Goal: Task Accomplishment & Management: Manage account settings

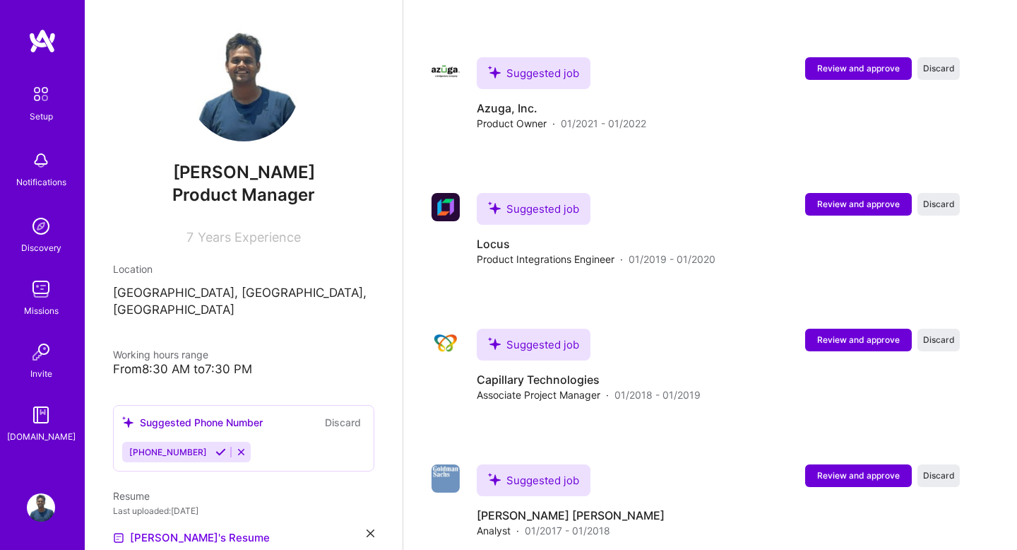
scroll to position [1771, 0]
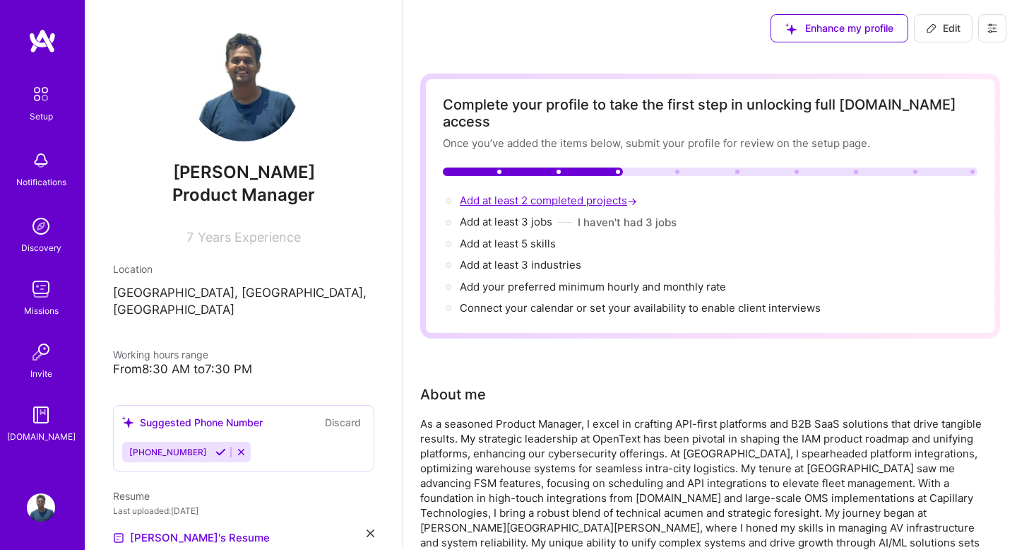
click at [572, 194] on span "Add at least 2 completed projects →" at bounding box center [550, 200] width 180 height 13
select select "US"
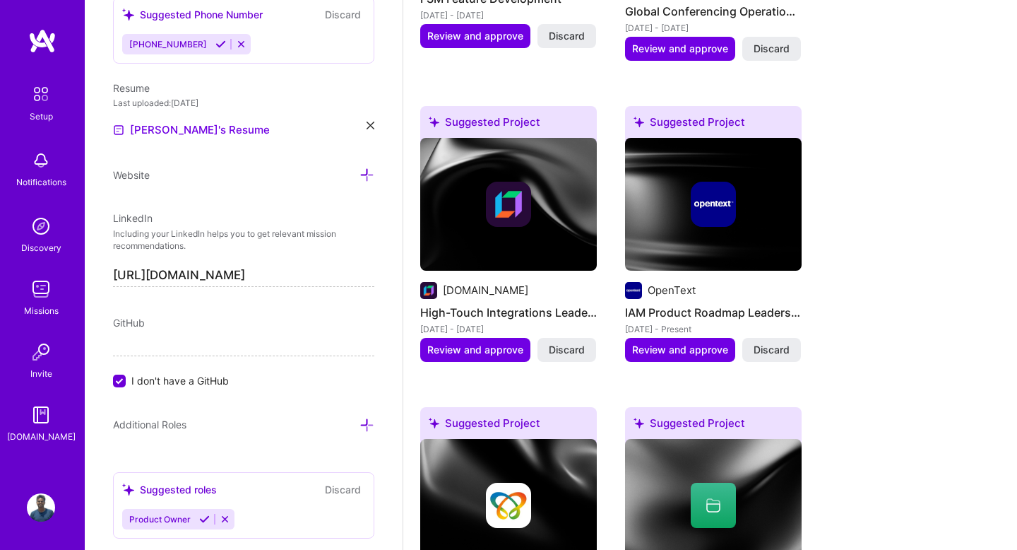
scroll to position [1523, 0]
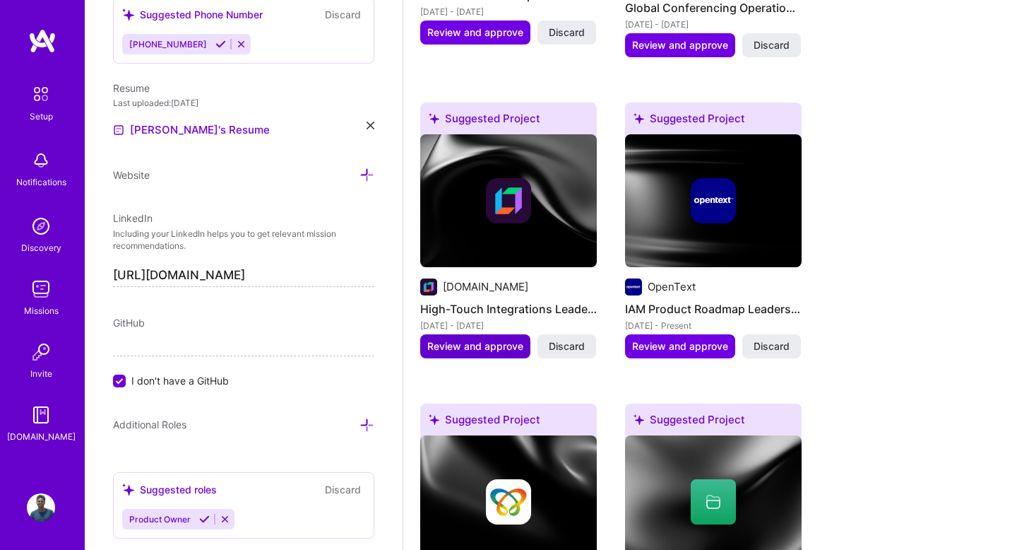
click at [500, 339] on span "Review and approve" at bounding box center [475, 346] width 96 height 14
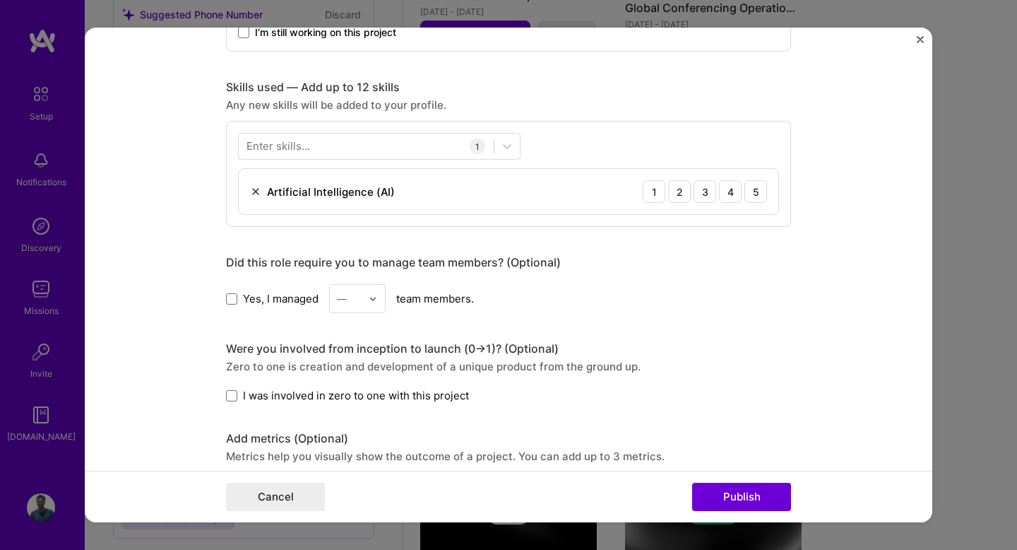
scroll to position [666, 0]
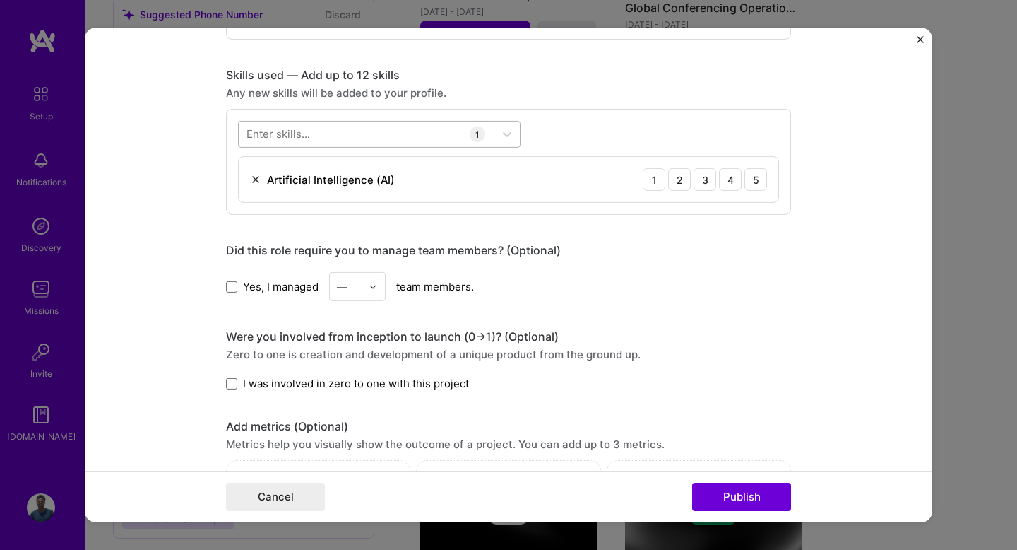
click at [430, 131] on div at bounding box center [366, 133] width 255 height 23
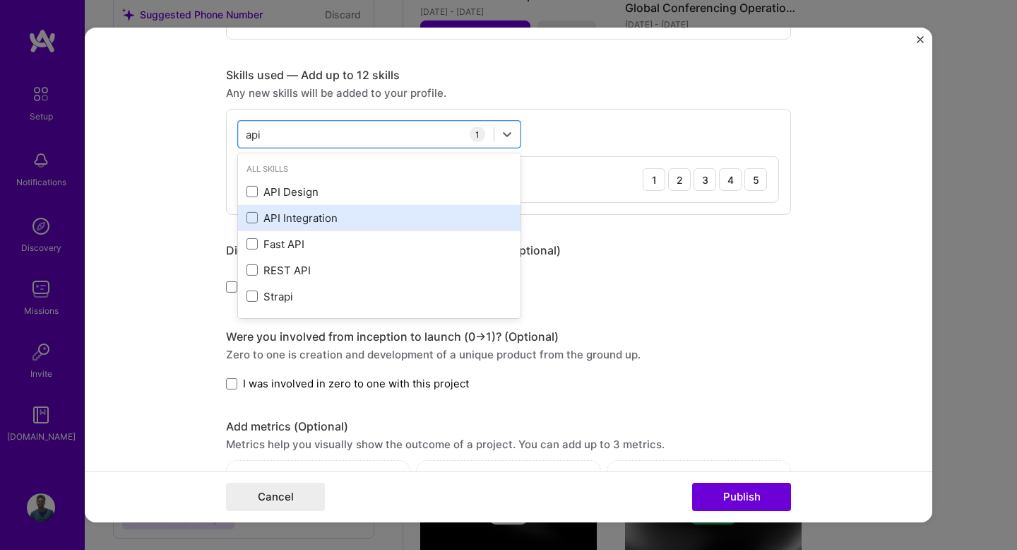
click at [318, 216] on div "API Integration" at bounding box center [380, 218] width 266 height 15
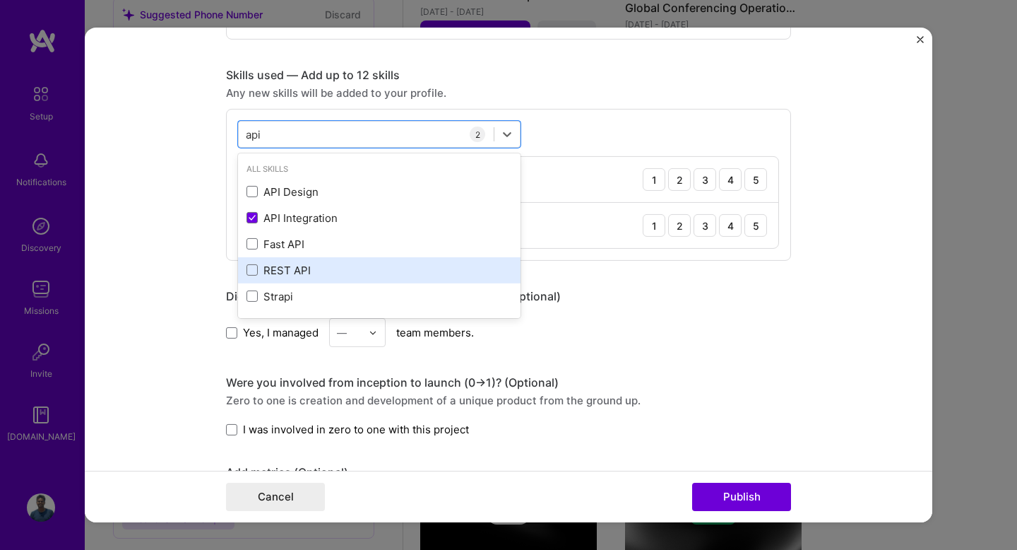
click at [295, 264] on div "REST API" at bounding box center [380, 270] width 266 height 15
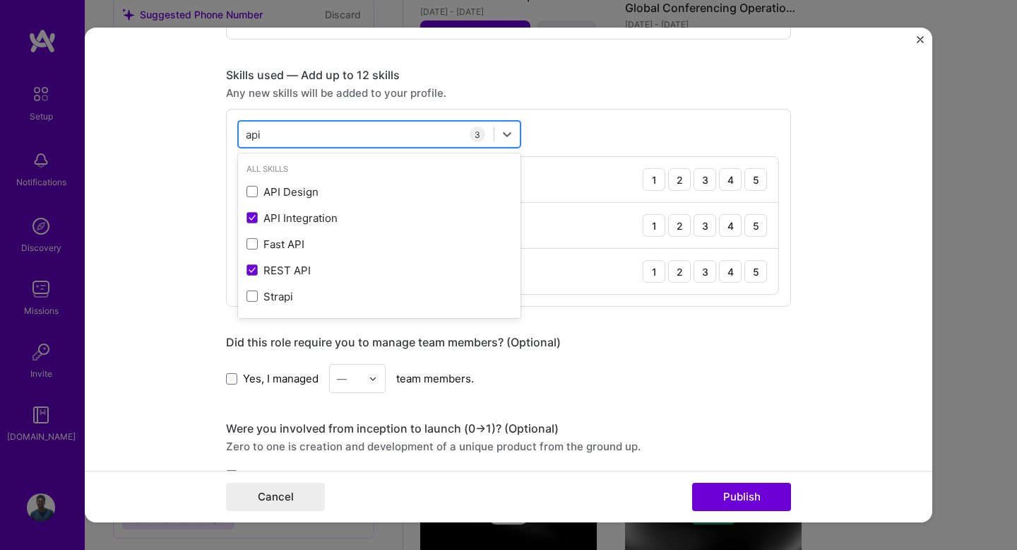
click at [431, 137] on div "api api" at bounding box center [366, 133] width 255 height 23
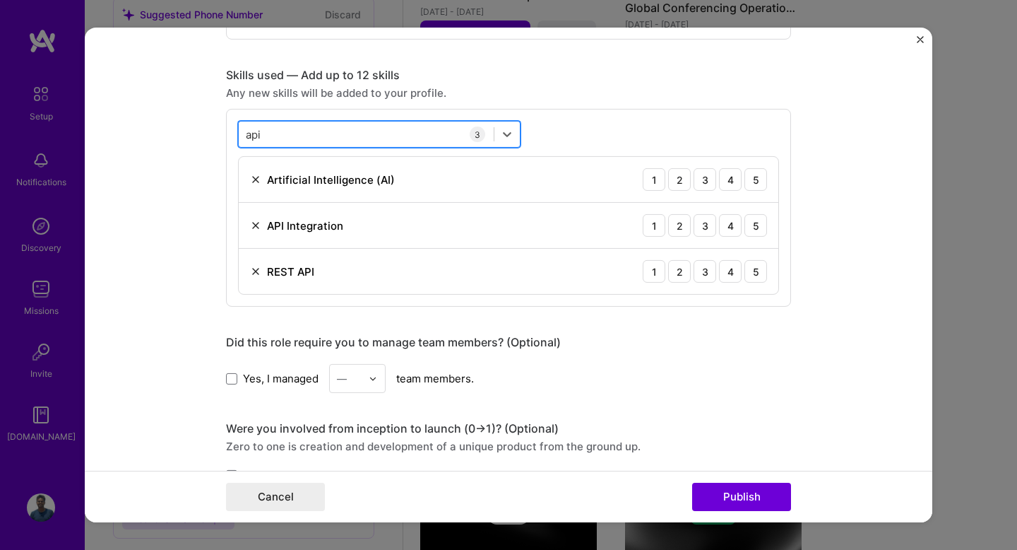
click at [431, 137] on div "api api" at bounding box center [366, 133] width 255 height 23
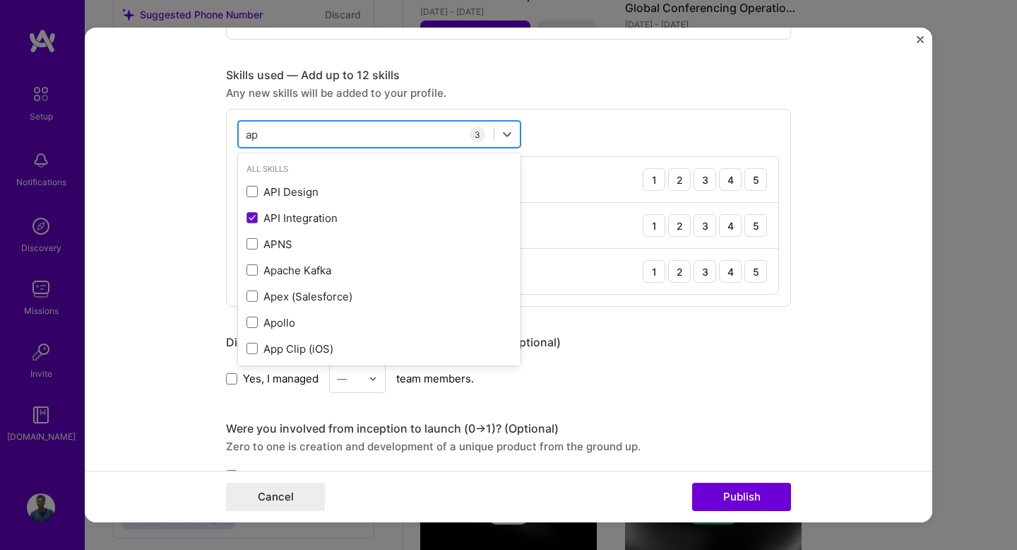
type input "a"
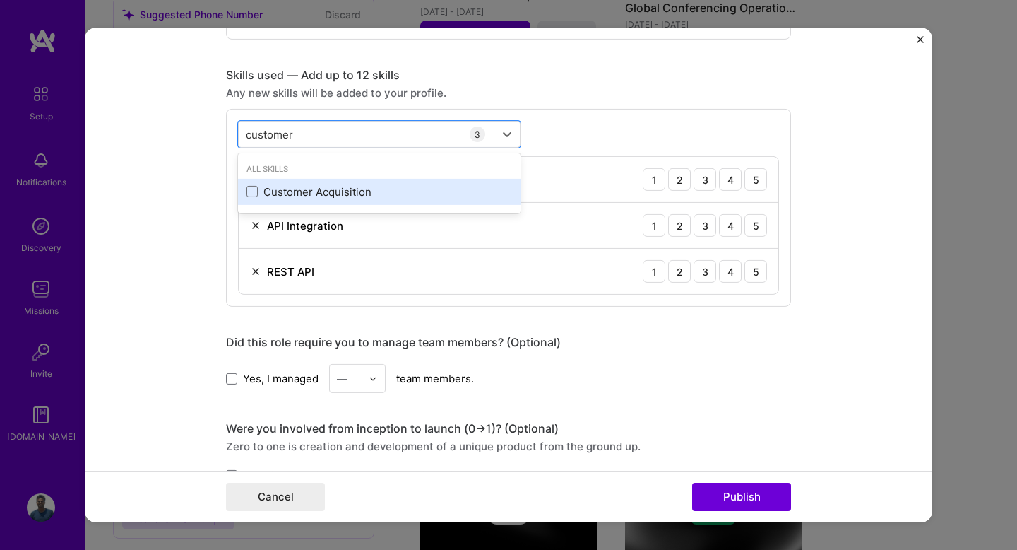
click at [379, 195] on div "Customer Acquisition" at bounding box center [380, 191] width 266 height 15
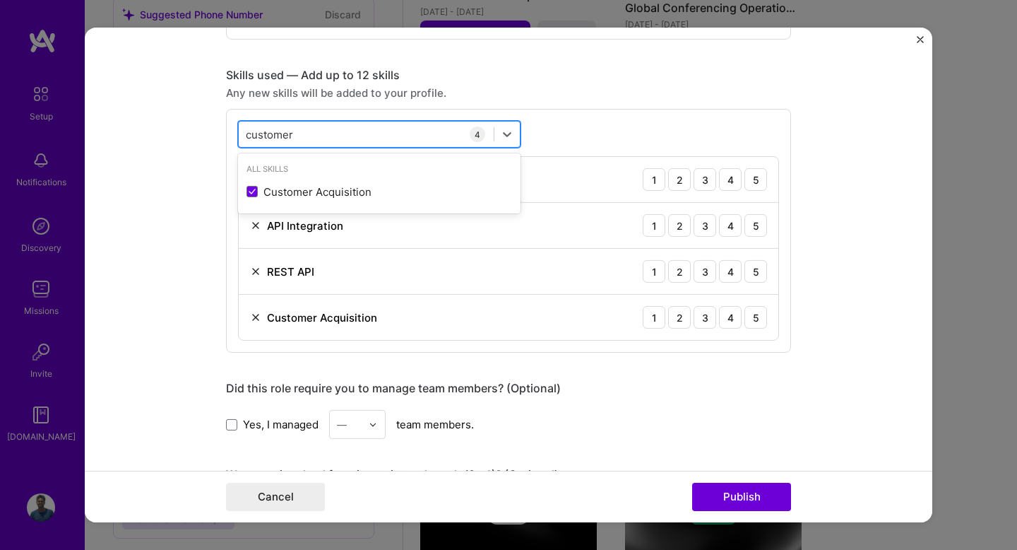
click at [361, 131] on div "customer customer" at bounding box center [366, 133] width 255 height 23
type input "c"
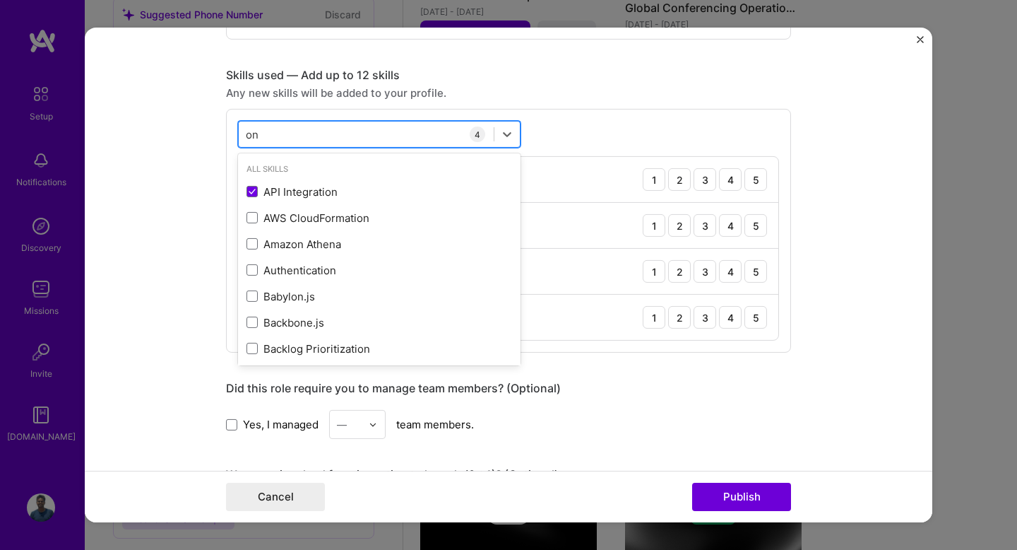
type input "o"
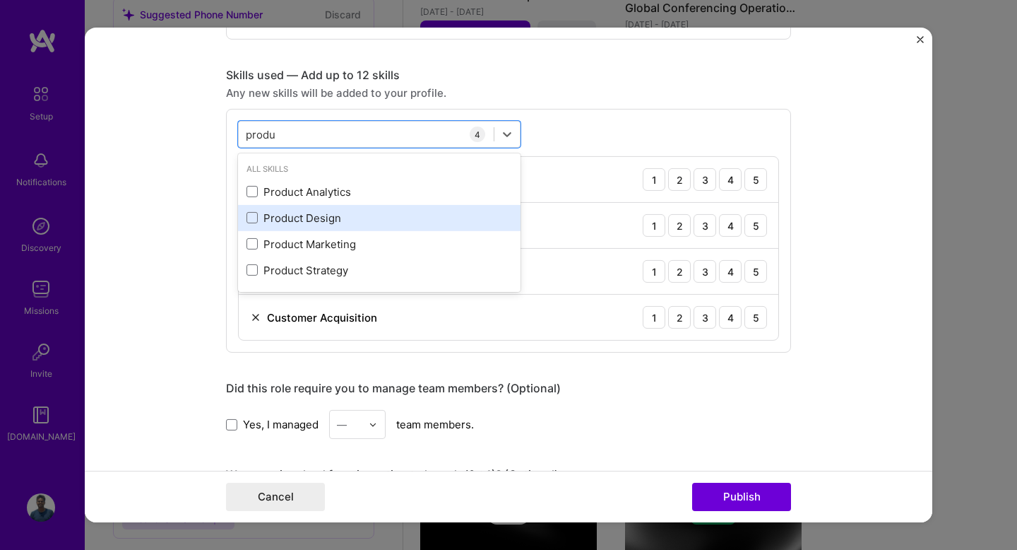
click at [303, 218] on div "Product Design" at bounding box center [380, 218] width 266 height 15
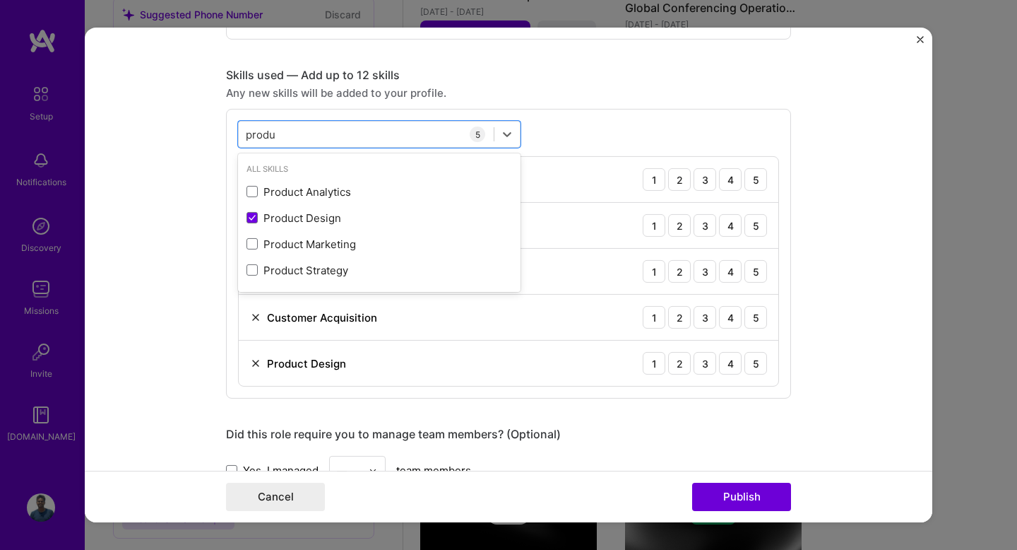
type input "produ"
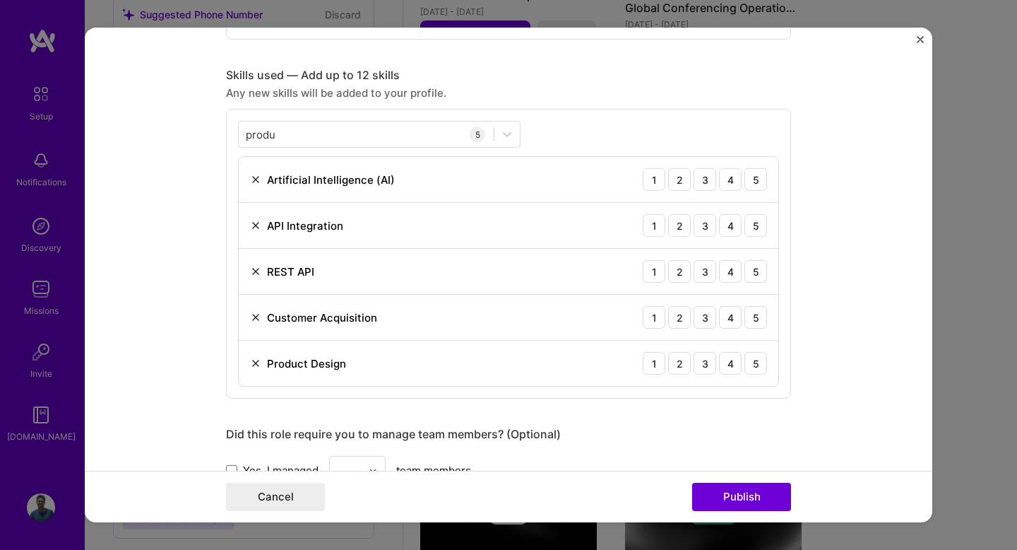
click at [171, 232] on form "Editing suggested project This project is suggested based on your LinkedIn, res…" at bounding box center [509, 275] width 848 height 495
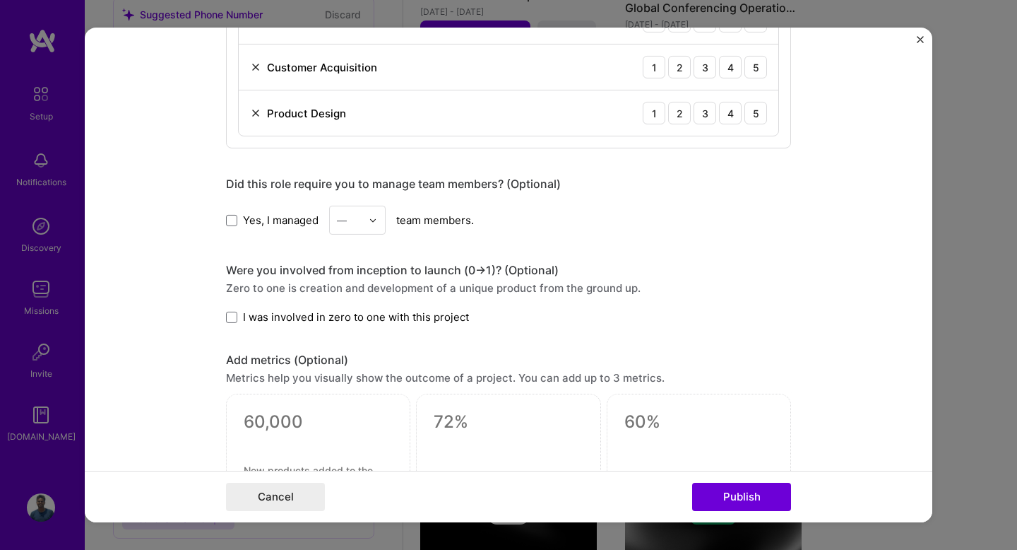
scroll to position [928, 0]
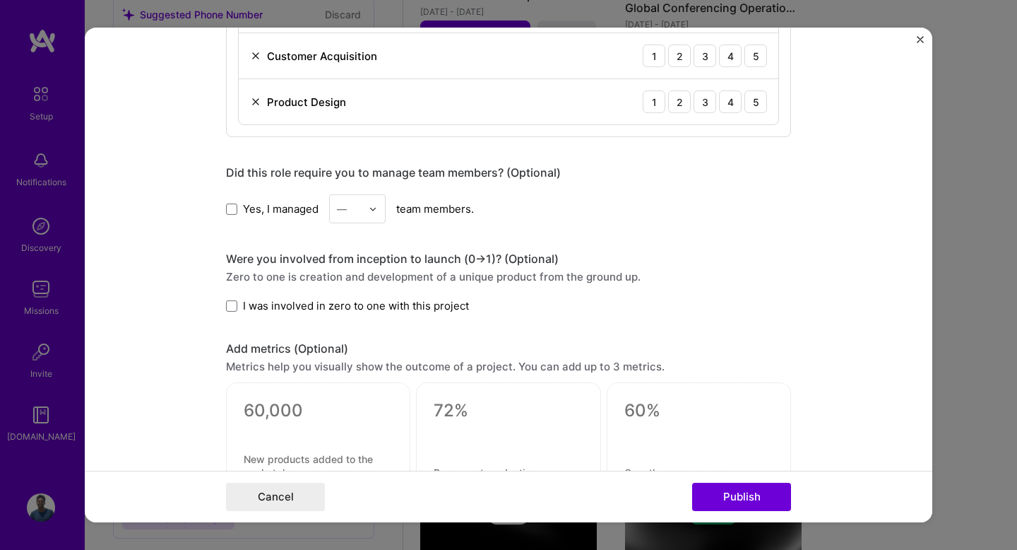
click at [255, 208] on span "Yes, I managed" at bounding box center [281, 208] width 76 height 15
click at [0, 0] on input "Yes, I managed" at bounding box center [0, 0] width 0 height 0
click at [343, 213] on div "—" at bounding box center [342, 208] width 10 height 15
click at [353, 285] on div "3" at bounding box center [357, 298] width 48 height 26
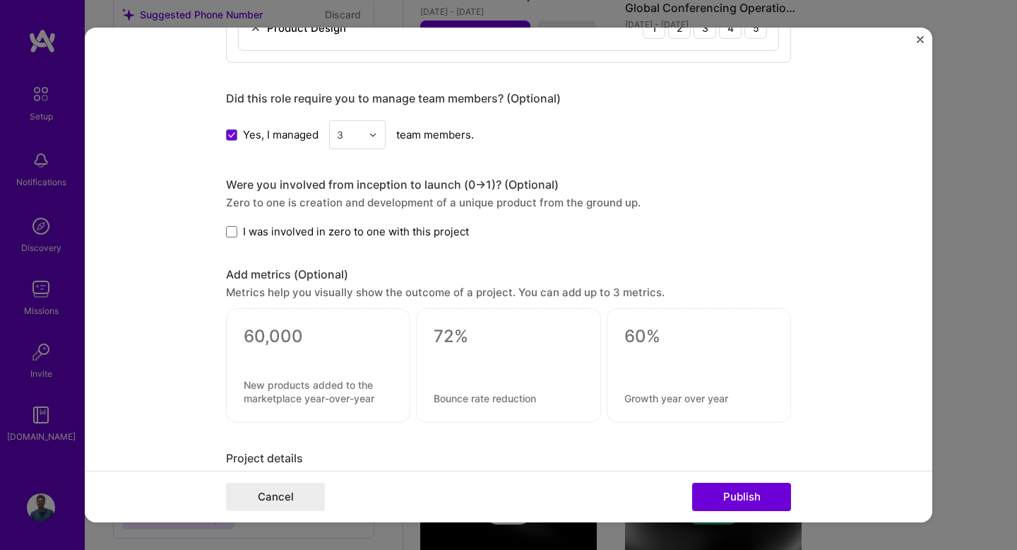
scroll to position [1003, 0]
click at [242, 235] on label "I was involved in zero to one with this project" at bounding box center [347, 230] width 243 height 15
click at [0, 0] on input "I was involved in zero to one with this project" at bounding box center [0, 0] width 0 height 0
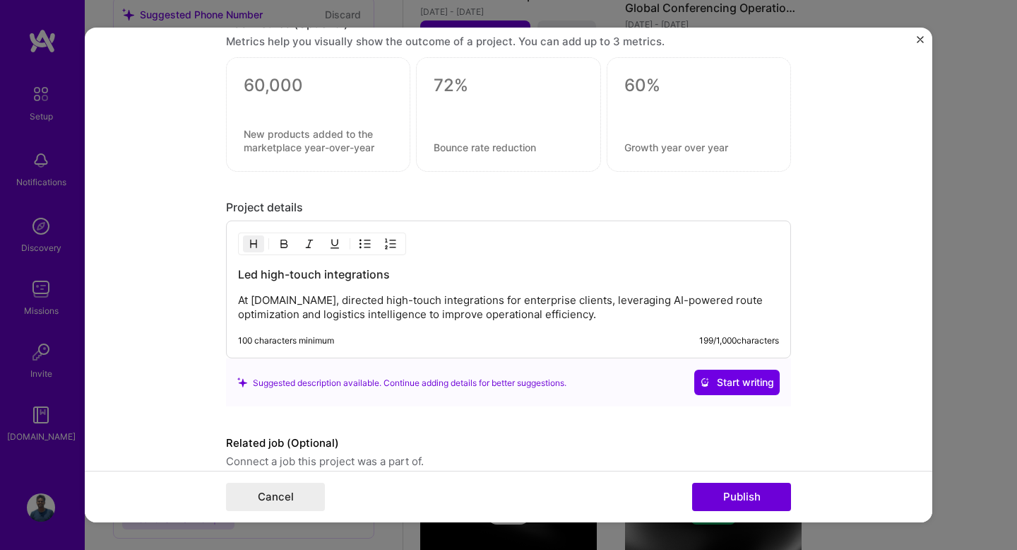
scroll to position [1316, 0]
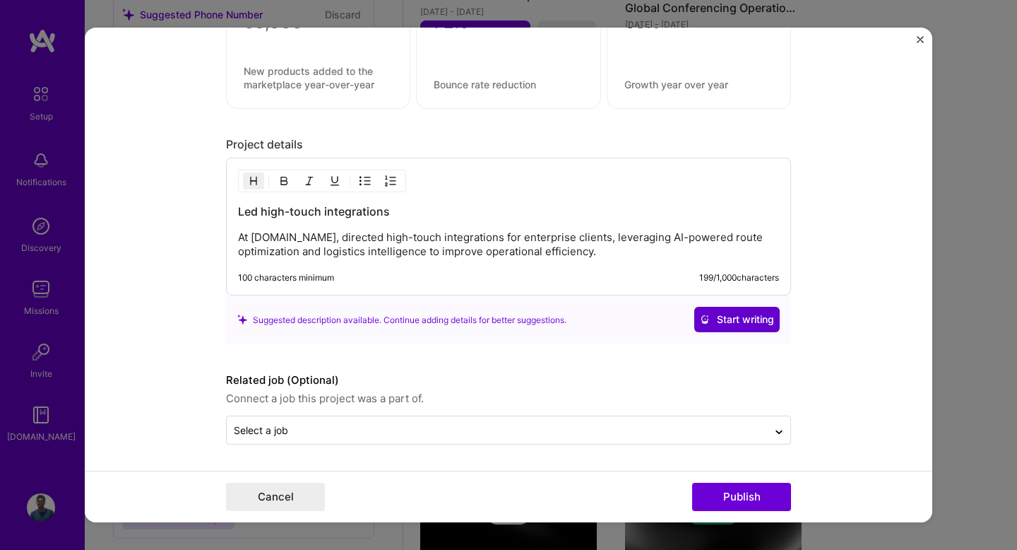
click at [735, 320] on span "Start writing" at bounding box center [737, 319] width 74 height 14
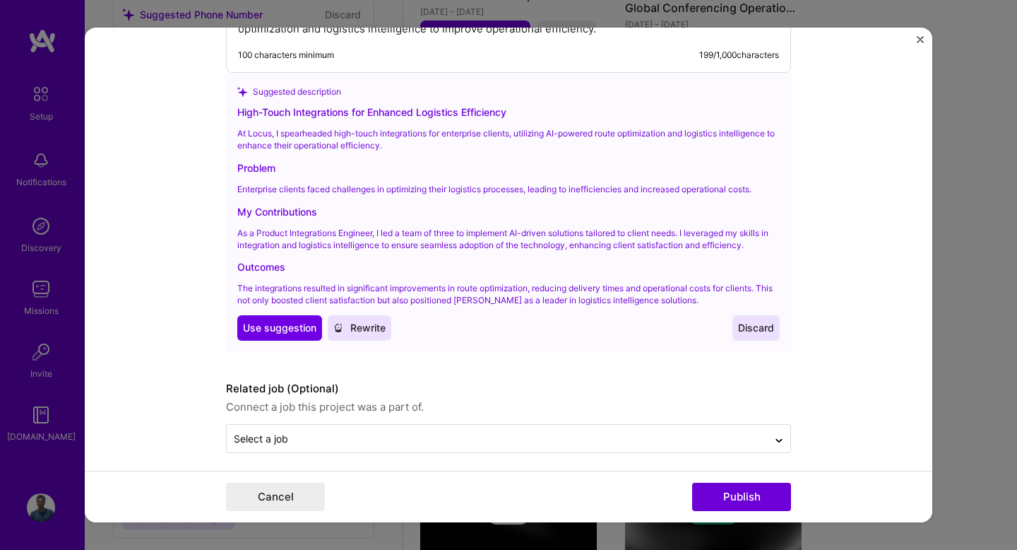
scroll to position [1547, 0]
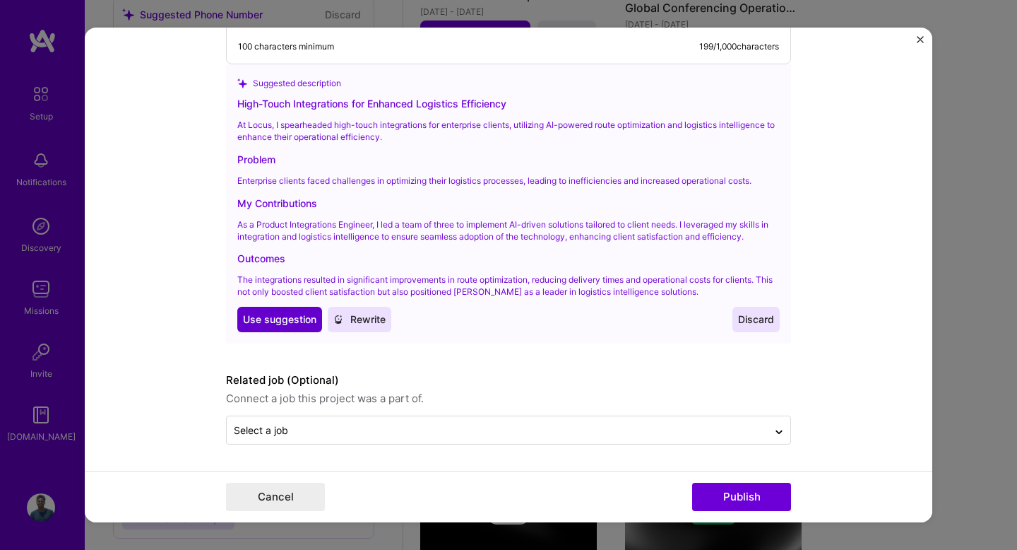
click at [261, 314] on span "Use suggestion" at bounding box center [279, 319] width 73 height 14
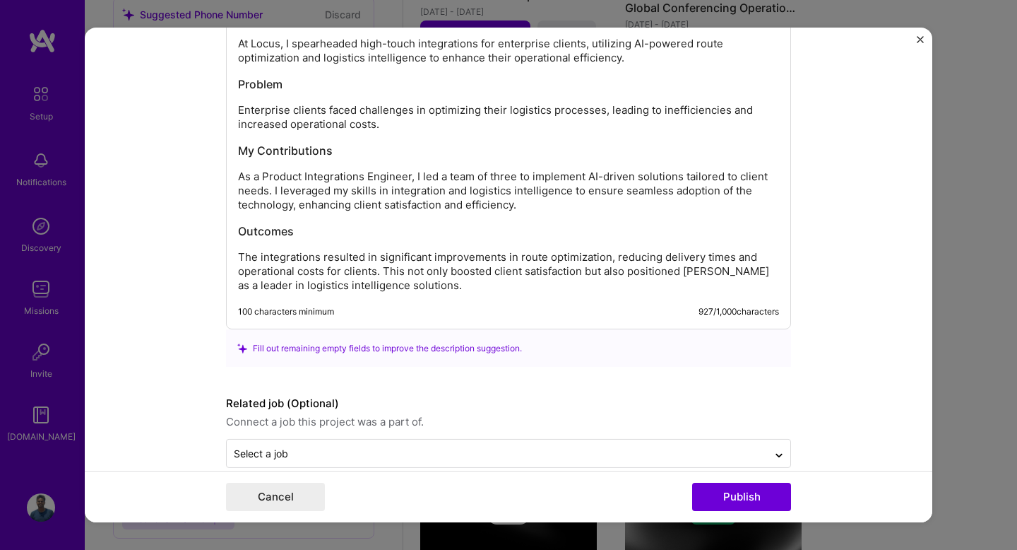
scroll to position [1533, 0]
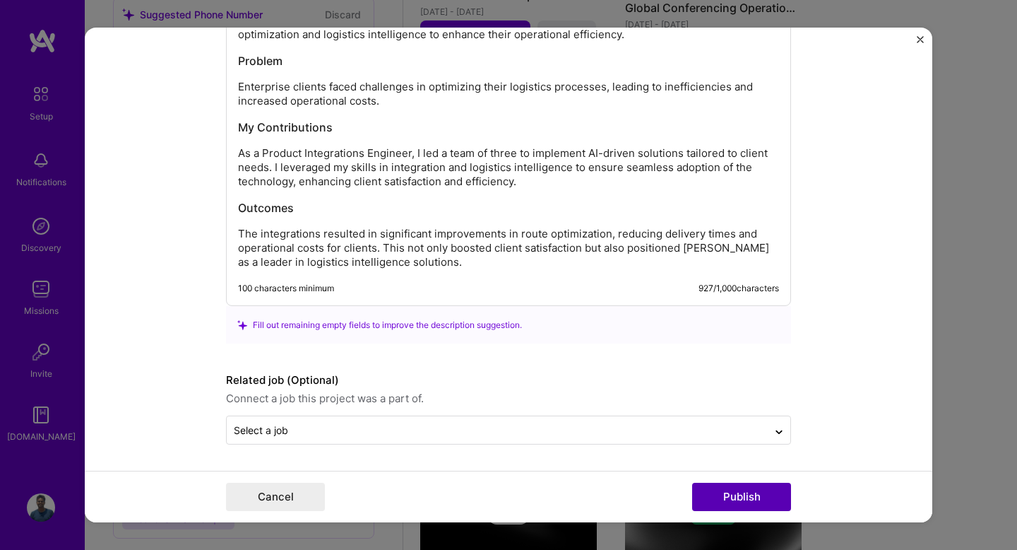
click at [750, 492] on button "Publish" at bounding box center [741, 497] width 99 height 28
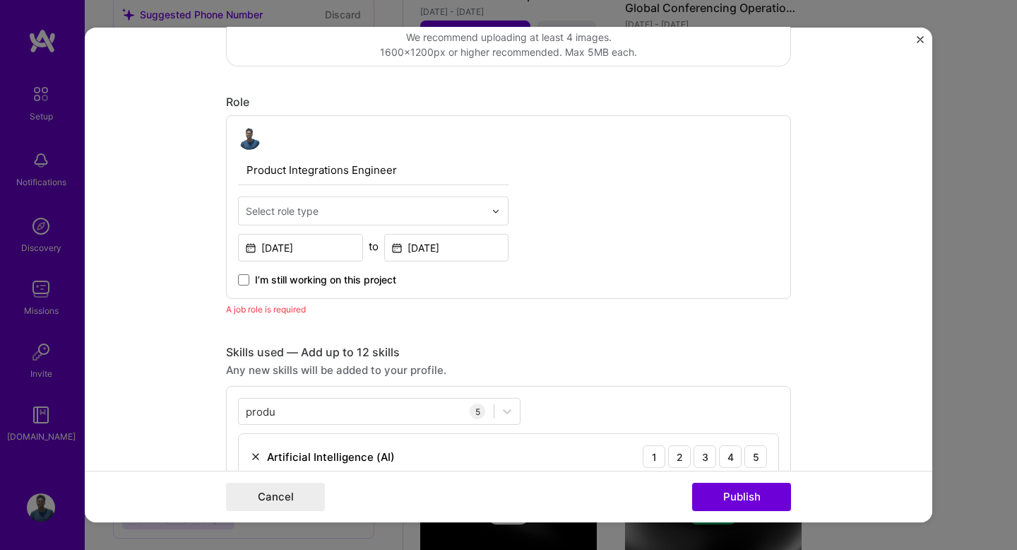
scroll to position [394, 0]
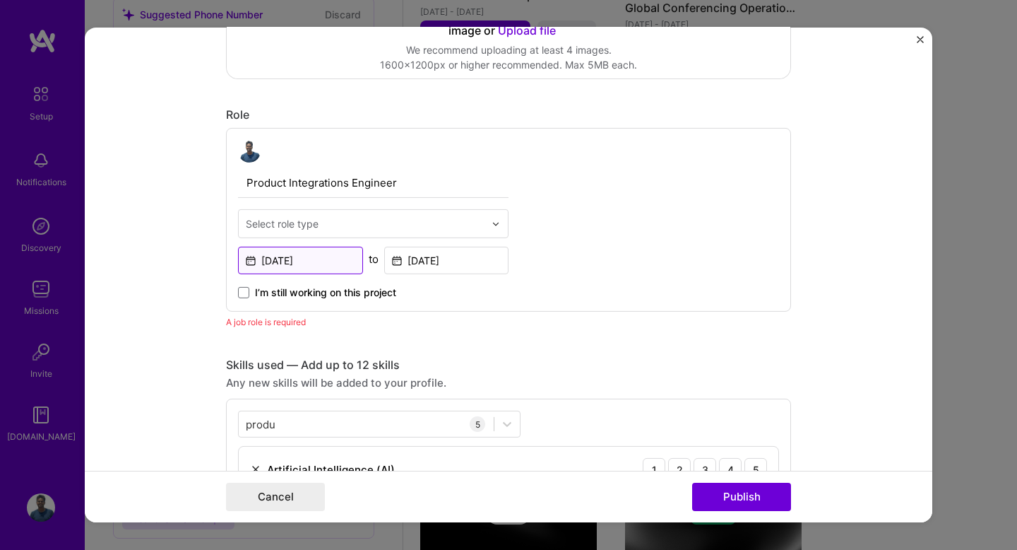
click at [331, 266] on input "[DATE]" at bounding box center [300, 261] width 125 height 28
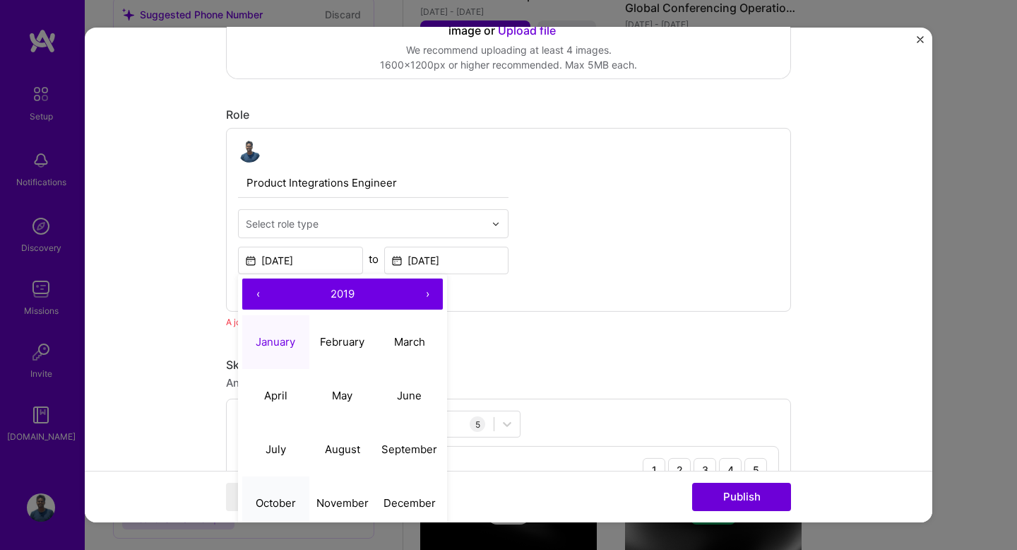
click at [280, 492] on button "October" at bounding box center [275, 503] width 67 height 54
type input "[DATE]"
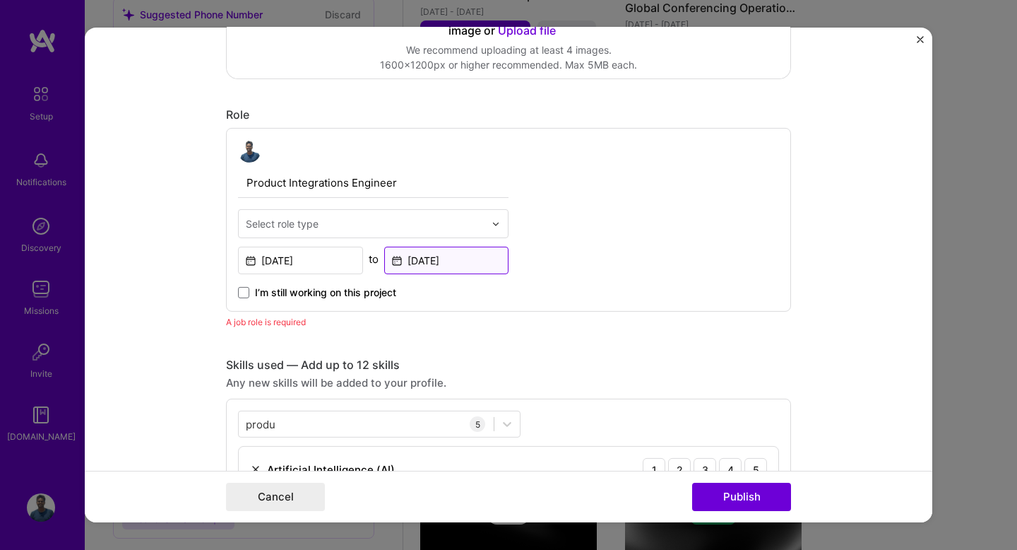
click at [461, 266] on input "[DATE]" at bounding box center [446, 261] width 125 height 28
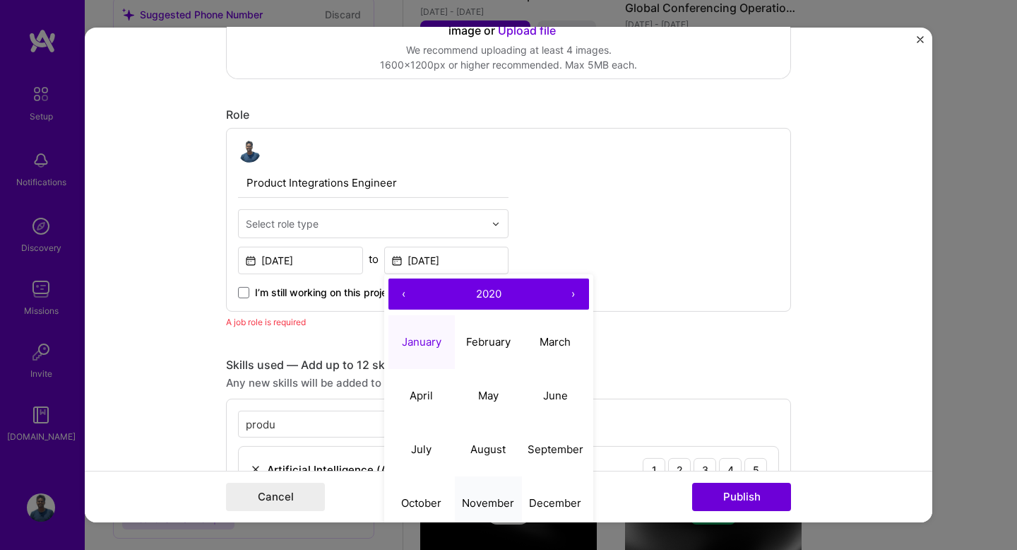
click at [492, 504] on abbr "November" at bounding box center [488, 501] width 52 height 13
type input "[DATE]"
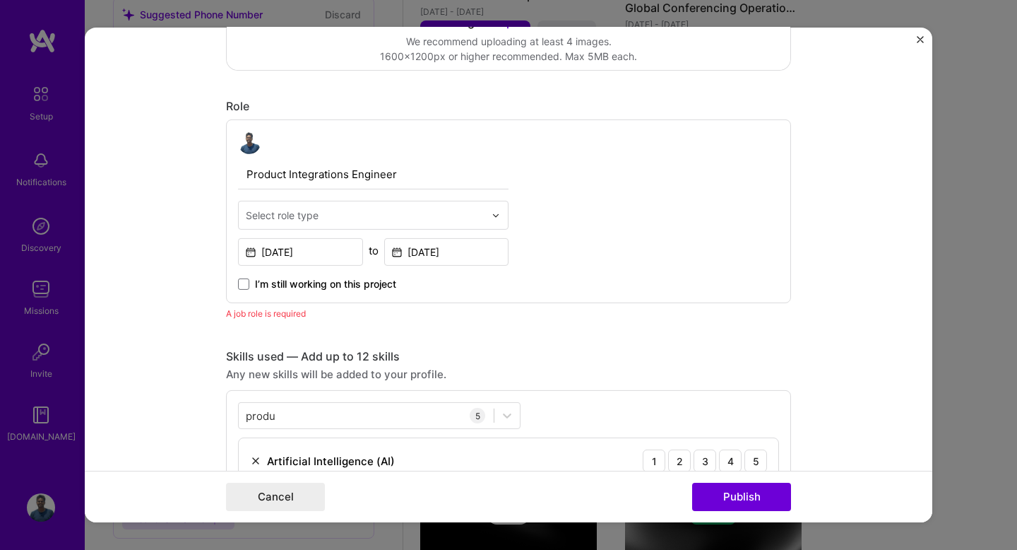
scroll to position [403, 0]
click at [413, 220] on input "text" at bounding box center [365, 215] width 239 height 15
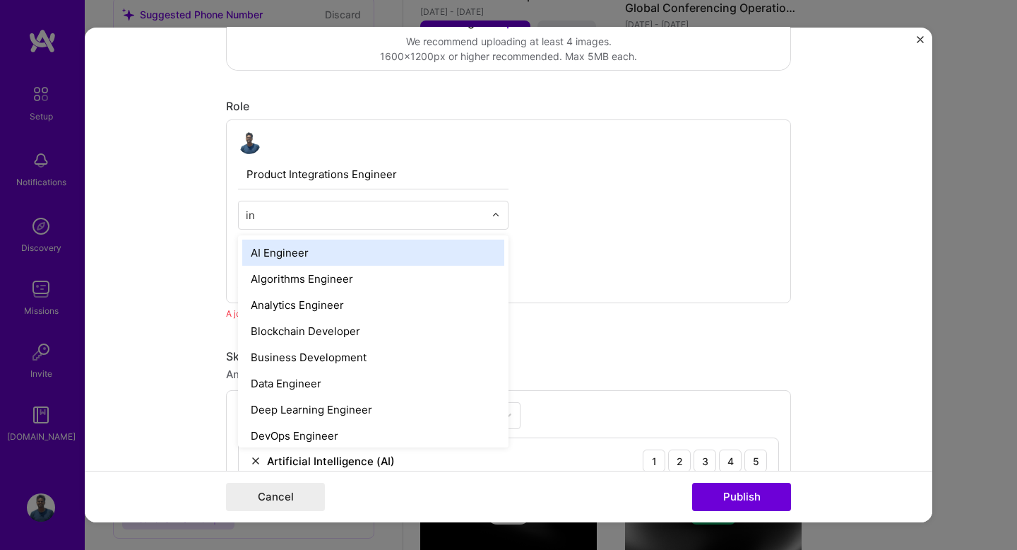
type input "i"
type input "prod"
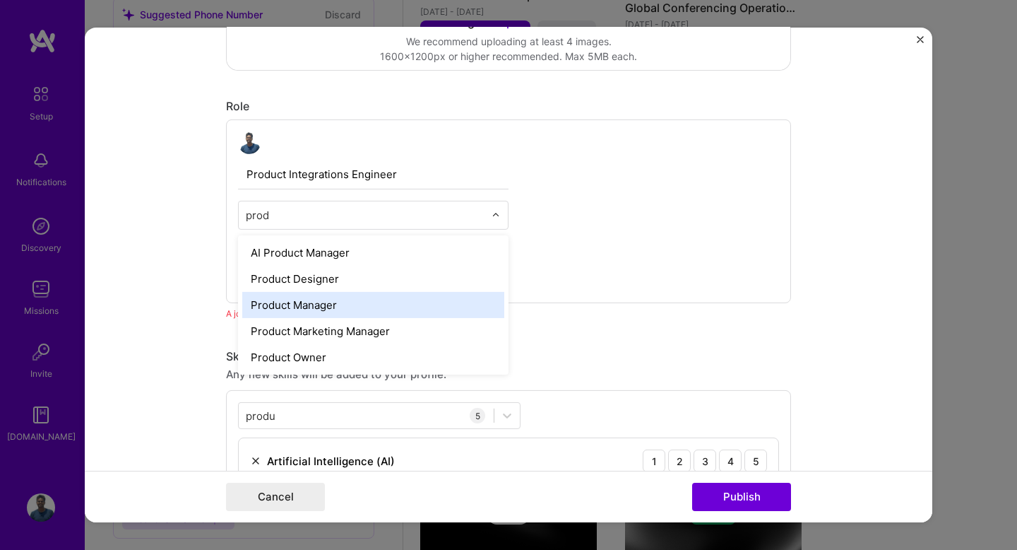
click at [392, 307] on div "Product Manager" at bounding box center [373, 305] width 262 height 26
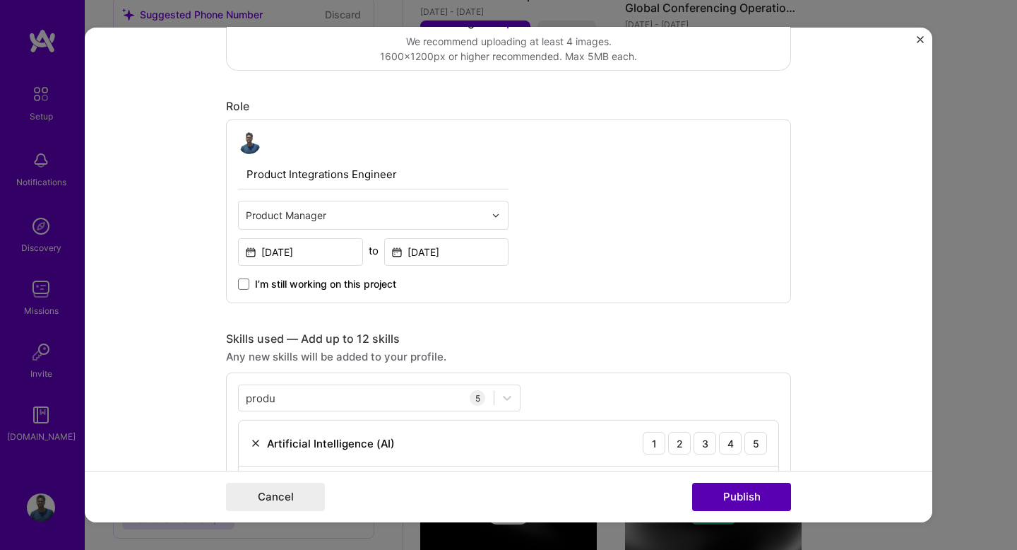
click at [741, 492] on button "Publish" at bounding box center [741, 497] width 99 height 28
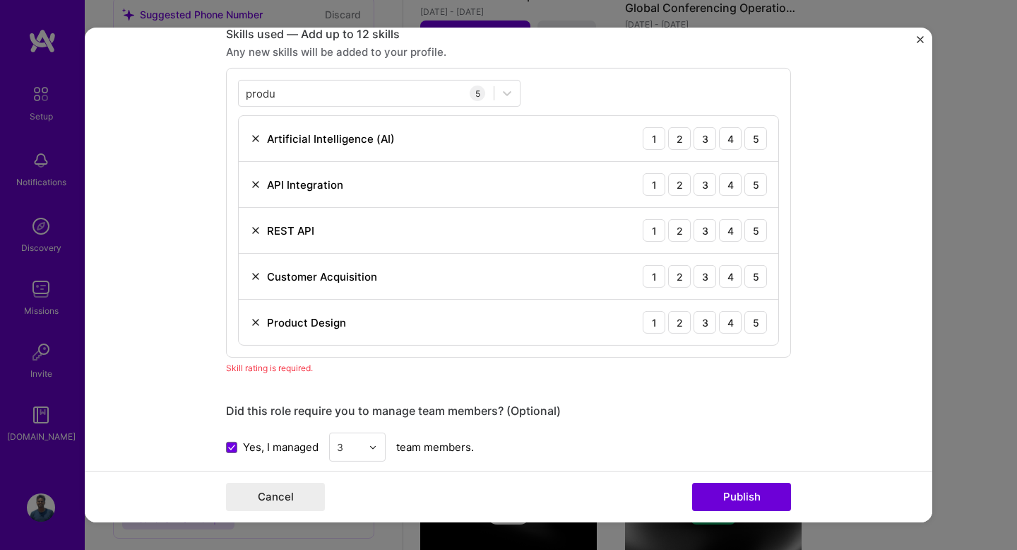
scroll to position [669, 0]
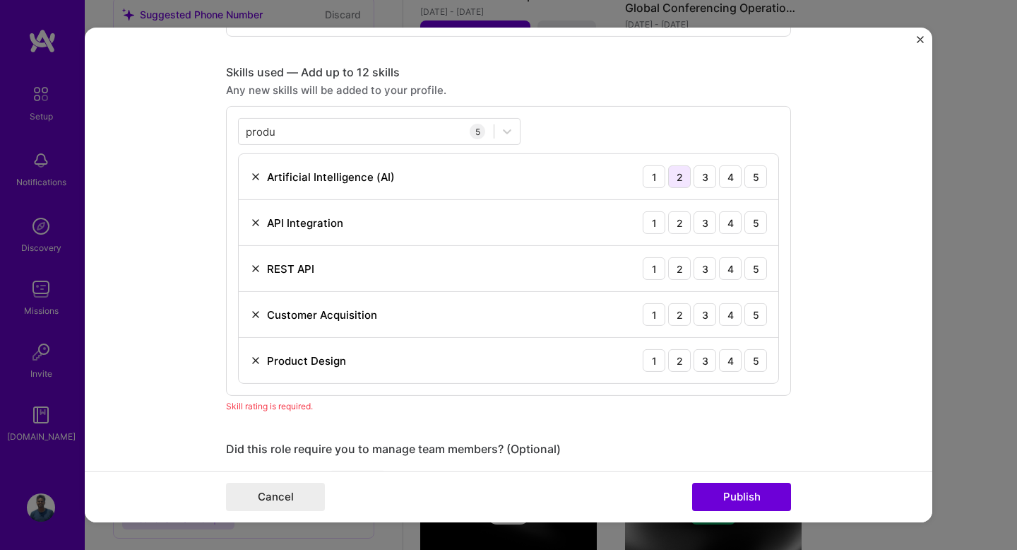
click at [680, 182] on div "2" at bounding box center [679, 176] width 23 height 23
click at [752, 227] on div "5" at bounding box center [756, 222] width 23 height 23
click at [761, 271] on div "5" at bounding box center [756, 268] width 23 height 23
click at [755, 307] on div "5" at bounding box center [756, 314] width 23 height 23
click at [731, 355] on div "4" at bounding box center [730, 360] width 23 height 23
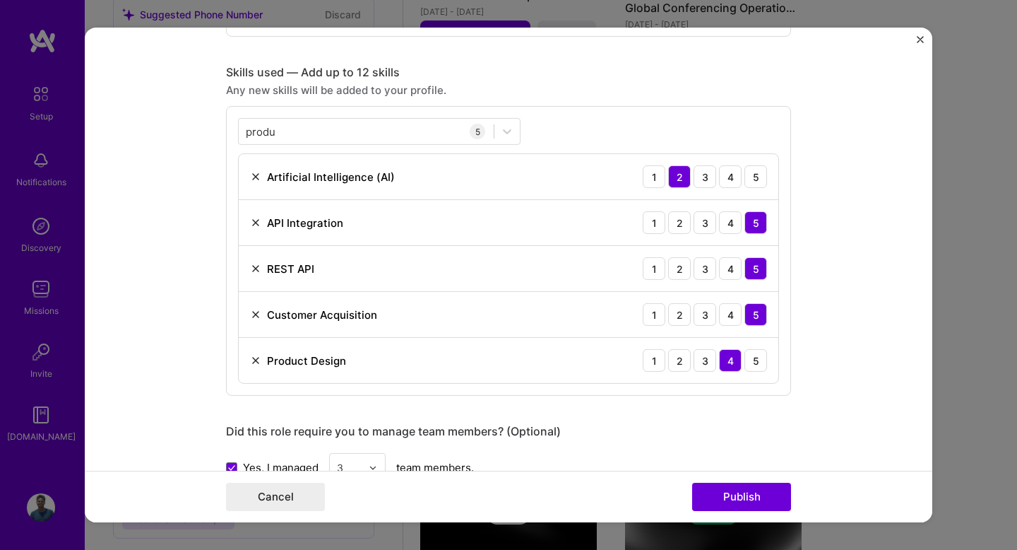
click at [734, 481] on div "Cancel Publish" at bounding box center [509, 497] width 848 height 52
click at [734, 494] on button "Publish" at bounding box center [741, 497] width 99 height 28
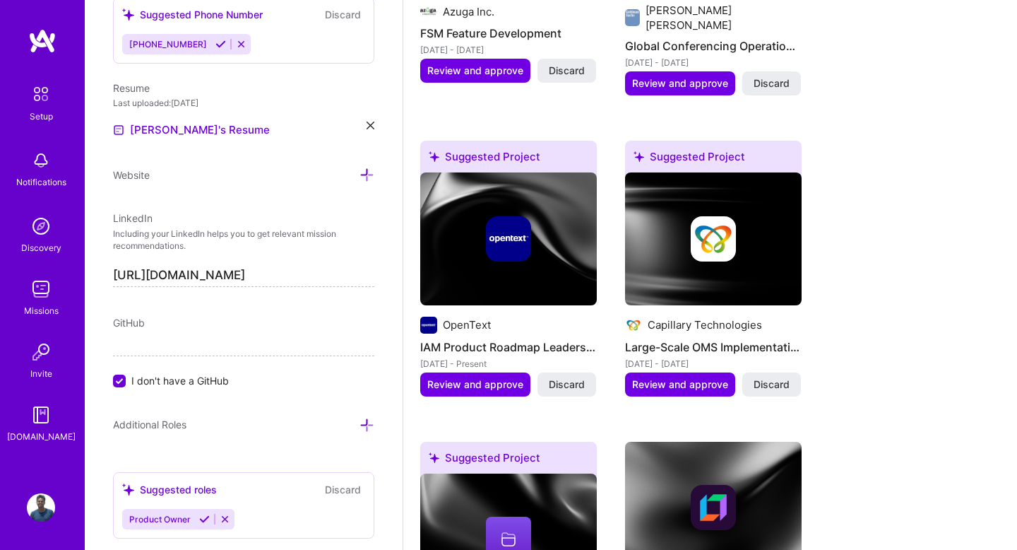
scroll to position [1471, 0]
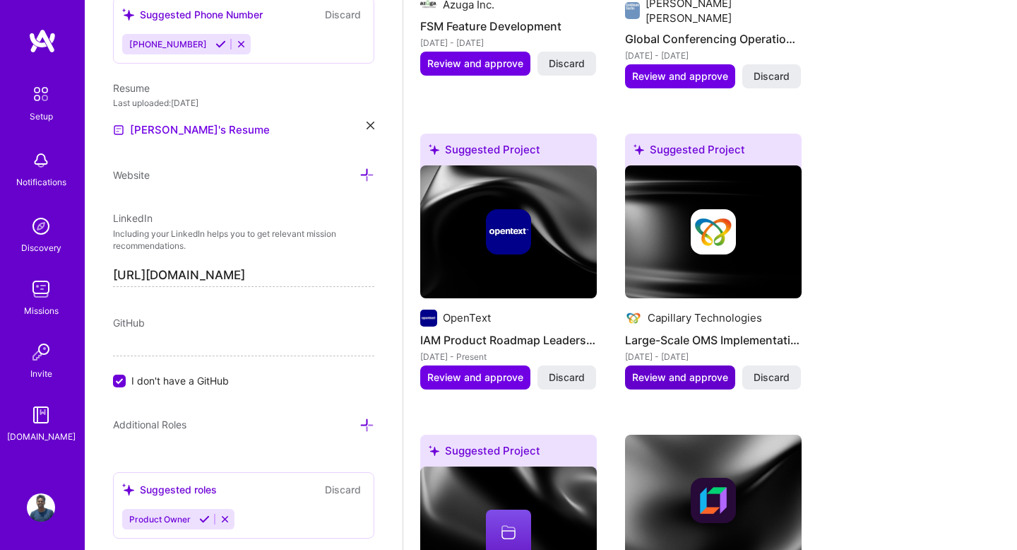
click at [686, 370] on span "Review and approve" at bounding box center [680, 377] width 96 height 14
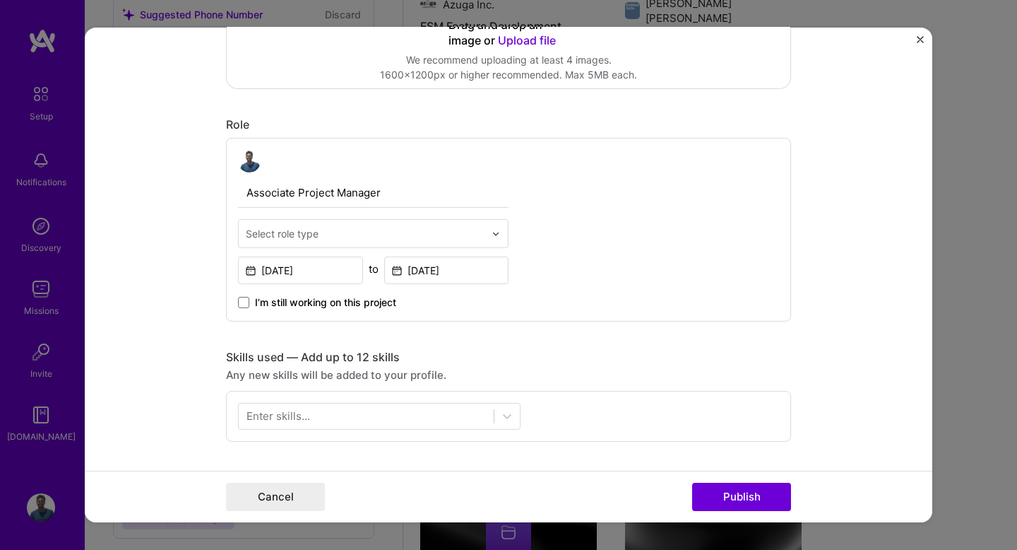
scroll to position [391, 0]
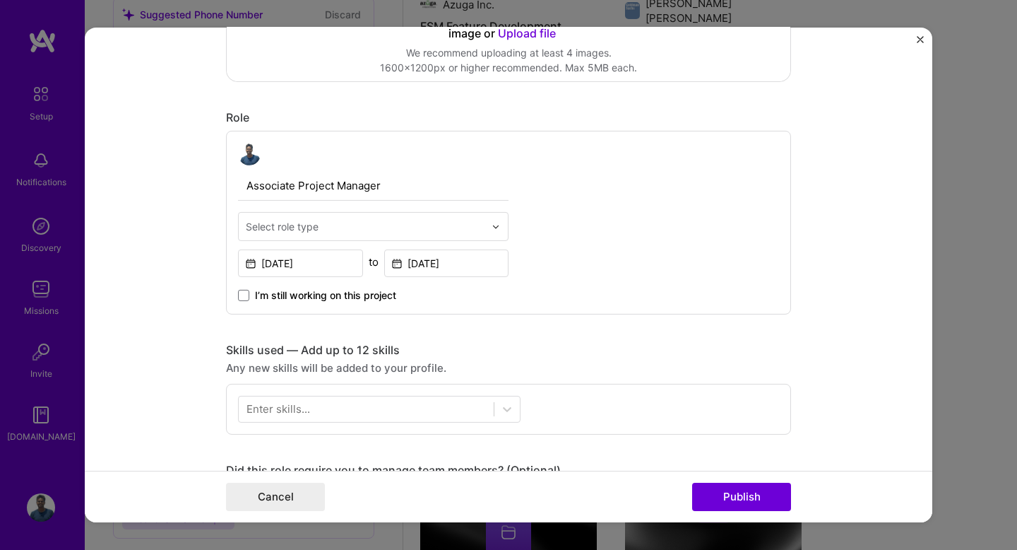
click at [326, 278] on div "I’m still working on this project" at bounding box center [373, 289] width 271 height 25
click at [326, 263] on input "[DATE]" at bounding box center [300, 263] width 125 height 28
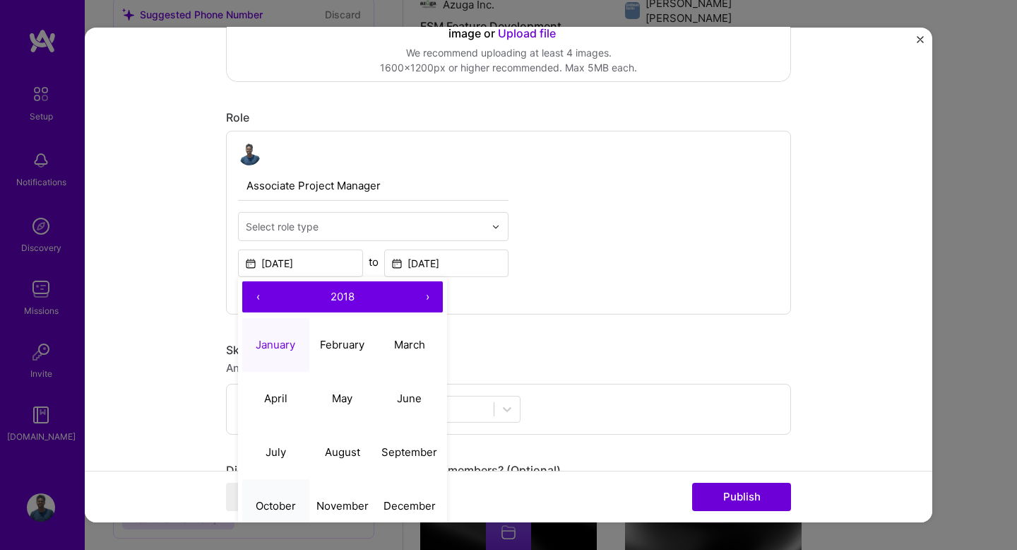
click at [293, 490] on button "October" at bounding box center [275, 505] width 67 height 54
type input "[DATE]"
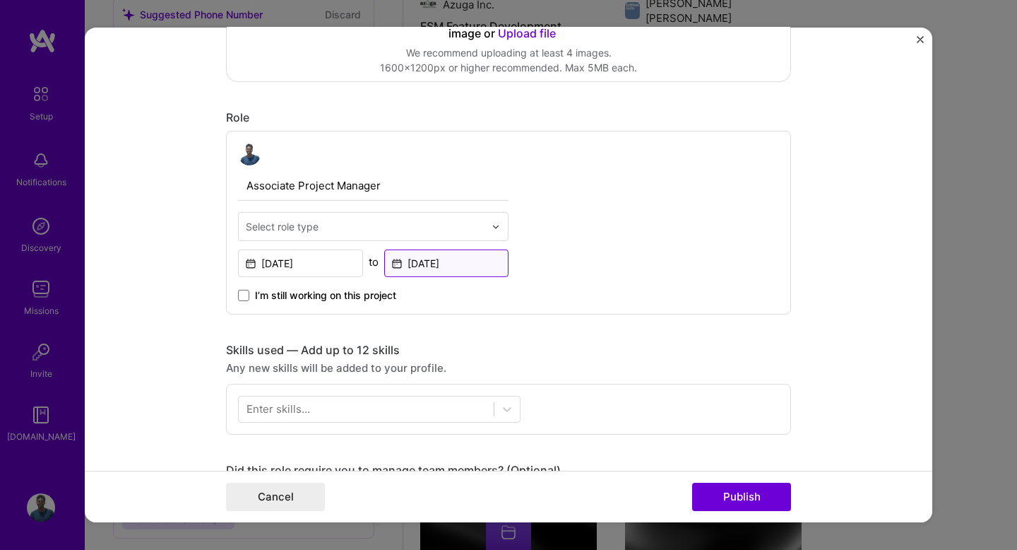
click at [461, 259] on input "[DATE]" at bounding box center [446, 263] width 125 height 28
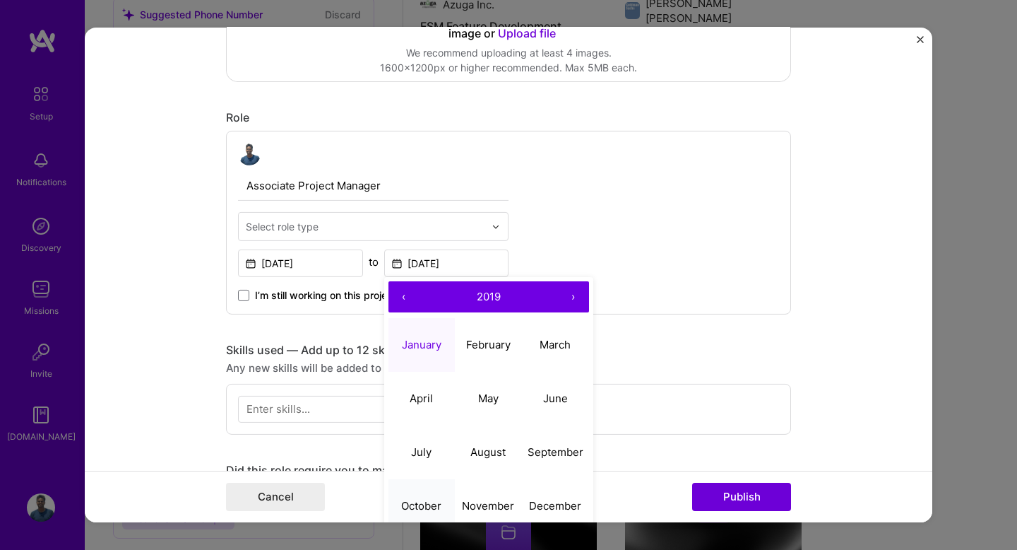
click at [430, 485] on button "October" at bounding box center [422, 505] width 67 height 54
type input "[DATE]"
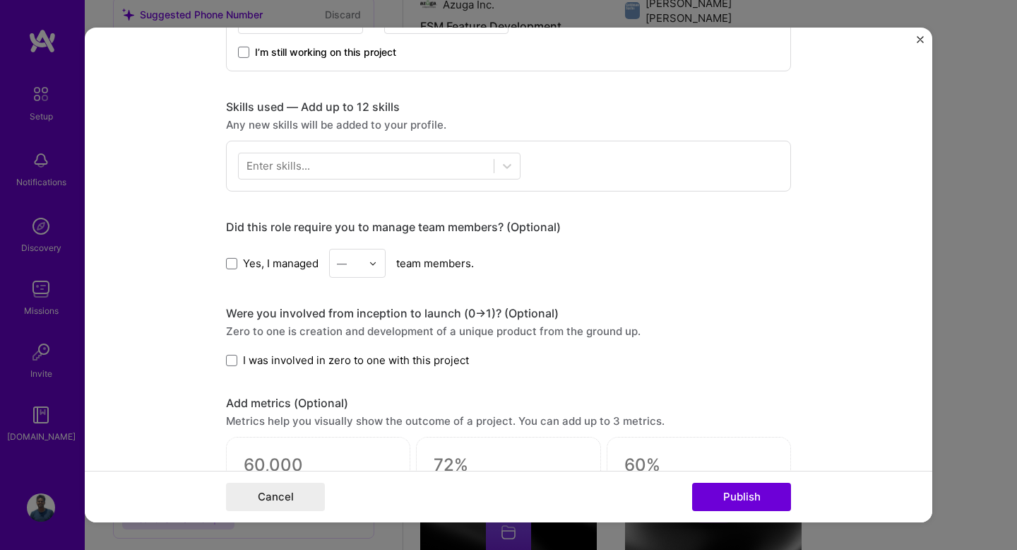
scroll to position [634, 0]
click at [435, 175] on div at bounding box center [366, 166] width 255 height 23
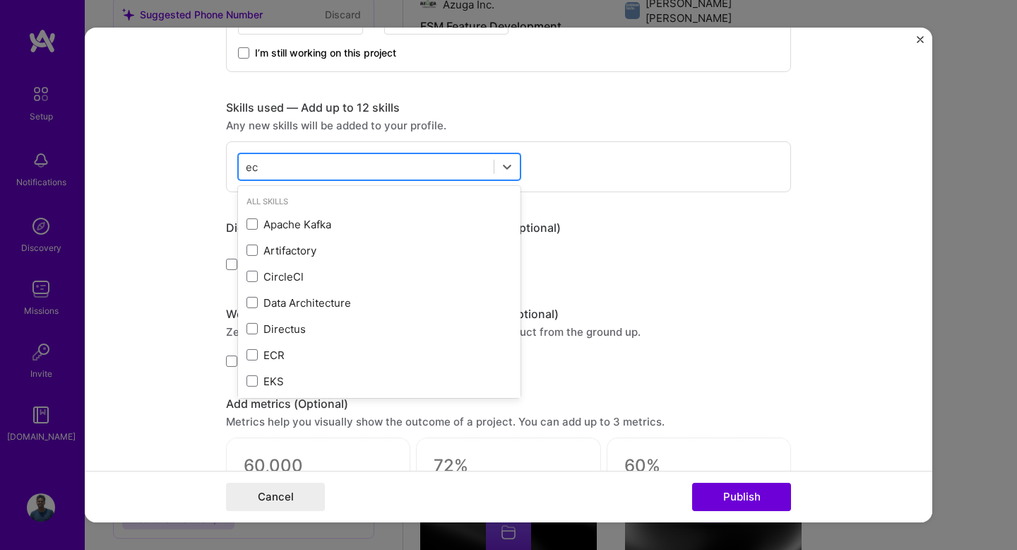
type input "e"
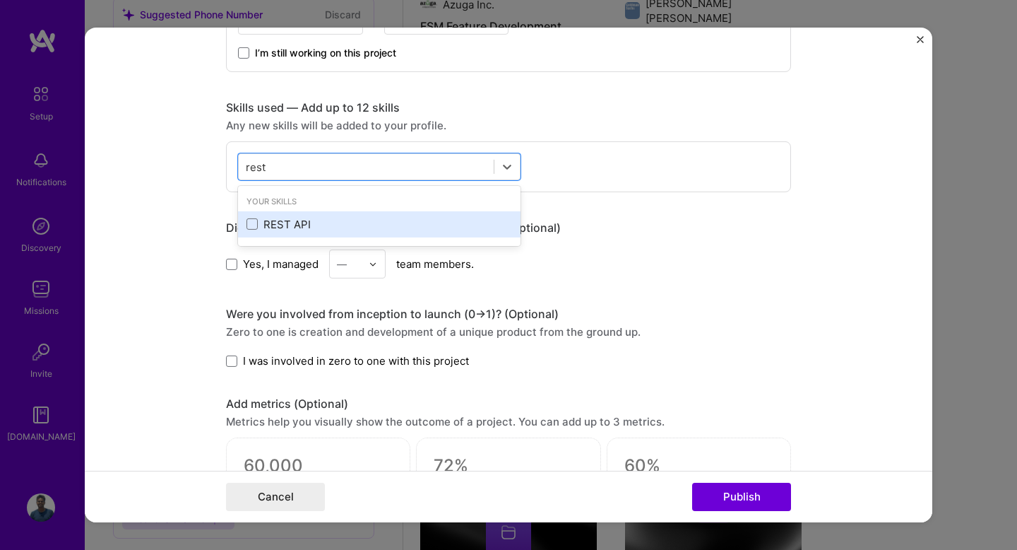
click at [316, 228] on div "REST API" at bounding box center [380, 224] width 266 height 15
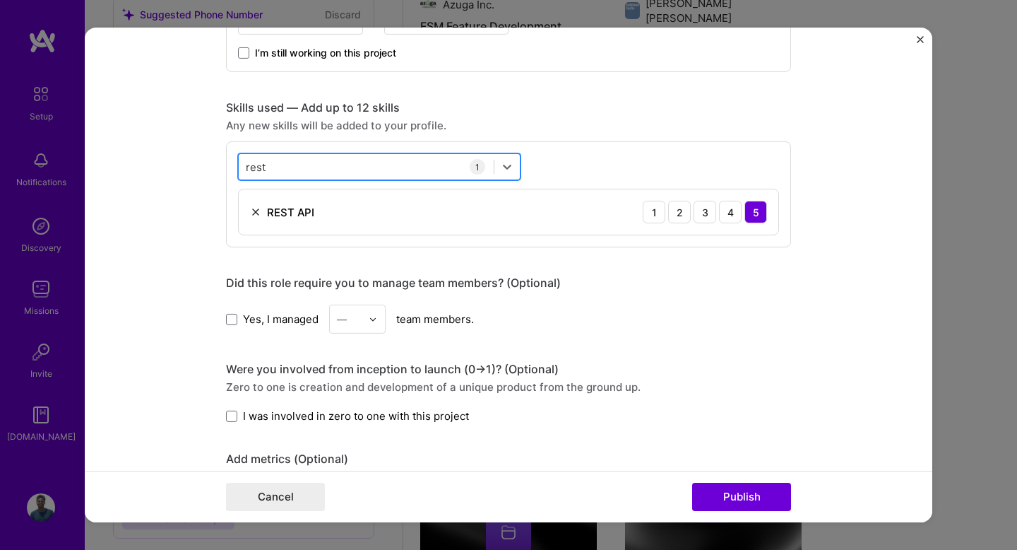
click at [331, 172] on div "rest rest" at bounding box center [366, 166] width 255 height 23
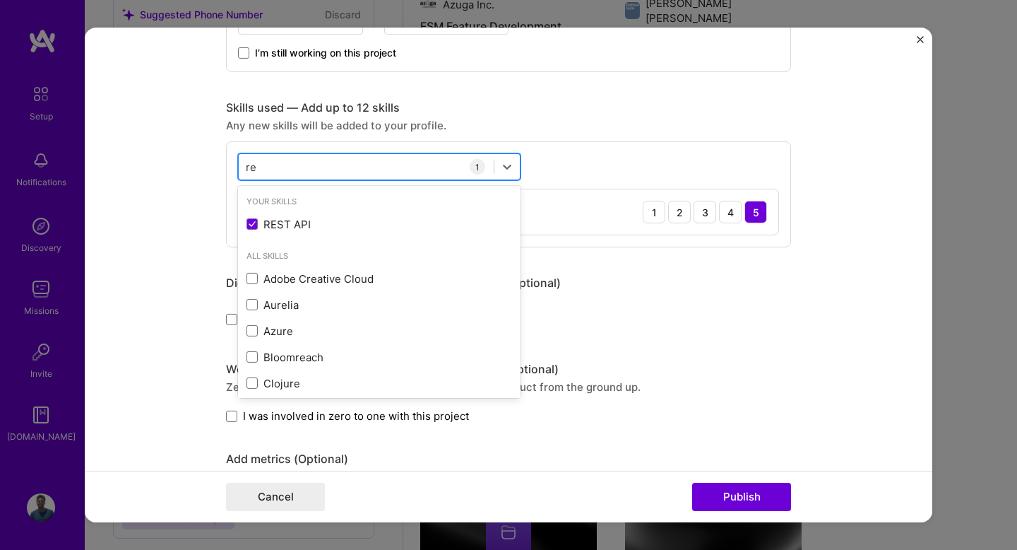
type input "r"
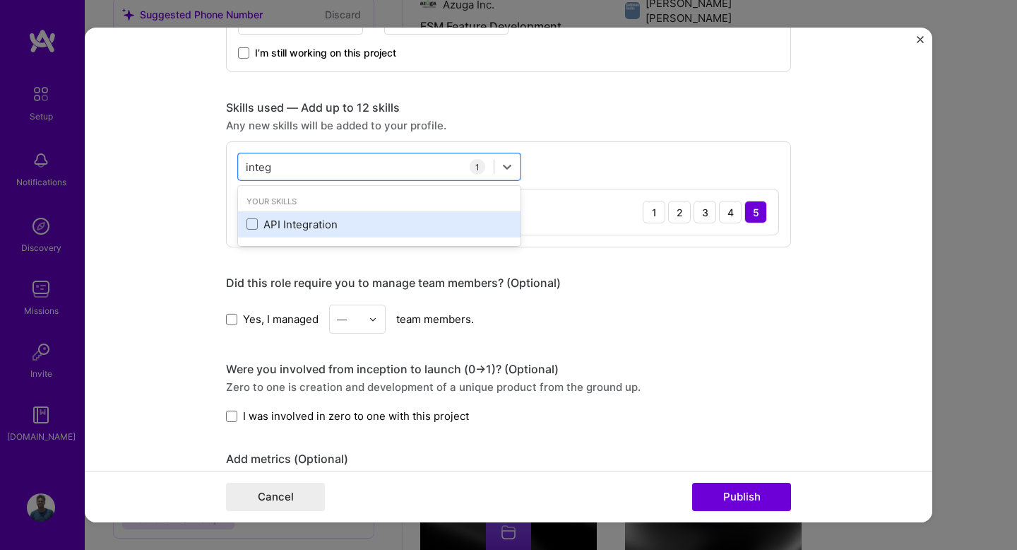
click at [315, 223] on div "API Integration" at bounding box center [380, 224] width 266 height 15
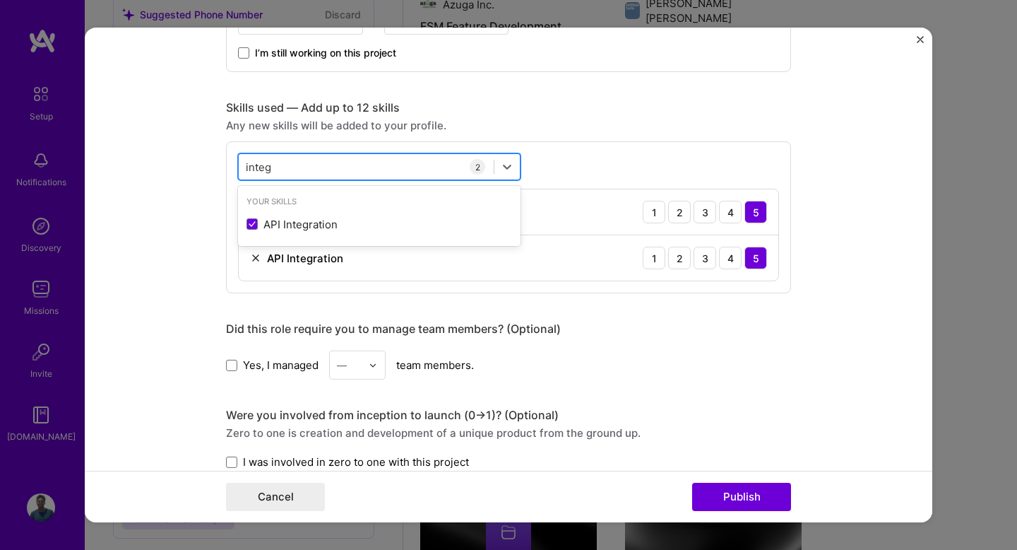
click at [380, 161] on div "integ integ" at bounding box center [366, 166] width 255 height 23
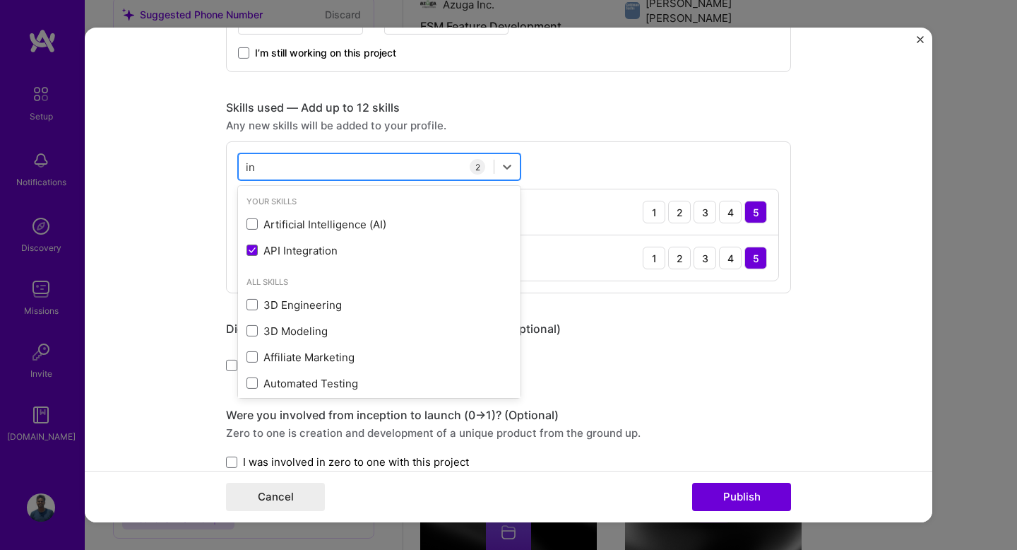
type input "i"
type input "p"
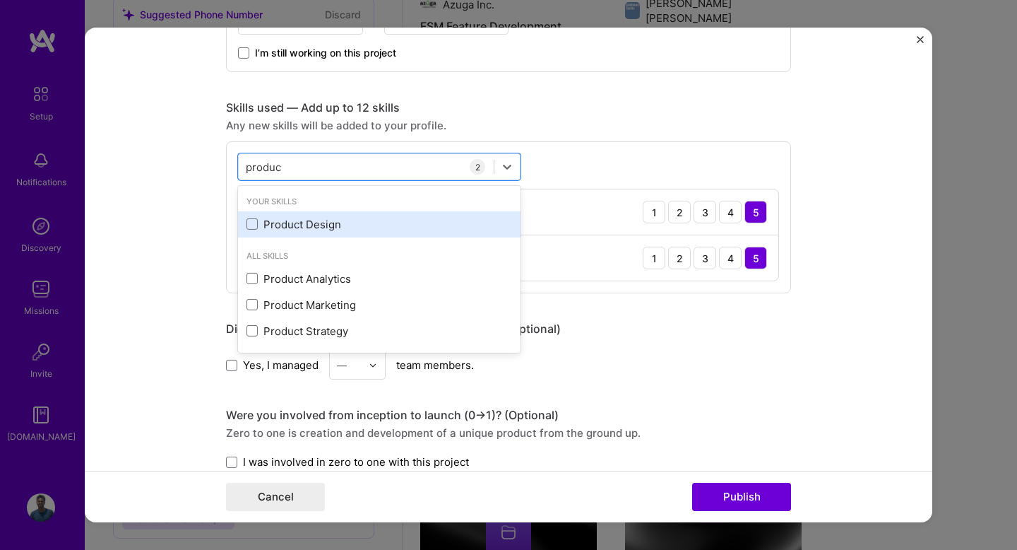
click at [290, 225] on div "Product Design" at bounding box center [380, 224] width 266 height 15
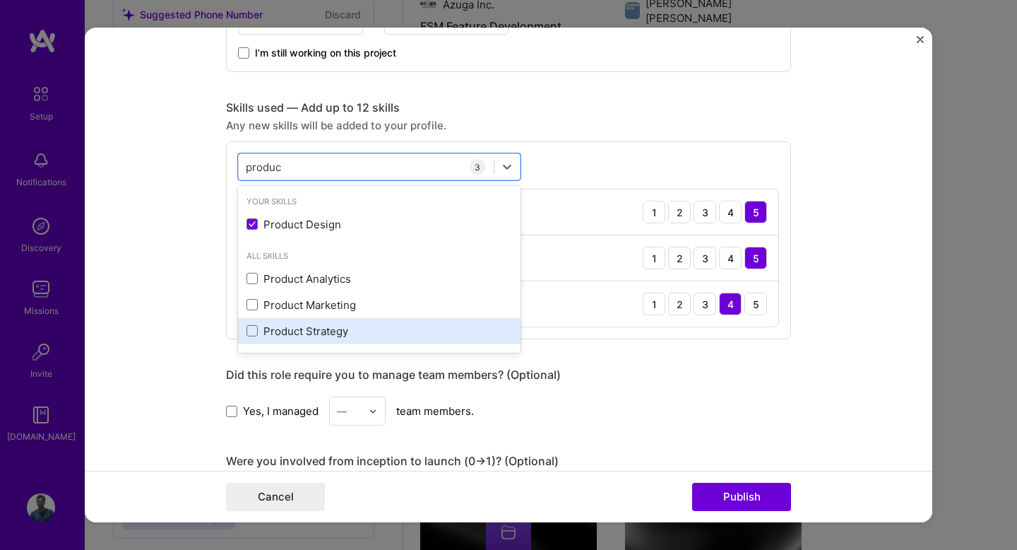
click at [272, 330] on div "Product Strategy" at bounding box center [380, 331] width 266 height 15
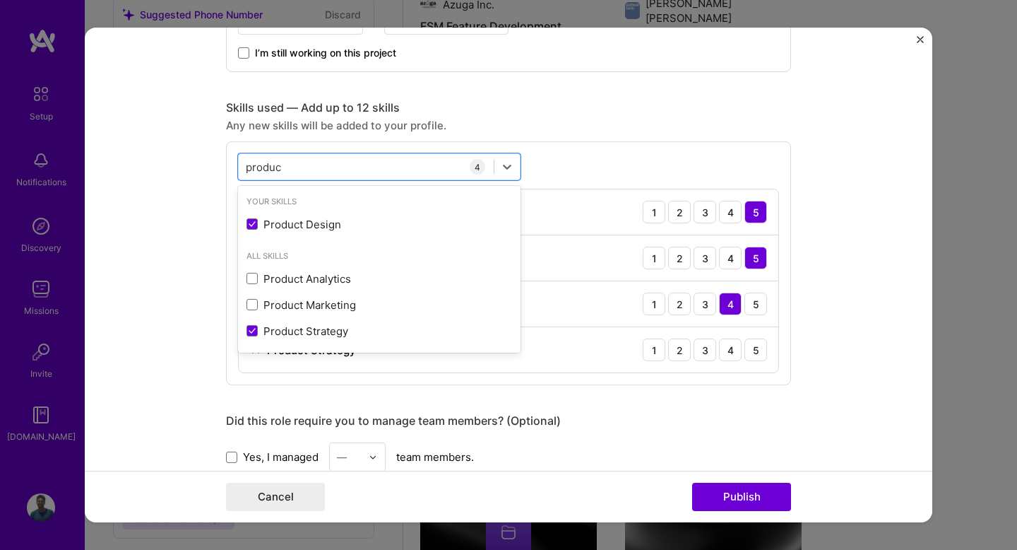
type input "produc"
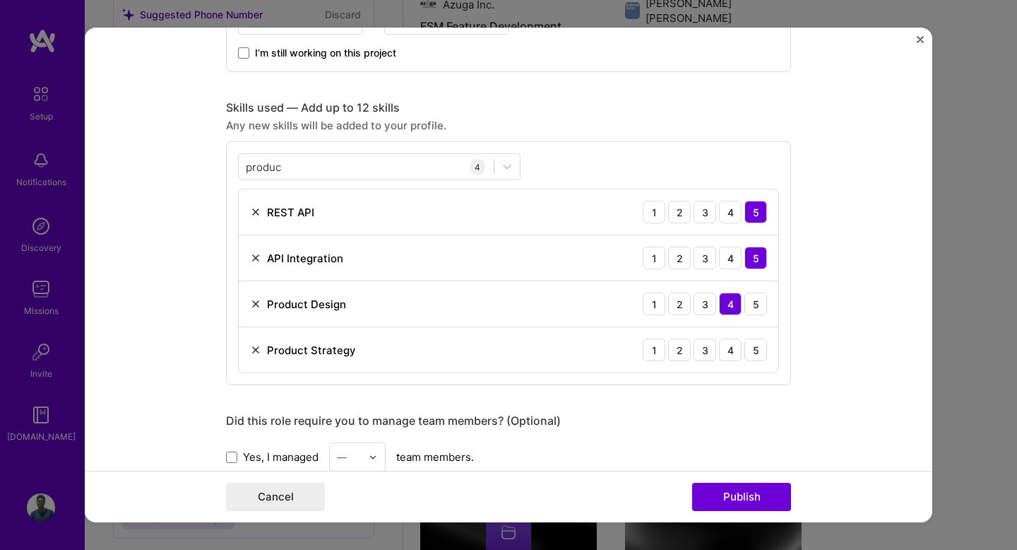
click at [832, 376] on form "Editing suggested project This project is suggested based on your LinkedIn, res…" at bounding box center [509, 275] width 848 height 495
click at [728, 348] on div "4" at bounding box center [730, 349] width 23 height 23
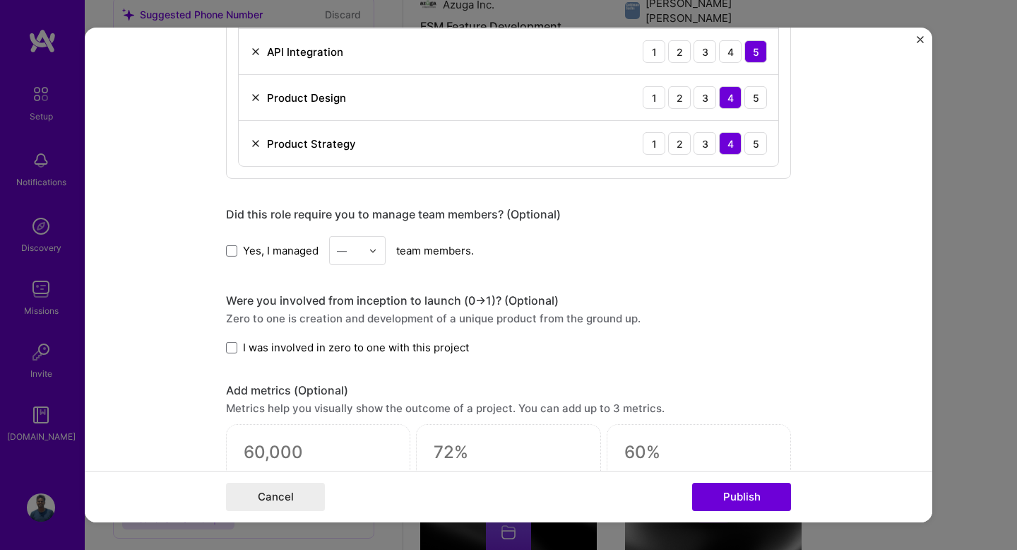
scroll to position [957, 0]
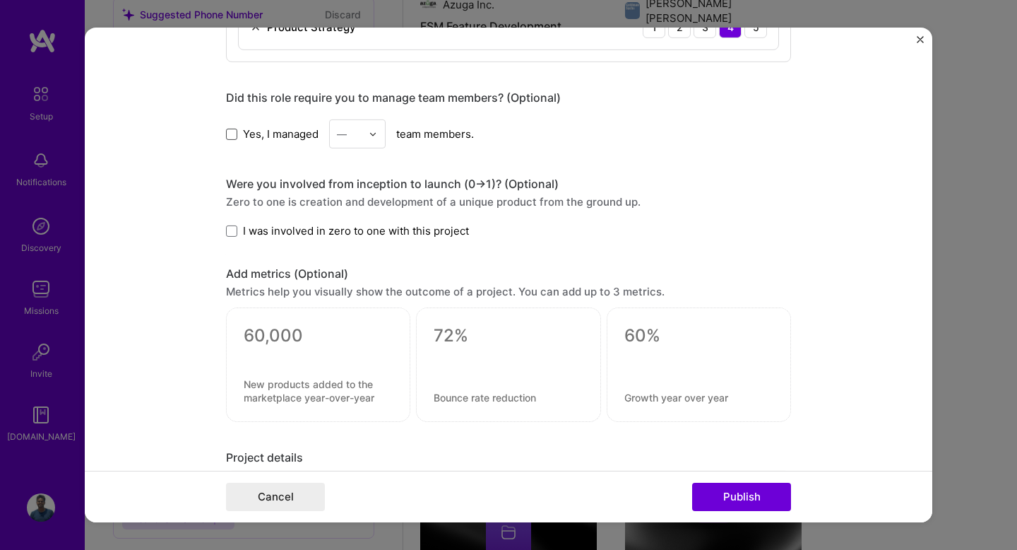
click at [232, 132] on span at bounding box center [231, 133] width 11 height 11
click at [0, 0] on input "Yes, I managed" at bounding box center [0, 0] width 0 height 0
click at [337, 131] on div "—" at bounding box center [342, 133] width 10 height 15
click at [354, 300] on div "6" at bounding box center [357, 302] width 48 height 26
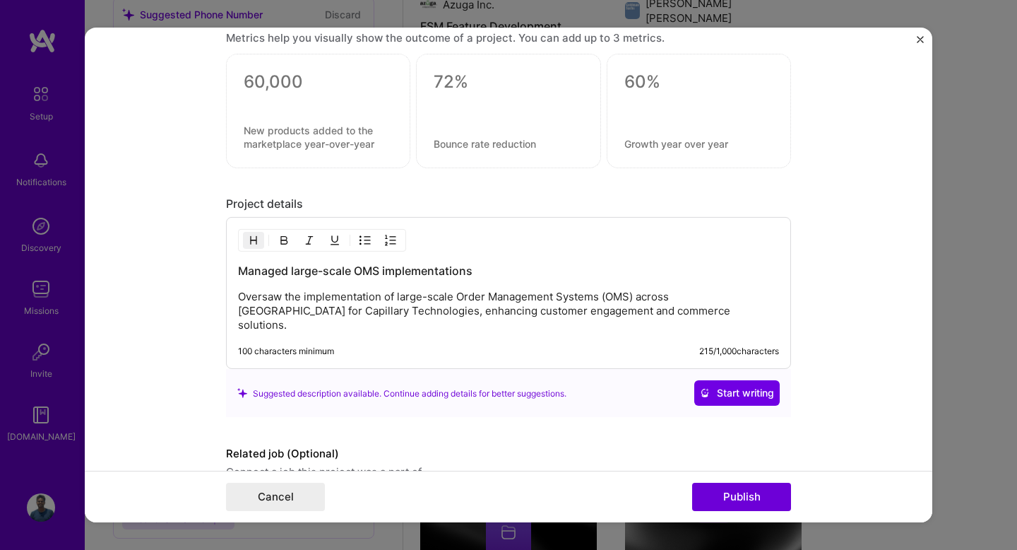
scroll to position [1270, 0]
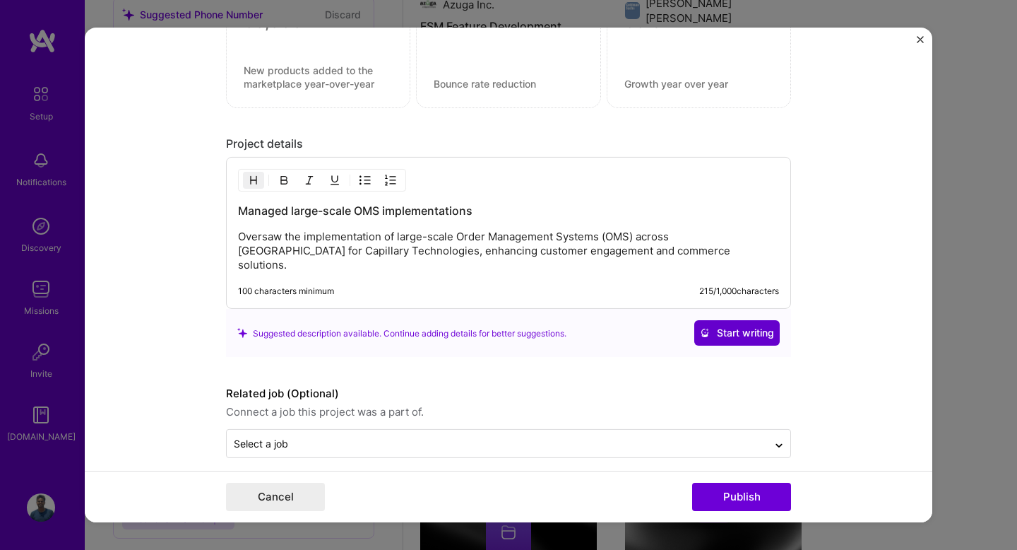
click at [705, 328] on icon at bounding box center [705, 333] width 10 height 10
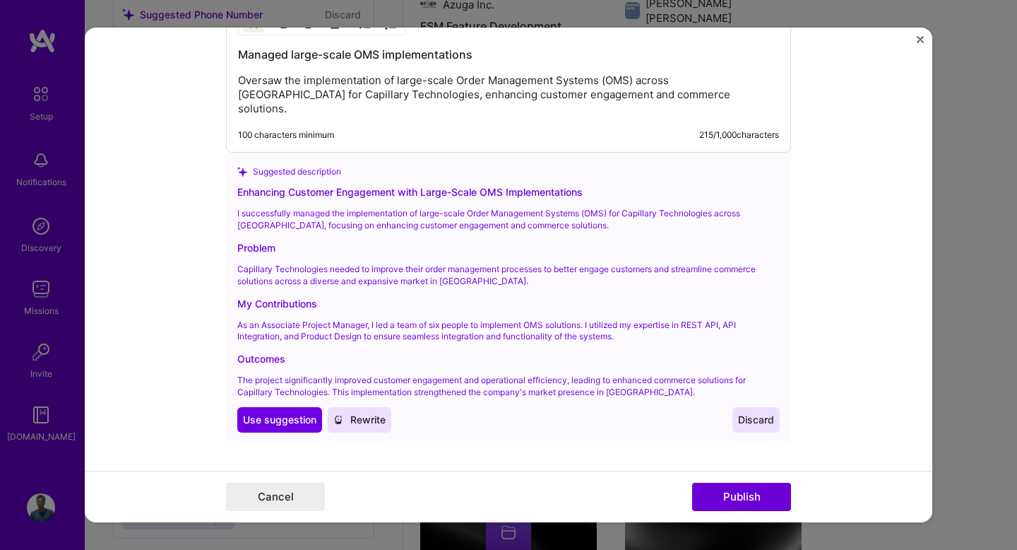
scroll to position [1425, 0]
click at [293, 414] on span "Use suggestion" at bounding box center [279, 421] width 73 height 14
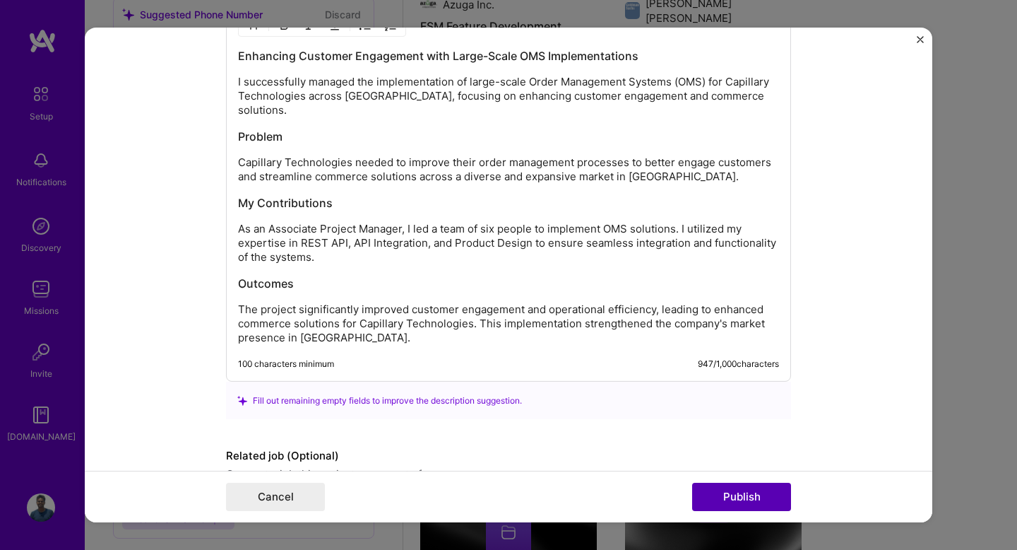
click at [757, 491] on button "Publish" at bounding box center [741, 497] width 99 height 28
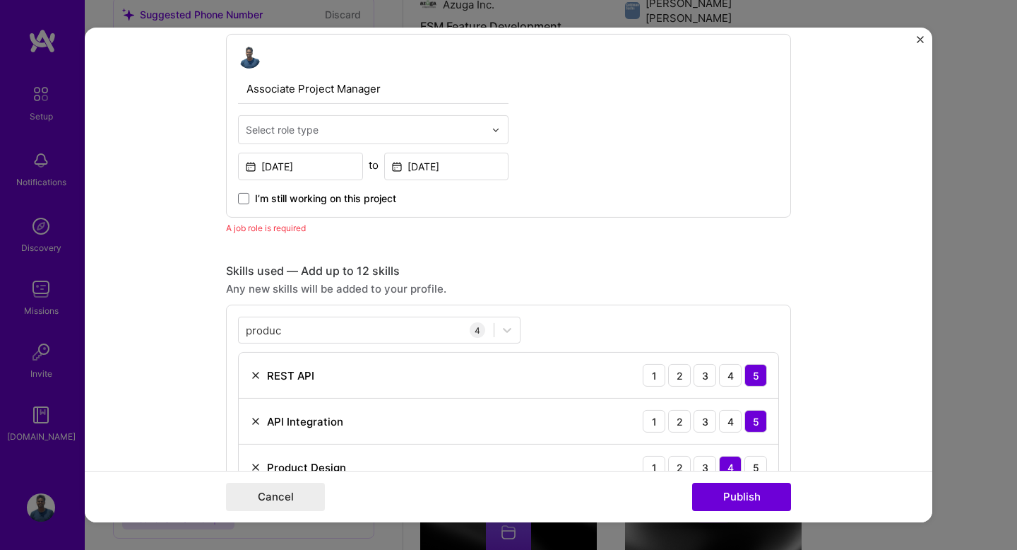
scroll to position [475, 0]
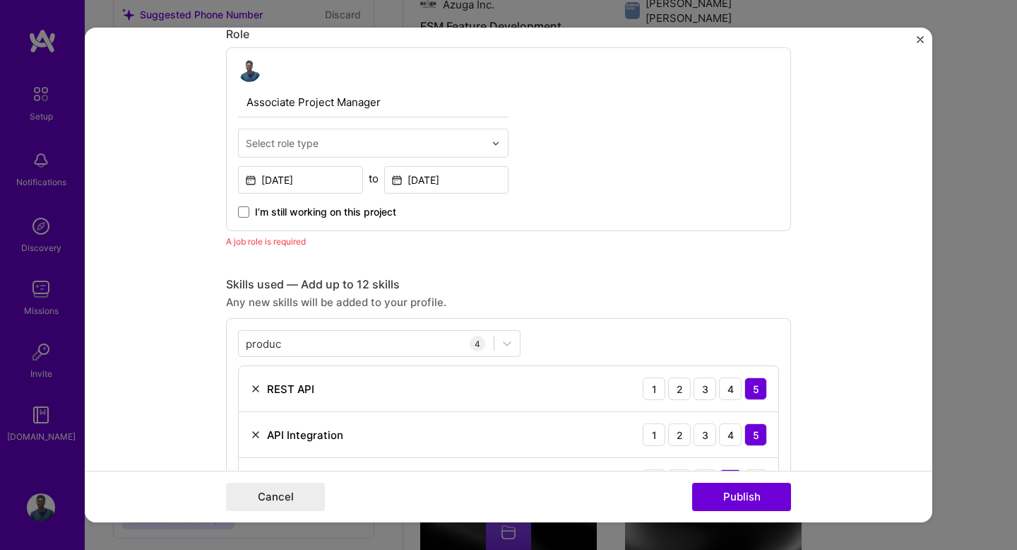
click at [324, 146] on input "text" at bounding box center [365, 143] width 239 height 15
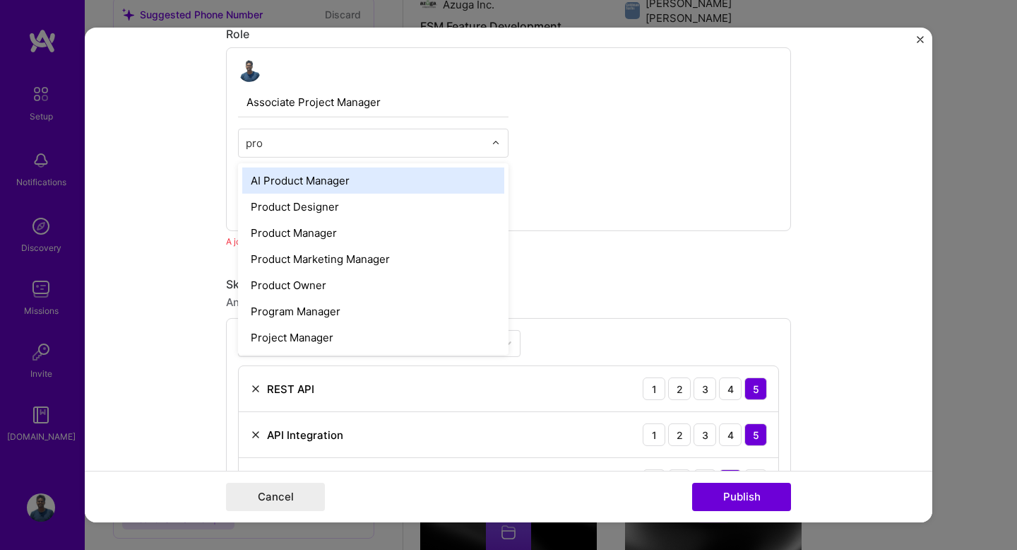
scroll to position [0, 0]
type input "proj"
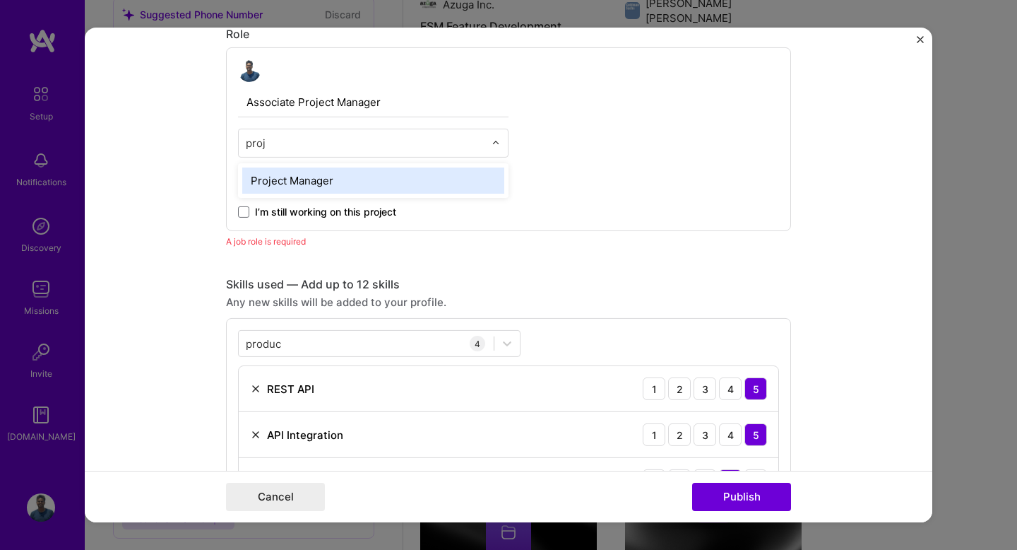
click at [334, 182] on div "Project Manager" at bounding box center [373, 180] width 262 height 26
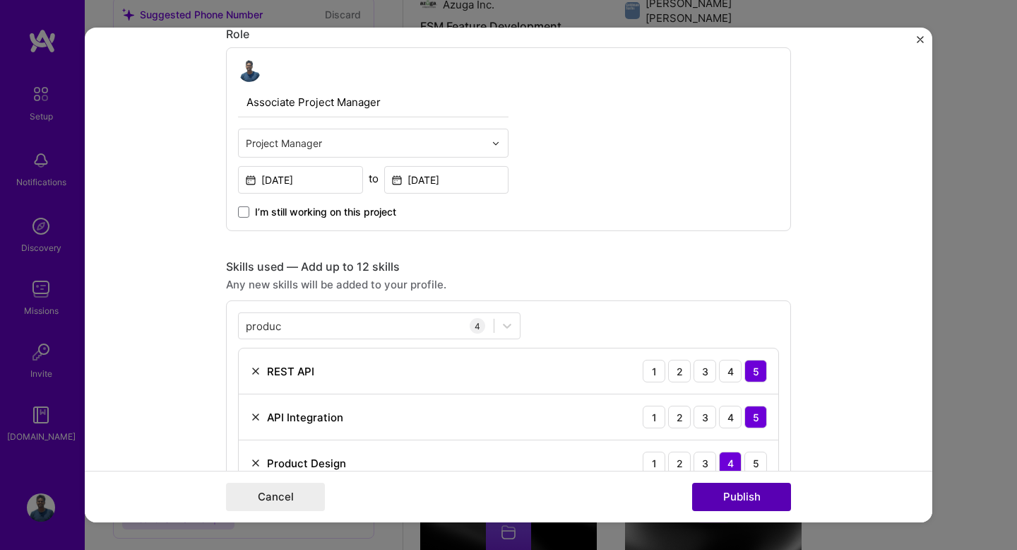
click at [754, 487] on button "Publish" at bounding box center [741, 497] width 99 height 28
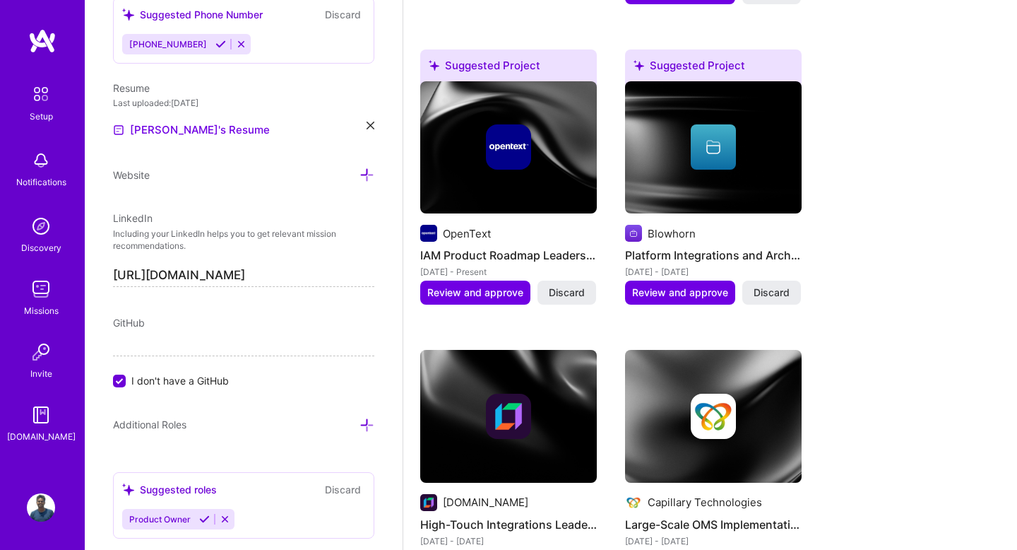
scroll to position [1530, 0]
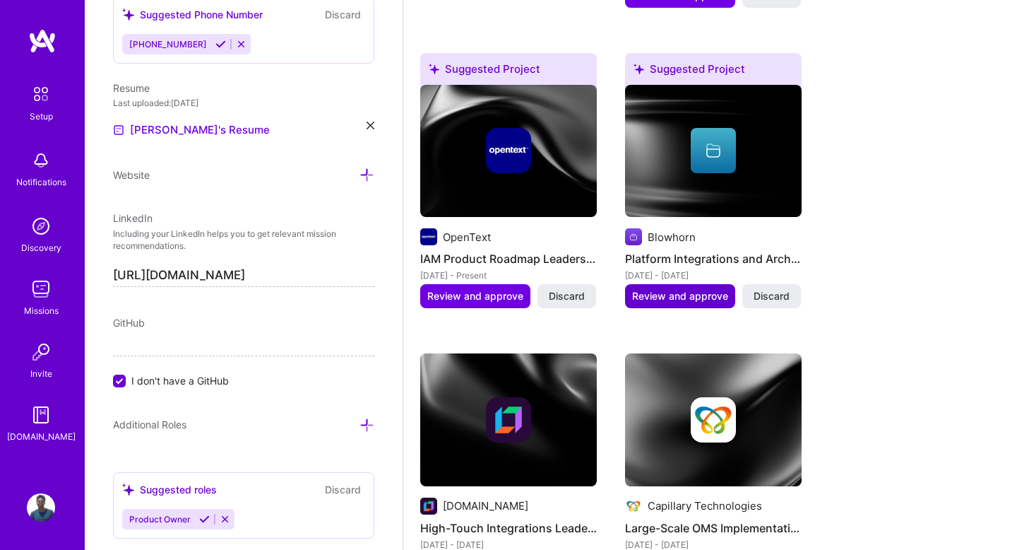
click at [664, 289] on span "Review and approve" at bounding box center [680, 296] width 96 height 14
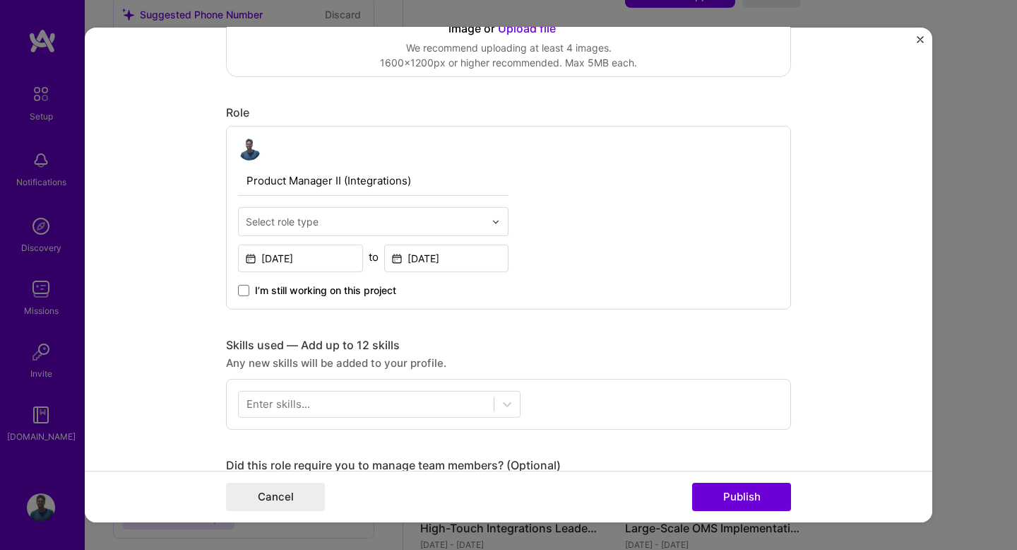
scroll to position [398, 0]
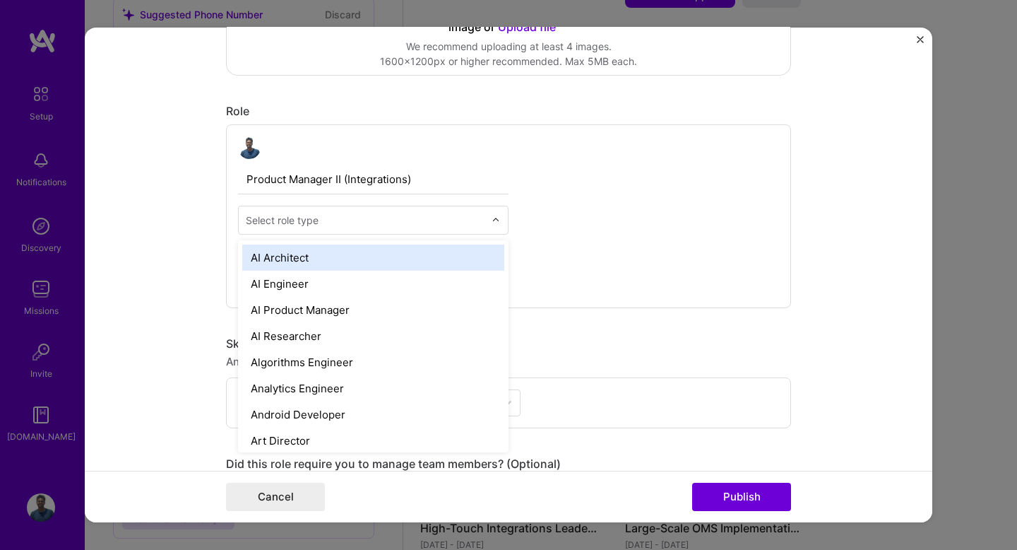
click at [391, 216] on input "text" at bounding box center [365, 220] width 239 height 15
type input "prod"
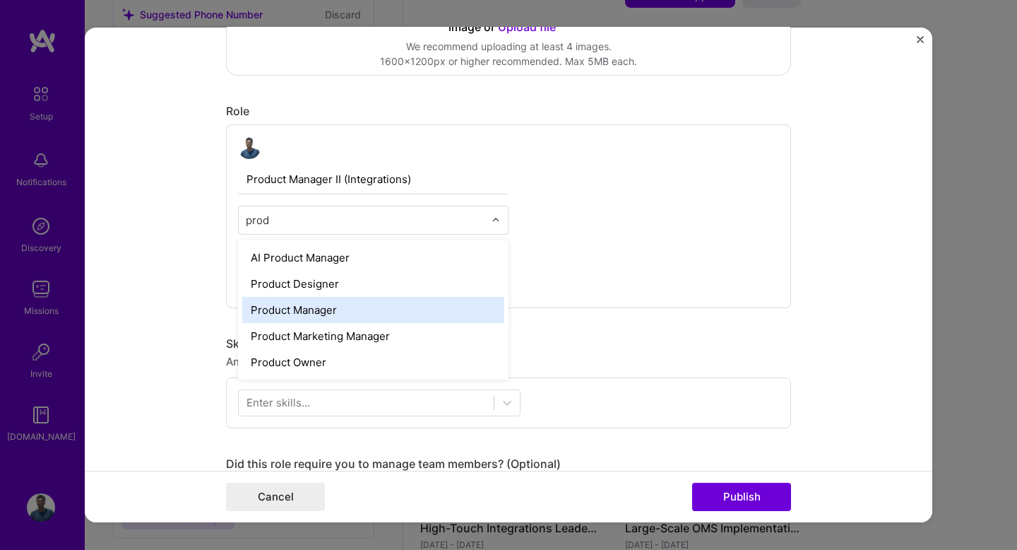
click at [362, 312] on div "Product Manager" at bounding box center [373, 310] width 262 height 26
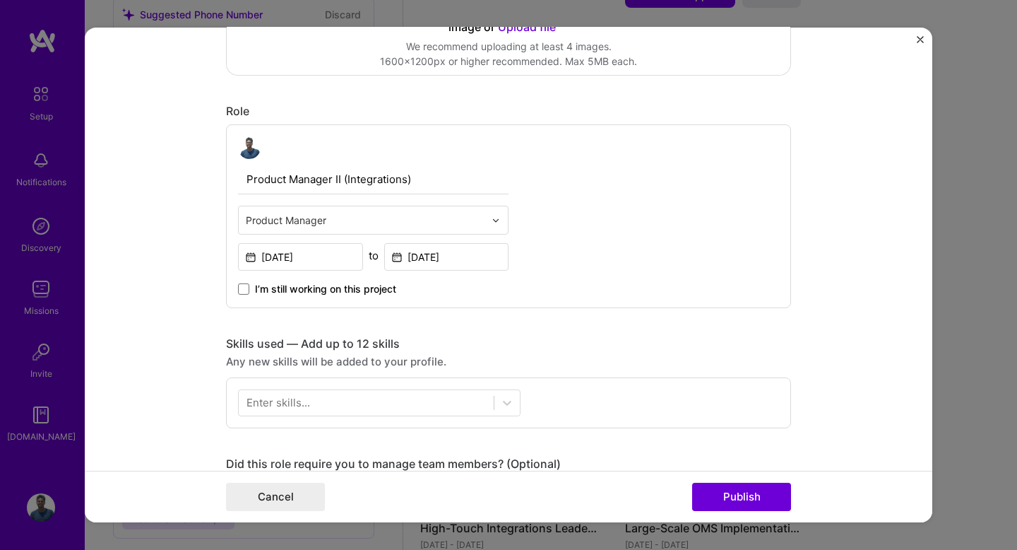
click at [370, 419] on div "Enter skills..." at bounding box center [508, 402] width 565 height 51
click at [368, 410] on div at bounding box center [366, 402] width 255 height 23
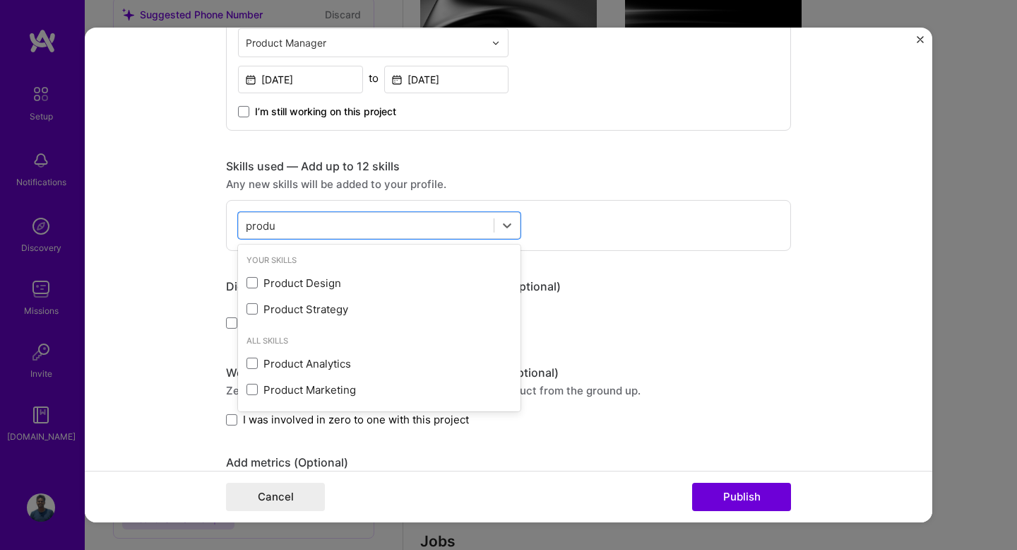
scroll to position [574, 0]
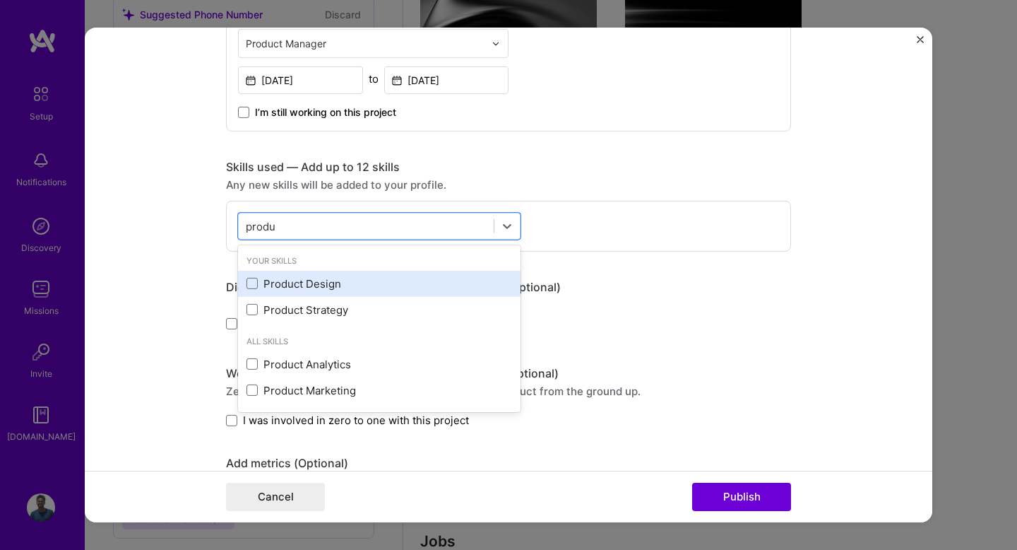
click at [262, 284] on div "Product Design" at bounding box center [380, 283] width 266 height 15
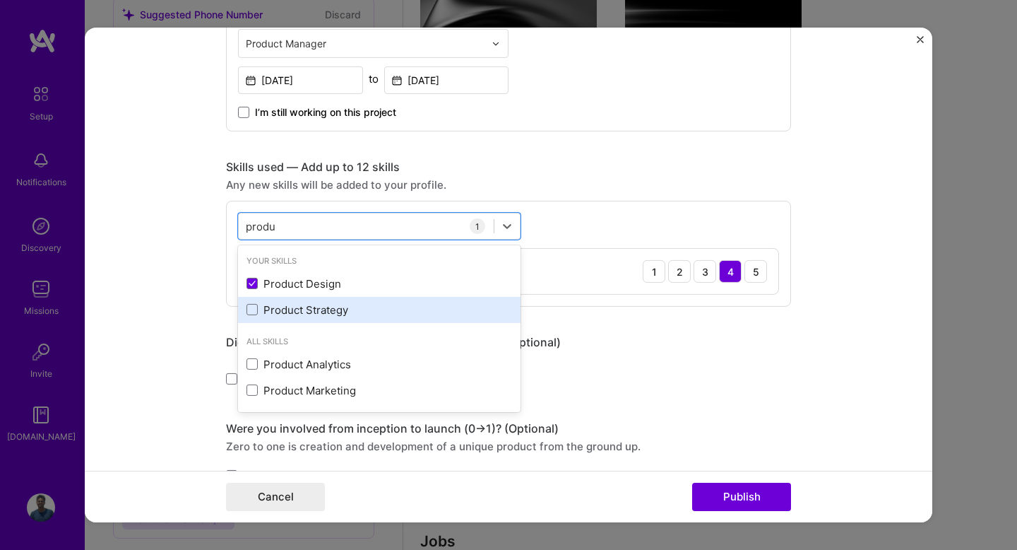
click at [262, 305] on div "Product Strategy" at bounding box center [380, 309] width 266 height 15
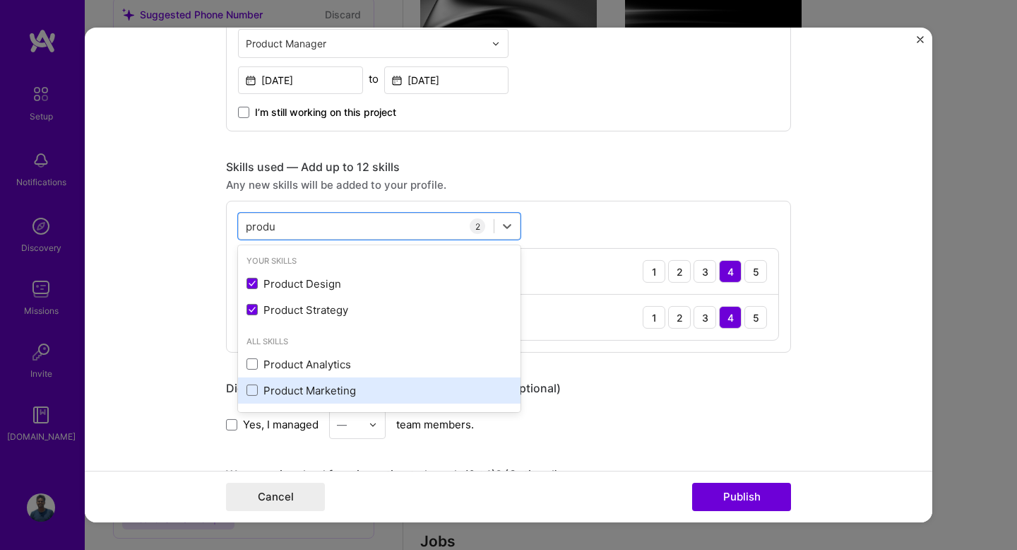
click at [290, 391] on div "Product Marketing" at bounding box center [380, 390] width 266 height 15
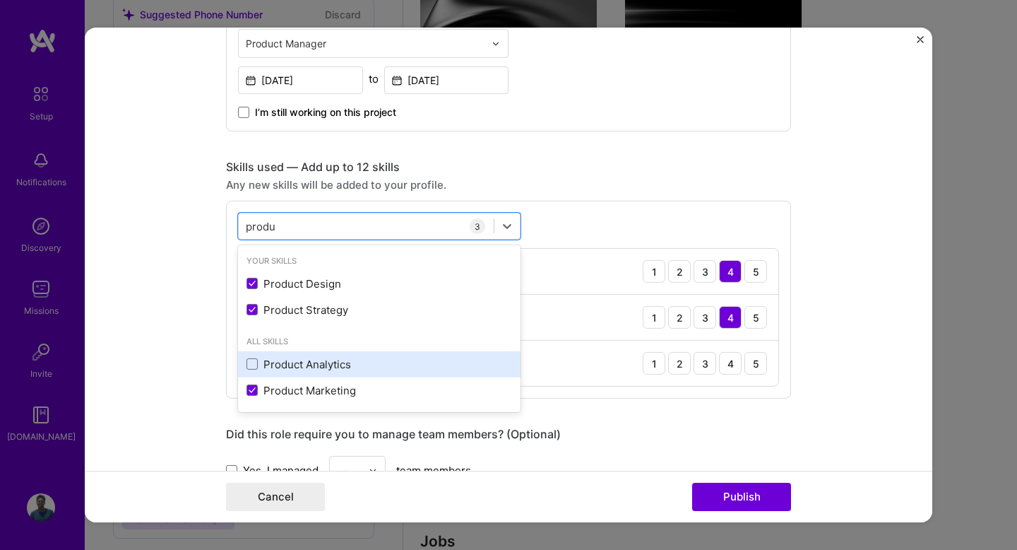
click at [337, 361] on div "Product Analytics" at bounding box center [380, 364] width 266 height 15
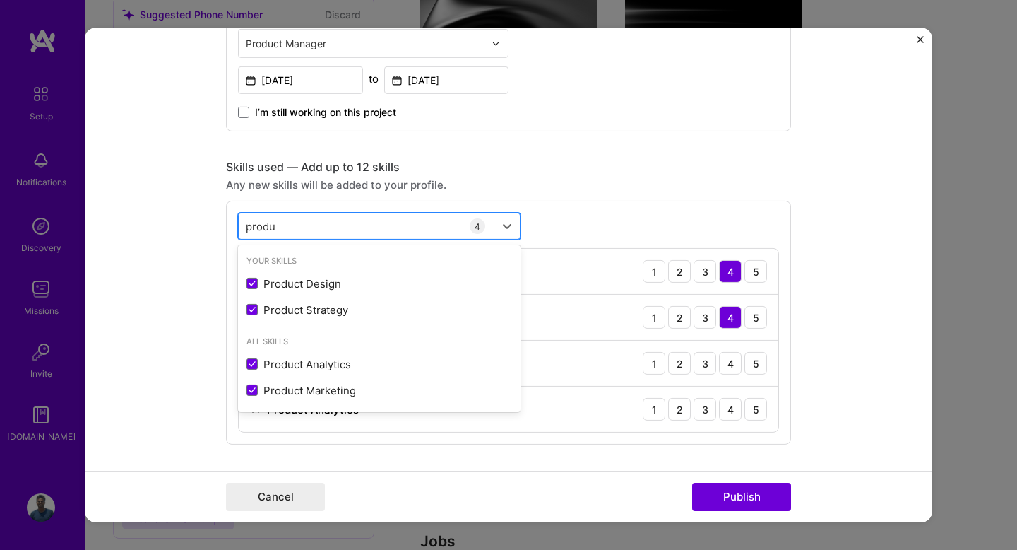
click at [393, 226] on div "produ produ" at bounding box center [366, 225] width 255 height 23
type input "p"
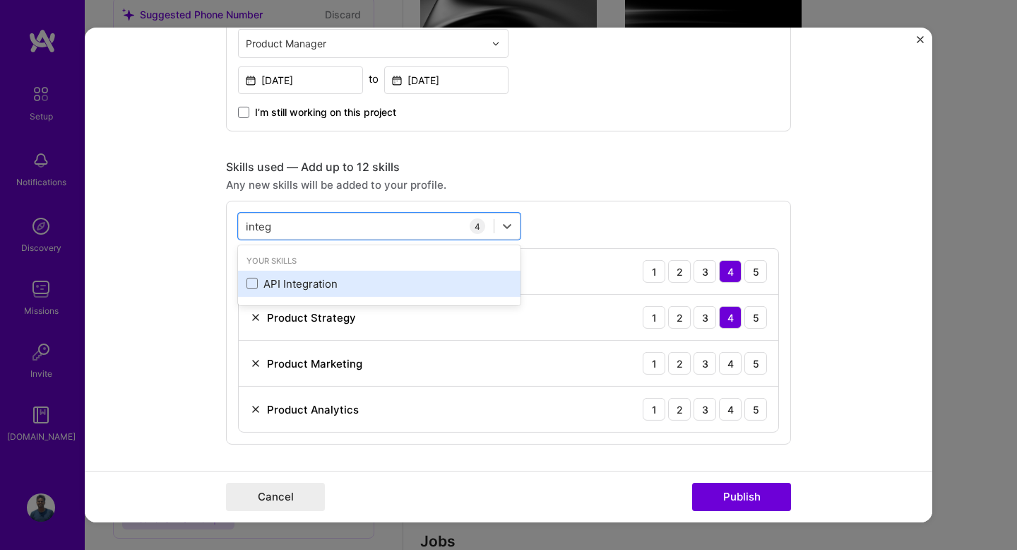
click at [321, 273] on div "API Integration" at bounding box center [379, 284] width 283 height 26
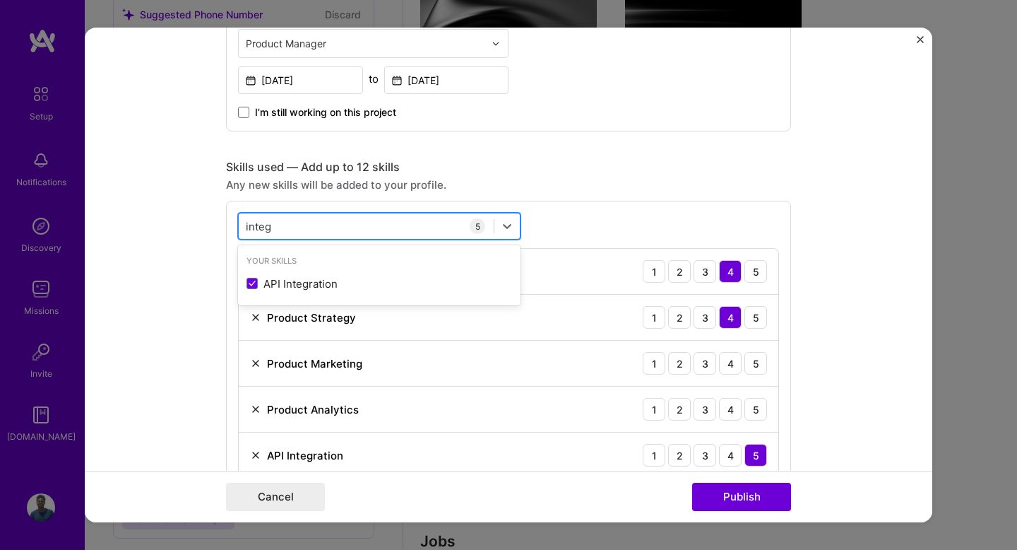
click at [335, 225] on div "integ integ" at bounding box center [366, 225] width 255 height 23
type input "i"
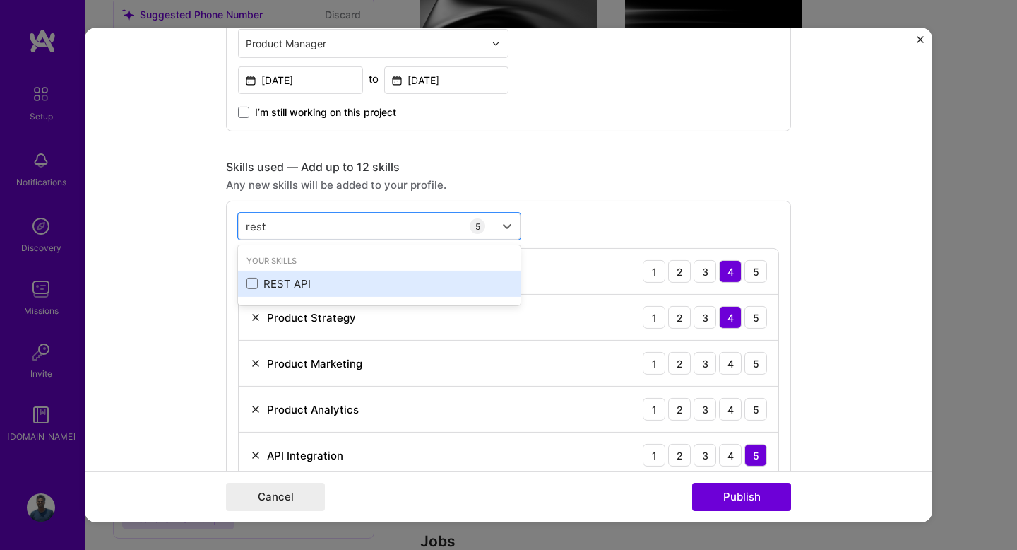
click at [286, 277] on div "REST API" at bounding box center [380, 283] width 266 height 15
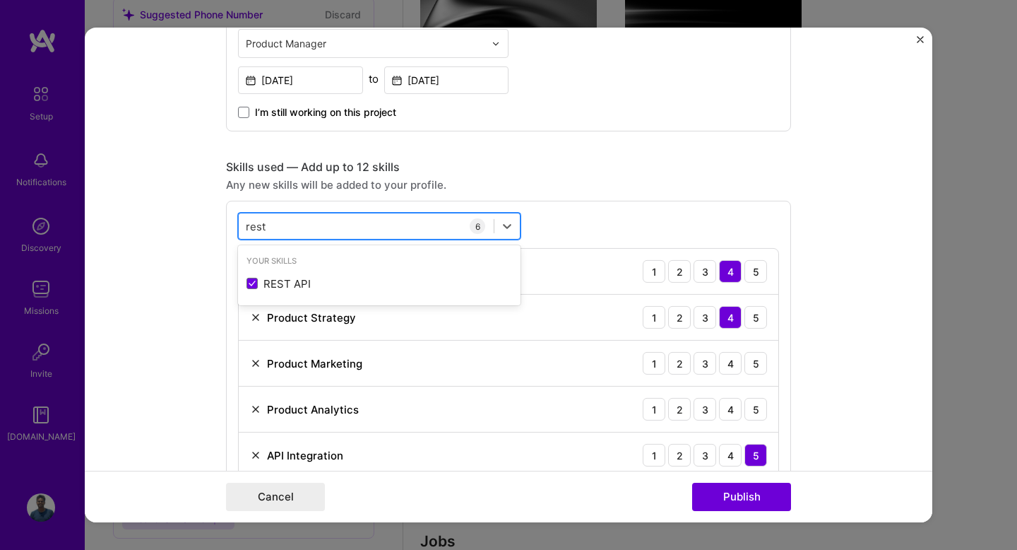
click at [334, 230] on div "rest rest" at bounding box center [366, 225] width 255 height 23
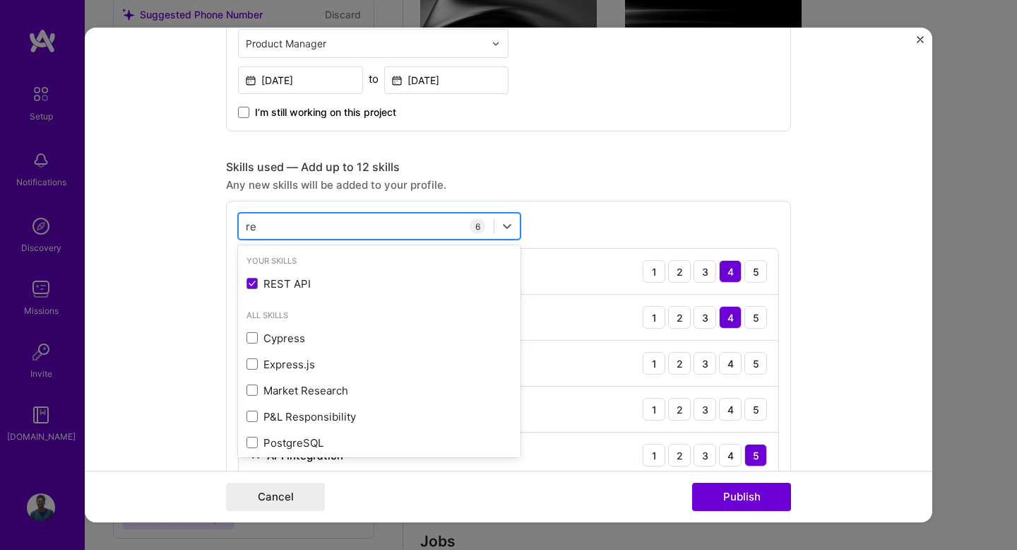
type input "r"
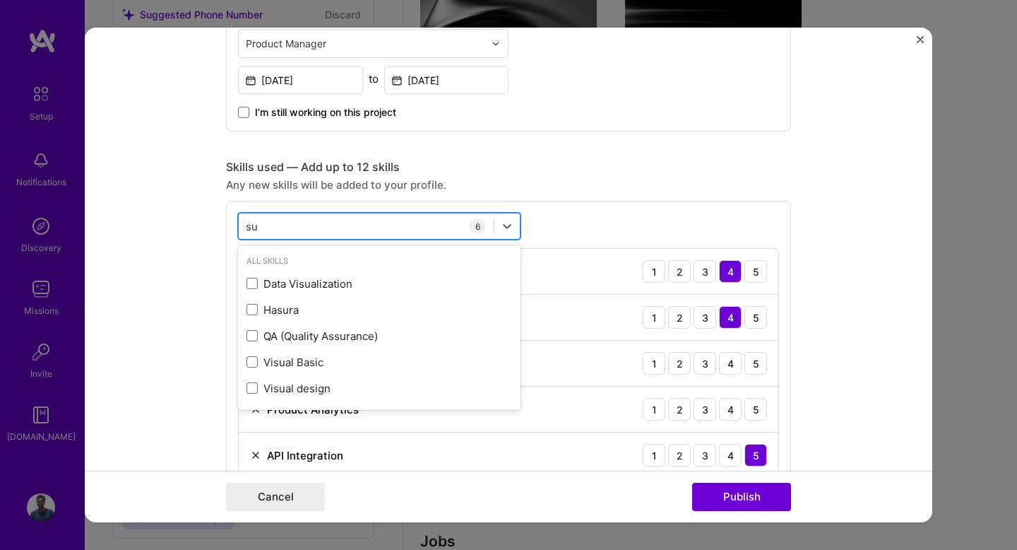
type input "s"
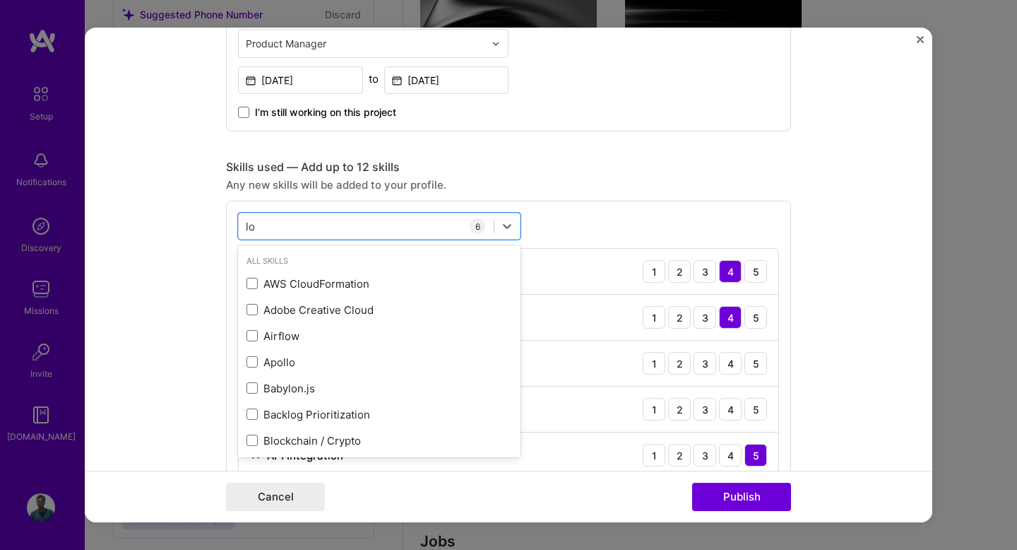
type input "l"
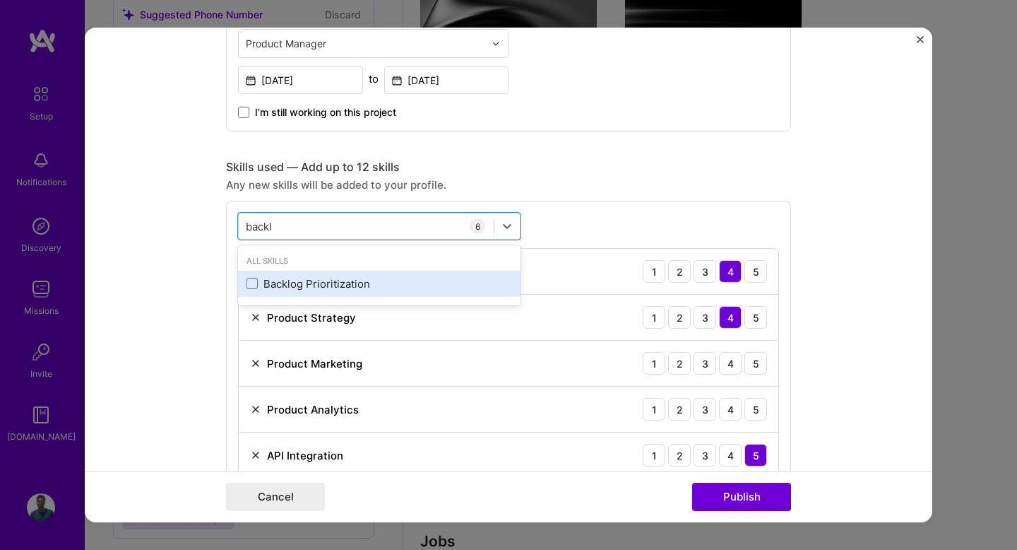
click at [367, 280] on div "Backlog Prioritization" at bounding box center [380, 283] width 266 height 15
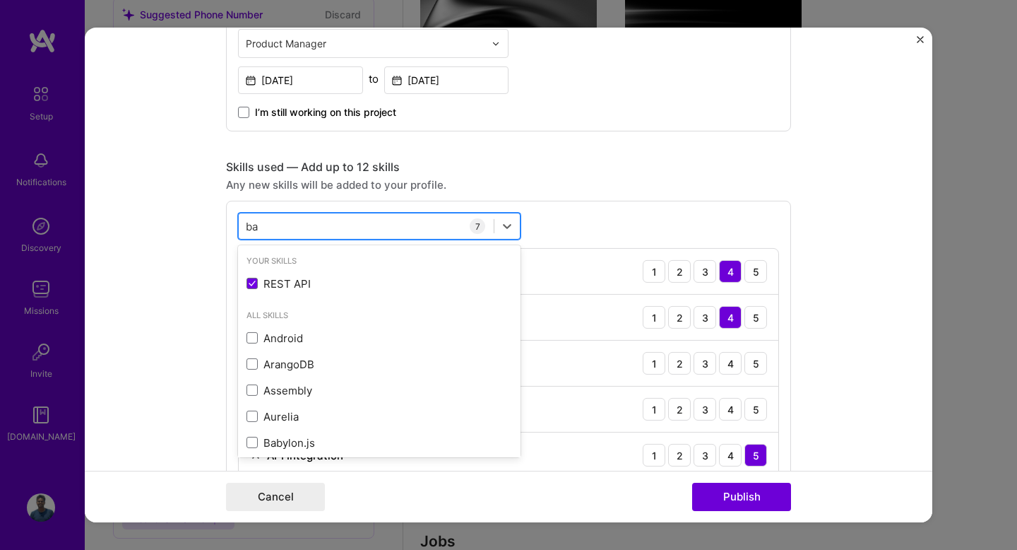
type input "b"
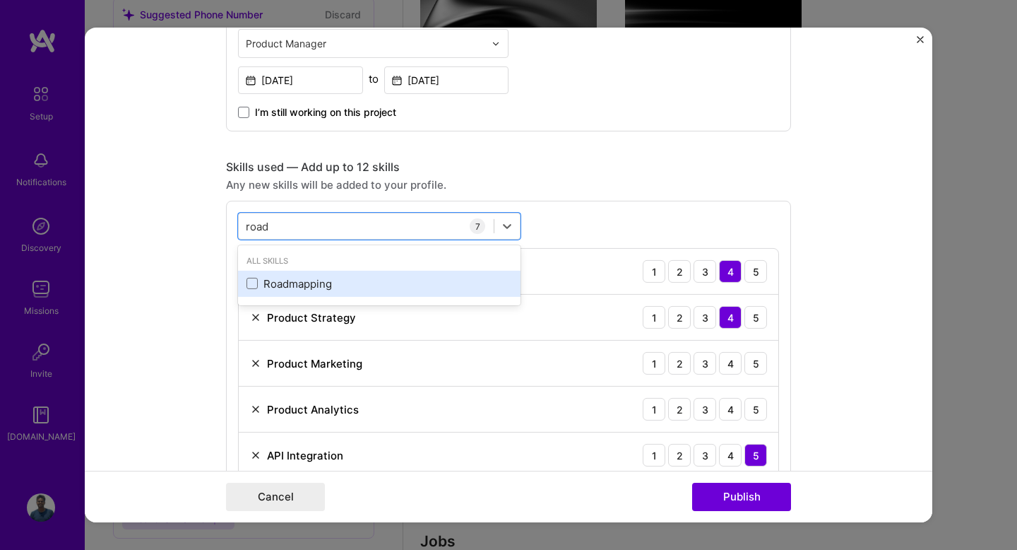
click at [297, 278] on div "Roadmapping" at bounding box center [380, 283] width 266 height 15
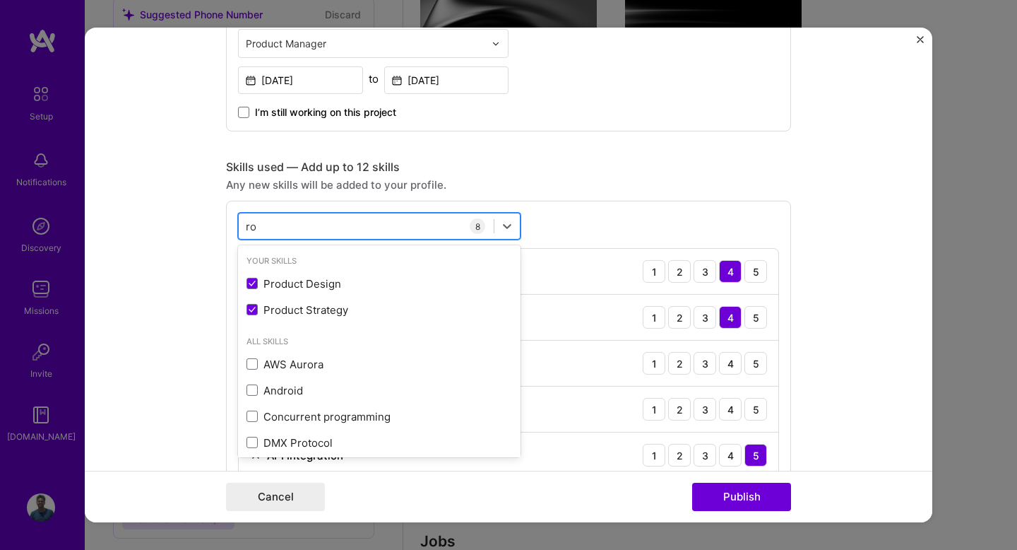
type input "r"
type input "u"
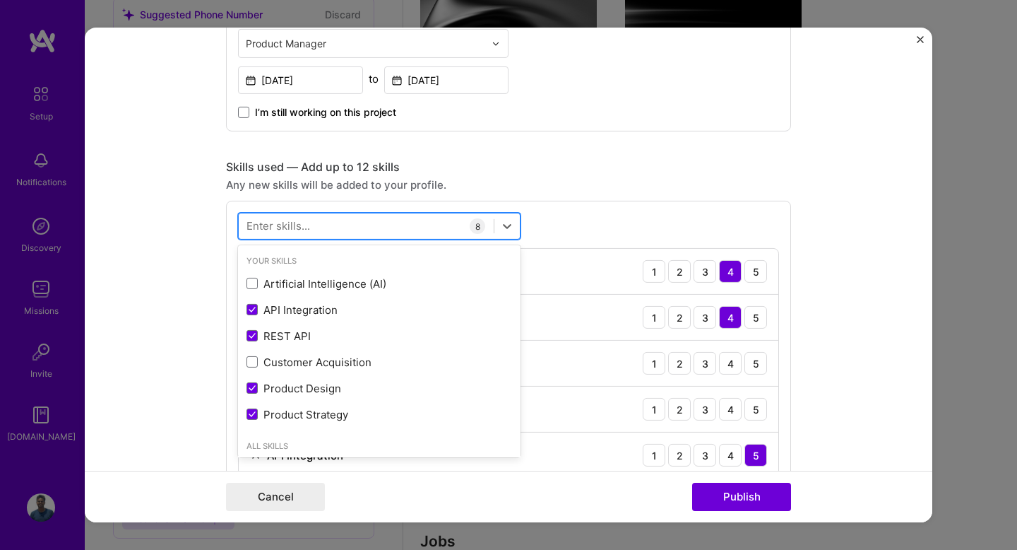
type input "y"
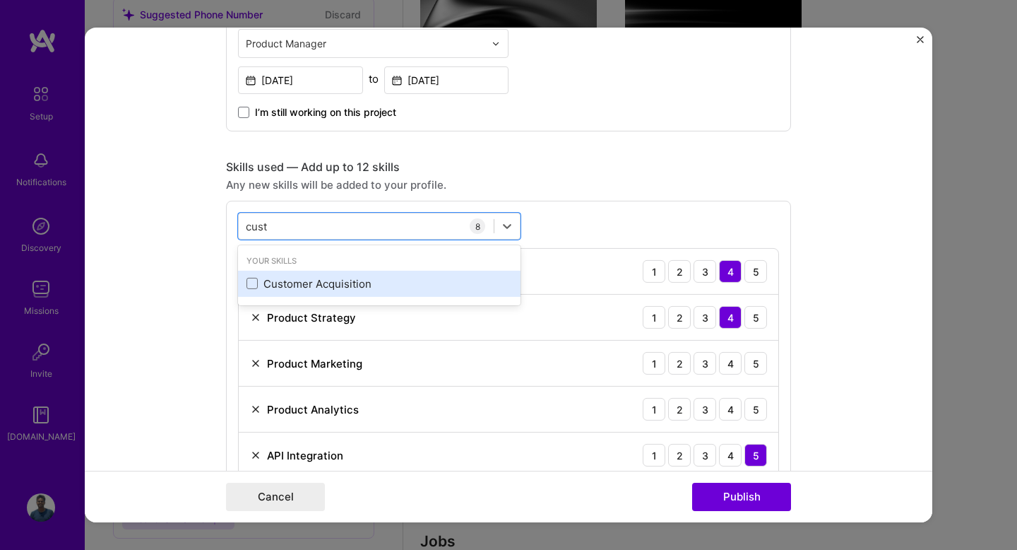
click at [277, 280] on div "Customer Acquisition" at bounding box center [380, 283] width 266 height 15
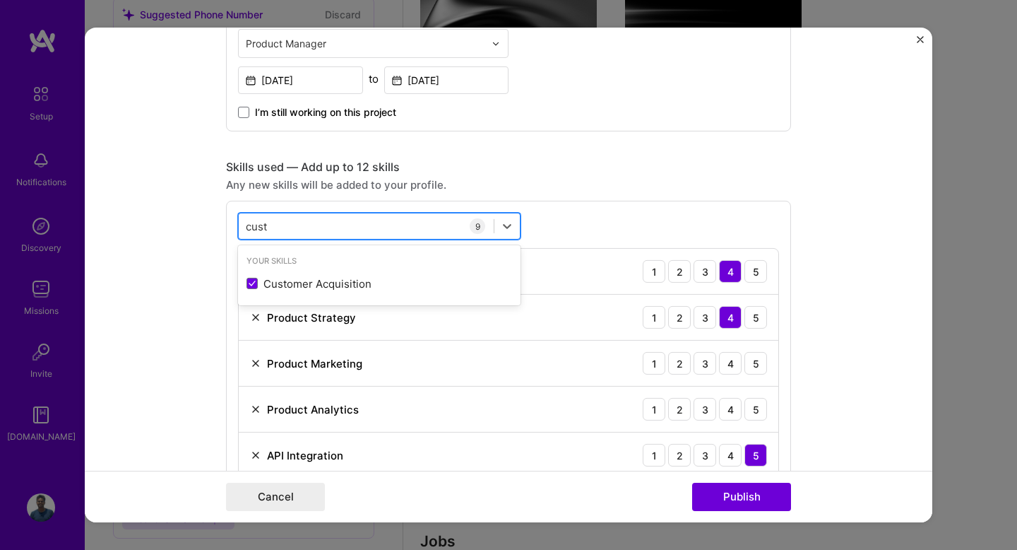
click at [288, 231] on div "cust cust" at bounding box center [366, 225] width 255 height 23
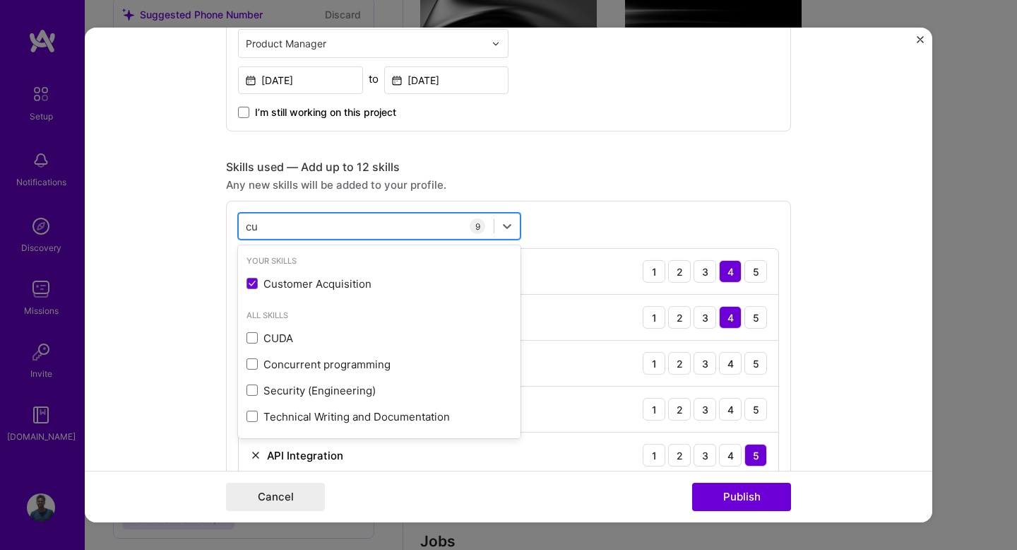
type input "c"
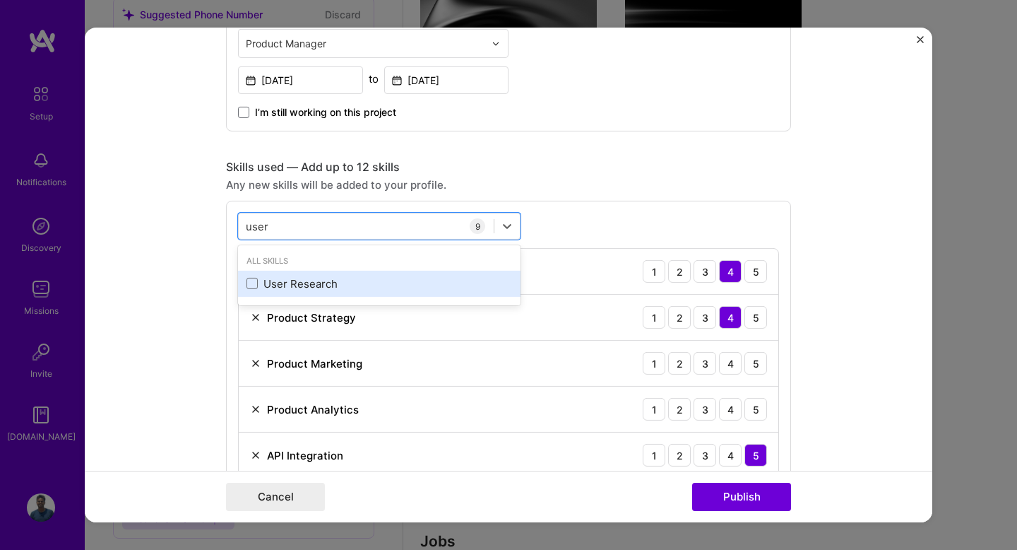
click at [291, 278] on div "User Research" at bounding box center [380, 283] width 266 height 15
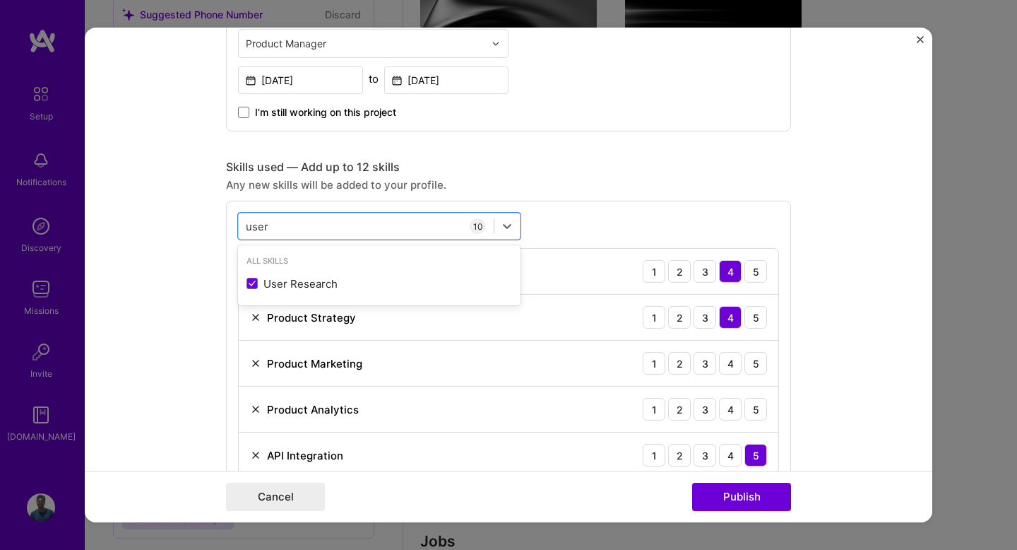
type input "user"
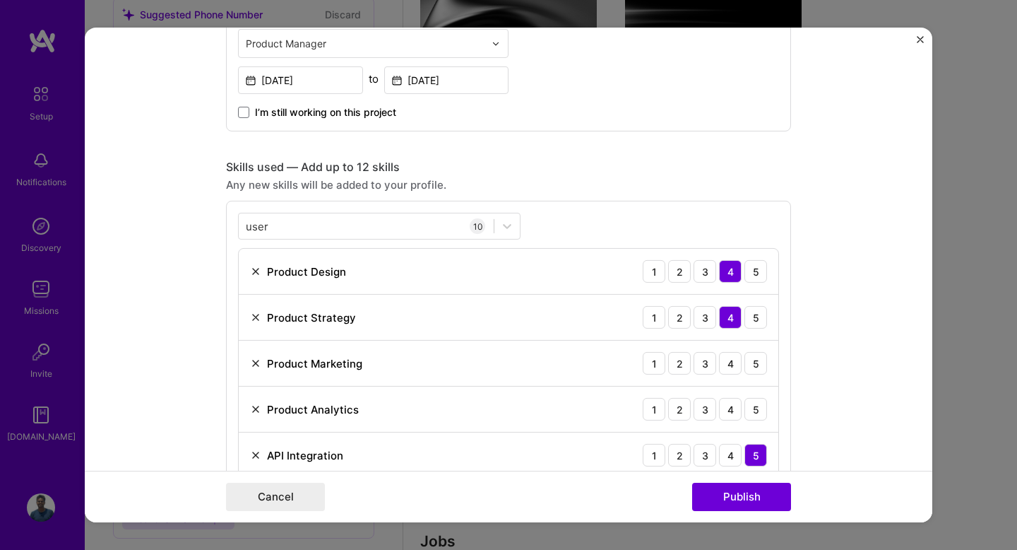
click at [199, 268] on form "Editing suggested project This project is suggested based on your LinkedIn, res…" at bounding box center [509, 275] width 848 height 495
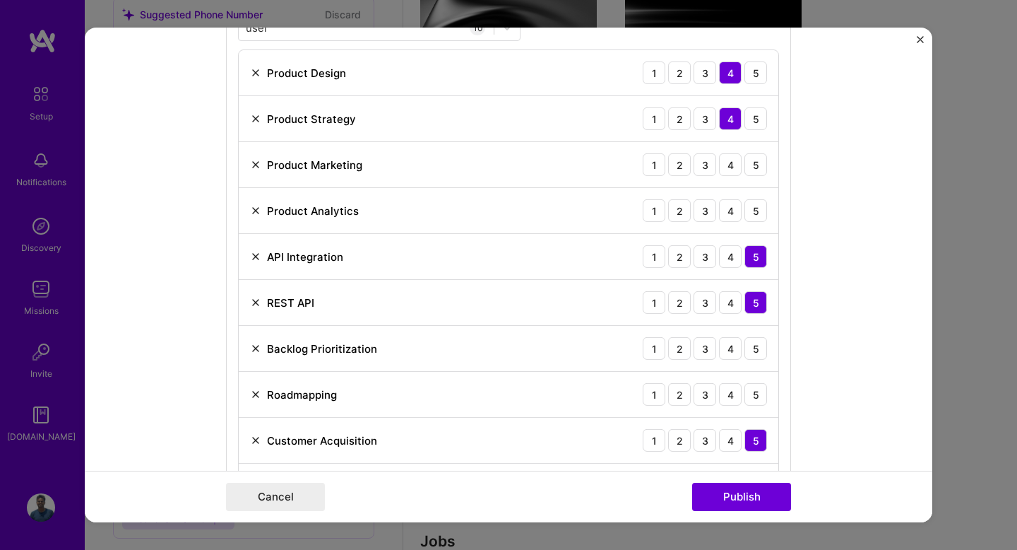
scroll to position [778, 0]
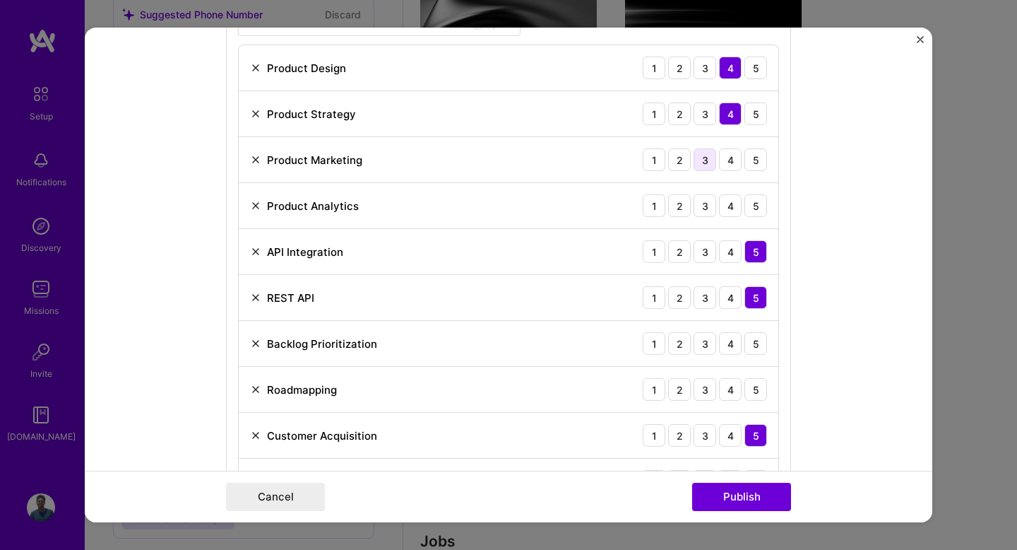
click at [711, 162] on div "3" at bounding box center [705, 159] width 23 height 23
click at [709, 208] on div "3" at bounding box center [705, 205] width 23 height 23
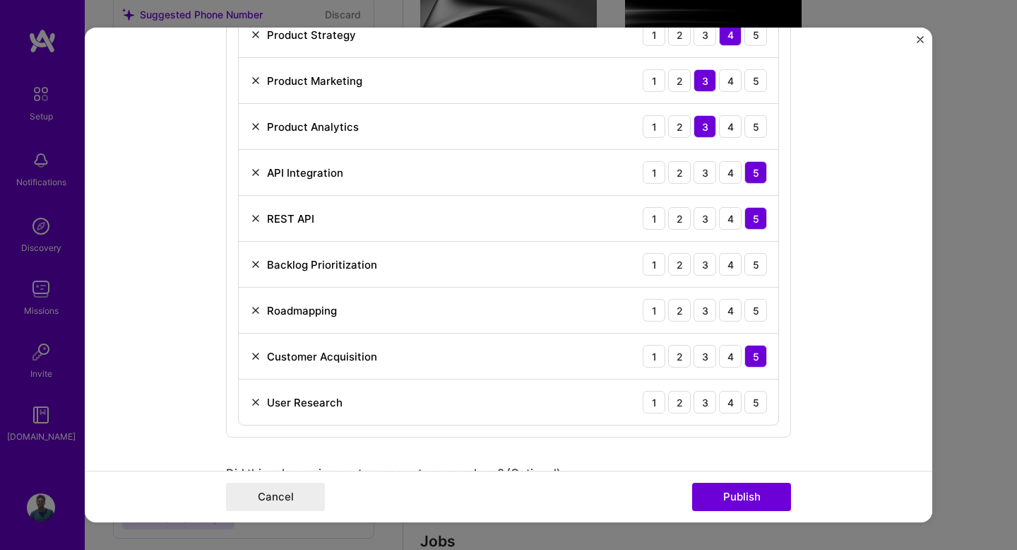
scroll to position [885, 0]
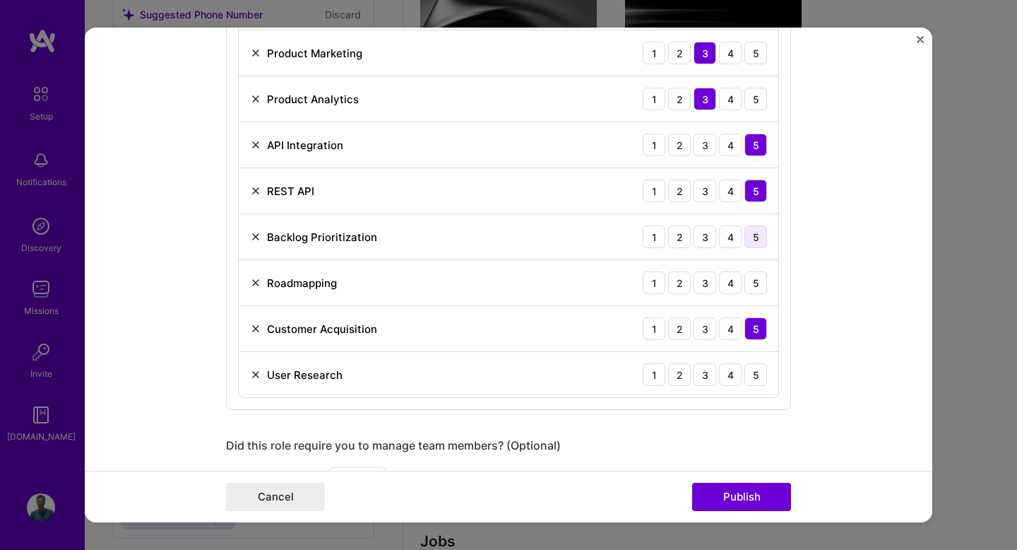
click at [753, 236] on div "5" at bounding box center [756, 236] width 23 height 23
click at [753, 281] on div "5" at bounding box center [756, 282] width 23 height 23
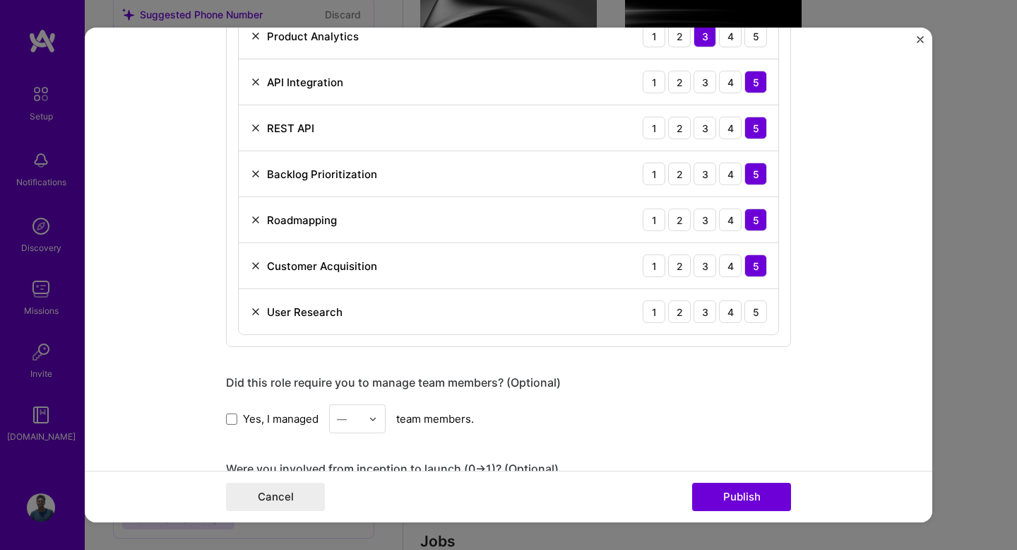
scroll to position [992, 0]
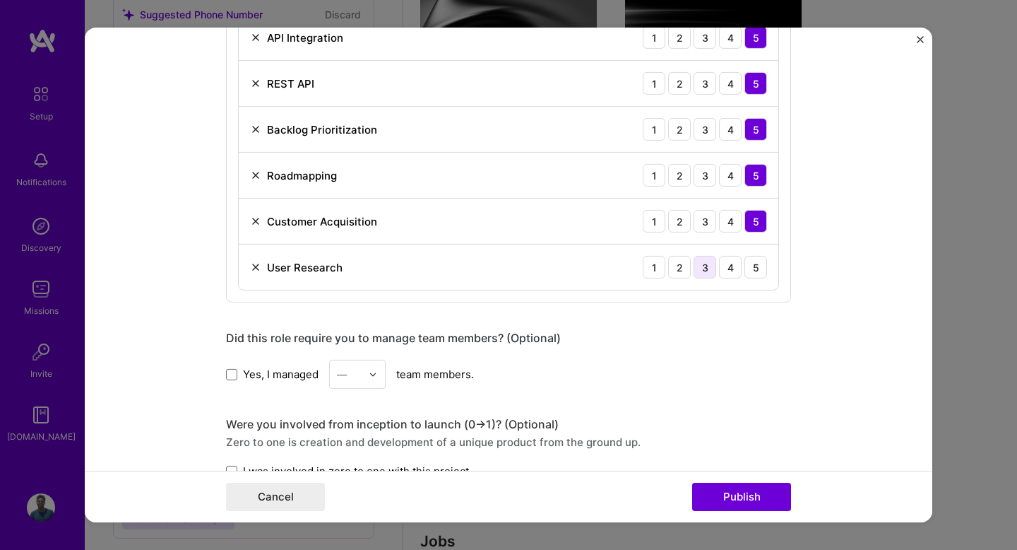
click at [711, 271] on div "3" at bounding box center [705, 267] width 23 height 23
click at [732, 269] on div "4" at bounding box center [730, 267] width 23 height 23
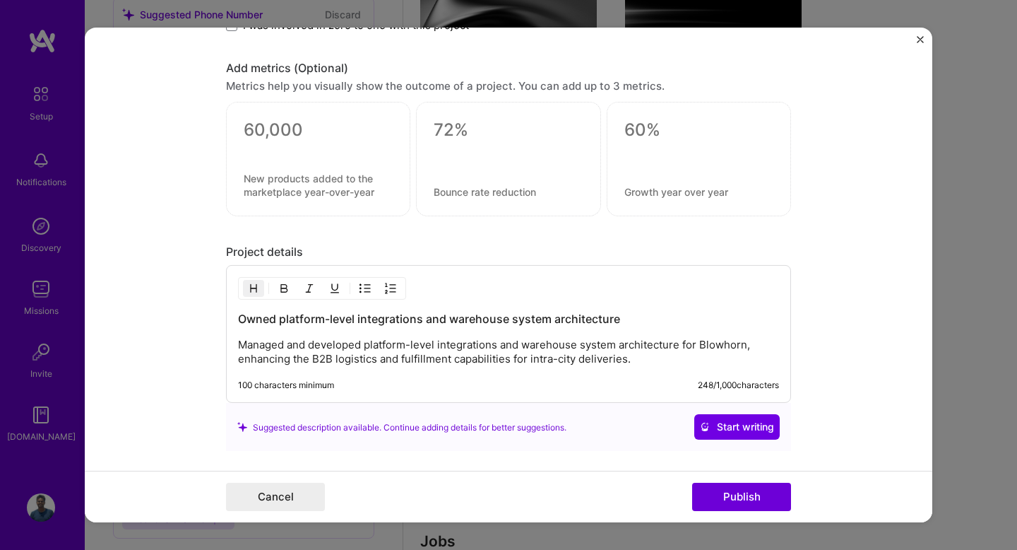
scroll to position [1546, 0]
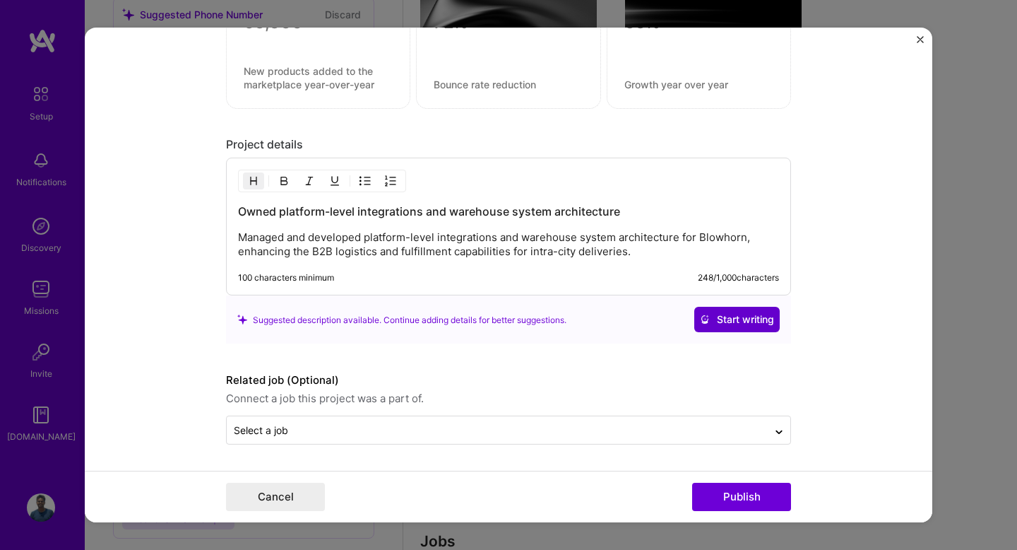
click at [704, 328] on button "Start writing" at bounding box center [737, 319] width 85 height 25
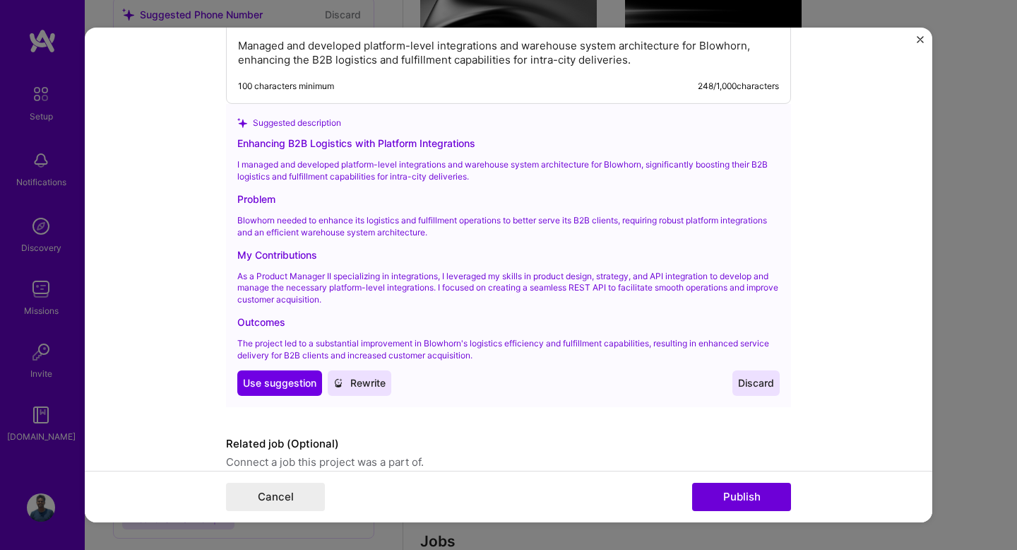
scroll to position [1740, 0]
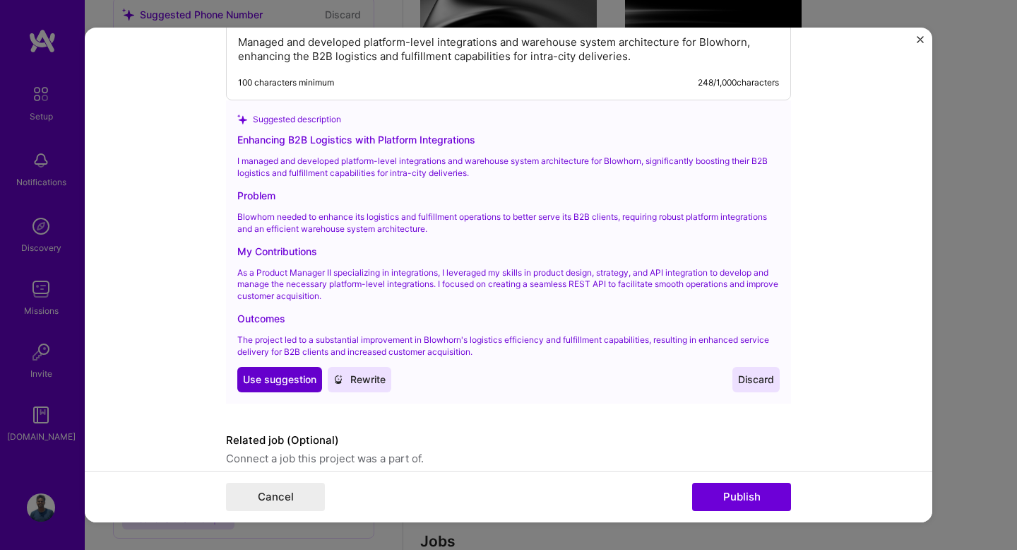
click at [280, 375] on span "Use suggestion" at bounding box center [279, 379] width 73 height 14
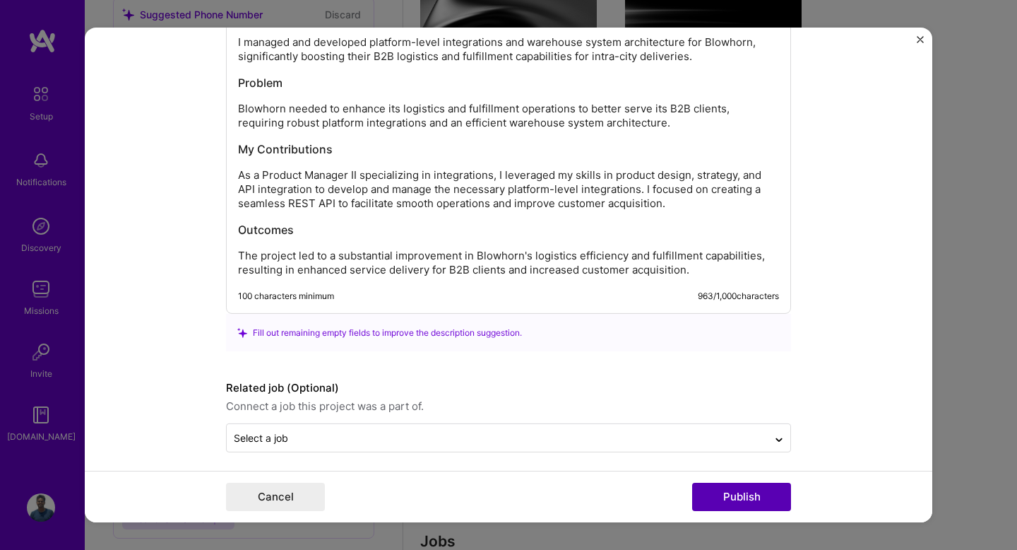
click at [722, 509] on button "Publish" at bounding box center [741, 497] width 99 height 28
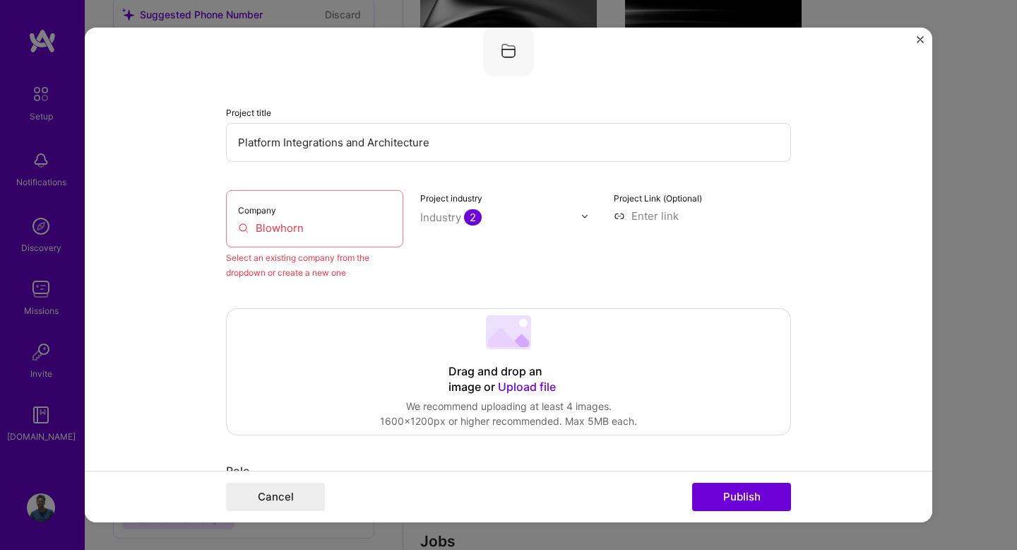
scroll to position [93, 0]
click at [336, 232] on input "Blowhorn" at bounding box center [314, 230] width 153 height 15
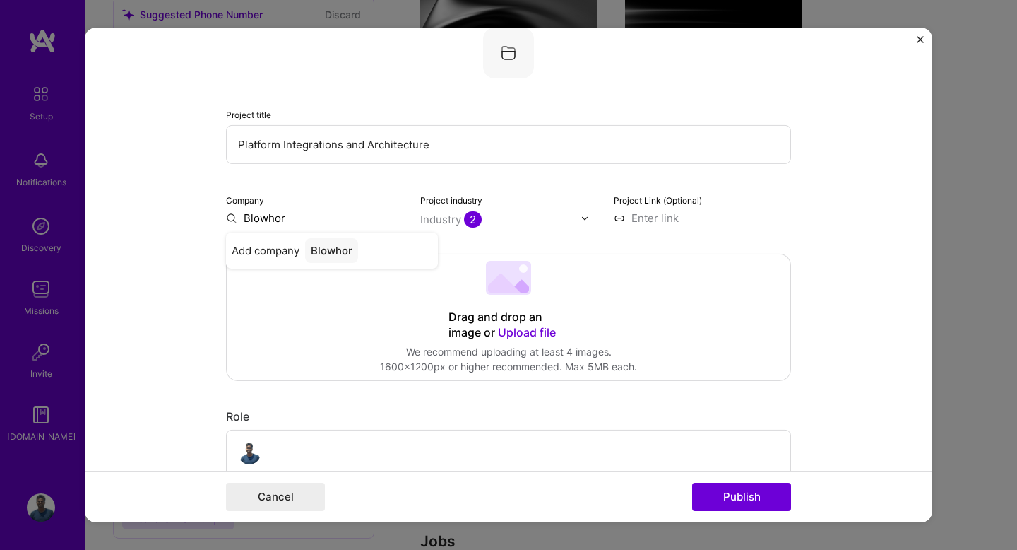
type input "Blowhorn"
click at [334, 249] on div "Blowhorn" at bounding box center [334, 250] width 59 height 25
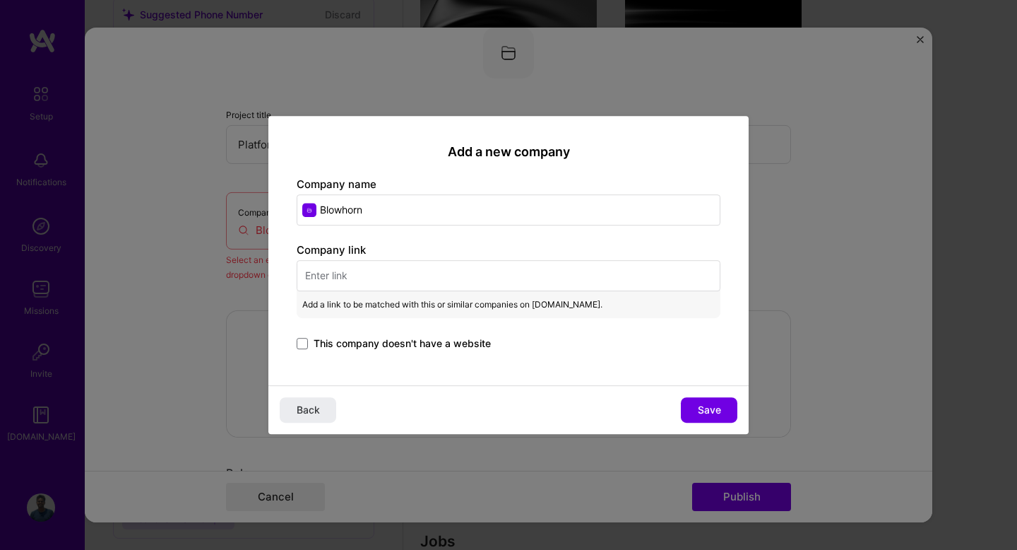
click at [401, 260] on input "text" at bounding box center [509, 275] width 424 height 31
paste input "[URL][DOMAIN_NAME]"
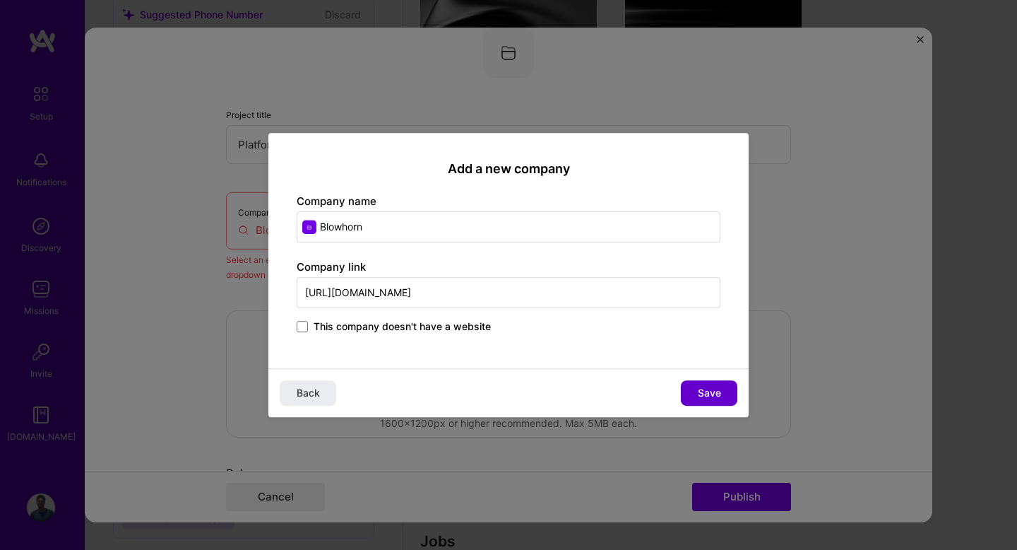
type input "[URL][DOMAIN_NAME]"
click at [711, 394] on span "Save" at bounding box center [709, 393] width 23 height 14
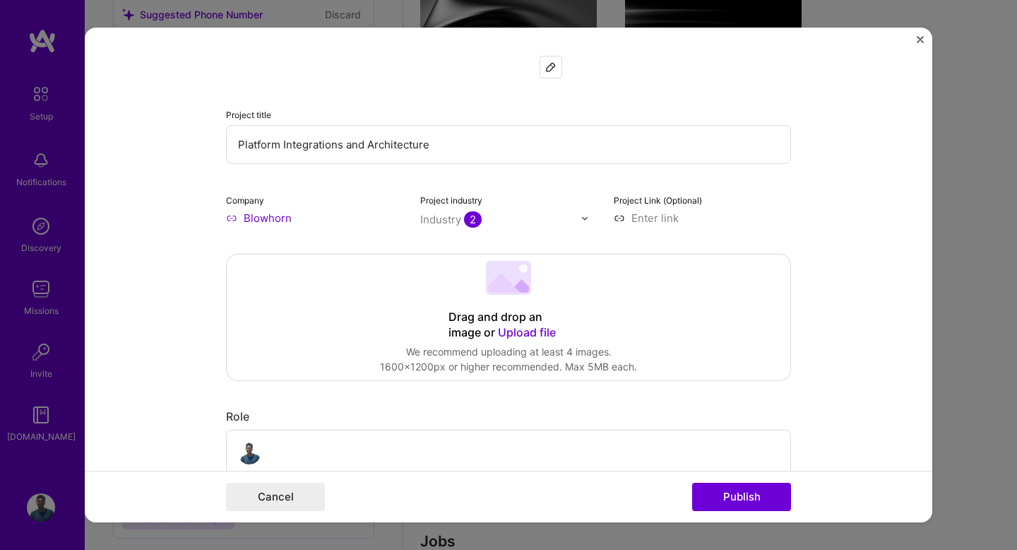
click at [760, 491] on button "Publish" at bounding box center [741, 497] width 99 height 28
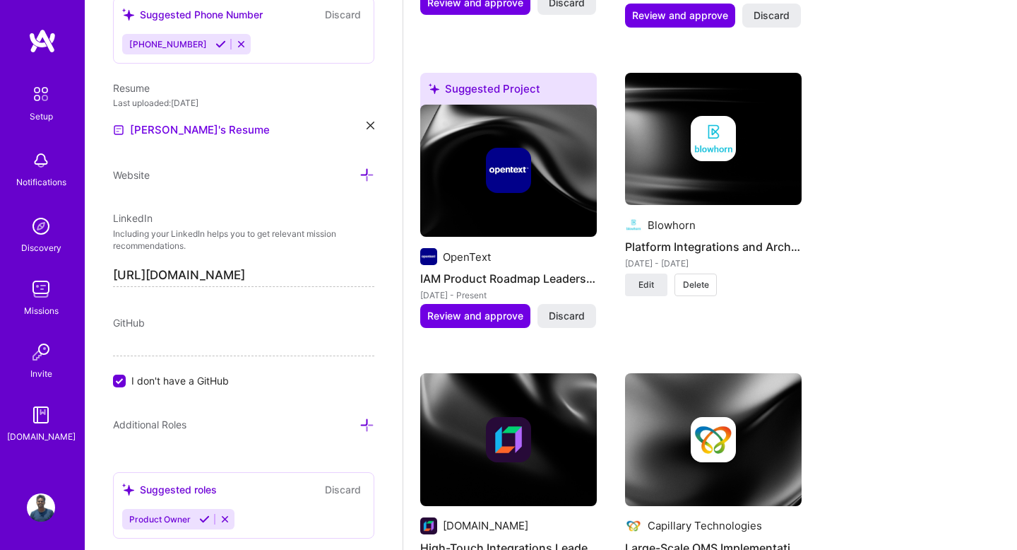
scroll to position [1509, 0]
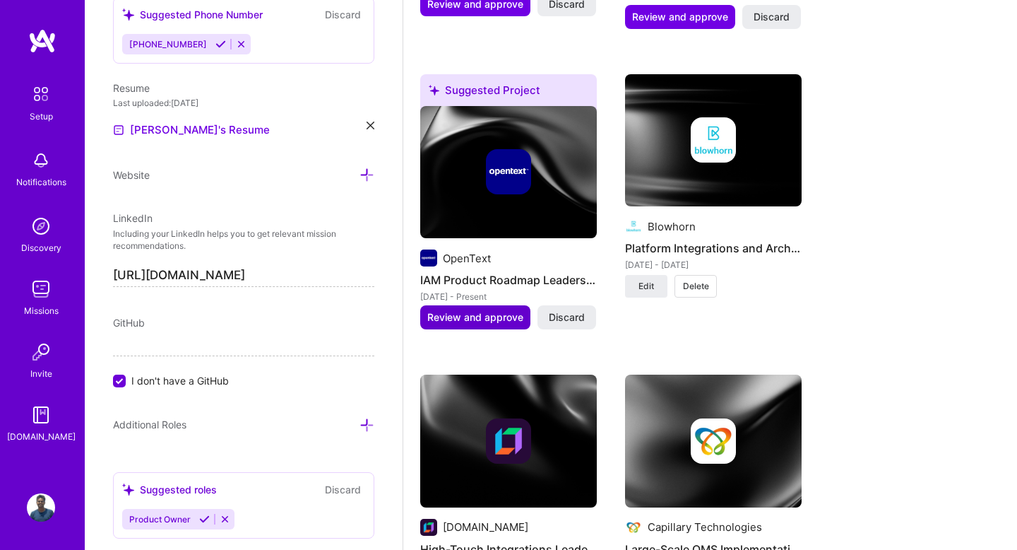
click at [490, 305] on button "Review and approve" at bounding box center [475, 317] width 110 height 24
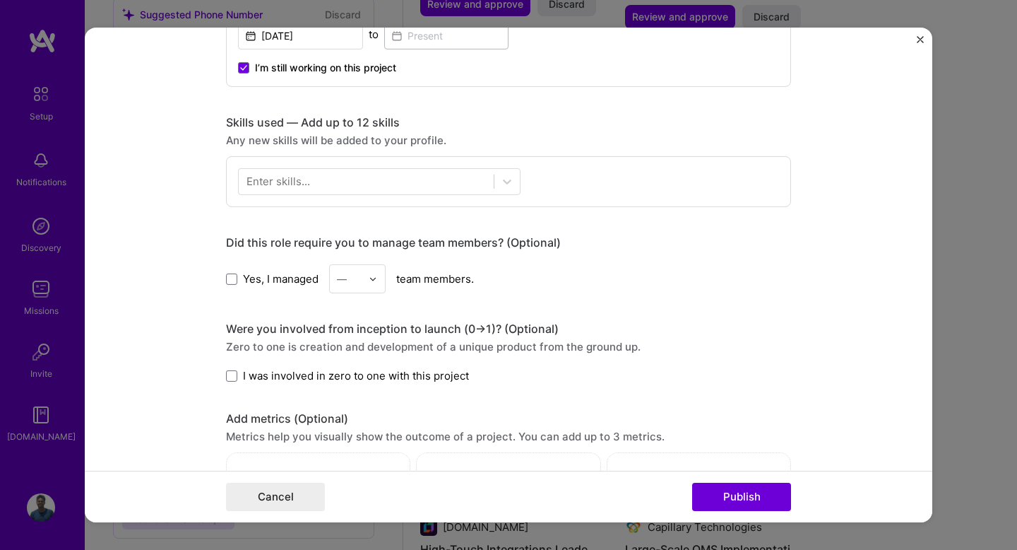
scroll to position [625, 0]
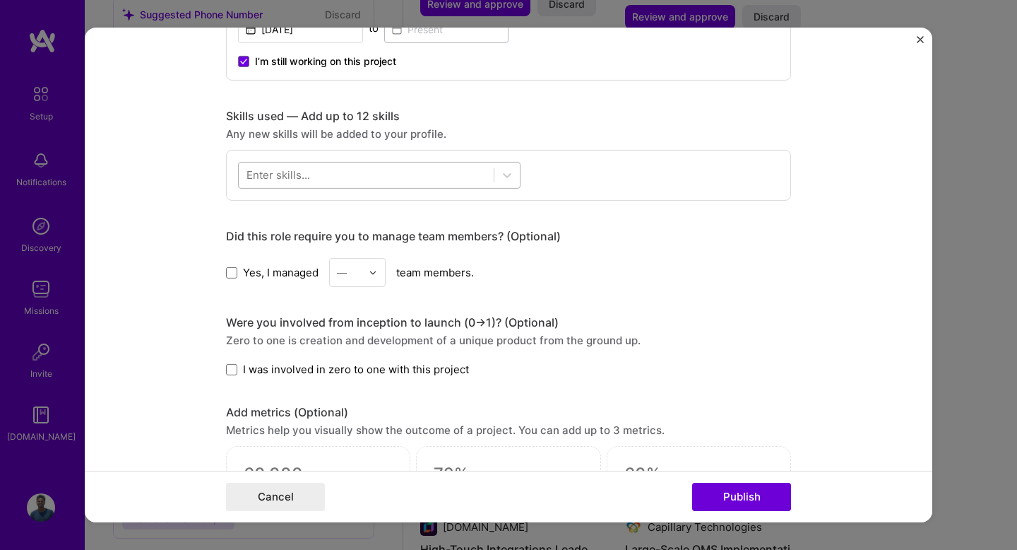
click at [390, 172] on div at bounding box center [366, 174] width 255 height 23
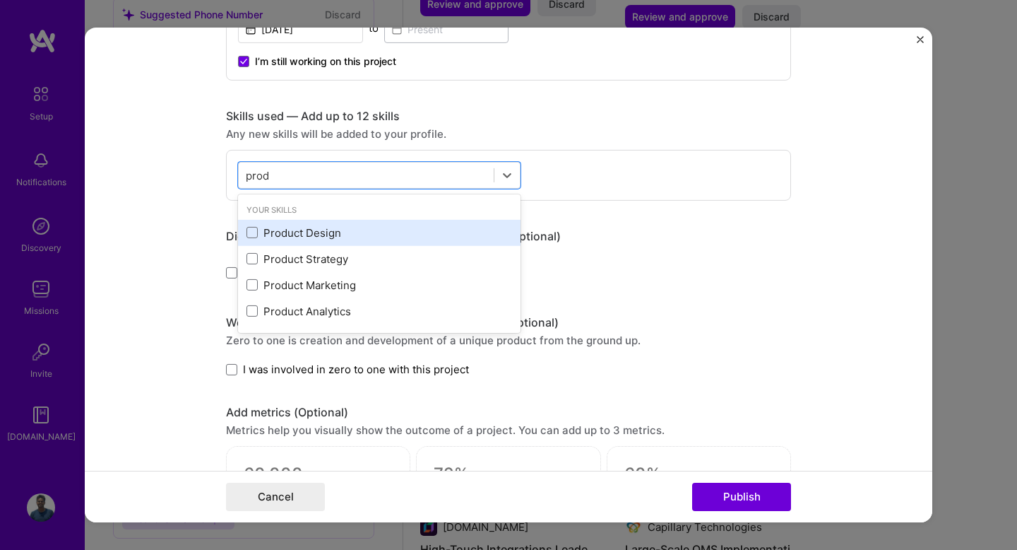
click at [317, 236] on div "Product Design" at bounding box center [380, 232] width 266 height 15
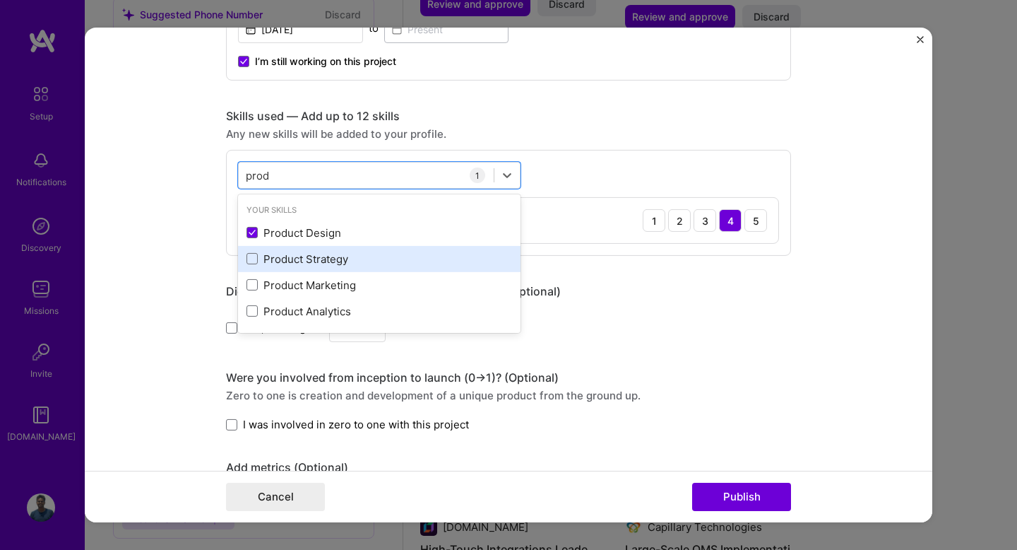
click at [317, 259] on div "Product Strategy" at bounding box center [380, 259] width 266 height 15
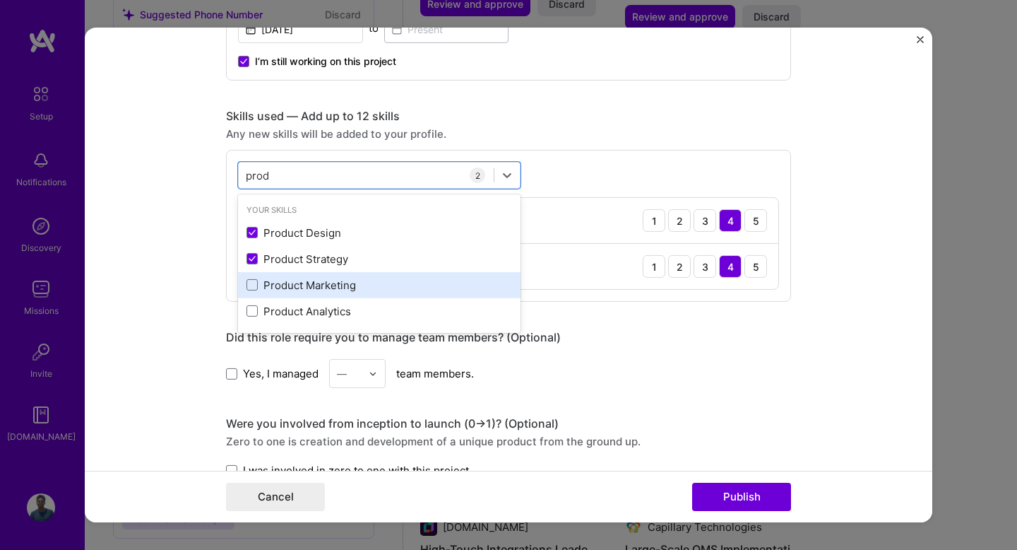
click at [317, 286] on div "Product Marketing" at bounding box center [380, 285] width 266 height 15
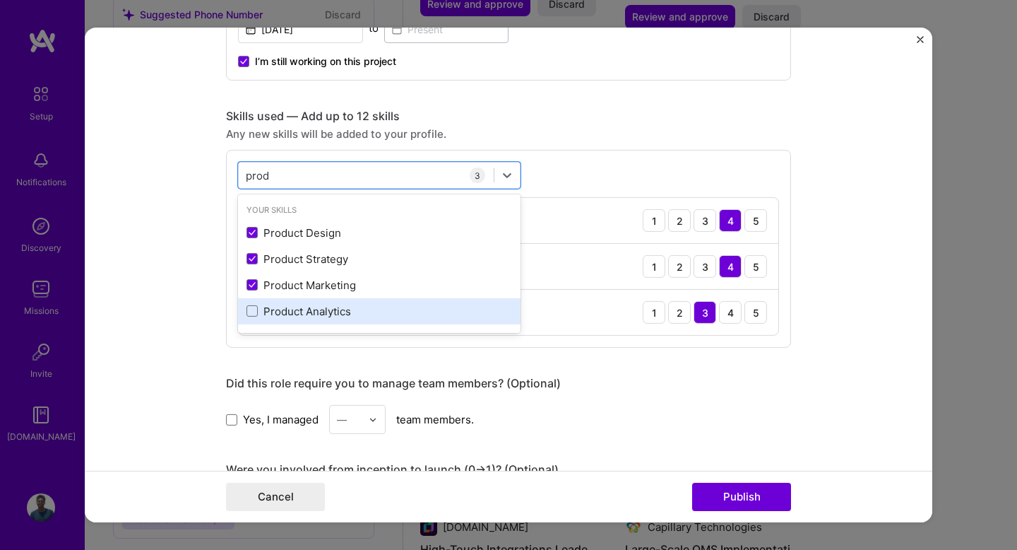
click at [314, 316] on div "Product Analytics" at bounding box center [380, 311] width 266 height 15
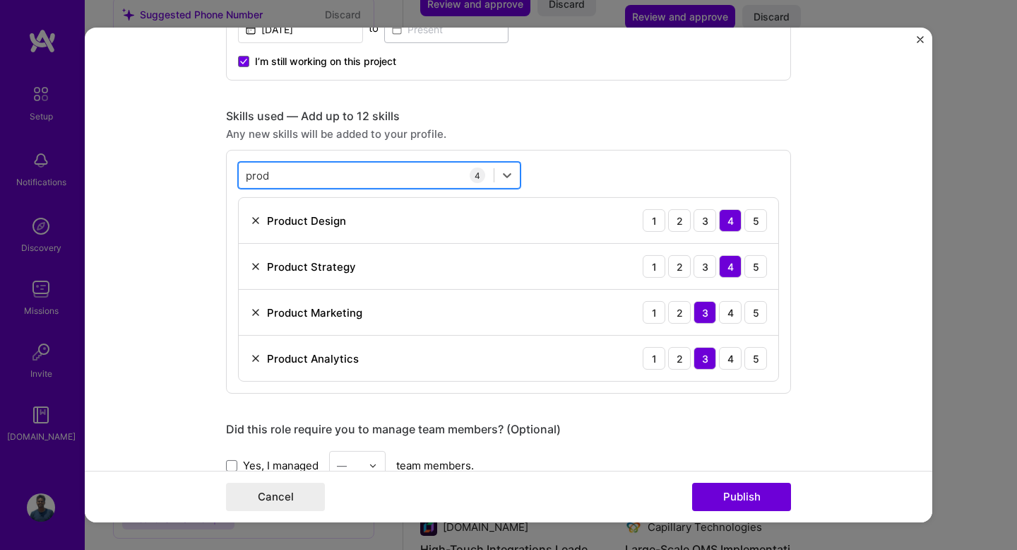
click at [324, 173] on div "prod prod" at bounding box center [366, 174] width 255 height 23
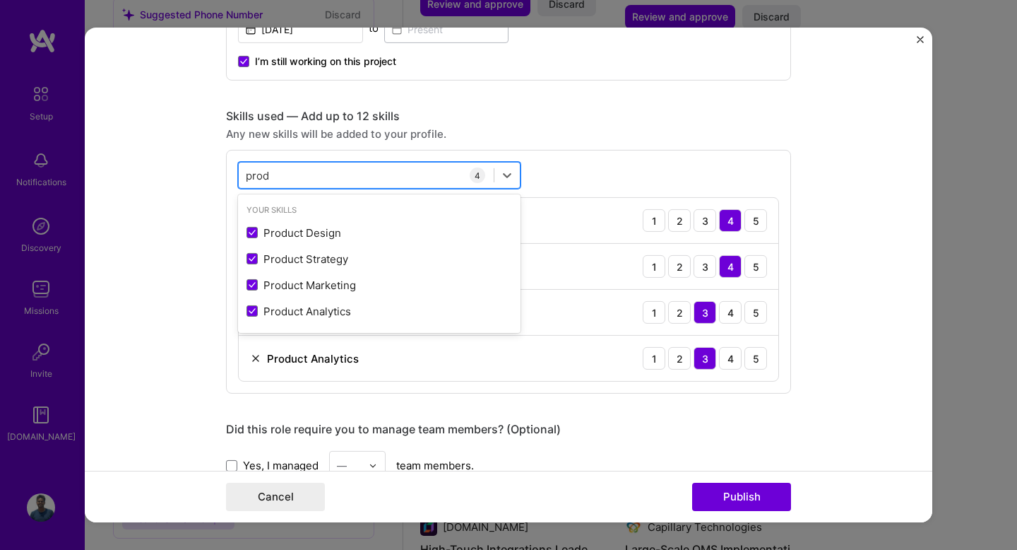
click at [324, 173] on div "prod prod" at bounding box center [366, 174] width 255 height 23
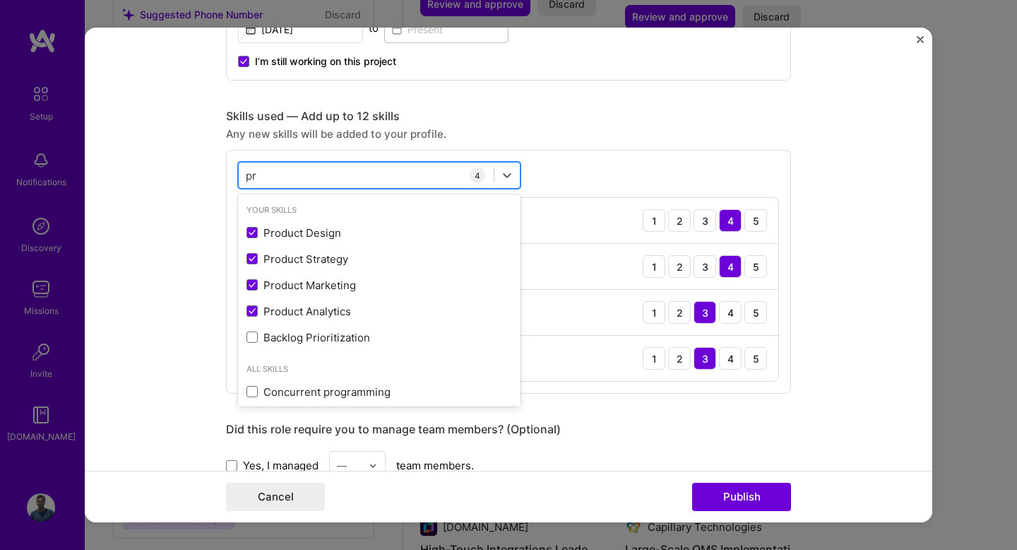
type input "p"
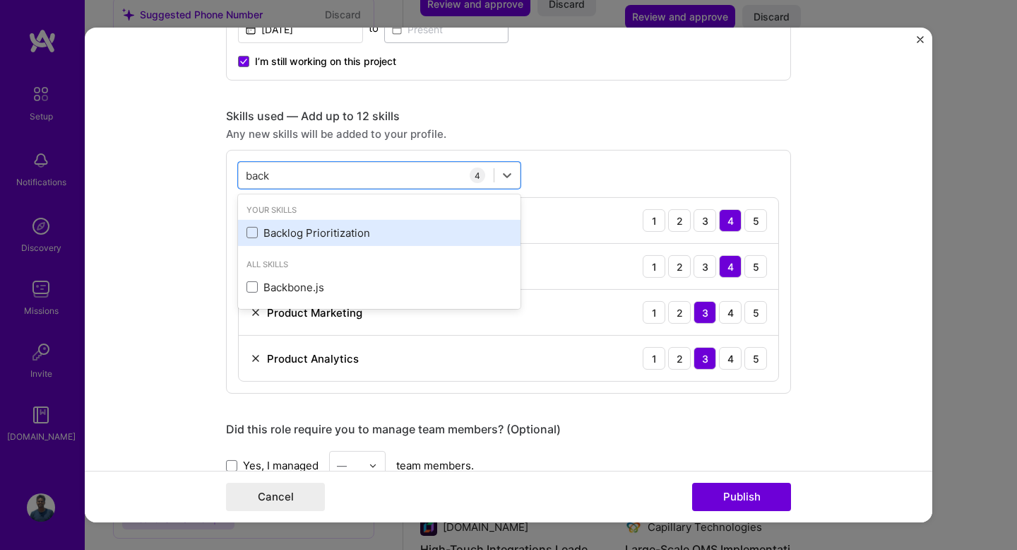
click at [312, 231] on div "Backlog Prioritization" at bounding box center [380, 232] width 266 height 15
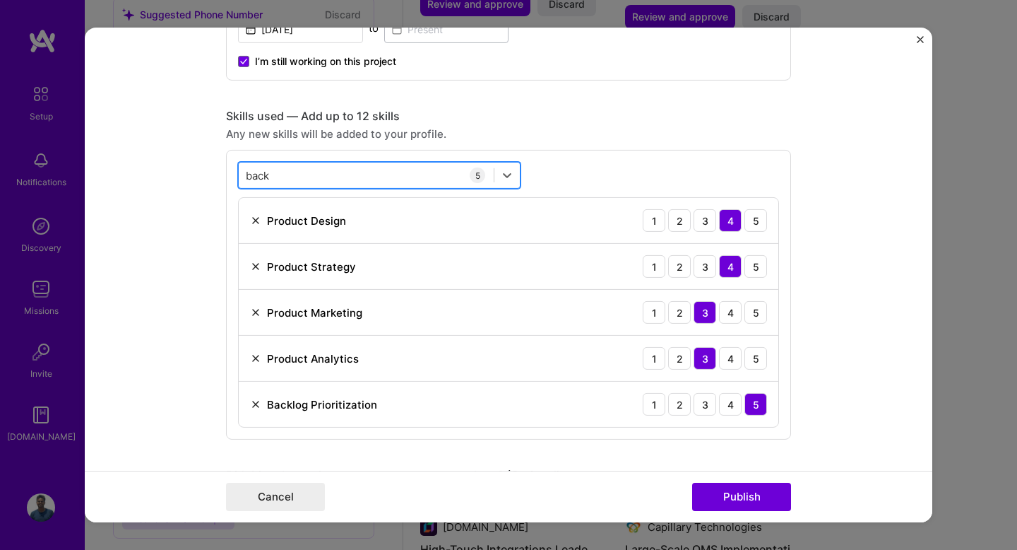
click at [331, 180] on div "back back" at bounding box center [366, 174] width 255 height 23
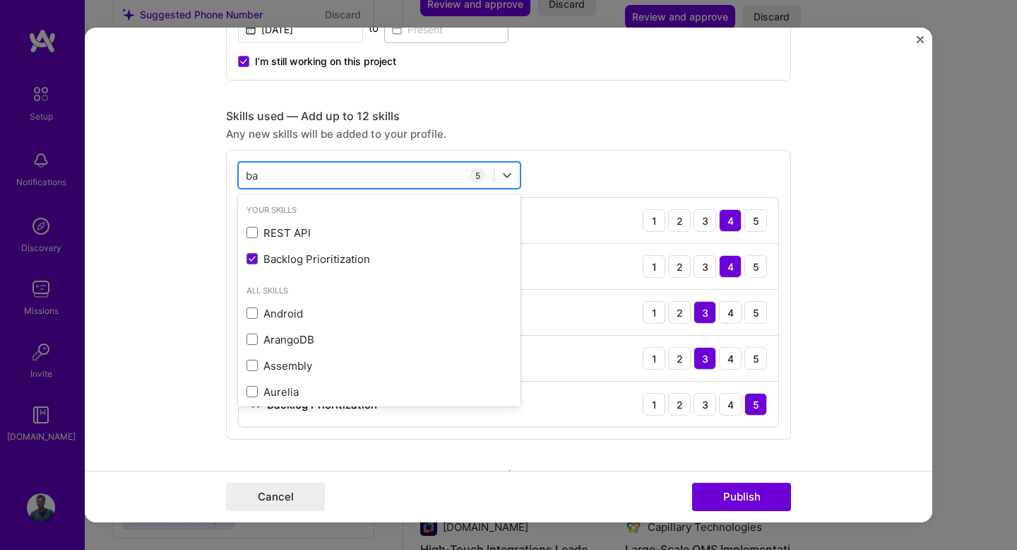
type input "b"
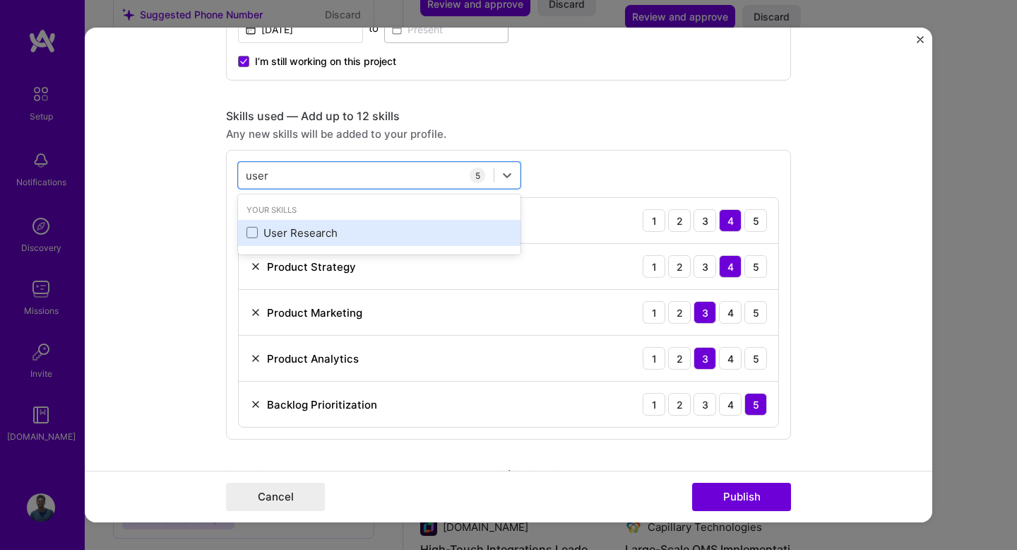
click at [321, 226] on div "User Research" at bounding box center [380, 232] width 266 height 15
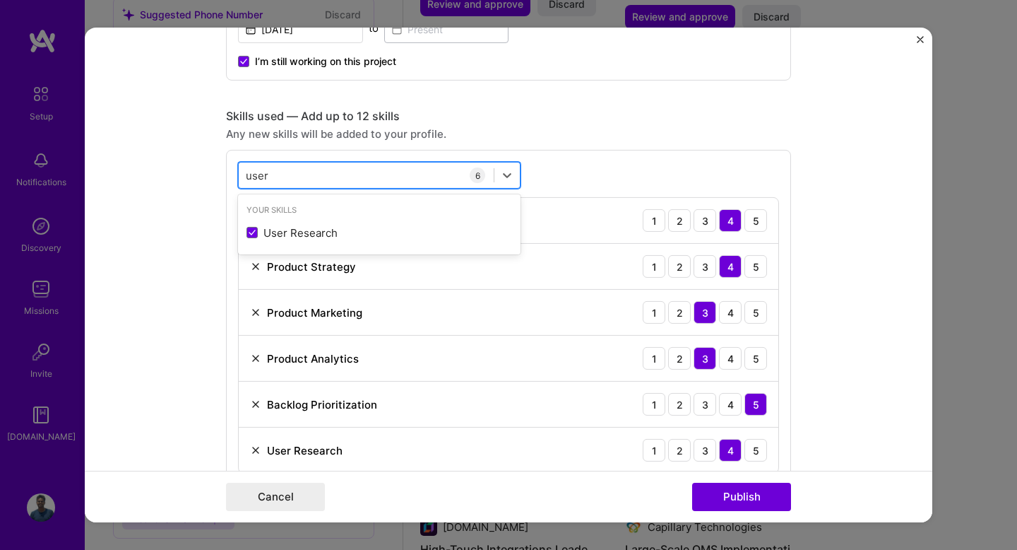
click at [321, 175] on div "user user" at bounding box center [366, 174] width 255 height 23
type input "u"
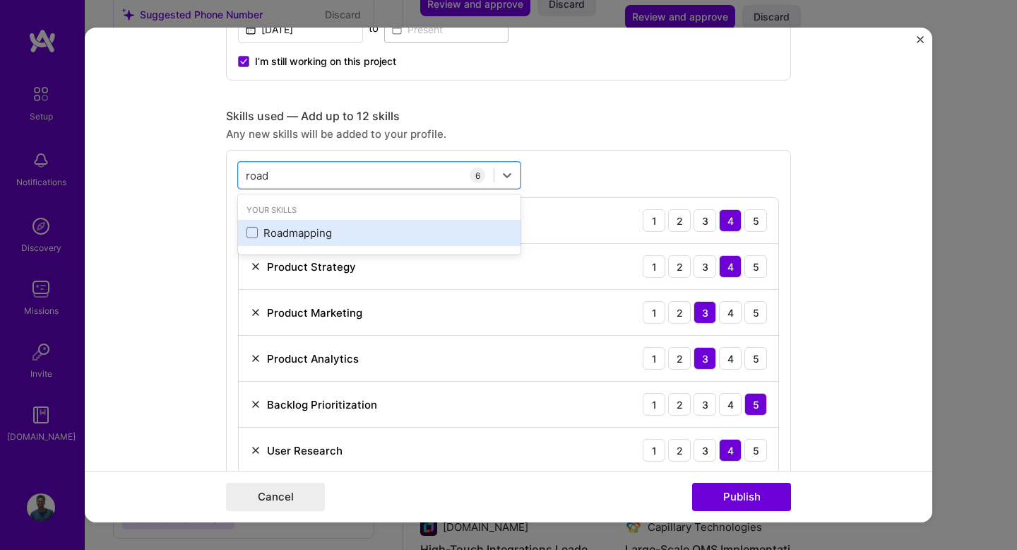
click at [319, 228] on div "Roadmapping" at bounding box center [380, 232] width 266 height 15
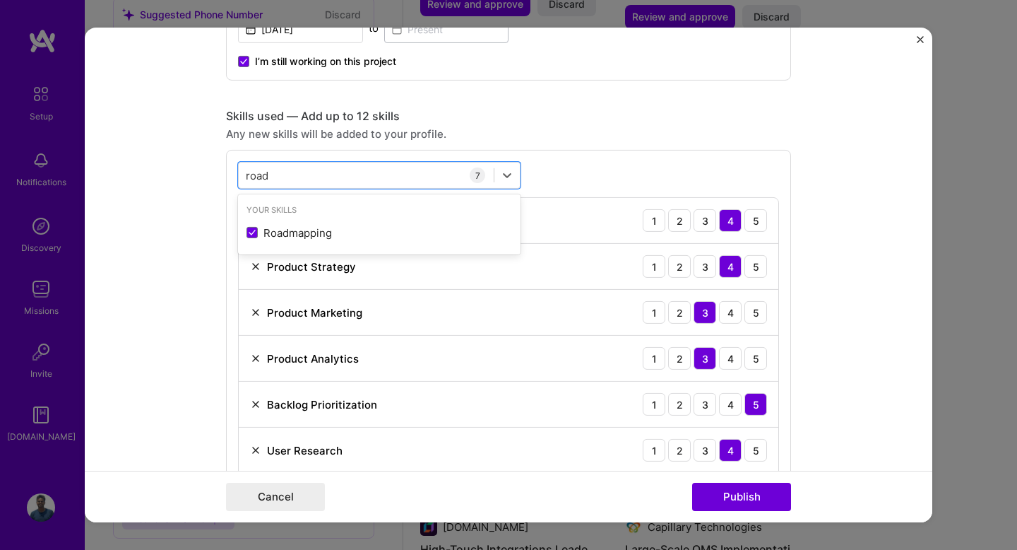
type input "road"
click at [202, 232] on form "Editing suggested project This project is suggested based on your LinkedIn, res…" at bounding box center [509, 275] width 848 height 495
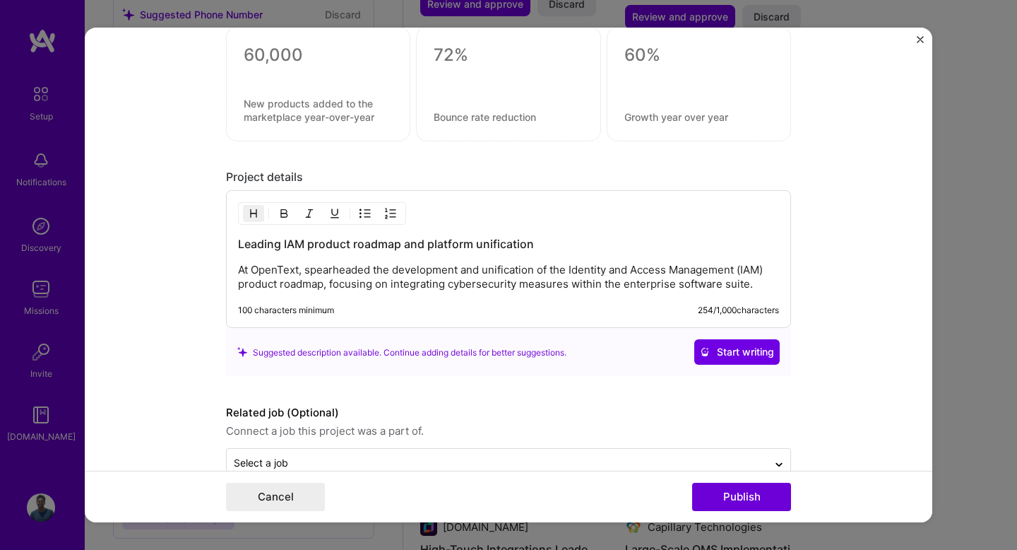
scroll to position [1383, 0]
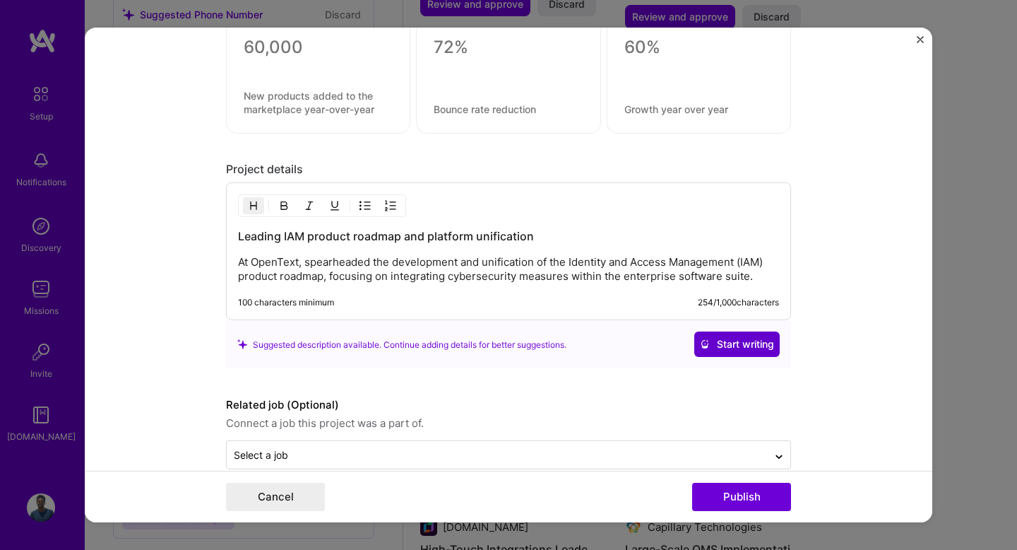
click at [734, 339] on span "Start writing" at bounding box center [737, 344] width 74 height 14
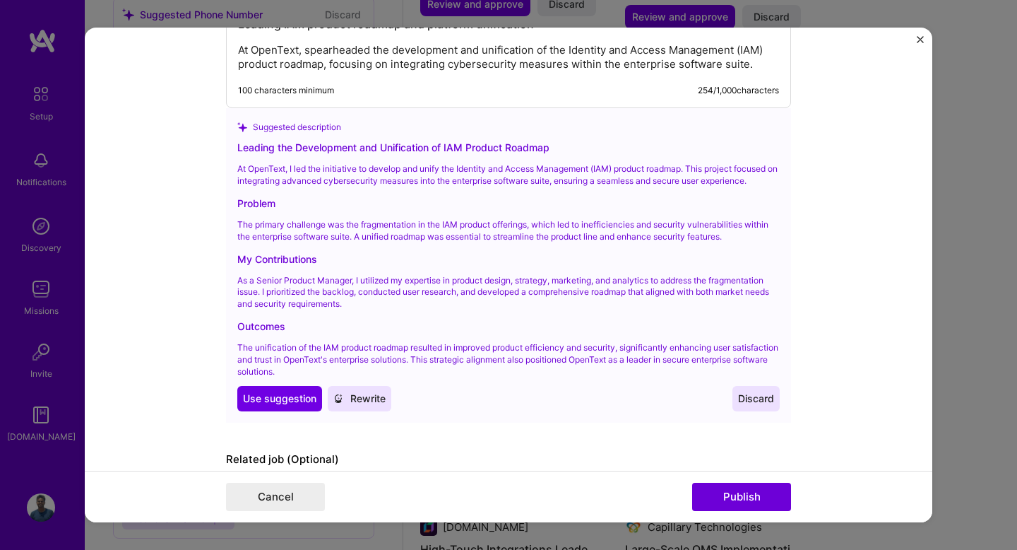
scroll to position [1597, 0]
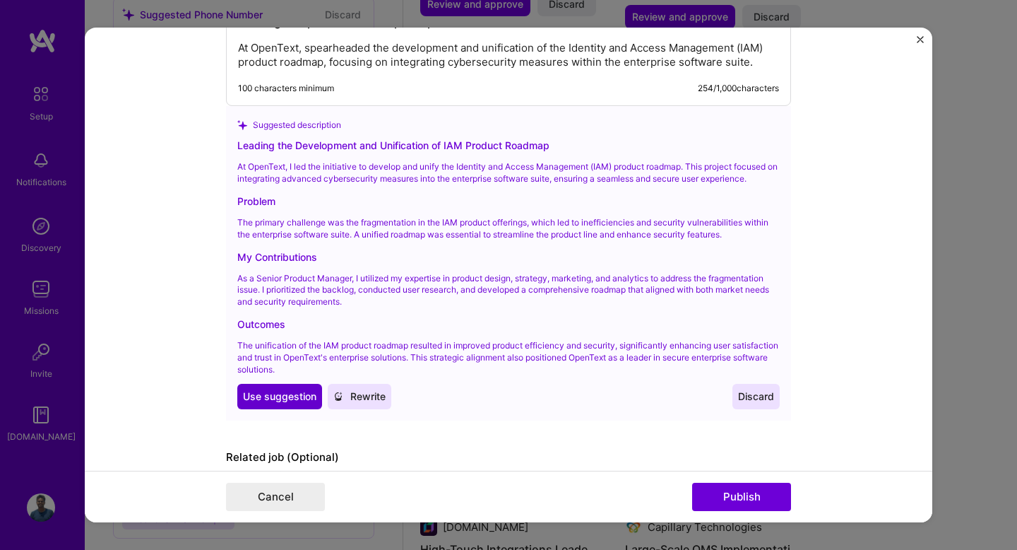
click at [290, 392] on span "Use suggestion" at bounding box center [279, 396] width 73 height 14
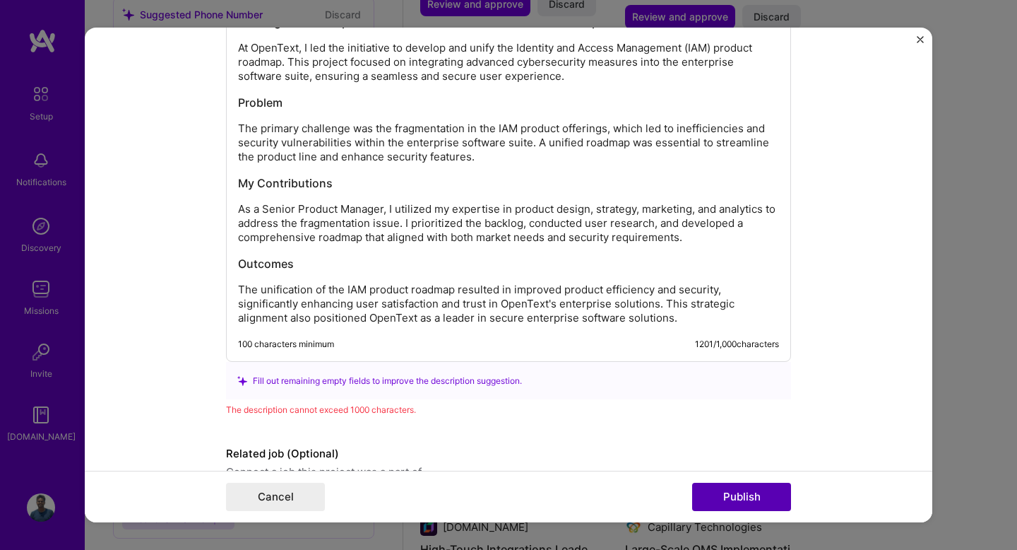
click at [727, 492] on button "Publish" at bounding box center [741, 497] width 99 height 28
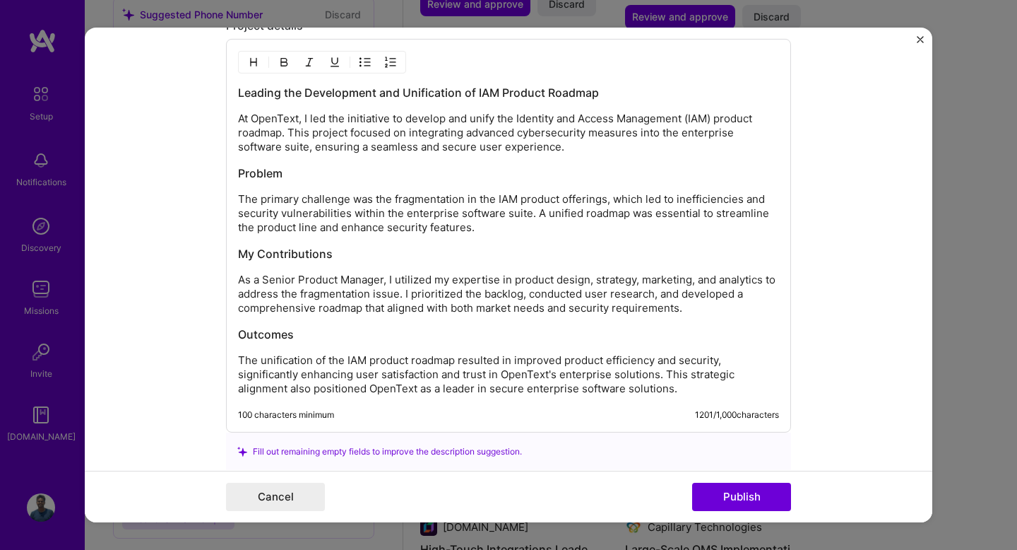
scroll to position [1518, 0]
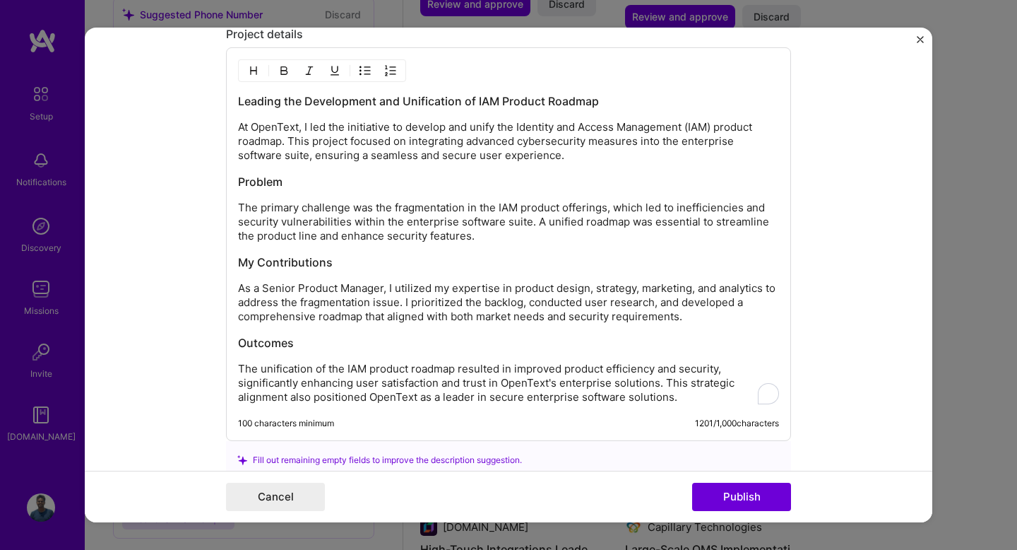
click at [285, 196] on div "Leading the Development and Unification of IAM Product Roadmap At OpenText, I l…" at bounding box center [508, 248] width 541 height 311
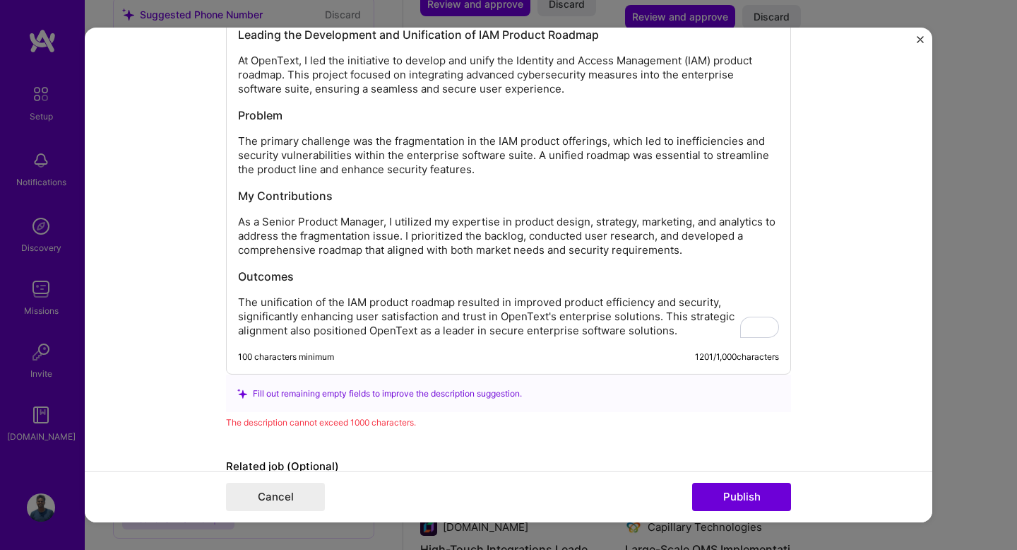
scroll to position [1587, 0]
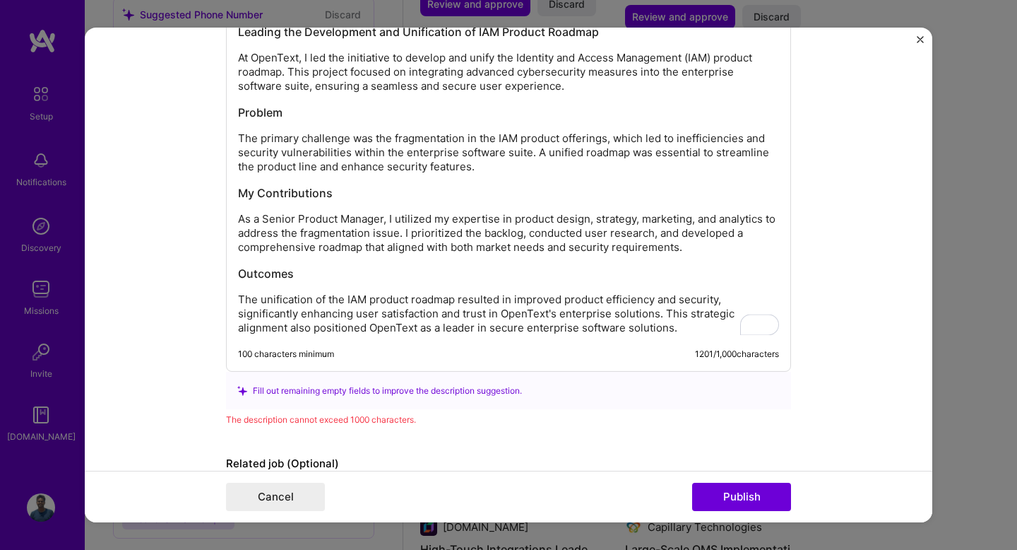
click at [278, 213] on p "As a Senior Product Manager, I utilized my expertise in product design, strateg…" at bounding box center [508, 233] width 541 height 42
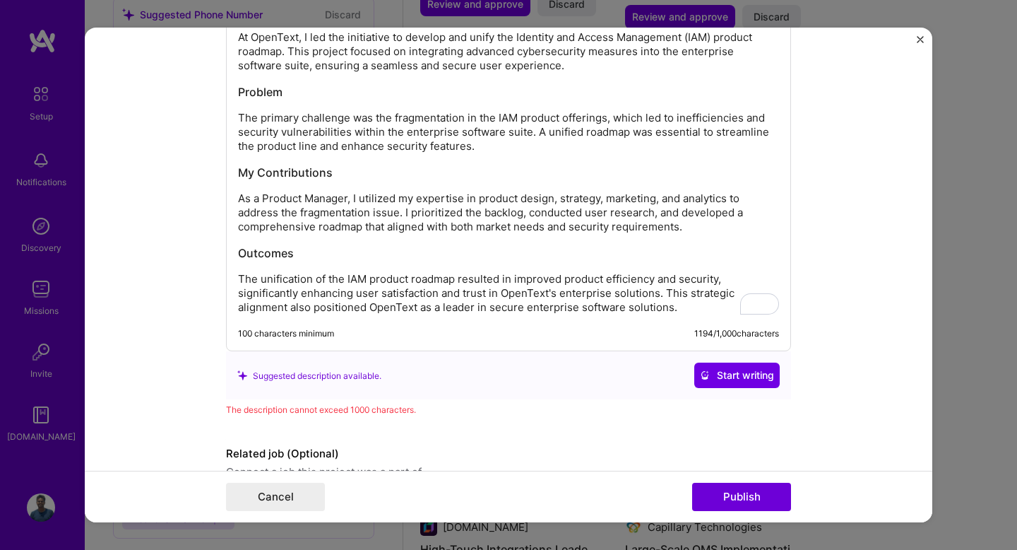
scroll to position [0, 0]
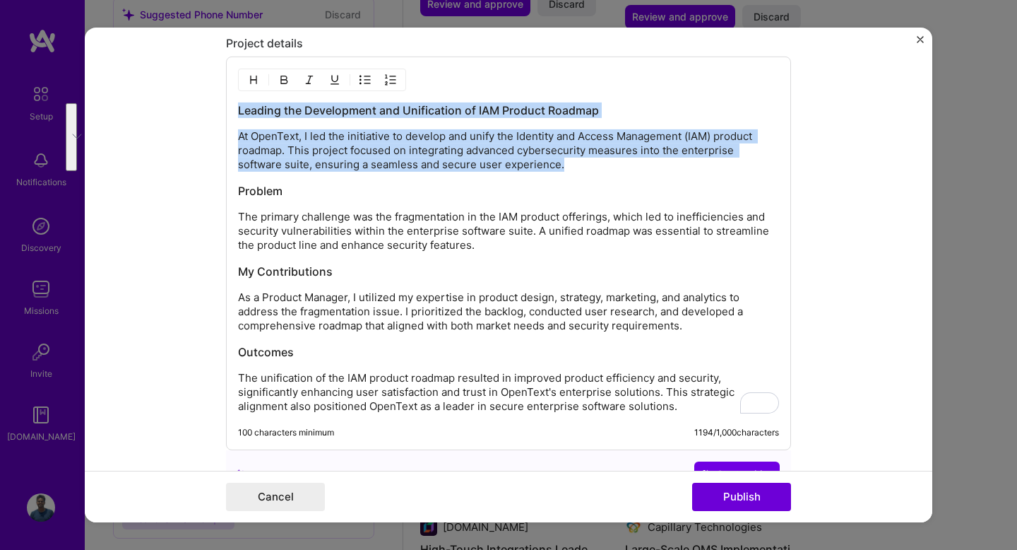
drag, startPoint x: 576, startPoint y: 165, endPoint x: 216, endPoint y: 113, distance: 363.4
click at [216, 113] on form "Editing suggested project This project is suggested based on your LinkedIn, res…" at bounding box center [509, 275] width 848 height 495
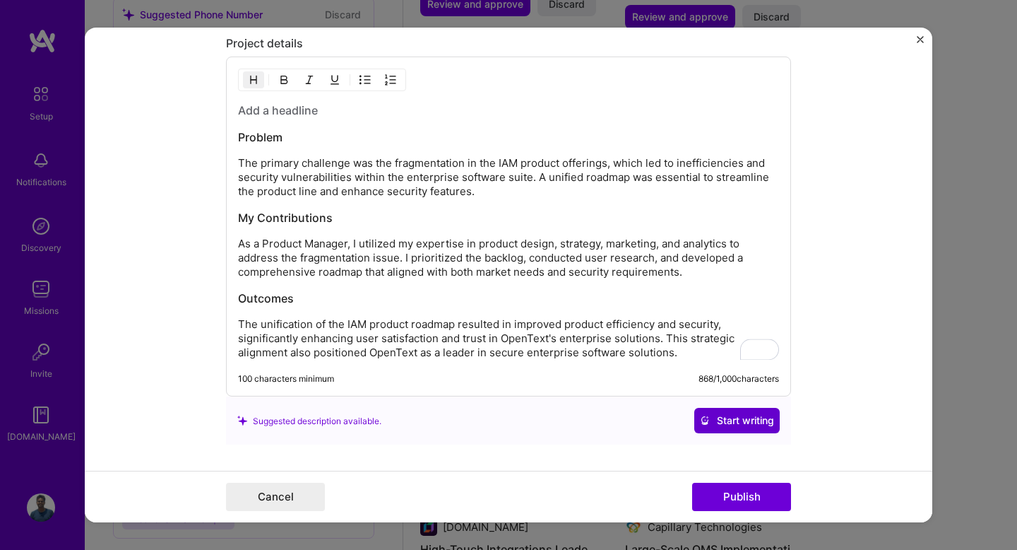
click at [754, 422] on span "Start writing" at bounding box center [737, 420] width 74 height 14
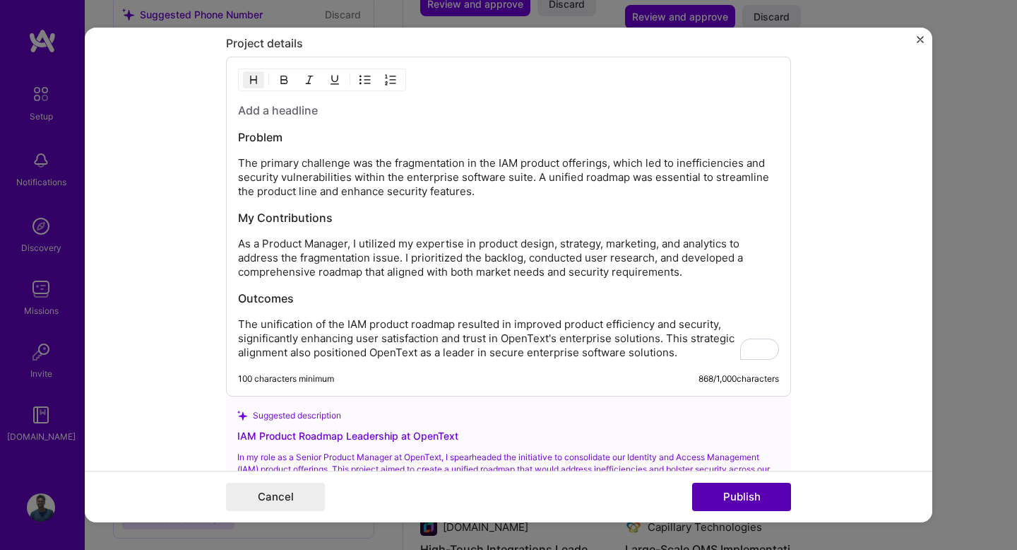
click at [727, 502] on button "Publish" at bounding box center [741, 497] width 99 height 28
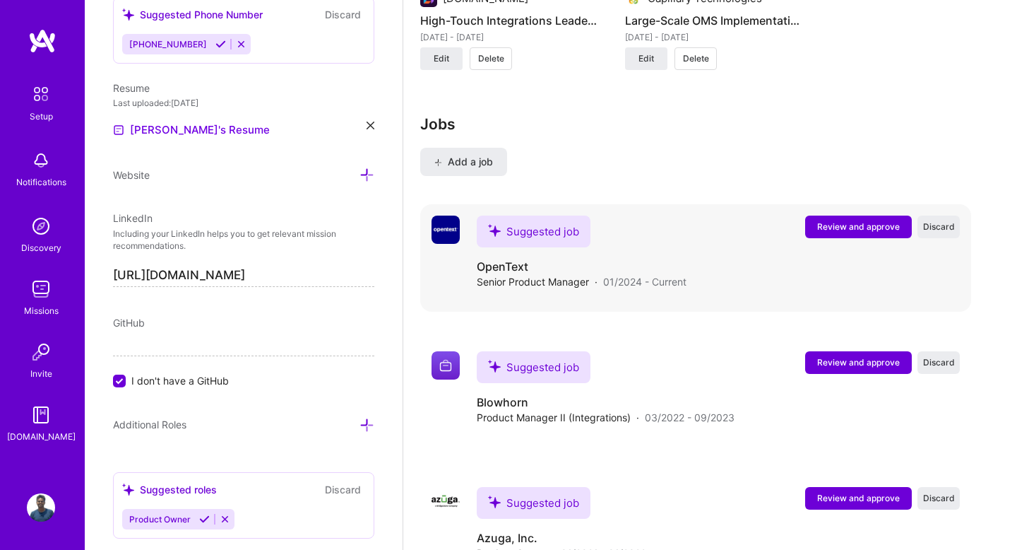
click at [858, 220] on span "Review and approve" at bounding box center [858, 226] width 83 height 12
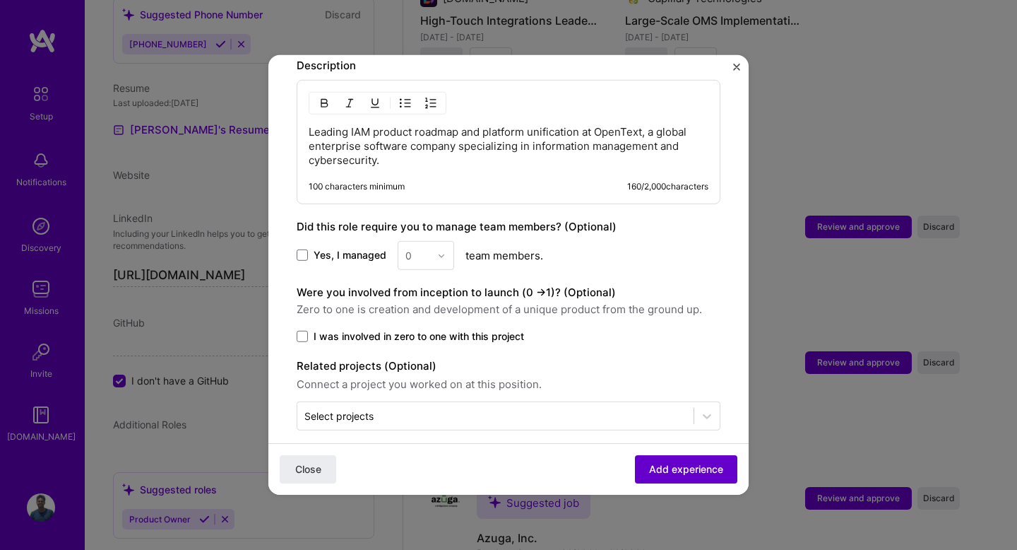
click at [671, 472] on span "Add experience" at bounding box center [686, 469] width 74 height 14
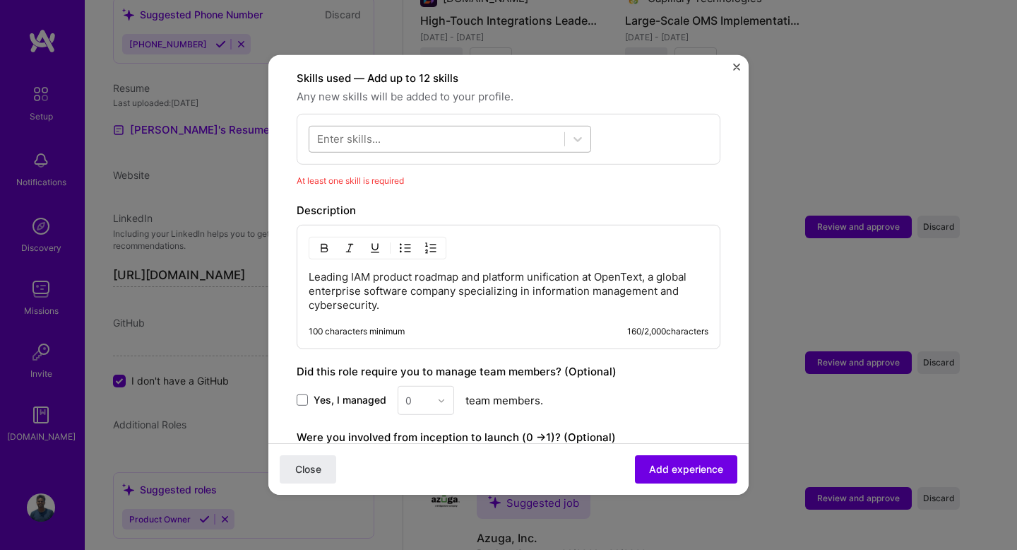
click at [485, 127] on div at bounding box center [436, 138] width 255 height 23
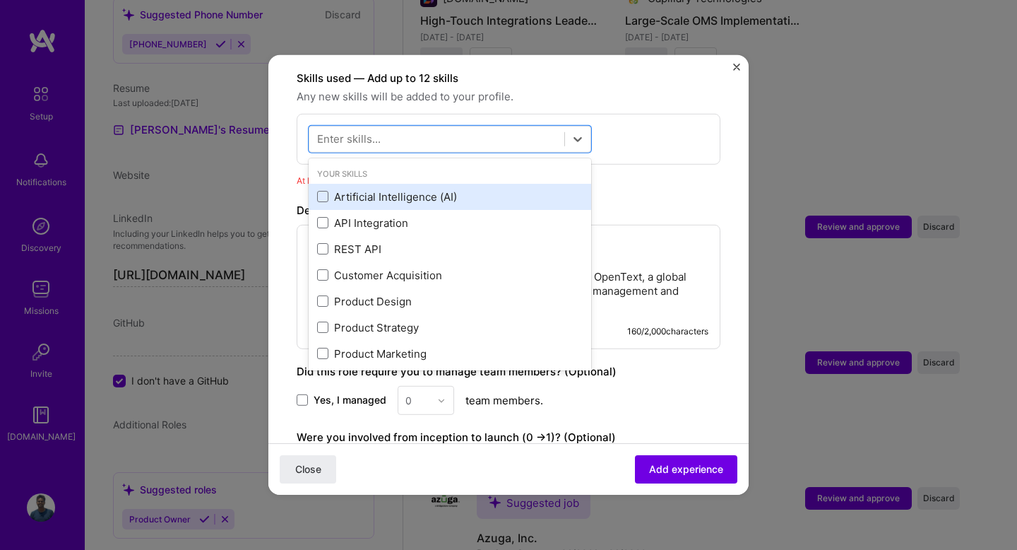
click at [430, 189] on div "Artificial Intelligence (AI)" at bounding box center [450, 196] width 266 height 15
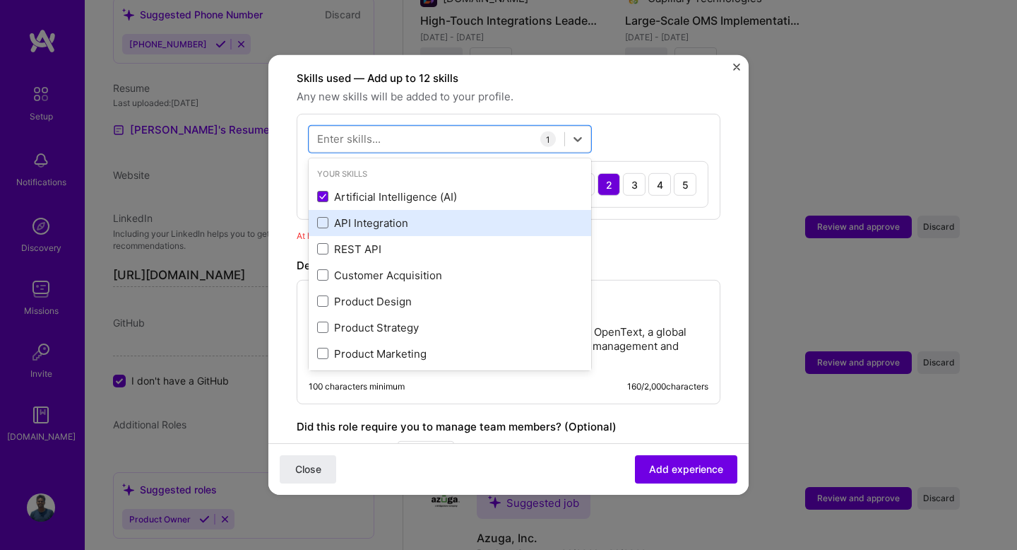
click at [386, 215] on div "API Integration" at bounding box center [450, 222] width 266 height 15
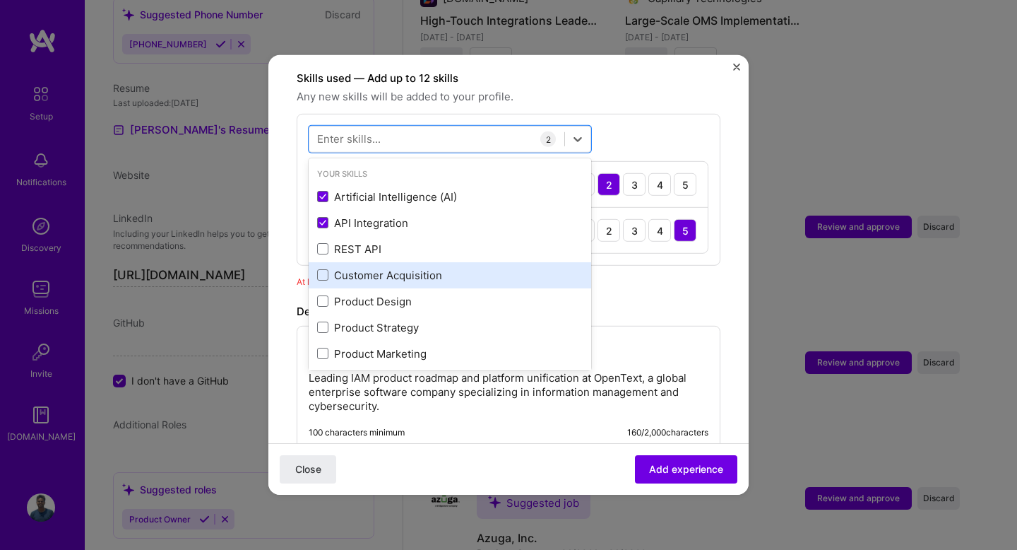
click at [367, 268] on div "Customer Acquisition" at bounding box center [450, 275] width 266 height 15
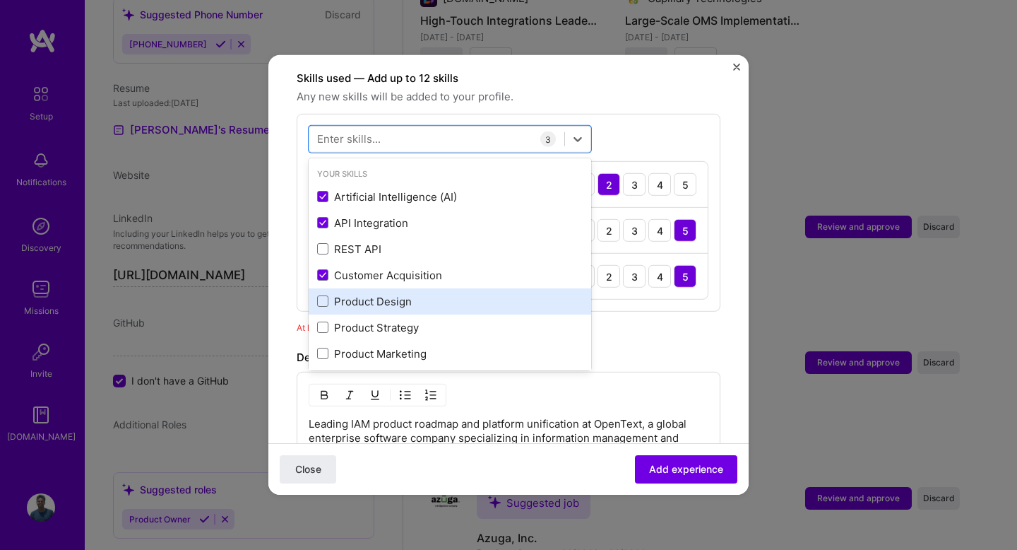
click at [366, 294] on div "Product Design" at bounding box center [450, 301] width 266 height 15
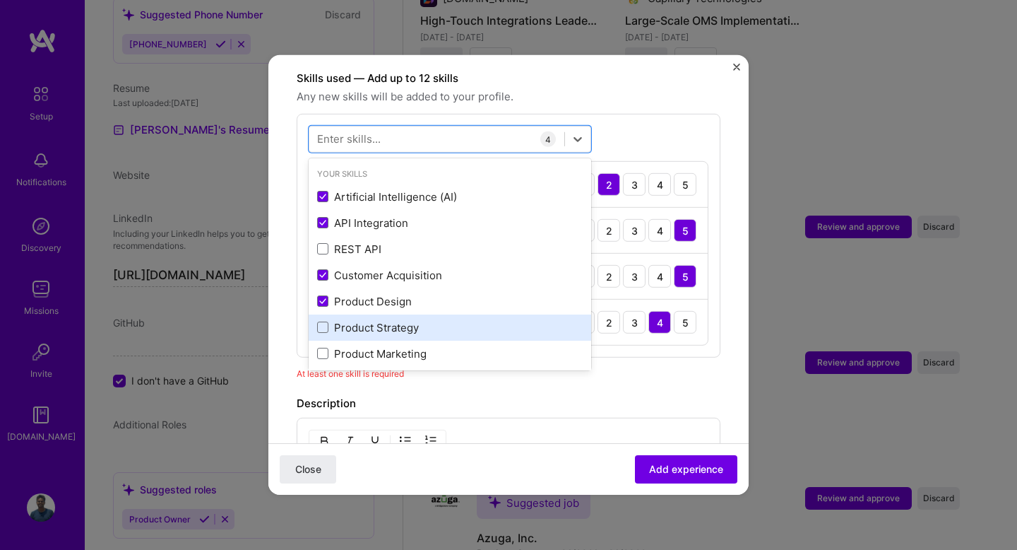
click at [363, 320] on div "Product Strategy" at bounding box center [450, 327] width 266 height 15
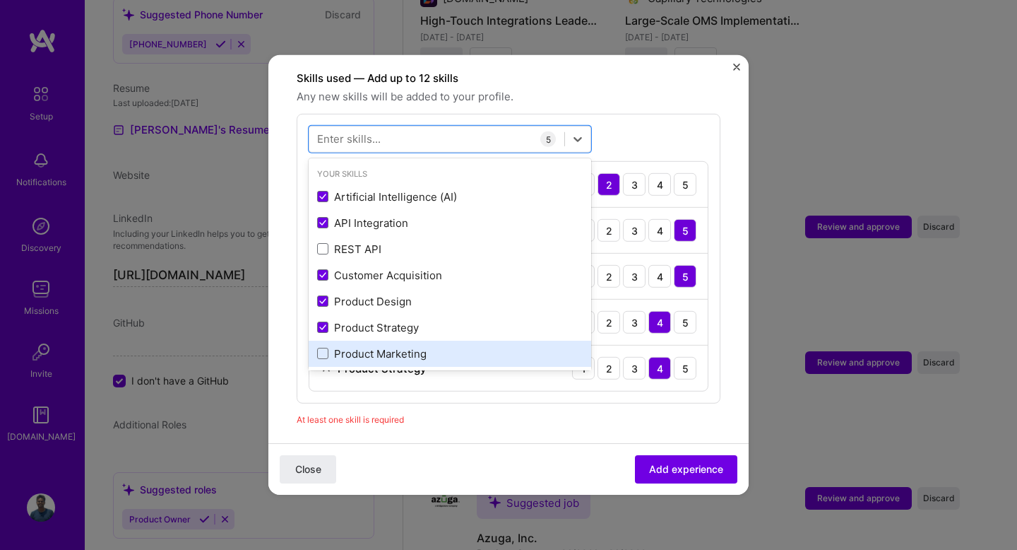
click at [363, 341] on div "Product Marketing" at bounding box center [450, 354] width 283 height 26
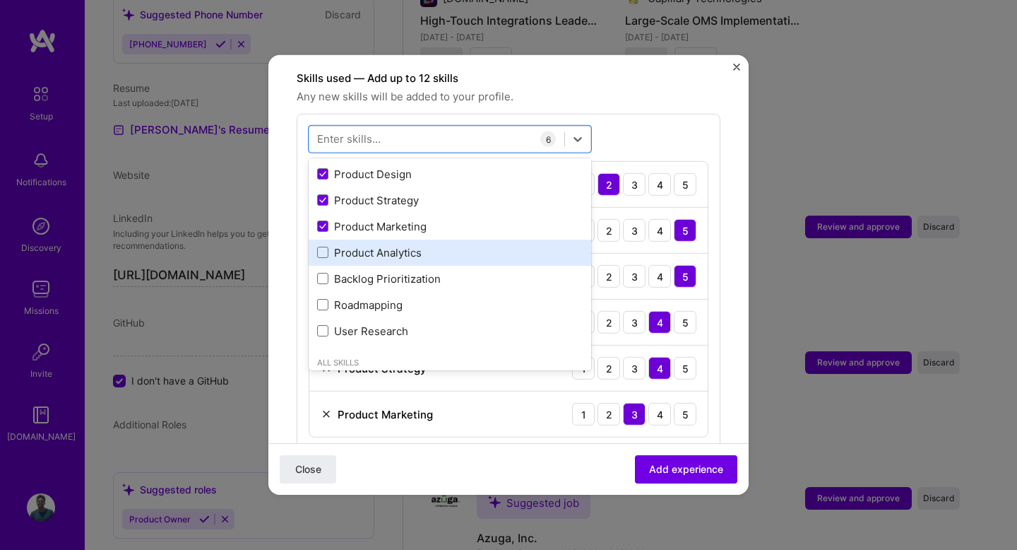
click at [367, 245] on div "Product Analytics" at bounding box center [450, 252] width 266 height 15
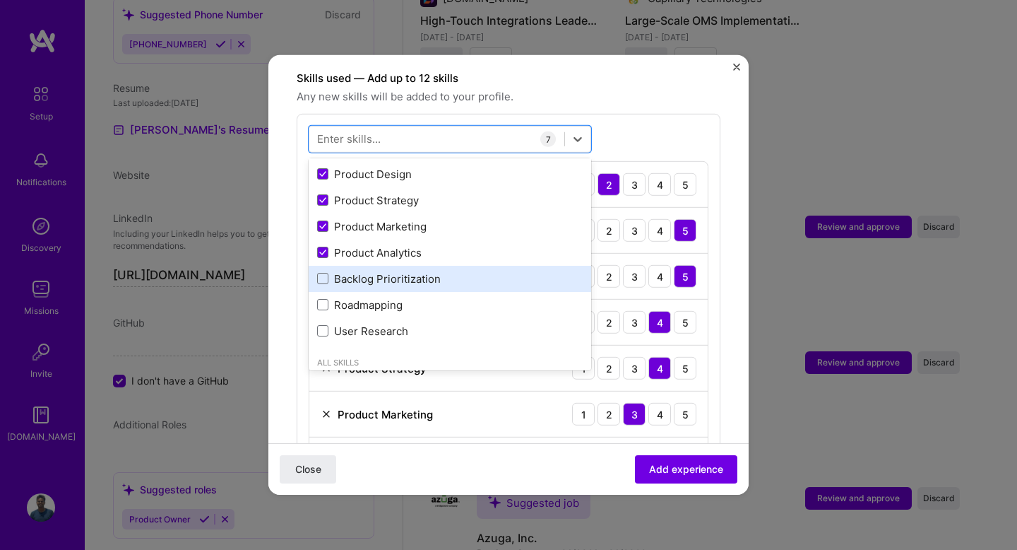
click at [367, 271] on div "Backlog Prioritization" at bounding box center [450, 278] width 266 height 15
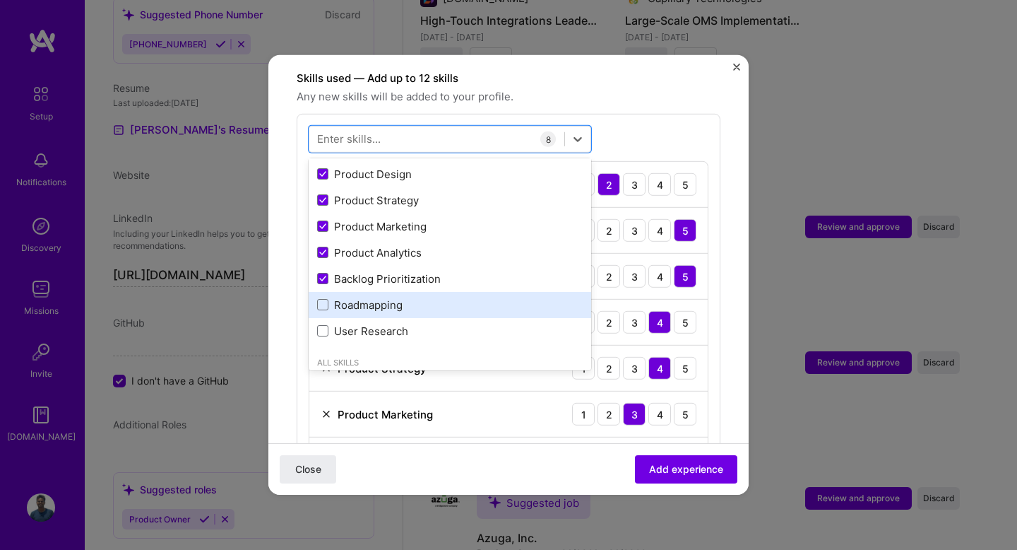
click at [367, 297] on div "Roadmapping" at bounding box center [450, 304] width 266 height 15
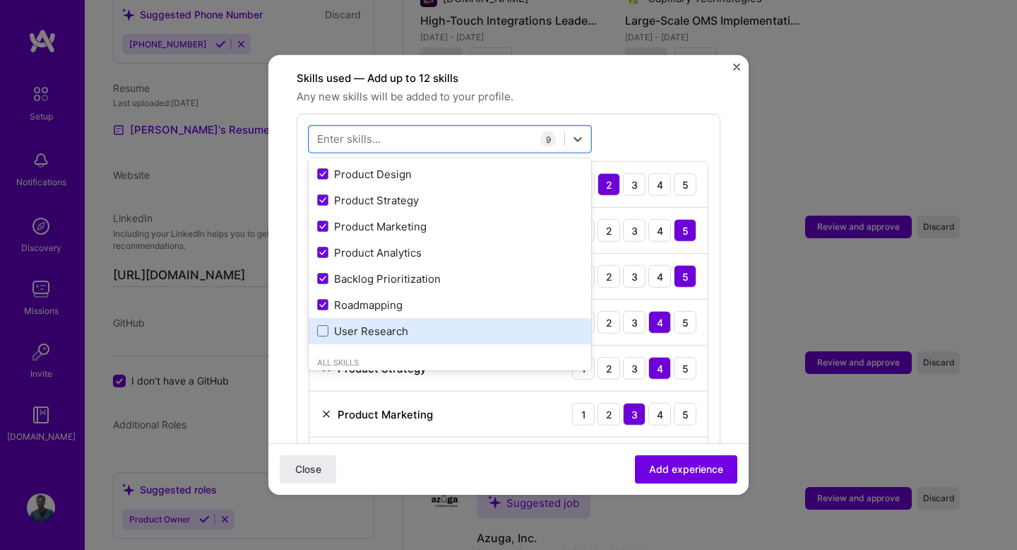
click at [367, 324] on div "User Research" at bounding box center [450, 331] width 266 height 15
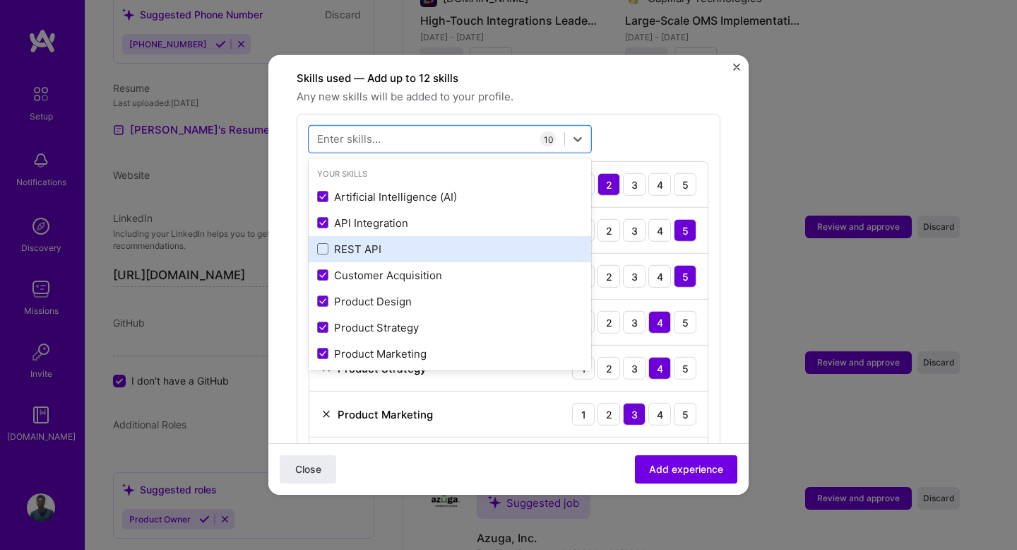
click at [363, 242] on div "REST API" at bounding box center [450, 249] width 266 height 15
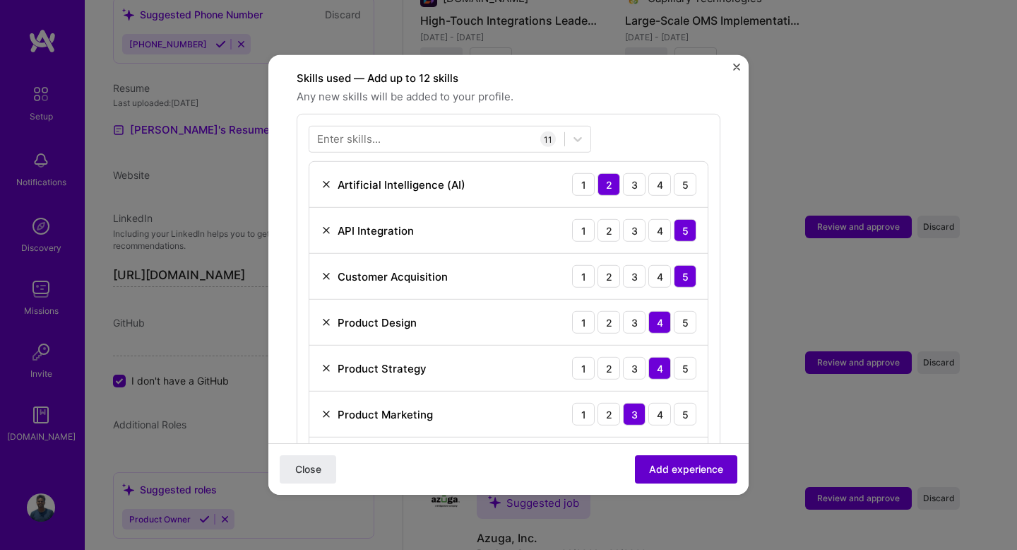
click at [685, 468] on span "Add experience" at bounding box center [686, 469] width 74 height 14
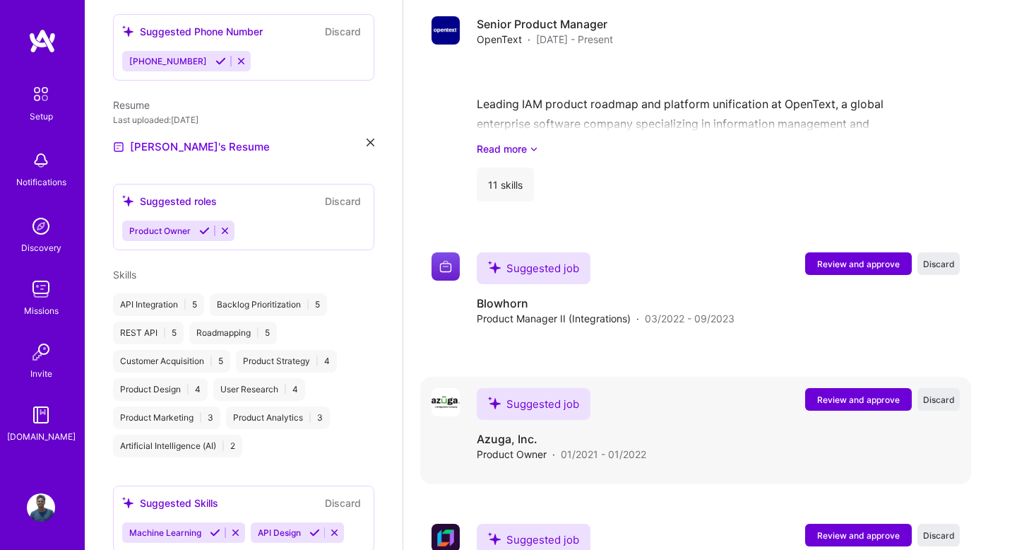
scroll to position [1482, 0]
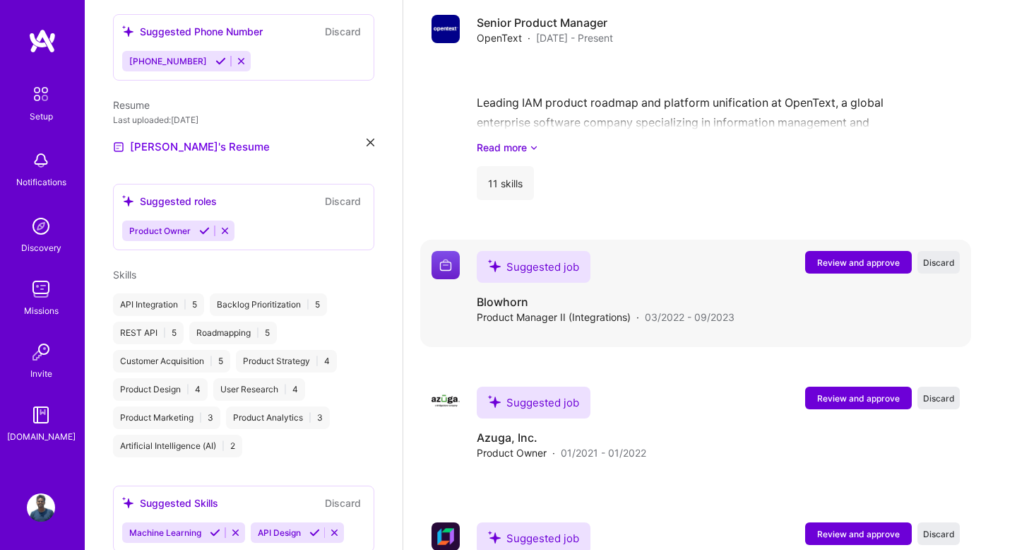
click at [838, 240] on div "Suggested job Review and approve Discard Suggested job Blowhorn Product Manager…" at bounding box center [695, 293] width 551 height 107
click at [838, 256] on span "Review and approve" at bounding box center [858, 262] width 83 height 12
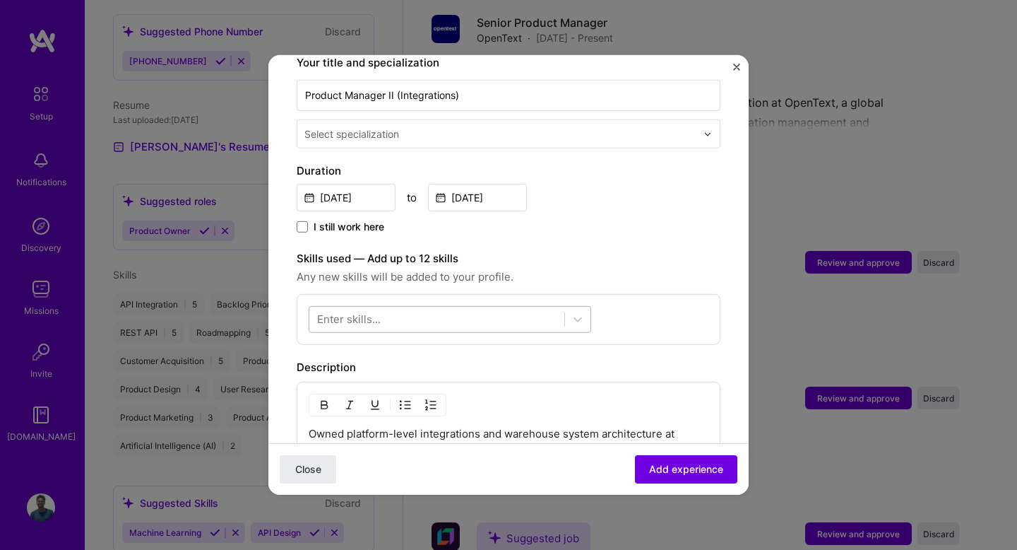
scroll to position [321, 0]
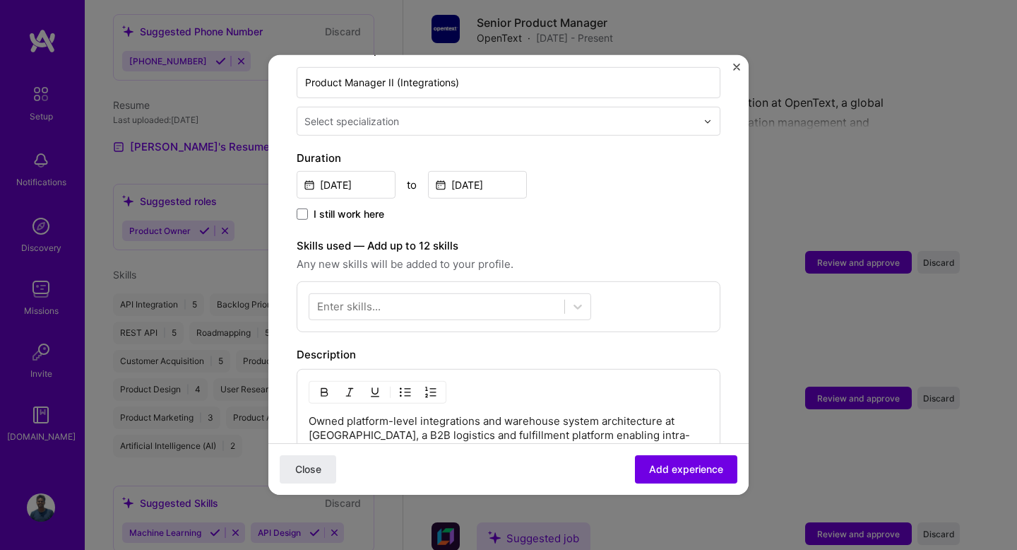
click at [465, 114] on input "text" at bounding box center [502, 121] width 395 height 15
click at [289, 187] on form "Adding suggested job This job is suggested based on your LinkedIn, resume or [D…" at bounding box center [508, 280] width 480 height 1037
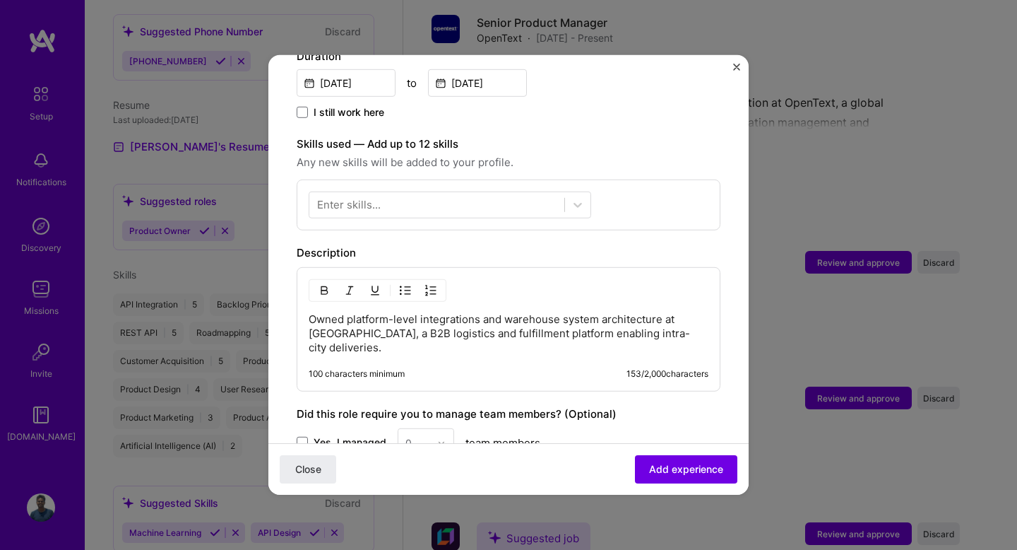
scroll to position [441, 0]
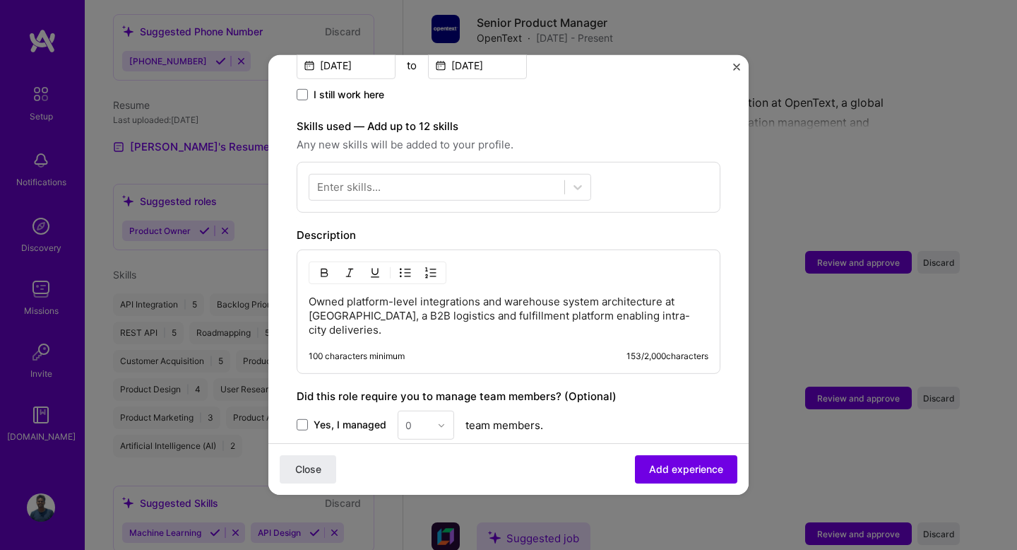
click at [370, 179] on div "Enter skills..." at bounding box center [349, 186] width 64 height 15
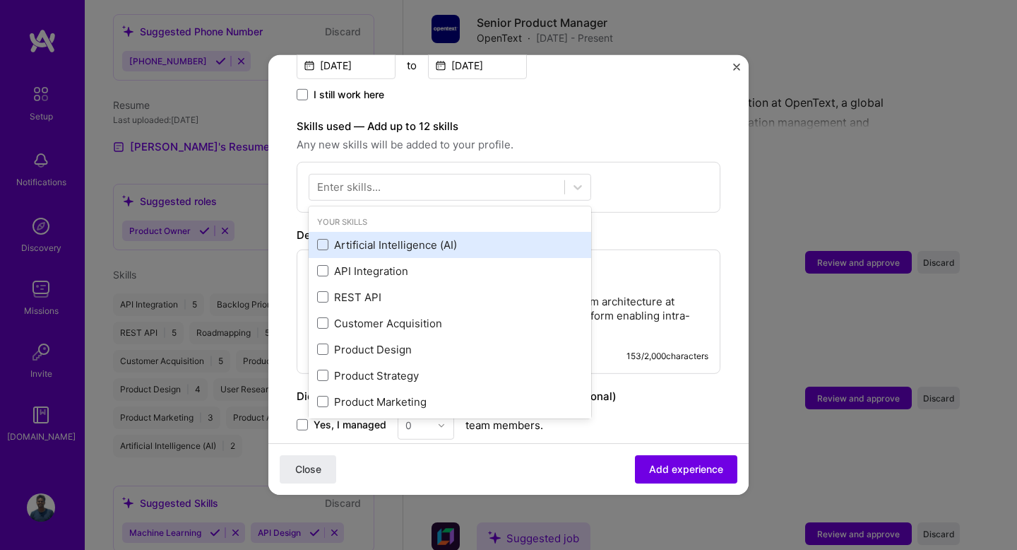
click at [367, 237] on div "Artificial Intelligence (AI)" at bounding box center [450, 244] width 266 height 15
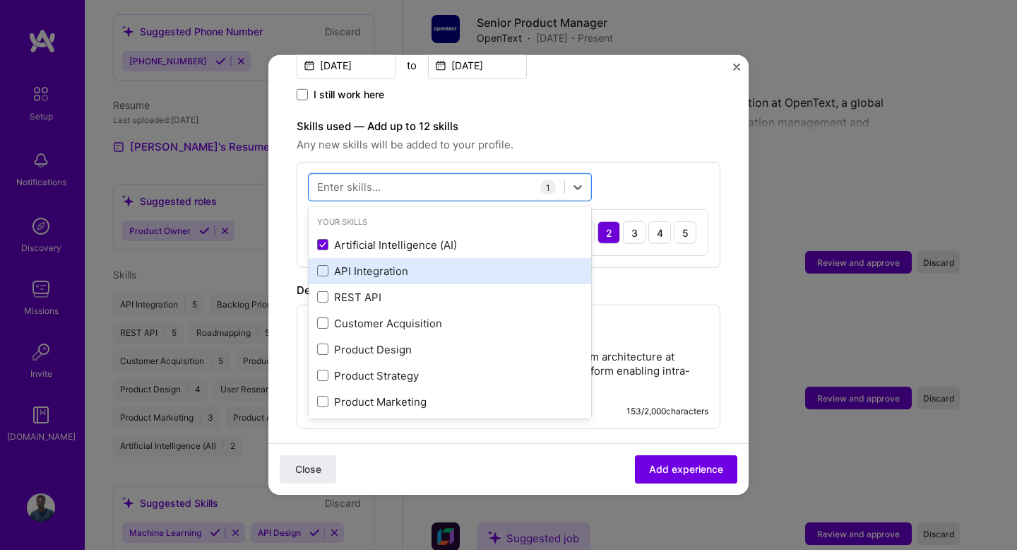
click at [367, 264] on div "API Integration" at bounding box center [450, 271] width 266 height 15
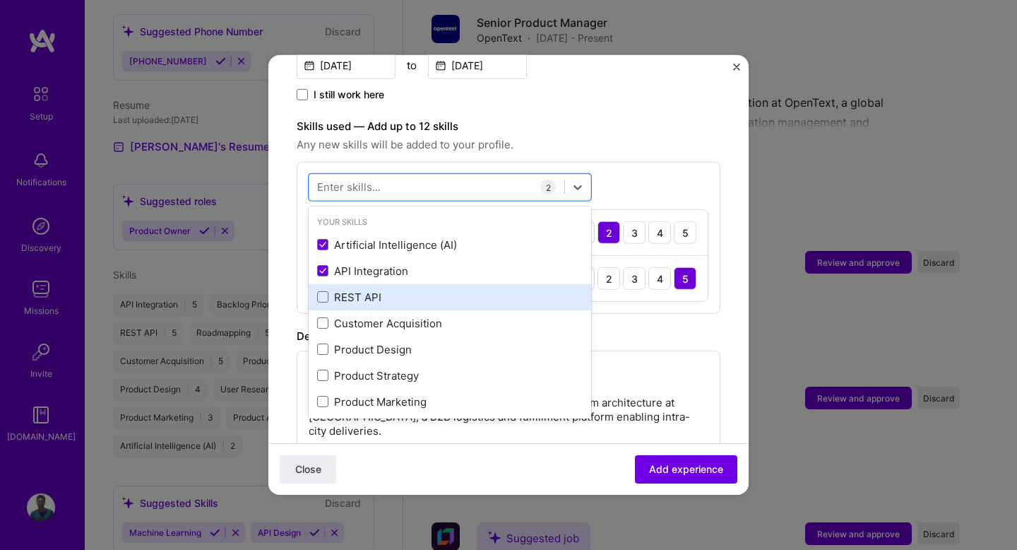
click at [367, 290] on div "REST API" at bounding box center [450, 297] width 266 height 15
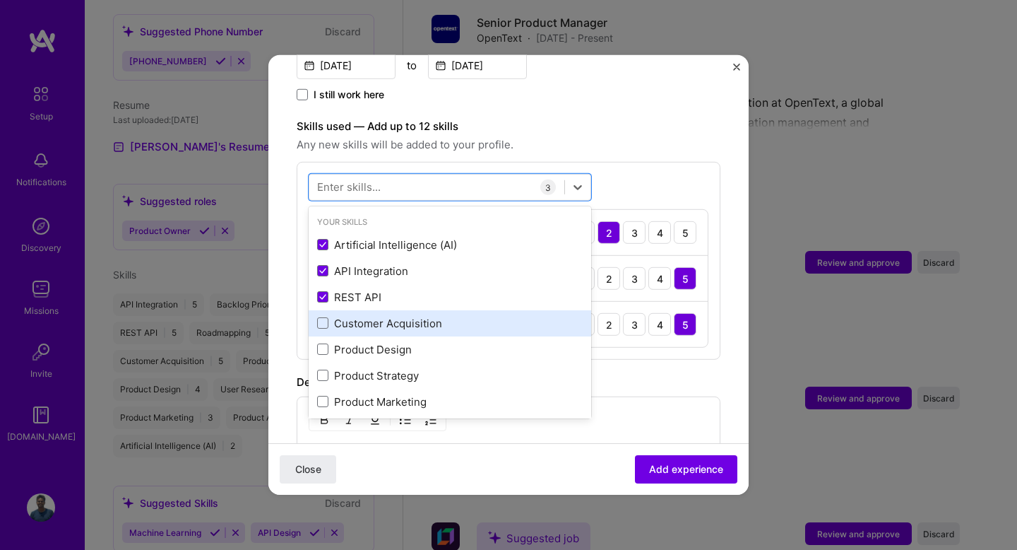
click at [363, 319] on div "Customer Acquisition" at bounding box center [450, 323] width 283 height 26
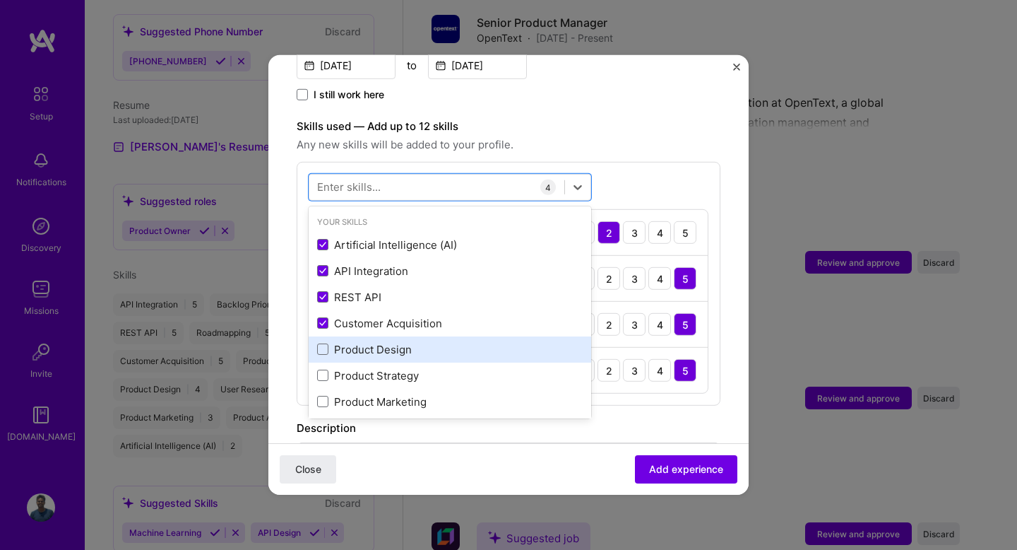
click at [362, 345] on div "Product Design" at bounding box center [450, 349] width 283 height 26
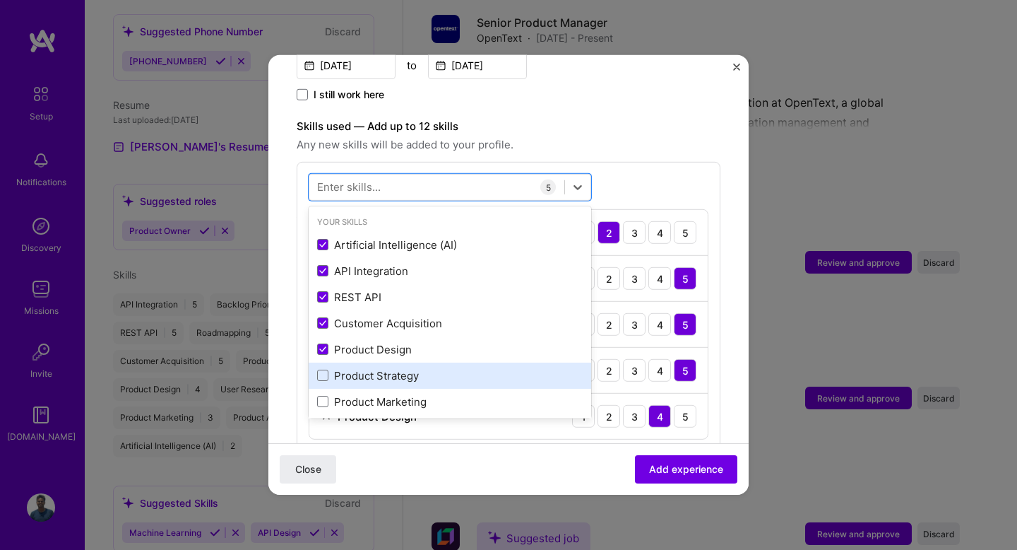
click at [365, 368] on div "Product Strategy" at bounding box center [450, 375] width 266 height 15
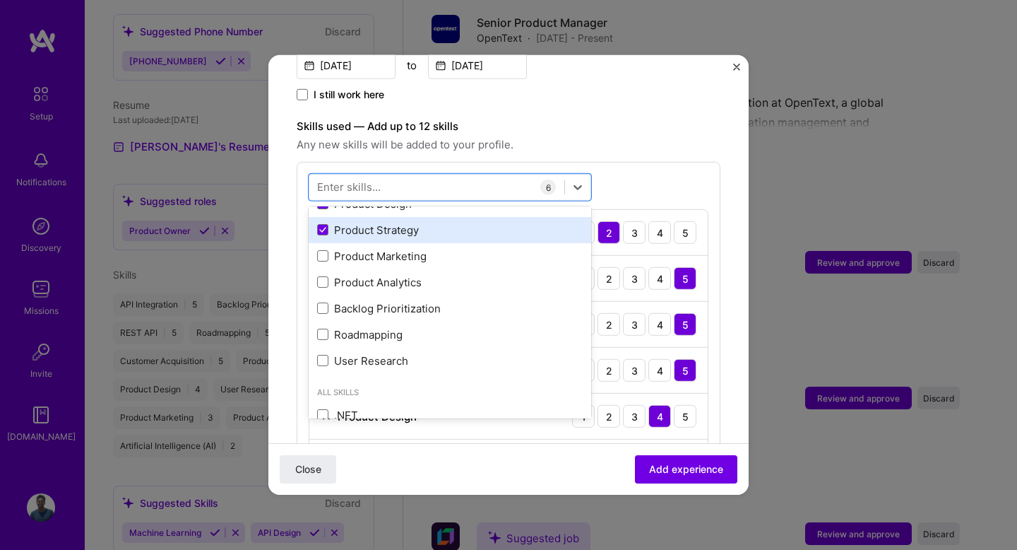
scroll to position [147, 0]
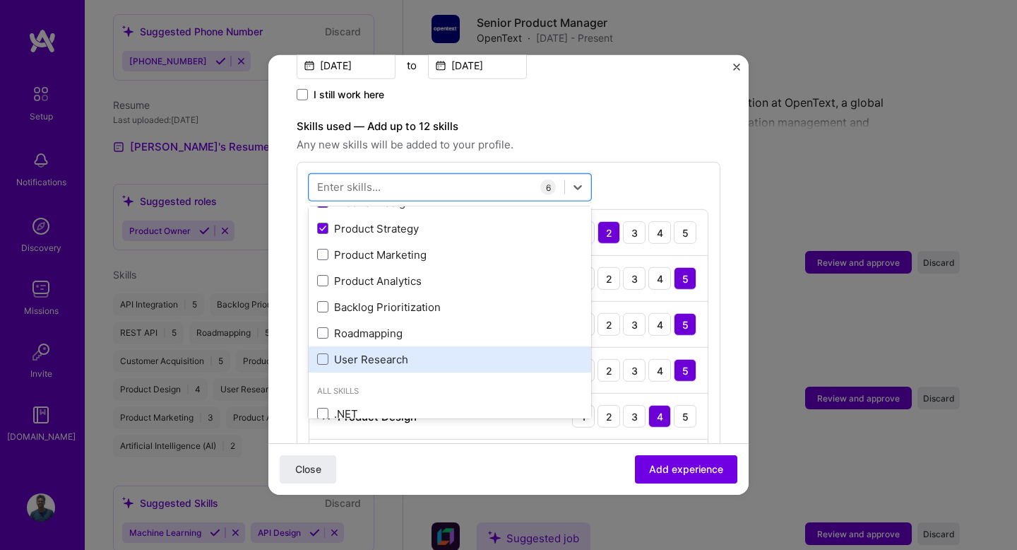
click at [365, 346] on div "User Research" at bounding box center [450, 359] width 283 height 26
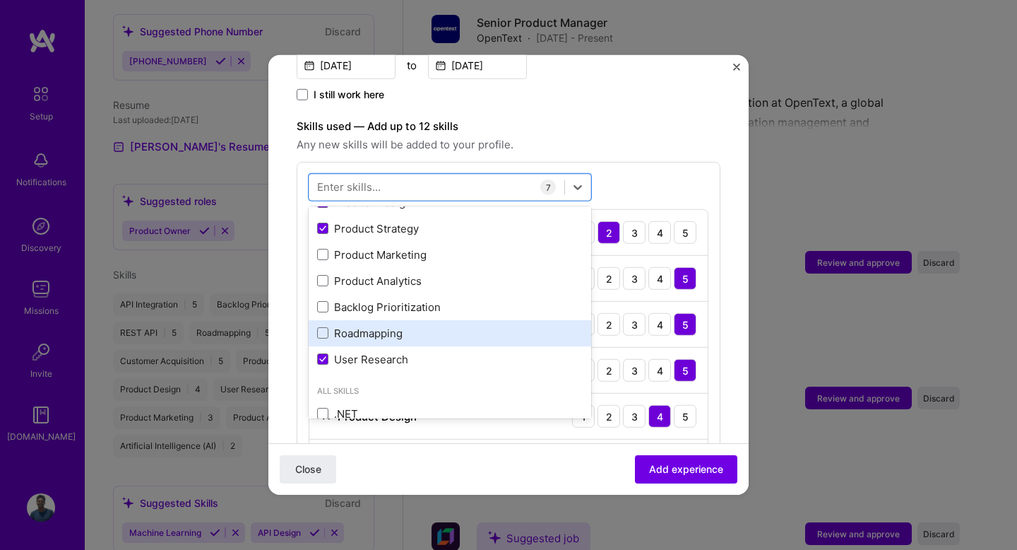
click at [365, 326] on div "Roadmapping" at bounding box center [450, 333] width 266 height 15
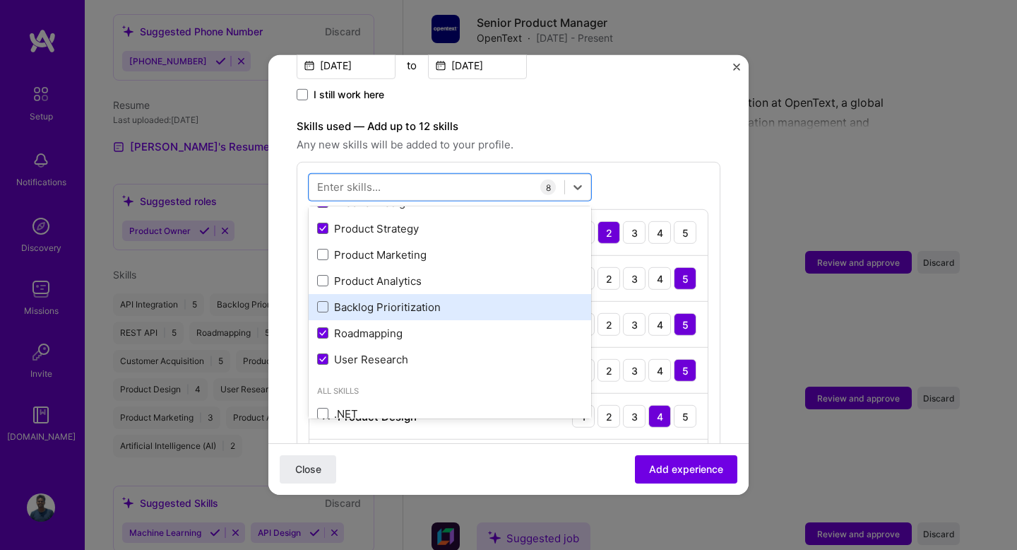
click at [365, 300] on div "Backlog Prioritization" at bounding box center [450, 307] width 266 height 15
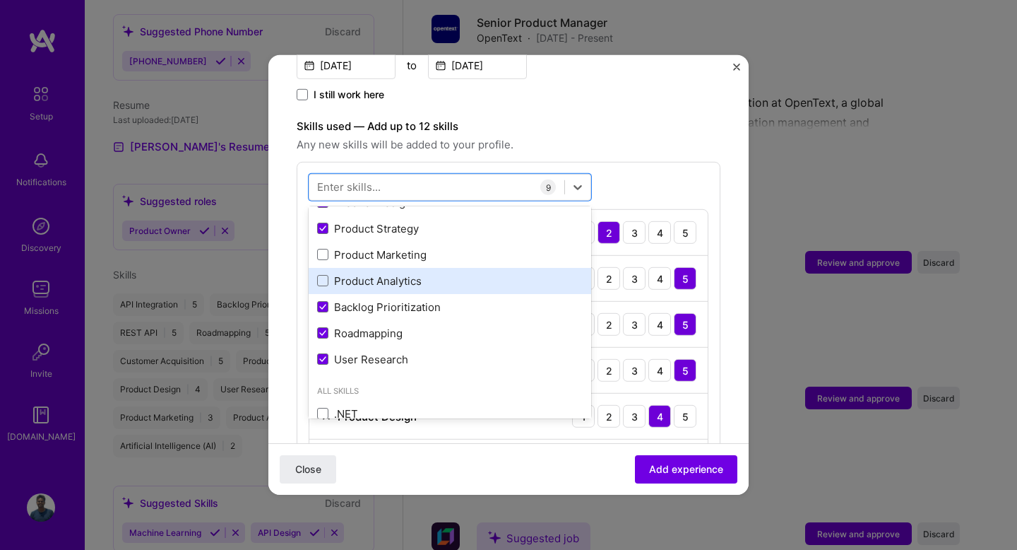
click at [365, 273] on div "Product Analytics" at bounding box center [450, 280] width 266 height 15
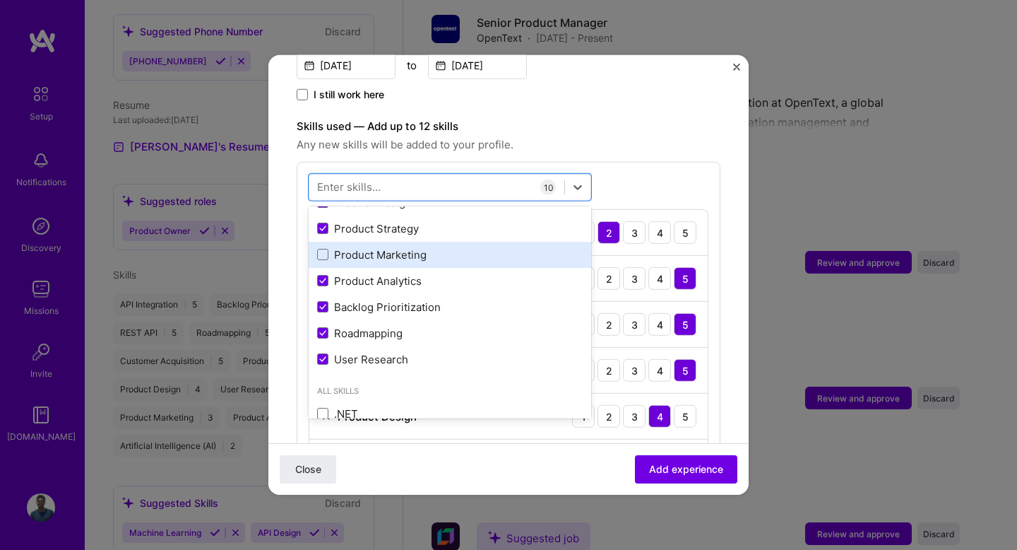
click at [365, 247] on div "Product Marketing" at bounding box center [450, 254] width 266 height 15
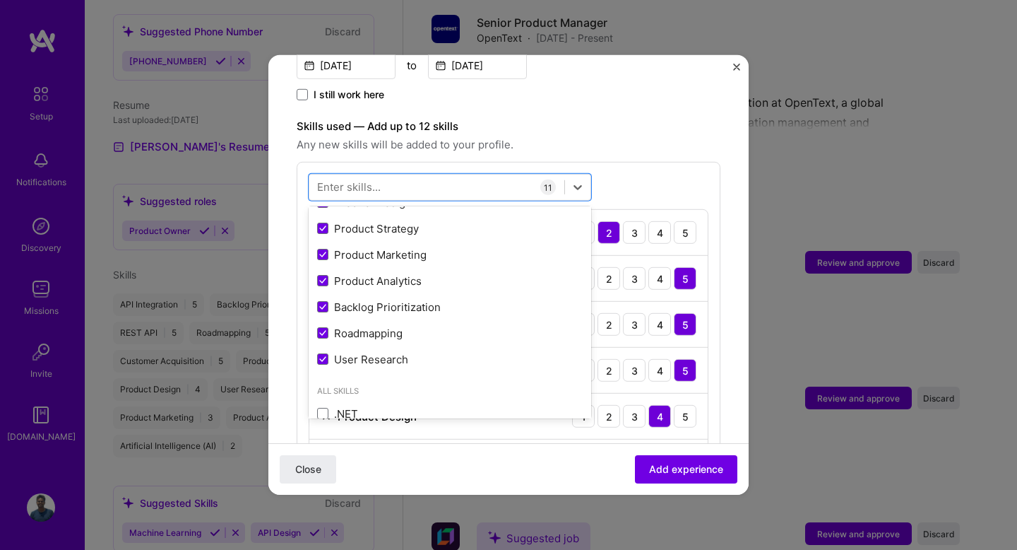
click at [664, 136] on span "Any new skills will be added to your profile." at bounding box center [509, 144] width 424 height 17
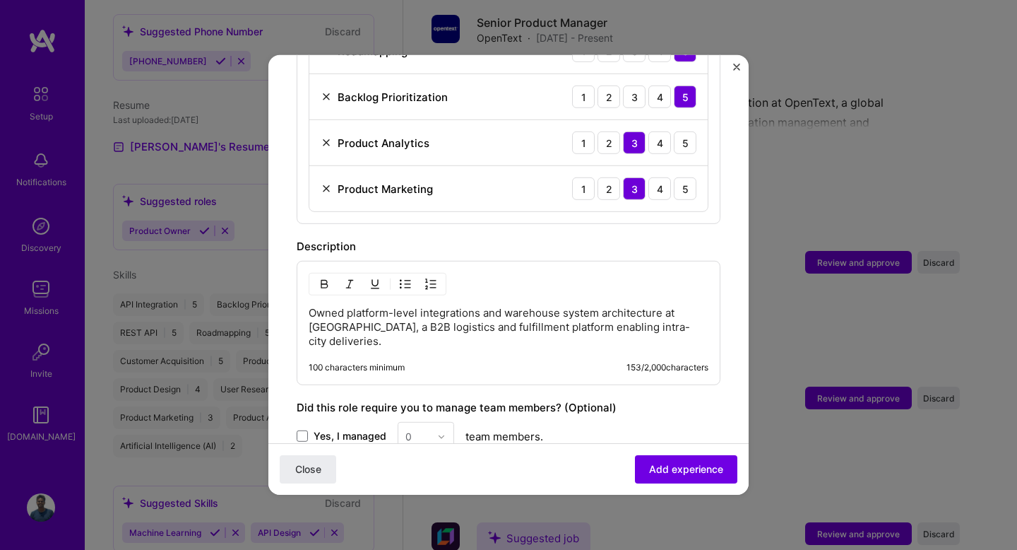
scroll to position [981, 0]
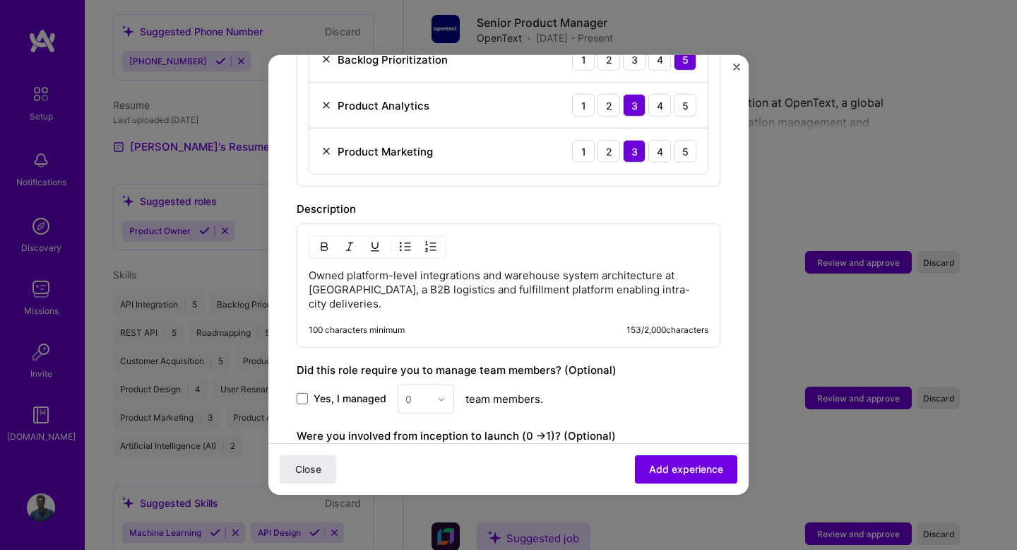
click at [678, 454] on div "Close Add experience" at bounding box center [508, 469] width 480 height 52
click at [678, 464] on span "Add experience" at bounding box center [686, 469] width 74 height 14
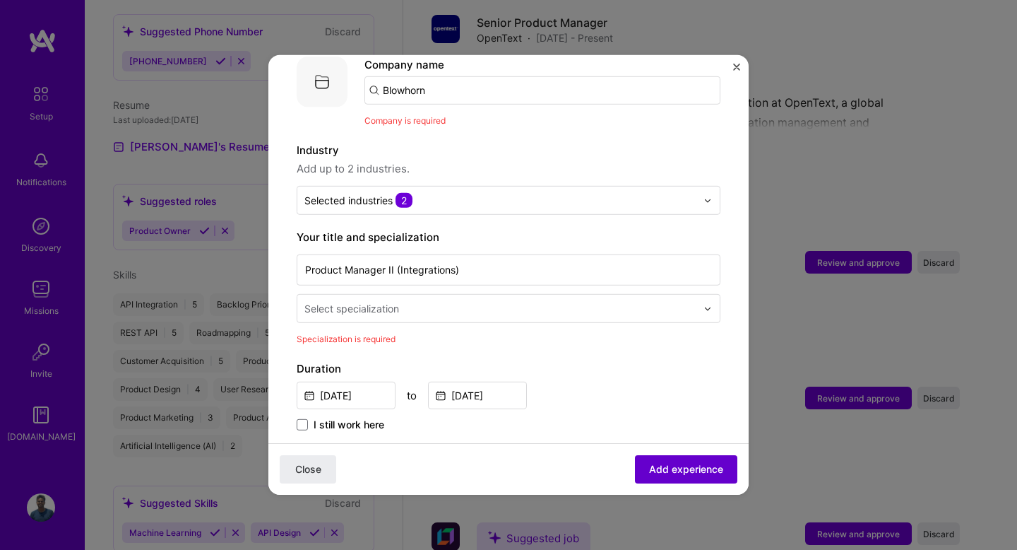
scroll to position [141, 0]
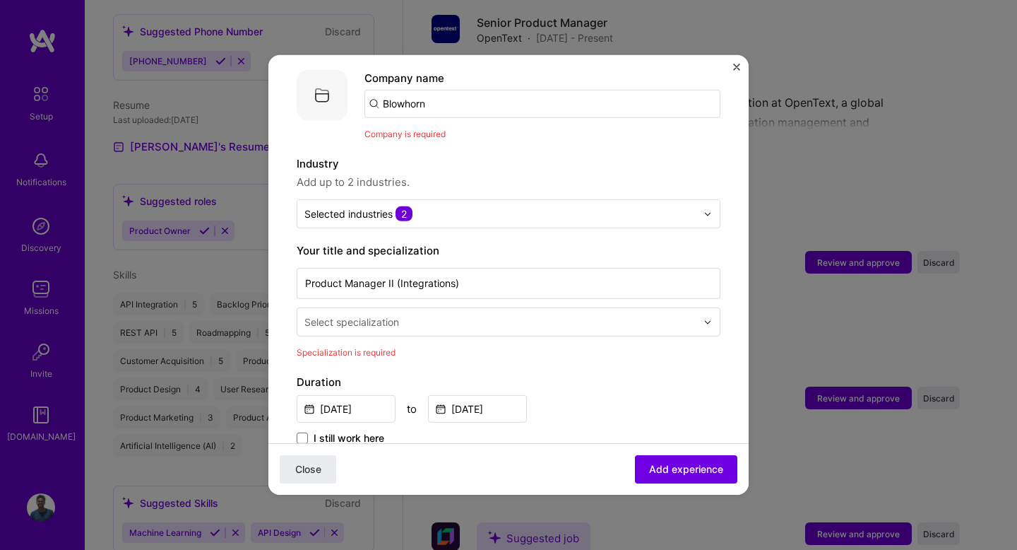
click at [415, 314] on input "text" at bounding box center [502, 321] width 395 height 15
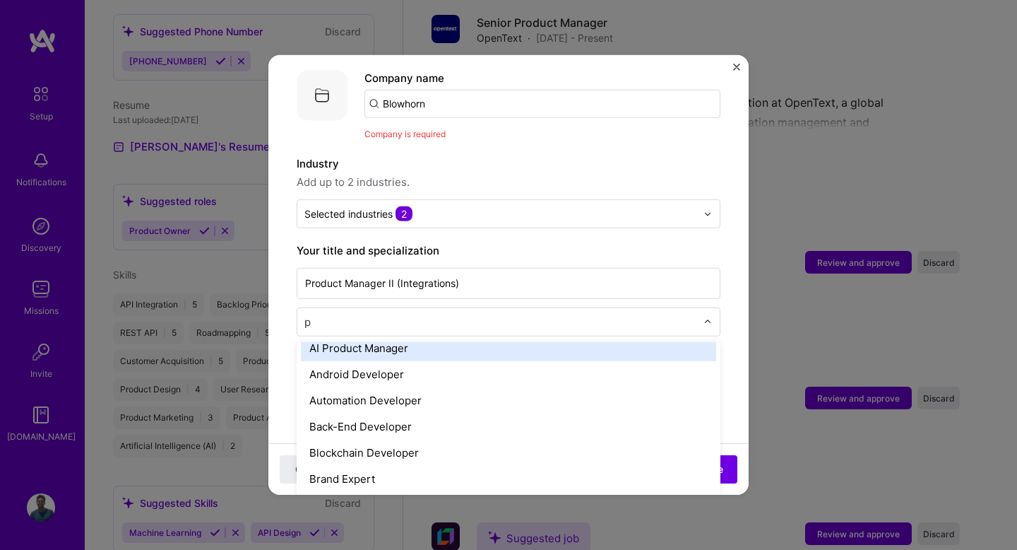
scroll to position [0, 0]
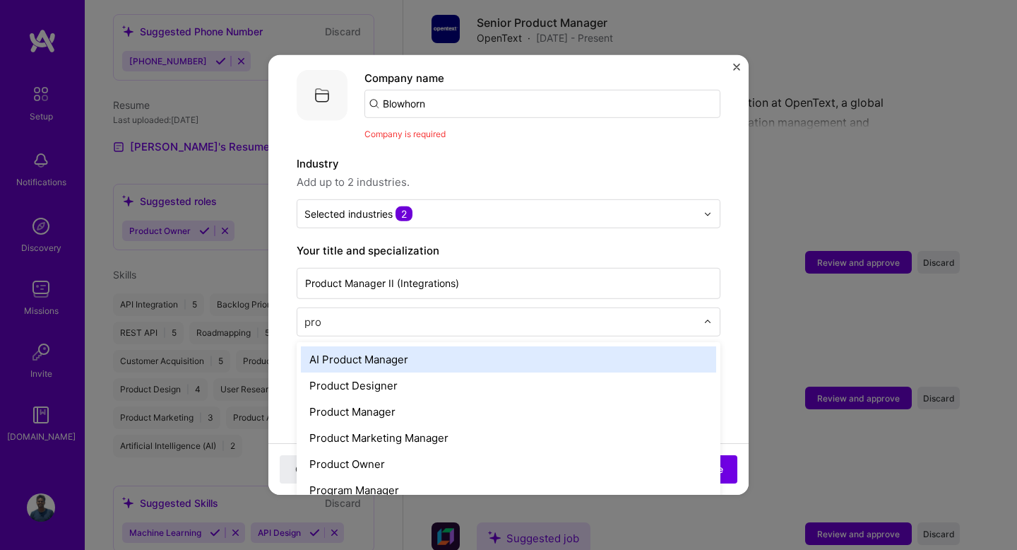
type input "prod"
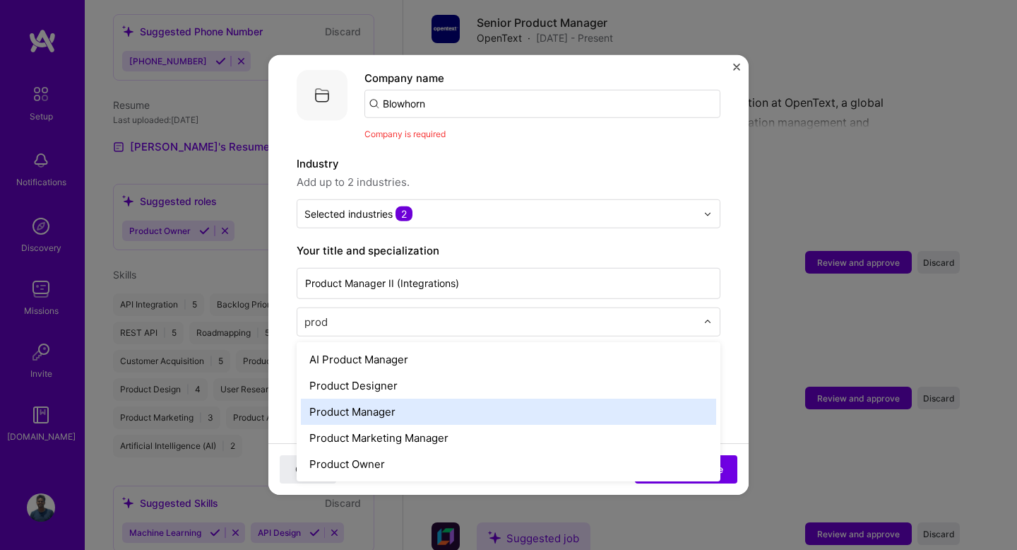
click at [375, 403] on div "Product Manager" at bounding box center [508, 411] width 415 height 26
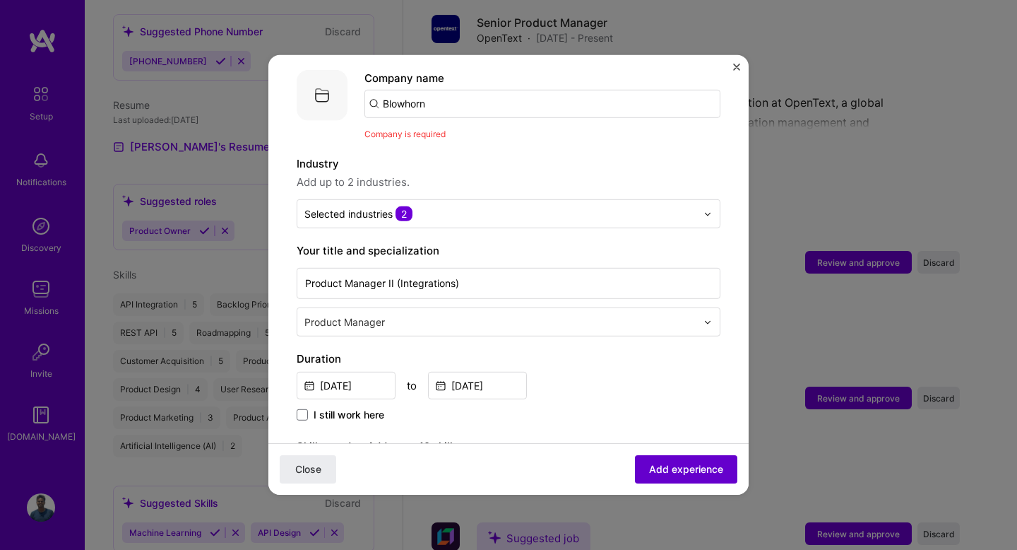
click at [683, 475] on span "Add experience" at bounding box center [686, 469] width 74 height 14
click at [487, 90] on input "Blowhorn" at bounding box center [543, 104] width 356 height 28
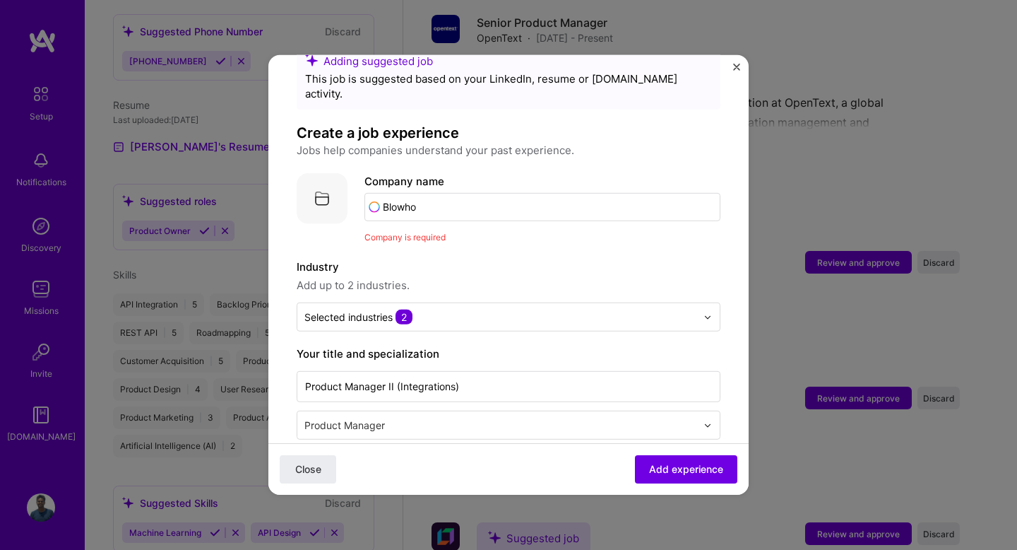
scroll to position [34, 0]
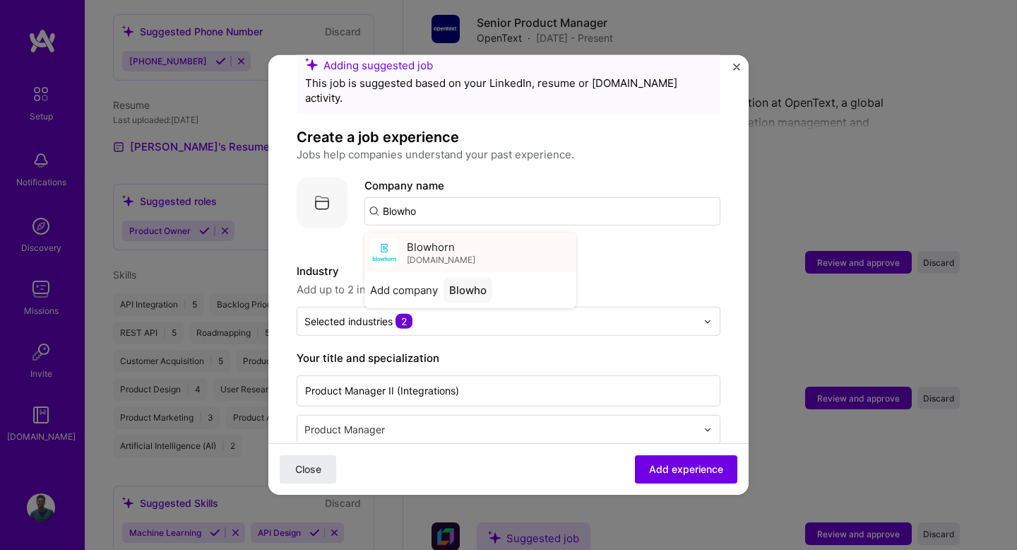
click at [421, 239] on span "Blowhorn" at bounding box center [431, 246] width 48 height 15
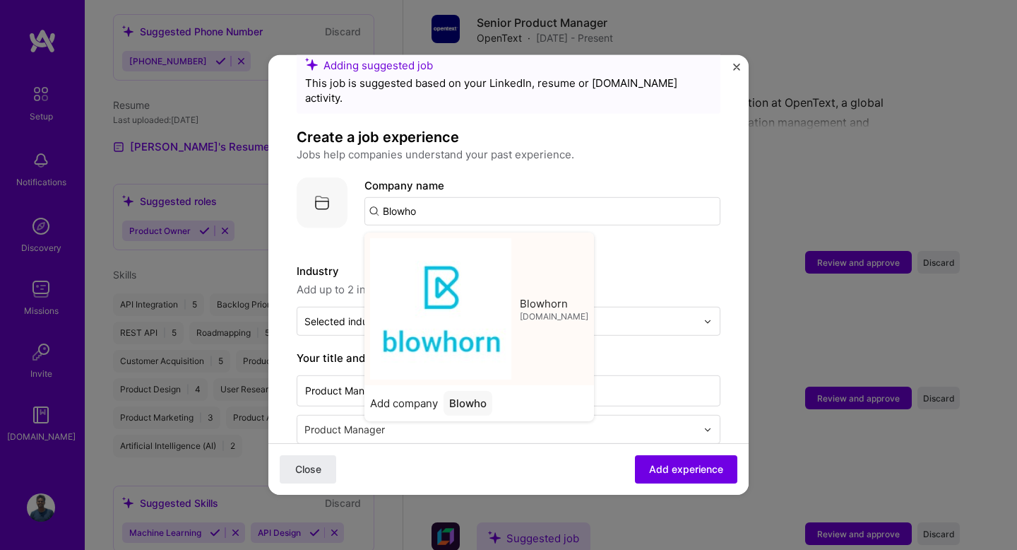
type input "Blowhorn"
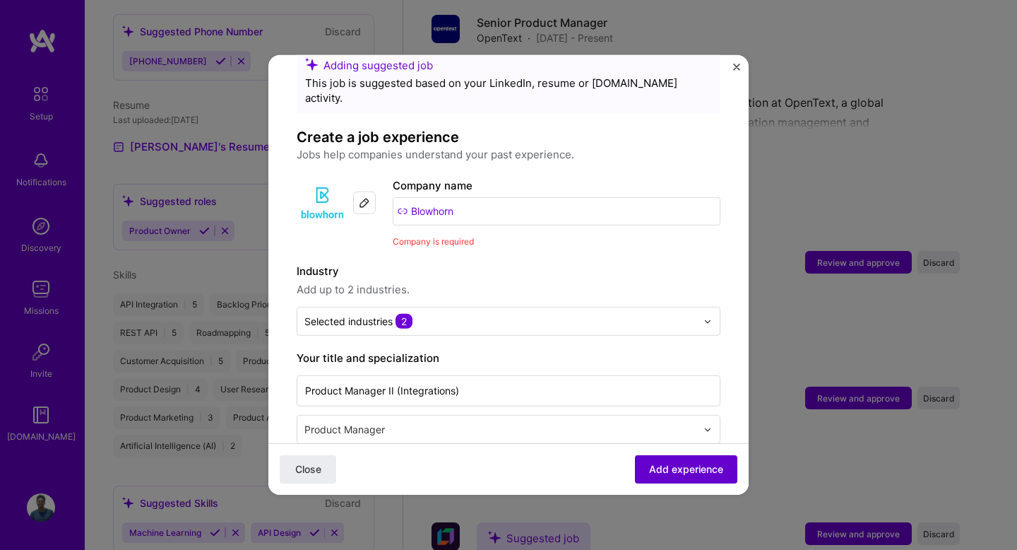
click at [666, 470] on span "Add experience" at bounding box center [686, 469] width 74 height 14
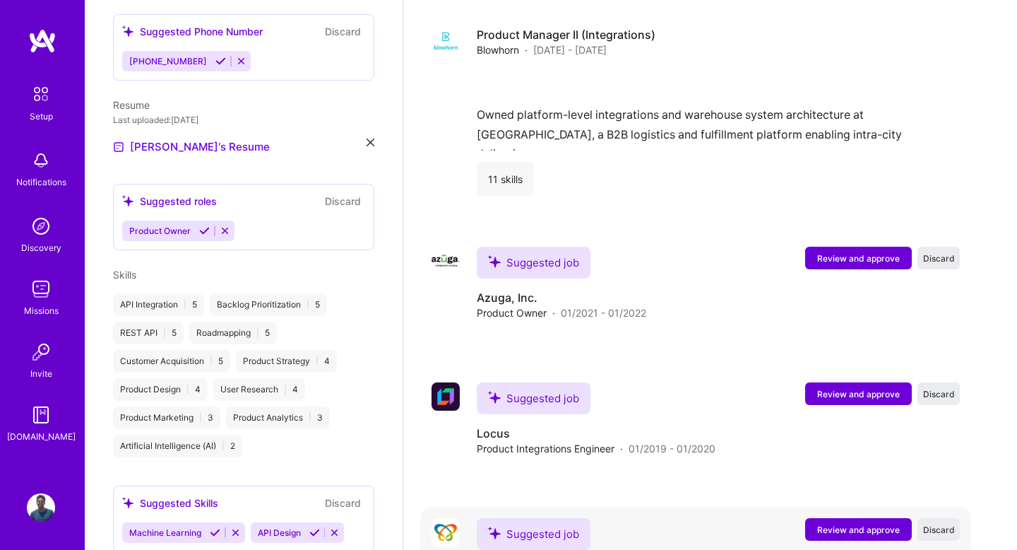
scroll to position [1702, 0]
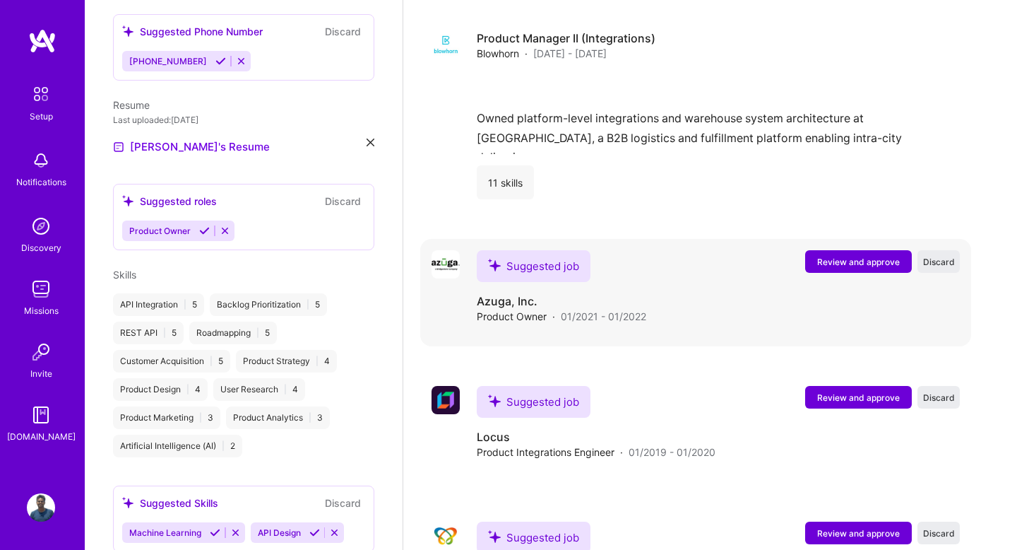
click at [837, 250] on button "Review and approve" at bounding box center [858, 261] width 107 height 23
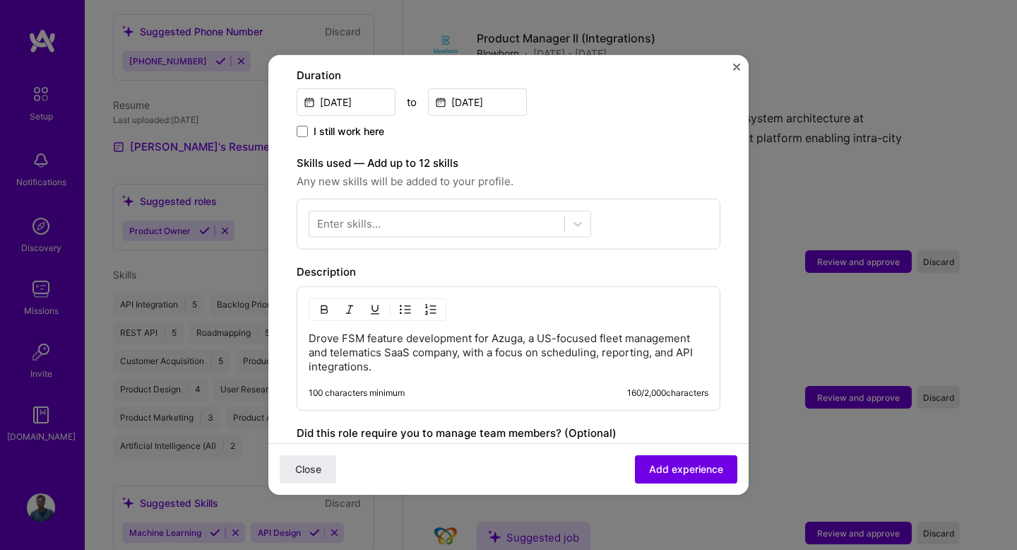
scroll to position [408, 0]
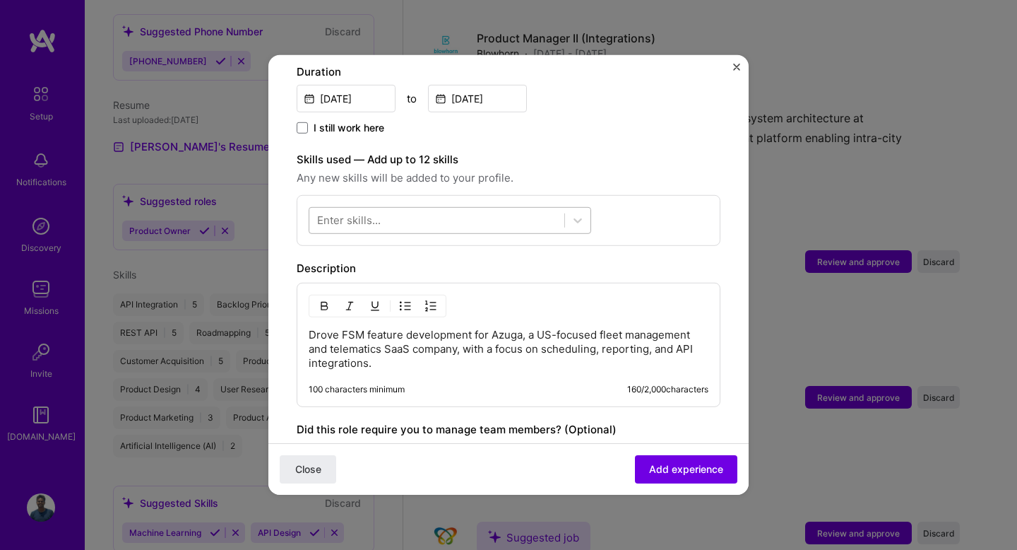
click at [522, 209] on div at bounding box center [436, 219] width 255 height 23
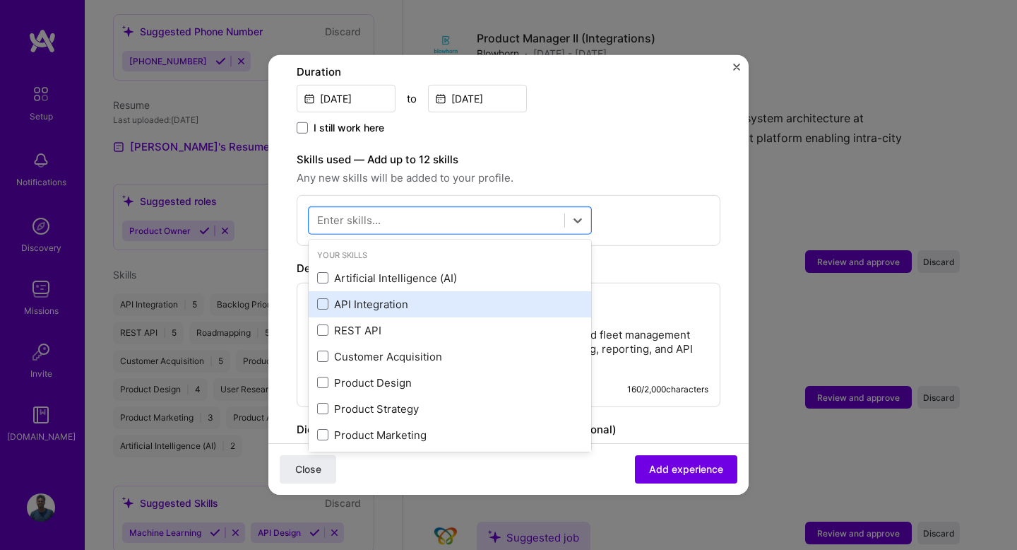
click at [378, 297] on div "API Integration" at bounding box center [450, 304] width 266 height 15
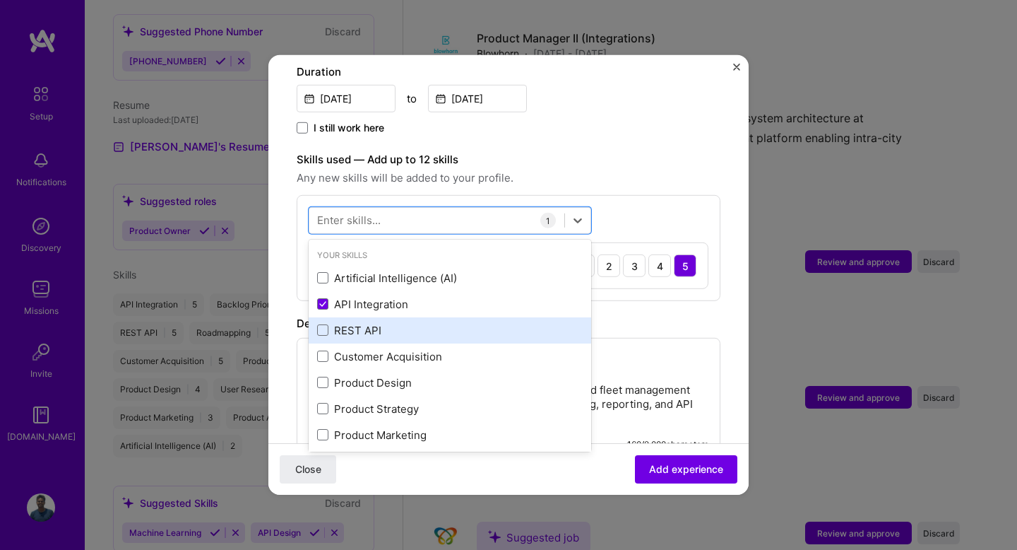
click at [362, 323] on div "REST API" at bounding box center [450, 330] width 266 height 15
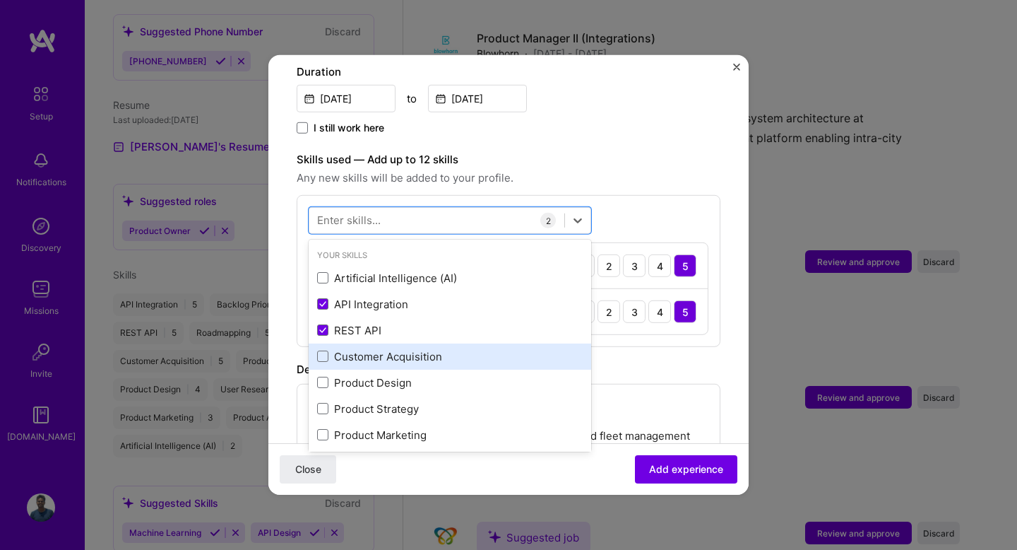
click at [362, 343] on div "Customer Acquisition" at bounding box center [450, 356] width 283 height 26
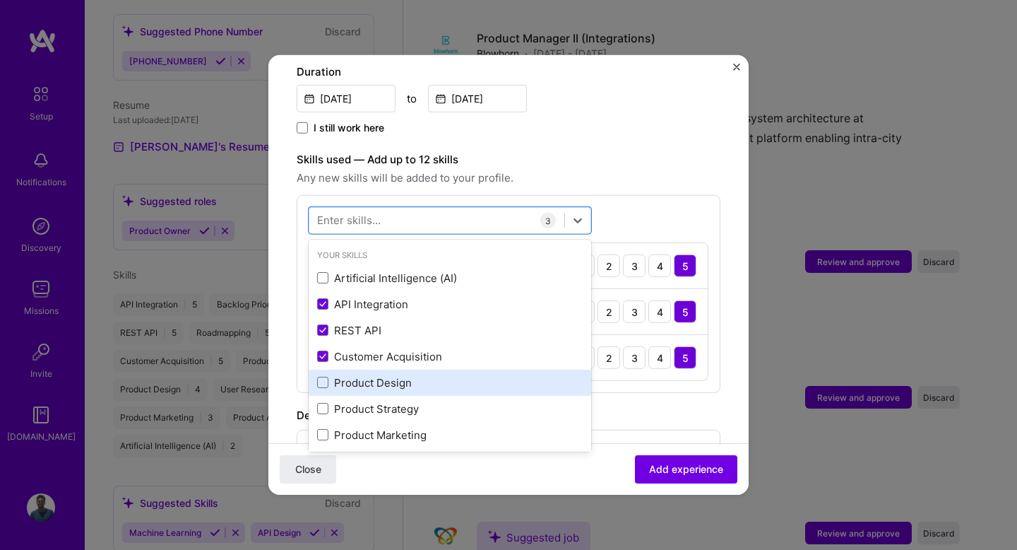
click at [358, 379] on div "Product Design" at bounding box center [450, 383] width 283 height 26
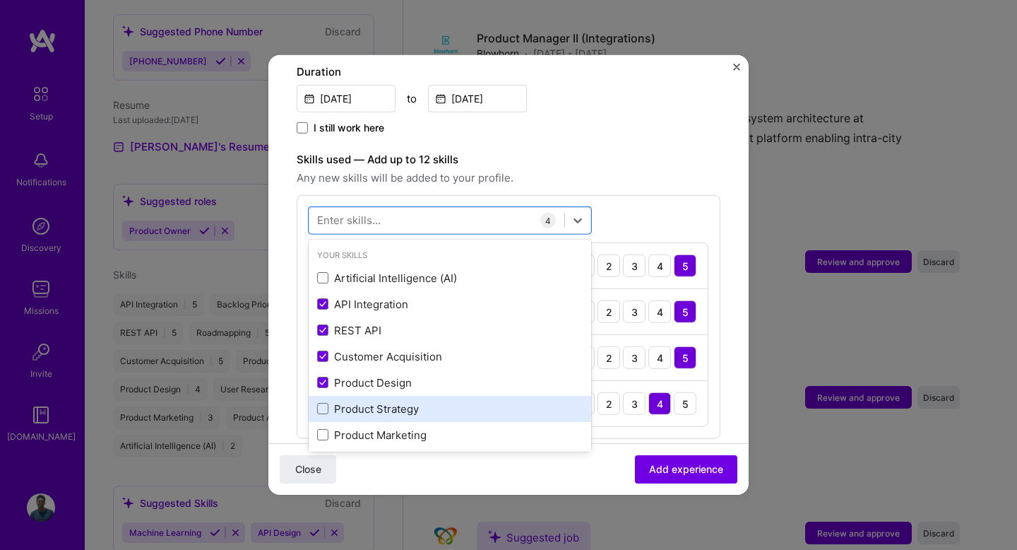
click at [358, 401] on div "Product Strategy" at bounding box center [450, 408] width 266 height 15
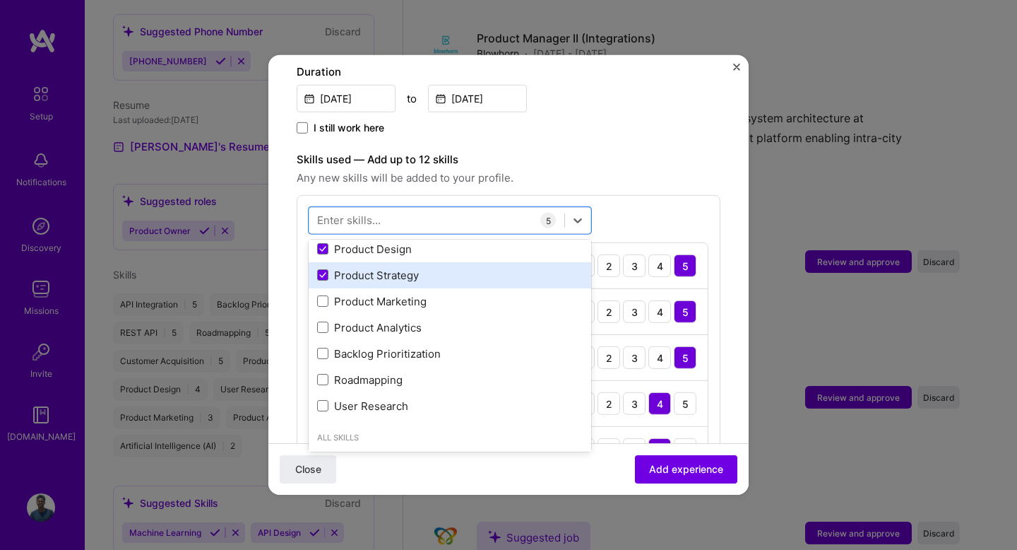
scroll to position [136, 0]
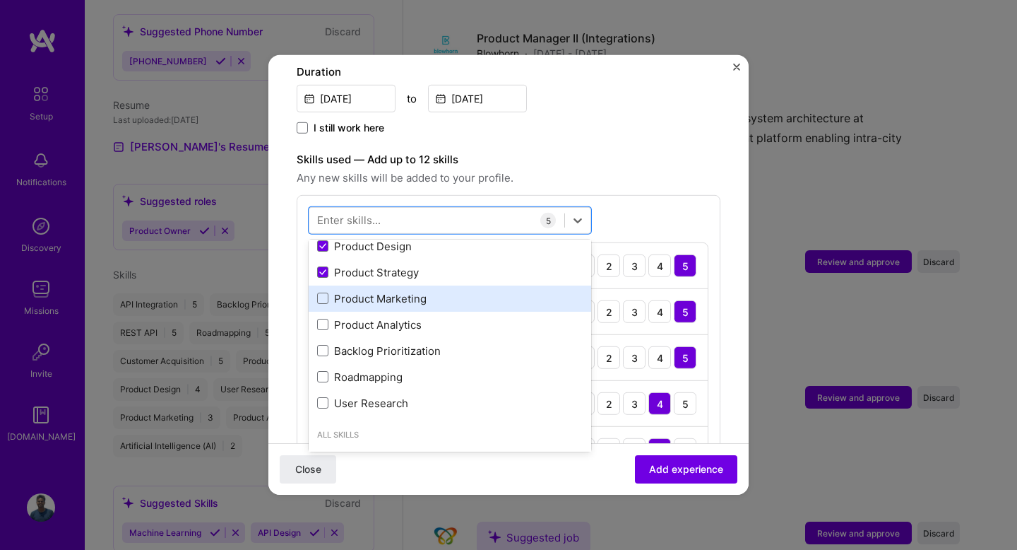
click at [366, 291] on div "Product Marketing" at bounding box center [450, 298] width 266 height 15
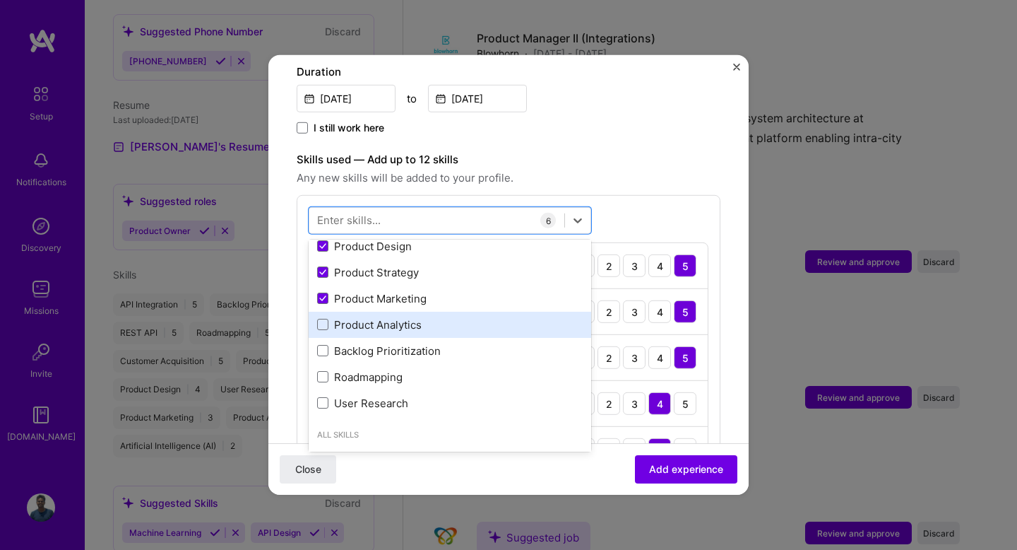
click at [366, 317] on div "Product Analytics" at bounding box center [450, 324] width 266 height 15
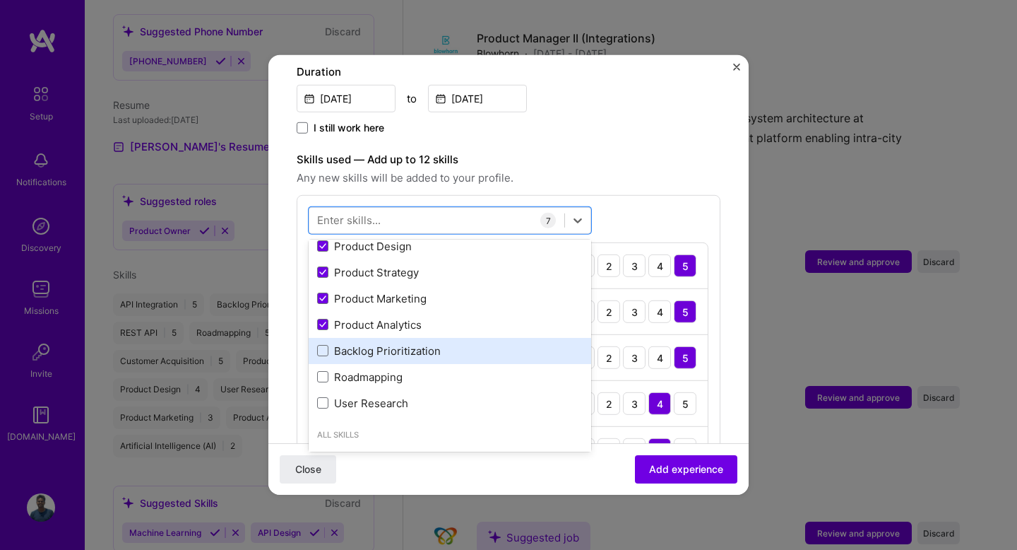
click at [366, 343] on div "Backlog Prioritization" at bounding box center [450, 350] width 266 height 15
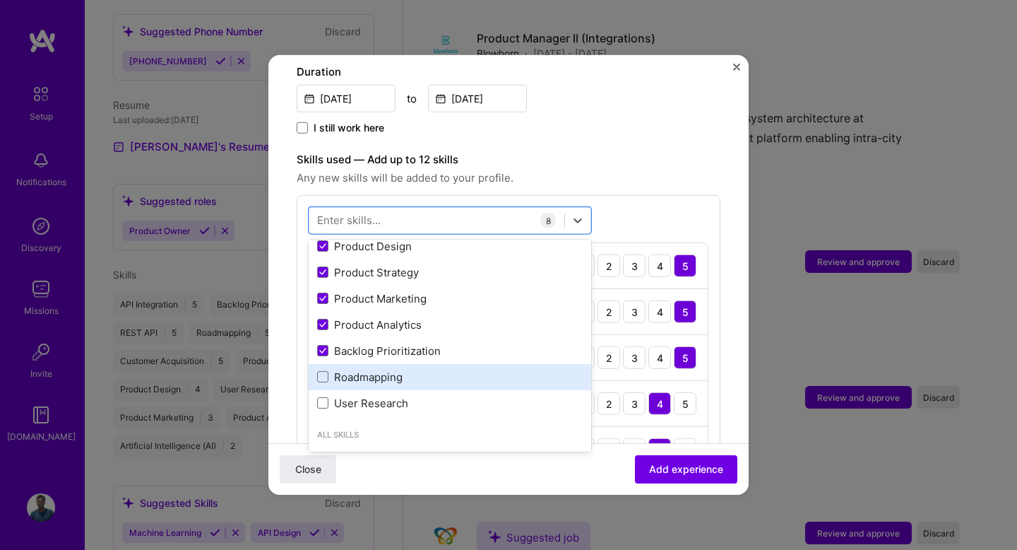
click at [363, 370] on div "Roadmapping" at bounding box center [450, 377] width 266 height 15
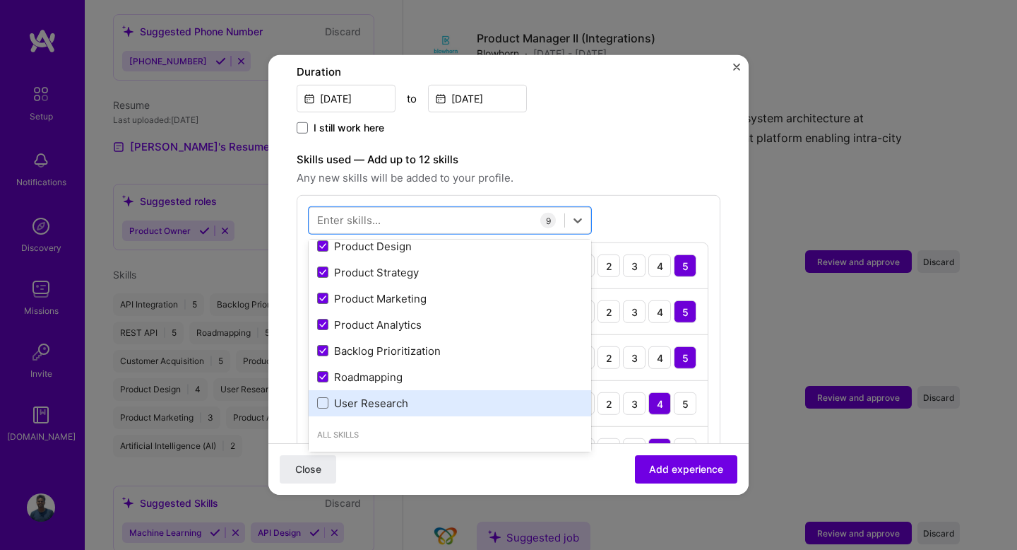
click at [363, 396] on div "User Research" at bounding box center [450, 403] width 266 height 15
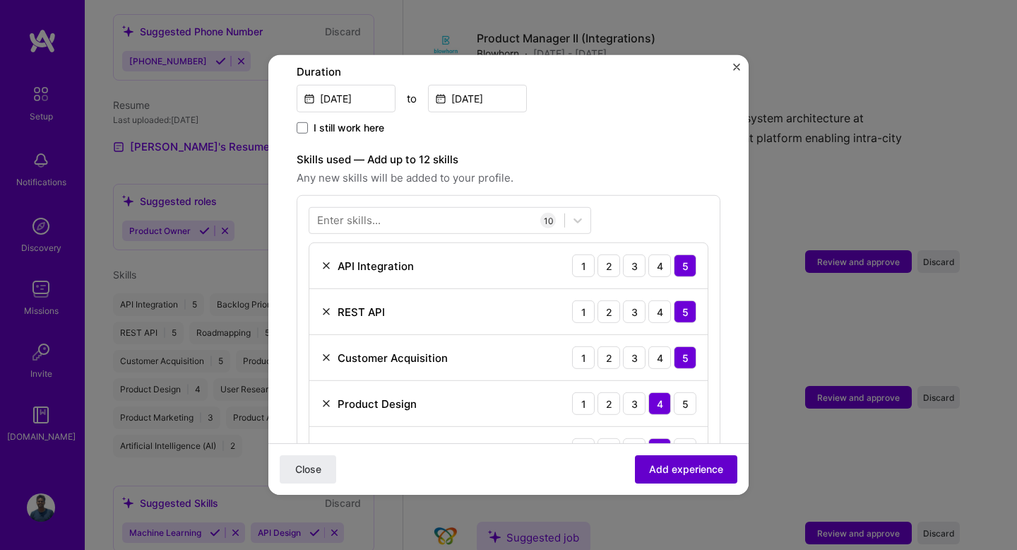
click at [671, 475] on span "Add experience" at bounding box center [686, 469] width 74 height 14
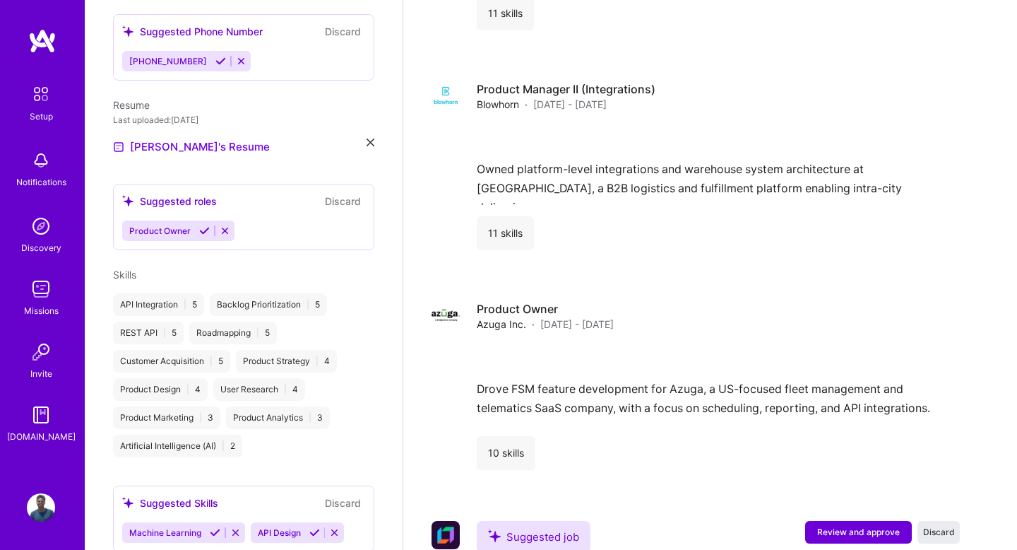
scroll to position [1636, 0]
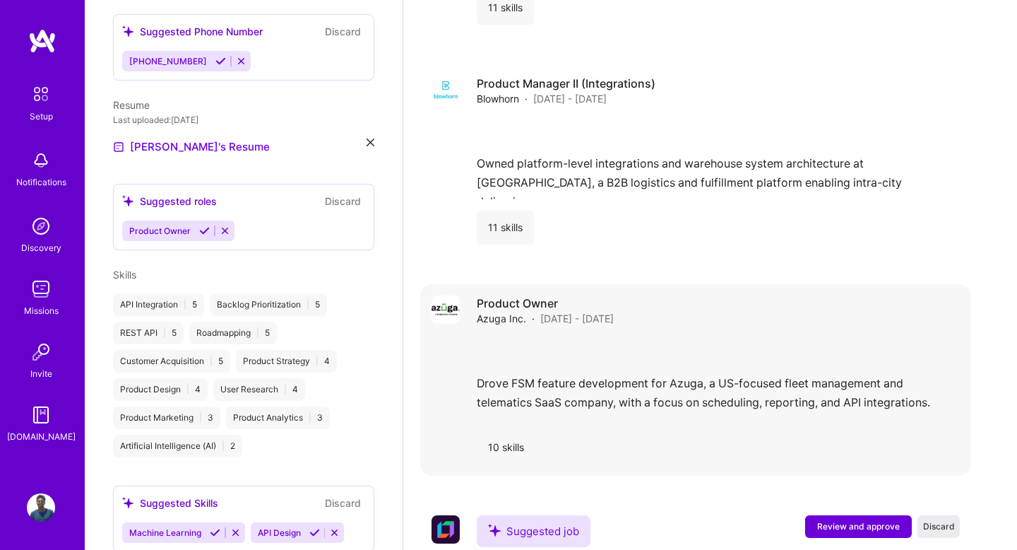
click at [565, 337] on div "Drove FSM feature development for Azuga, a US-focused fleet management and tele…" at bounding box center [718, 378] width 483 height 82
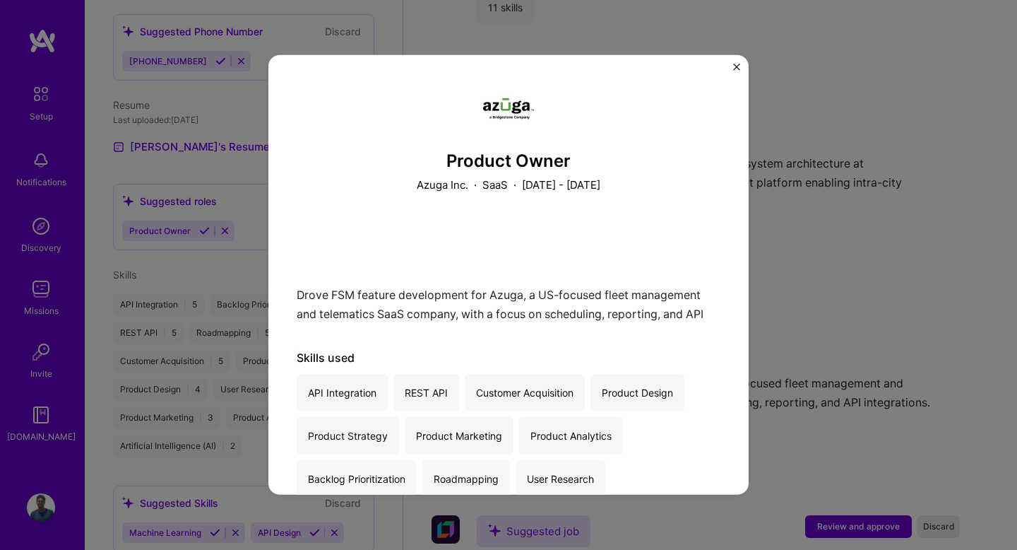
click at [731, 70] on div "Product Owner Azuga Inc. · SaaS · [DATE] - [DATE] Drove FSM feature development…" at bounding box center [508, 274] width 480 height 439
click at [733, 68] on div "Product Owner Azuga Inc. · SaaS · [DATE] - [DATE] Drove FSM feature development…" at bounding box center [508, 274] width 480 height 439
click at [736, 66] on img "Close" at bounding box center [736, 67] width 7 height 7
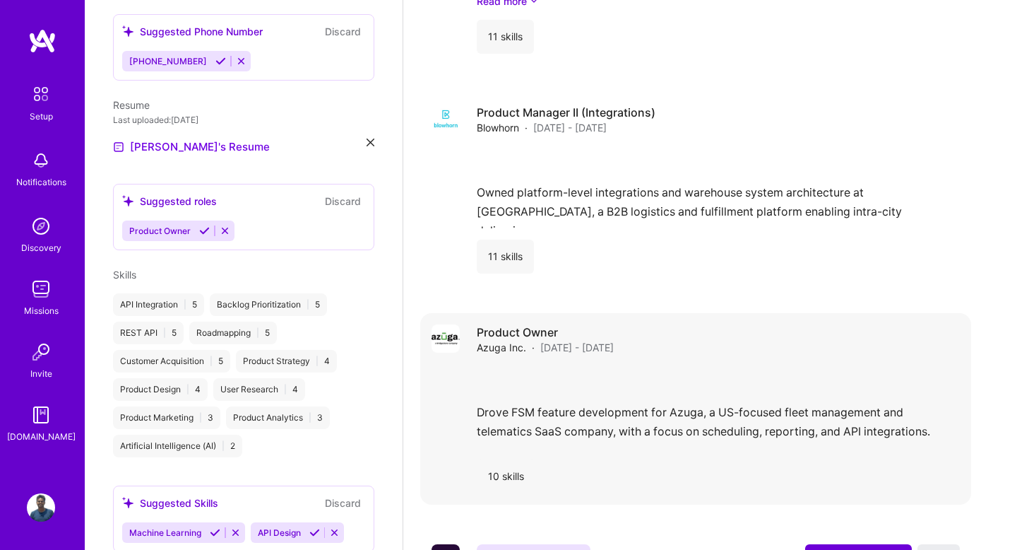
scroll to position [1607, 0]
click at [572, 339] on span "[DATE] - [DATE]" at bounding box center [577, 346] width 73 height 15
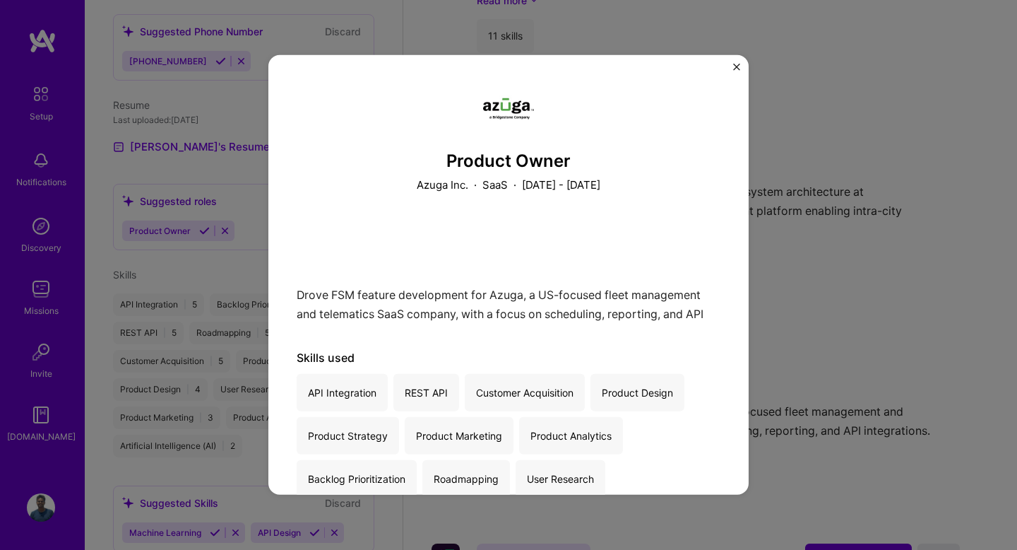
click at [537, 182] on p "[DATE] - [DATE]" at bounding box center [561, 184] width 78 height 15
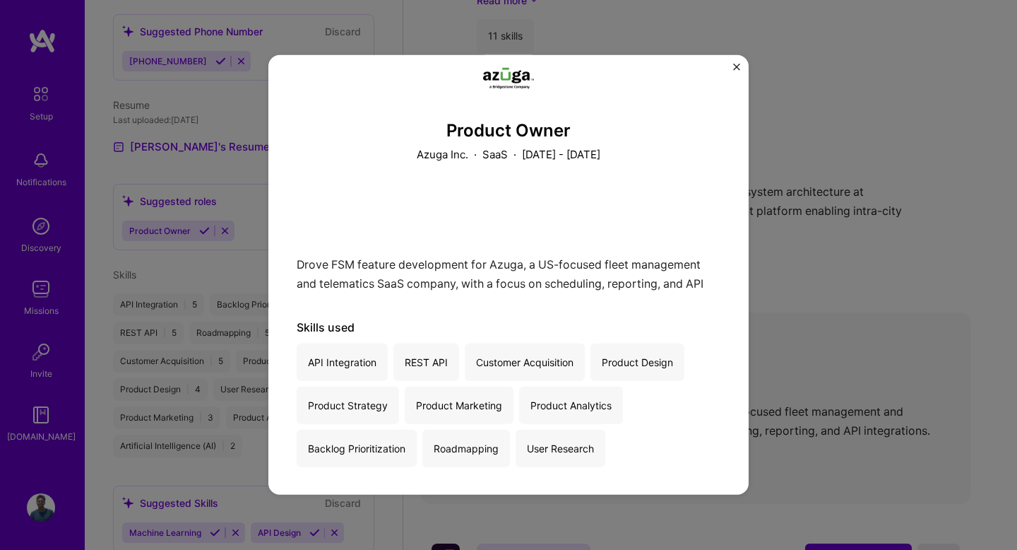
click at [735, 69] on img "Close" at bounding box center [736, 67] width 7 height 7
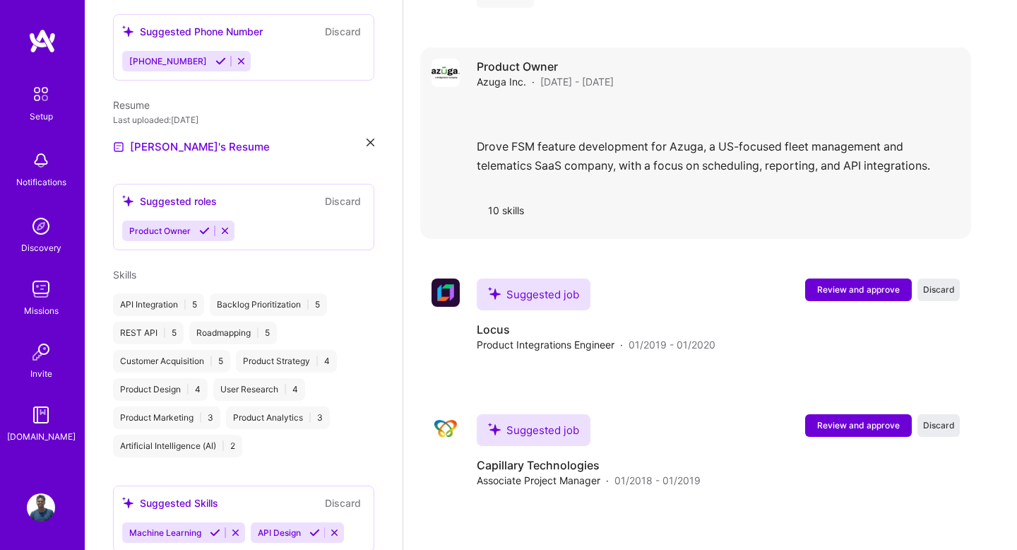
scroll to position [1873, 0]
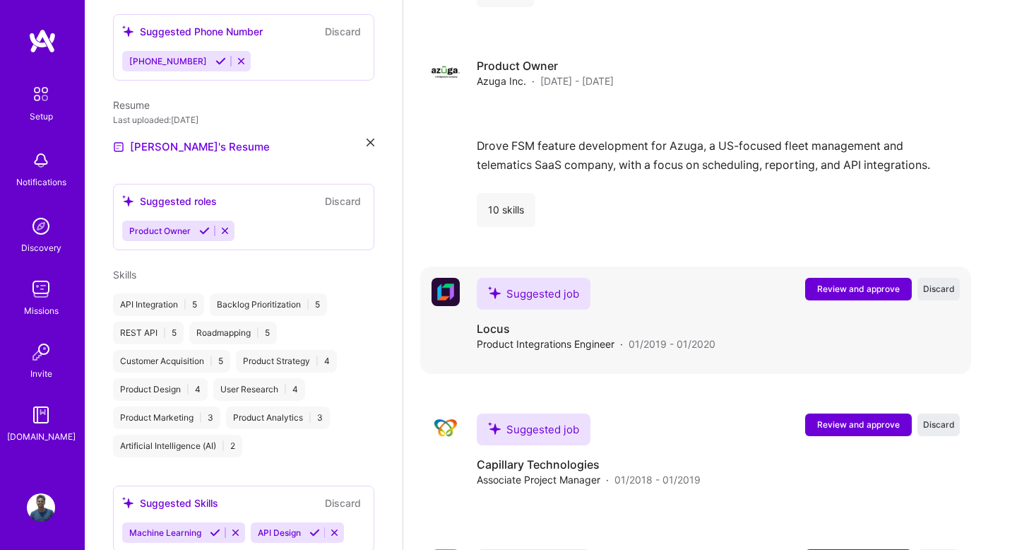
click at [853, 283] on span "Review and approve" at bounding box center [858, 289] width 83 height 12
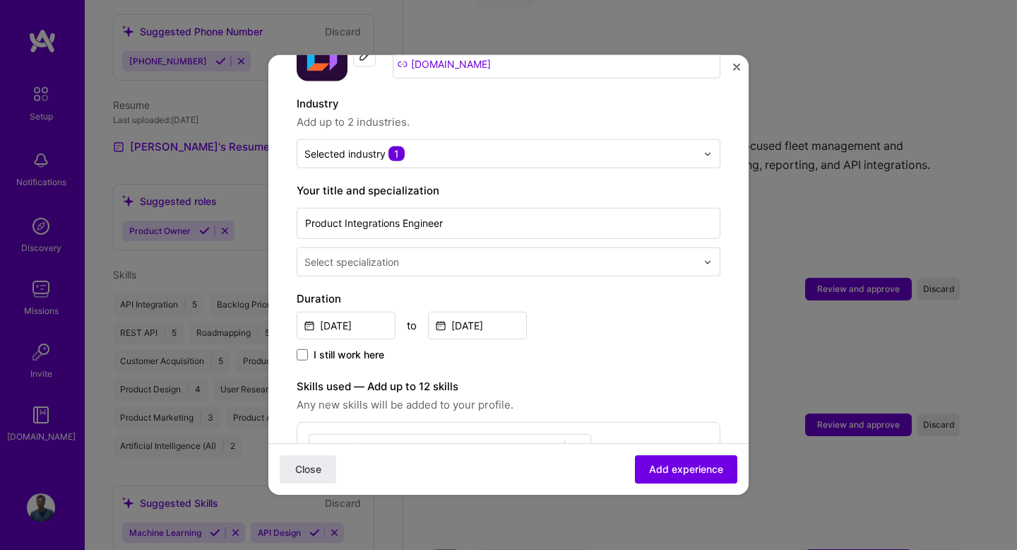
scroll to position [178, 0]
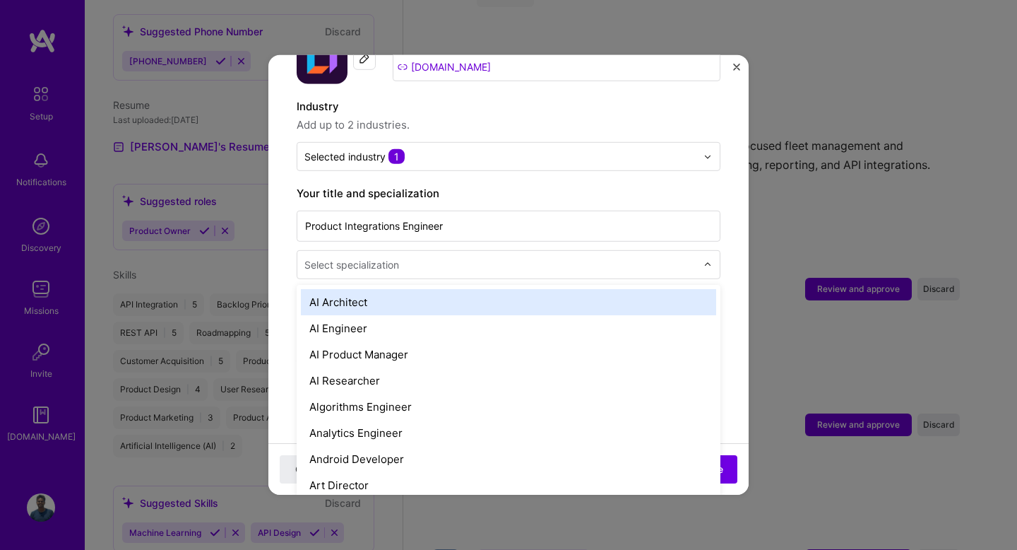
click at [558, 257] on input "text" at bounding box center [502, 264] width 395 height 15
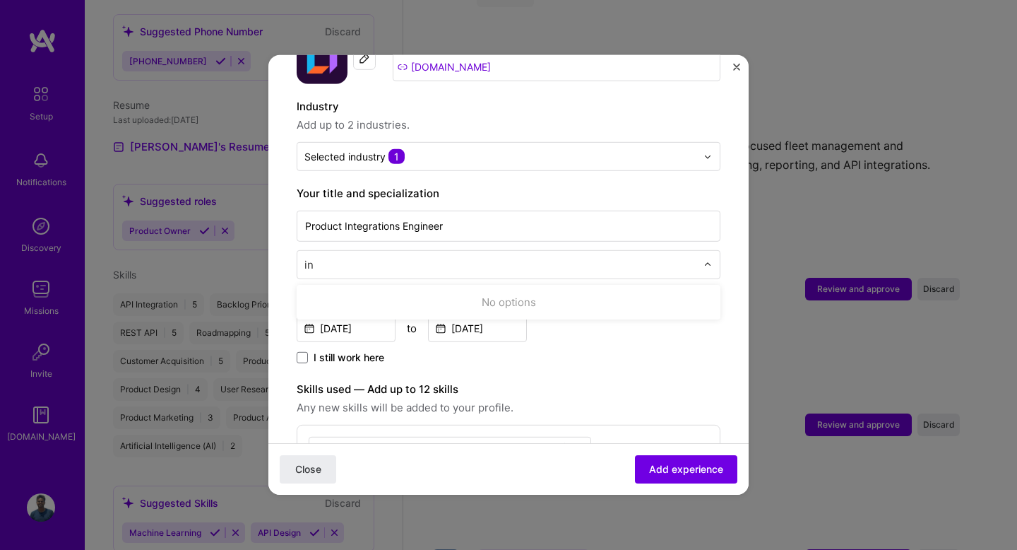
type input "i"
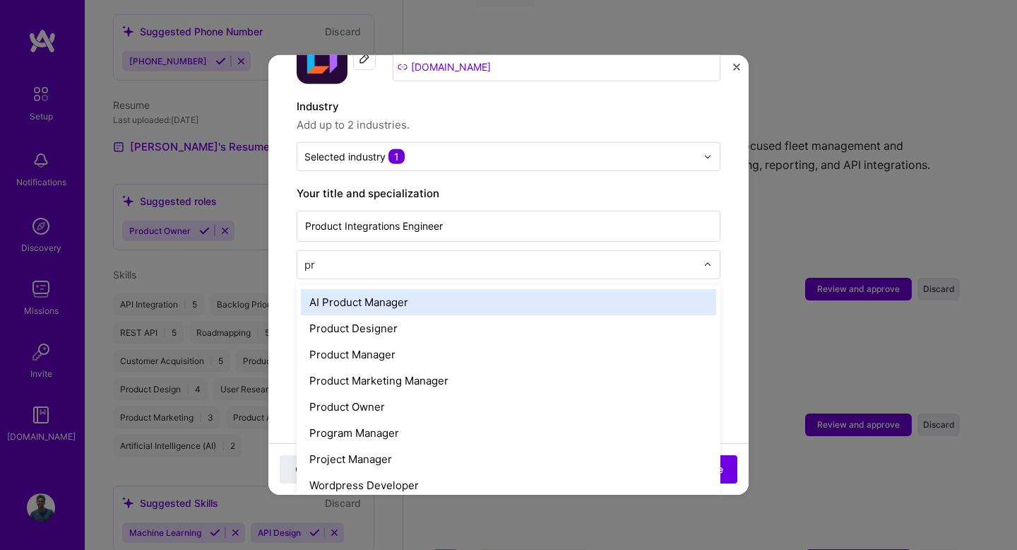
type input "pro"
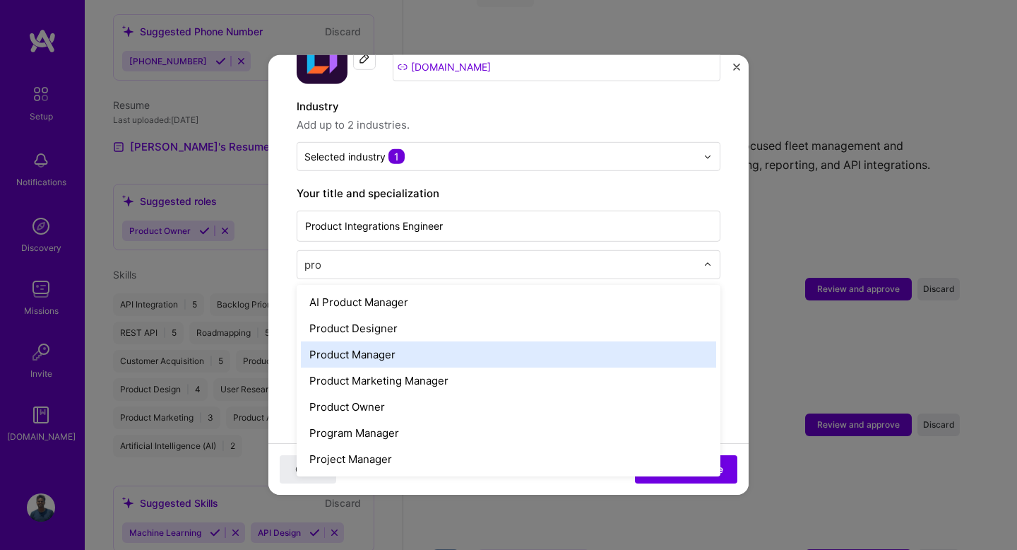
click at [486, 346] on div "Product Manager" at bounding box center [508, 354] width 415 height 26
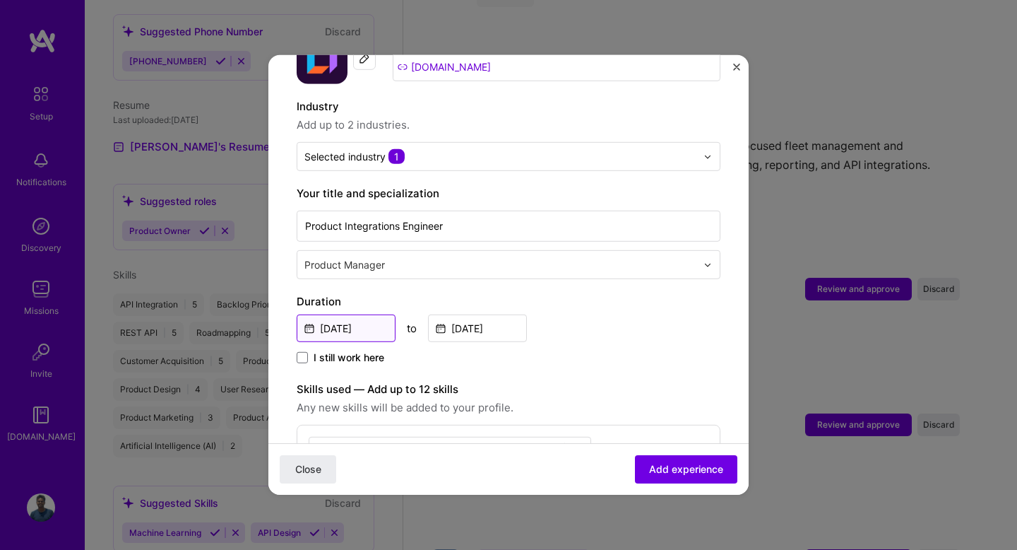
click at [367, 321] on input "[DATE]" at bounding box center [346, 328] width 99 height 28
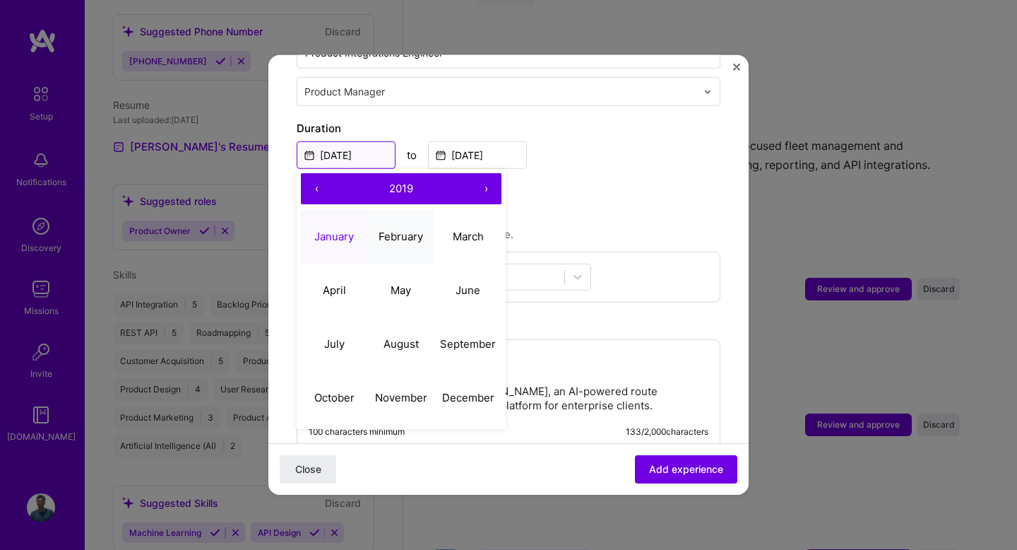
scroll to position [361, 0]
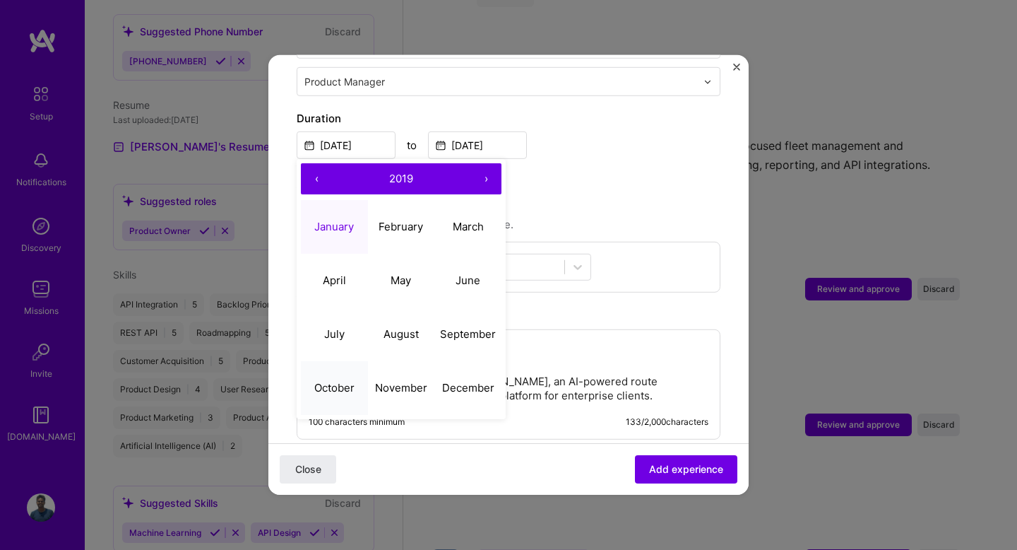
click at [343, 380] on abbr "October" at bounding box center [334, 386] width 40 height 13
type input "[DATE]"
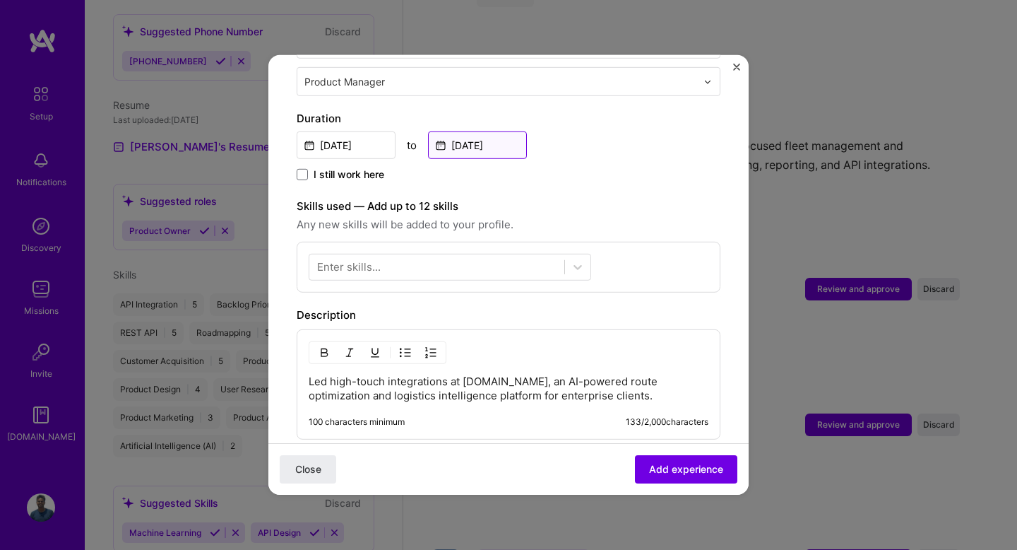
click at [484, 131] on input "[DATE]" at bounding box center [477, 145] width 99 height 28
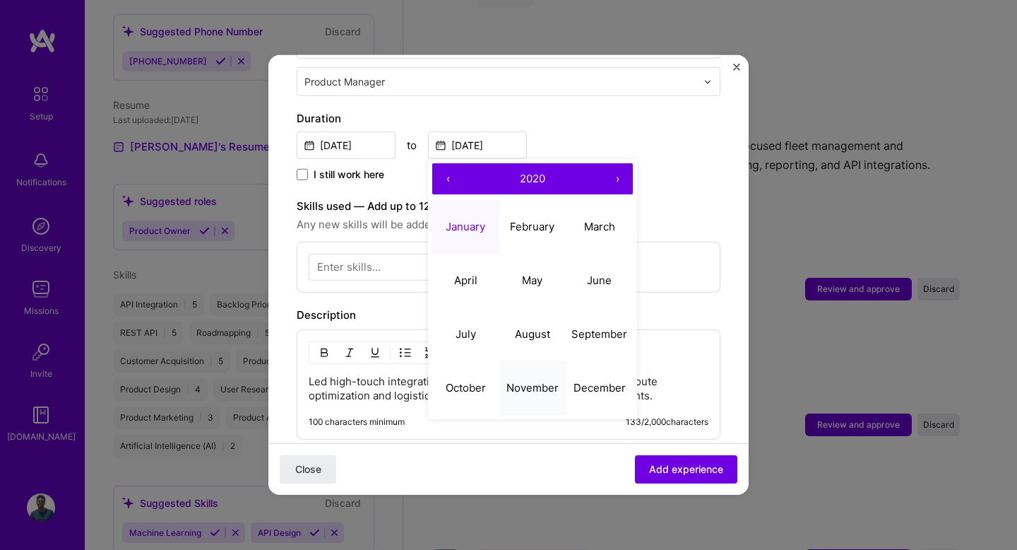
click at [533, 364] on button "November" at bounding box center [533, 387] width 67 height 54
type input "[DATE]"
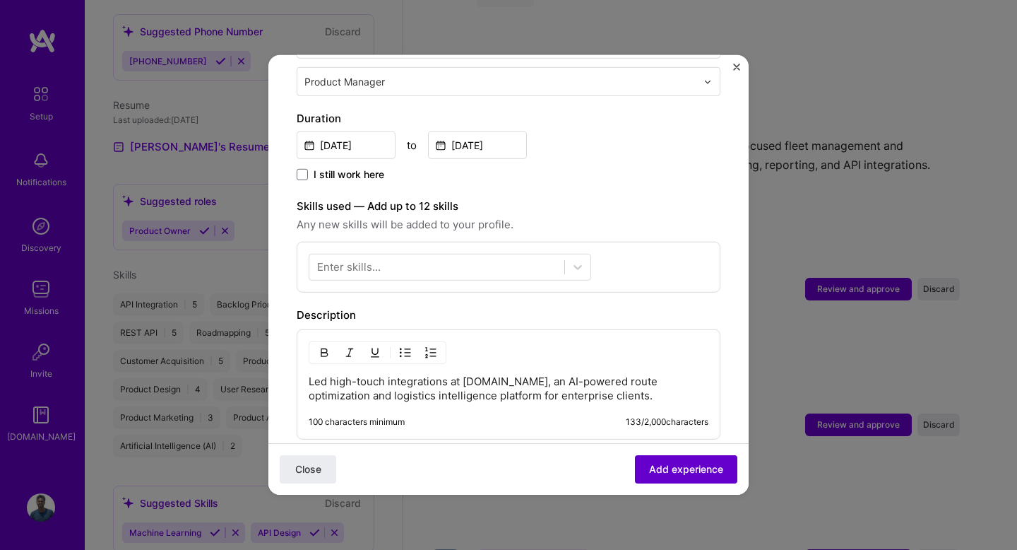
click at [668, 466] on span "Add experience" at bounding box center [686, 469] width 74 height 14
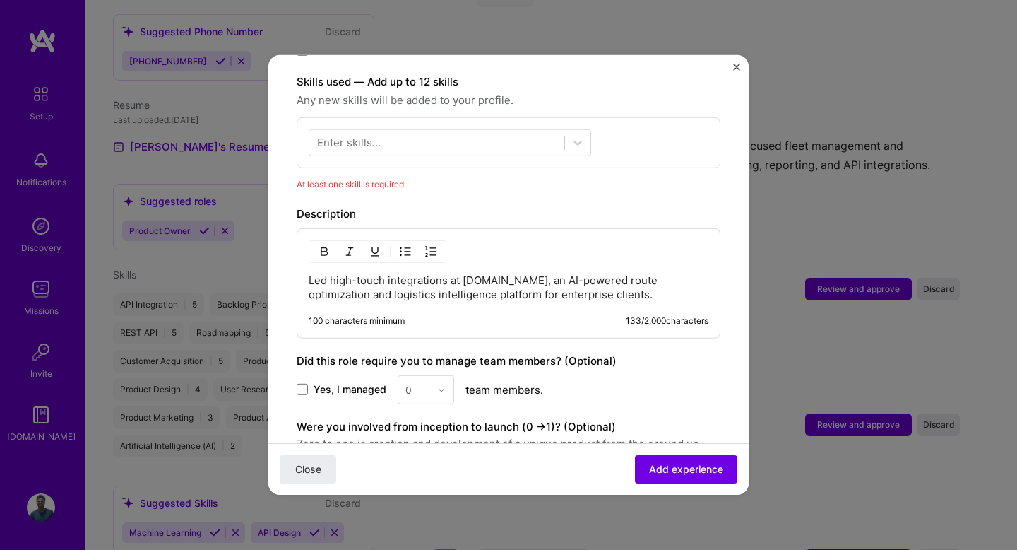
scroll to position [489, 0]
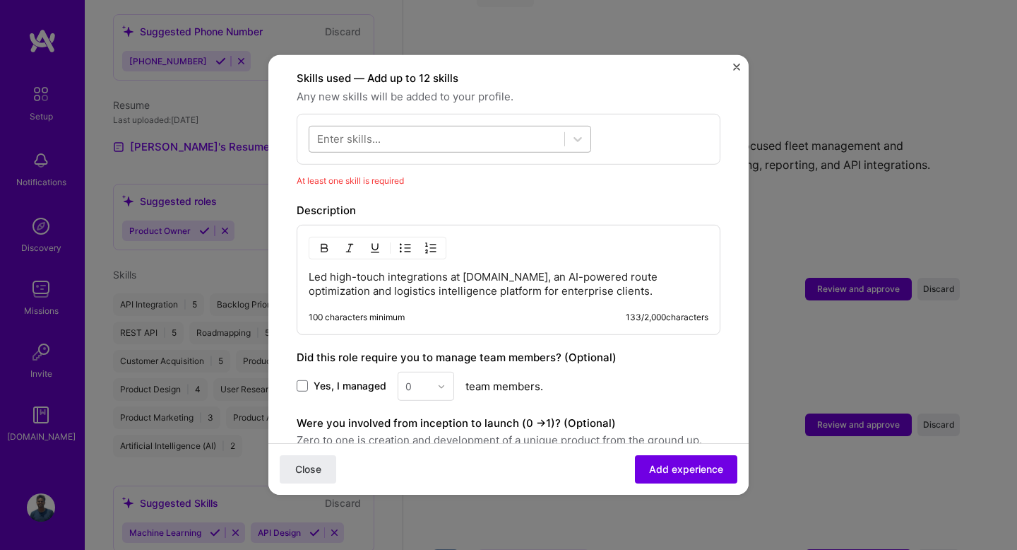
click at [439, 127] on div at bounding box center [436, 138] width 255 height 23
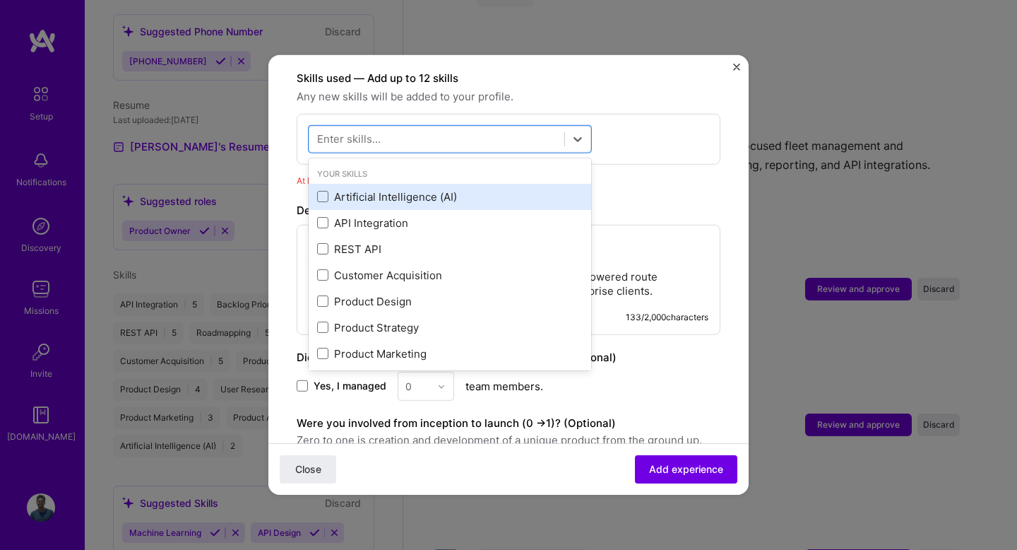
click at [403, 189] on div "Artificial Intelligence (AI)" at bounding box center [450, 196] width 266 height 15
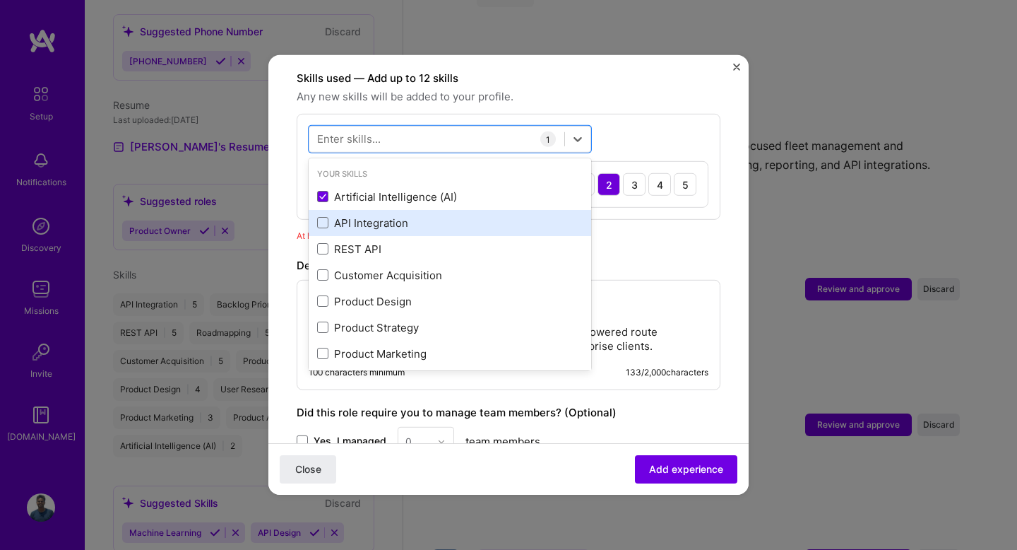
click at [394, 215] on div "API Integration" at bounding box center [450, 222] width 266 height 15
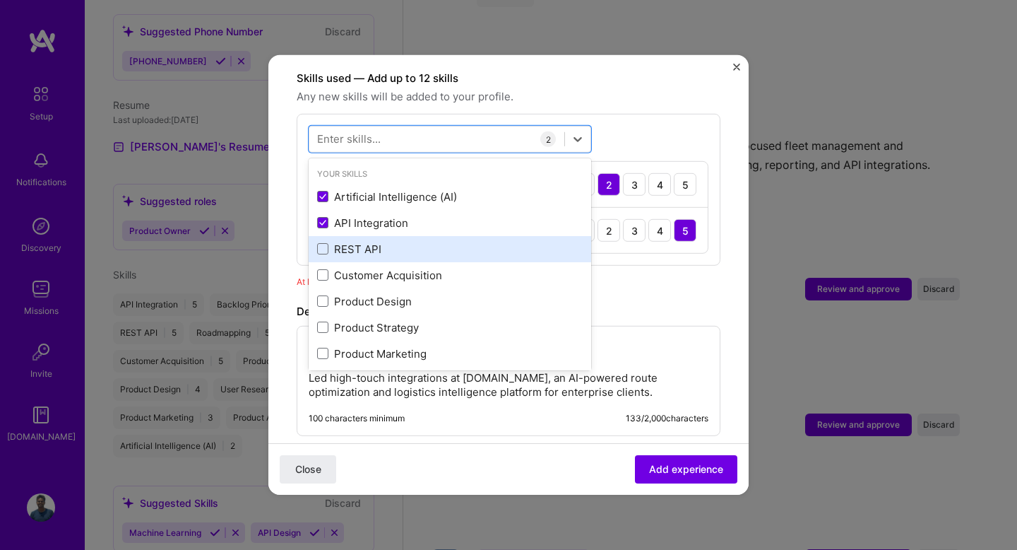
click at [389, 236] on div "REST API" at bounding box center [450, 249] width 283 height 26
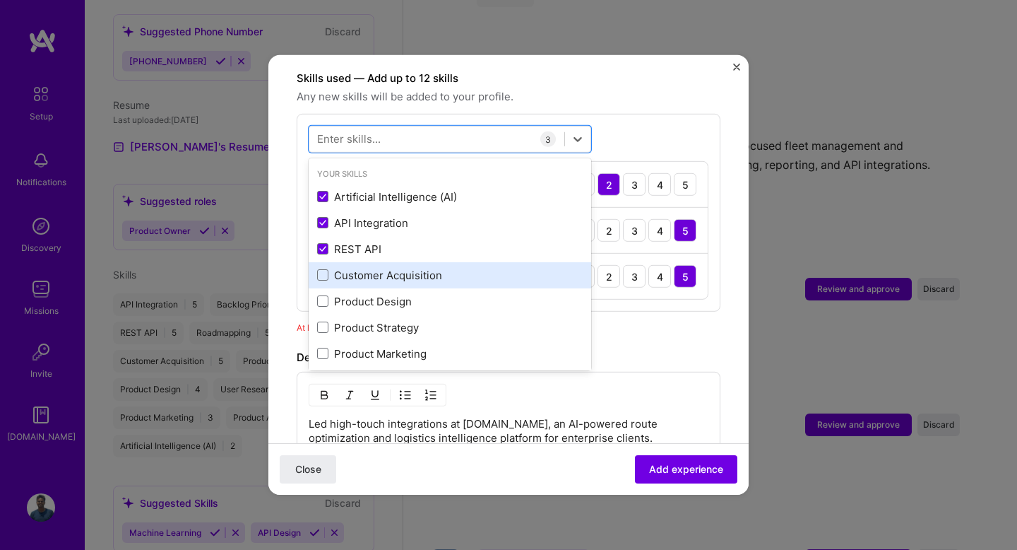
click at [378, 268] on div "Customer Acquisition" at bounding box center [450, 275] width 266 height 15
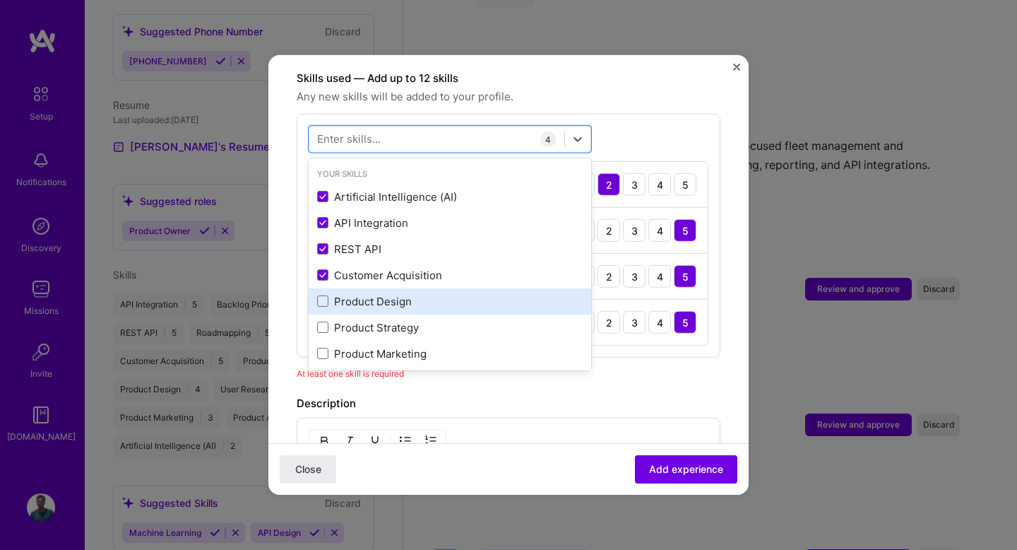
click at [376, 288] on div "Product Design" at bounding box center [450, 301] width 283 height 26
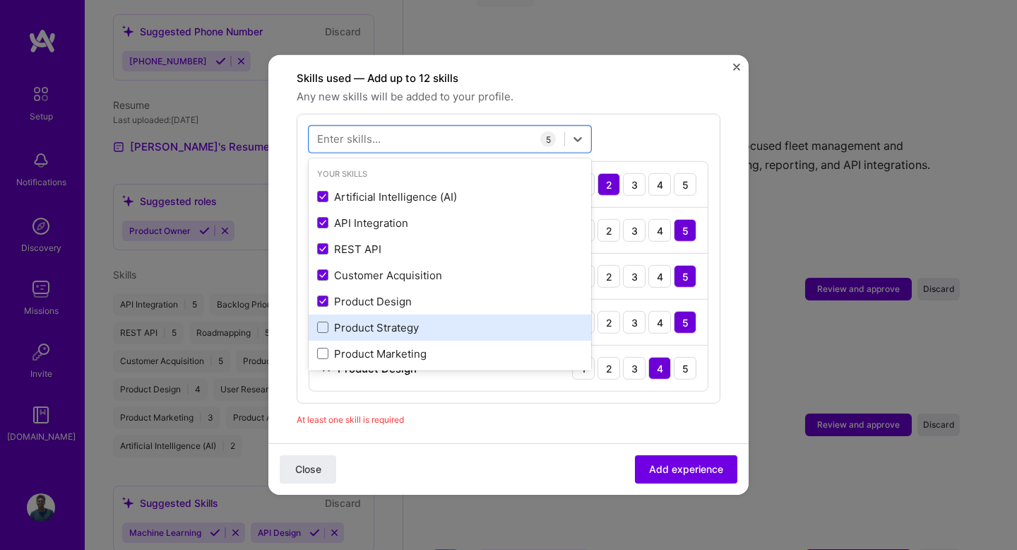
click at [371, 320] on div "Product Strategy" at bounding box center [450, 327] width 266 height 15
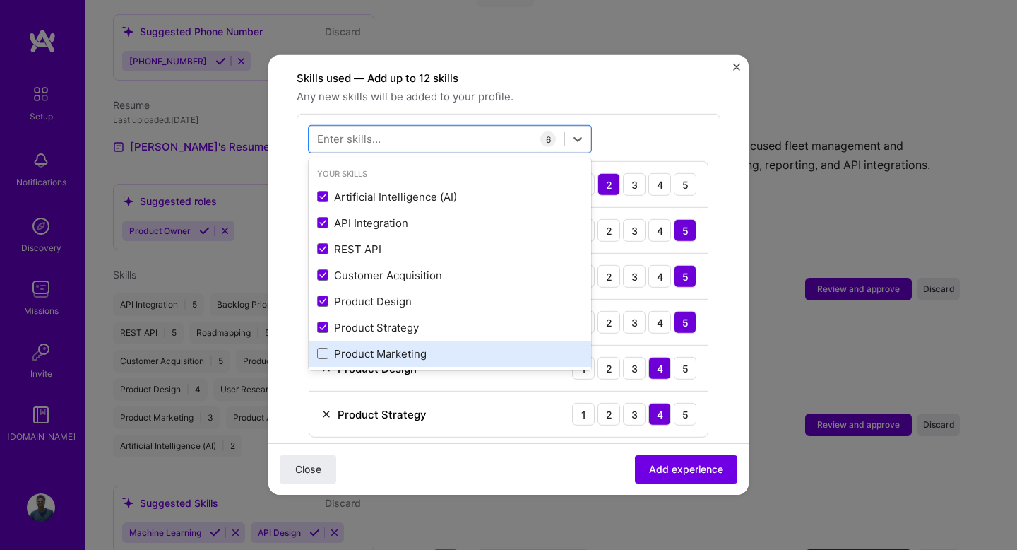
click at [371, 346] on div "Product Marketing" at bounding box center [450, 353] width 266 height 15
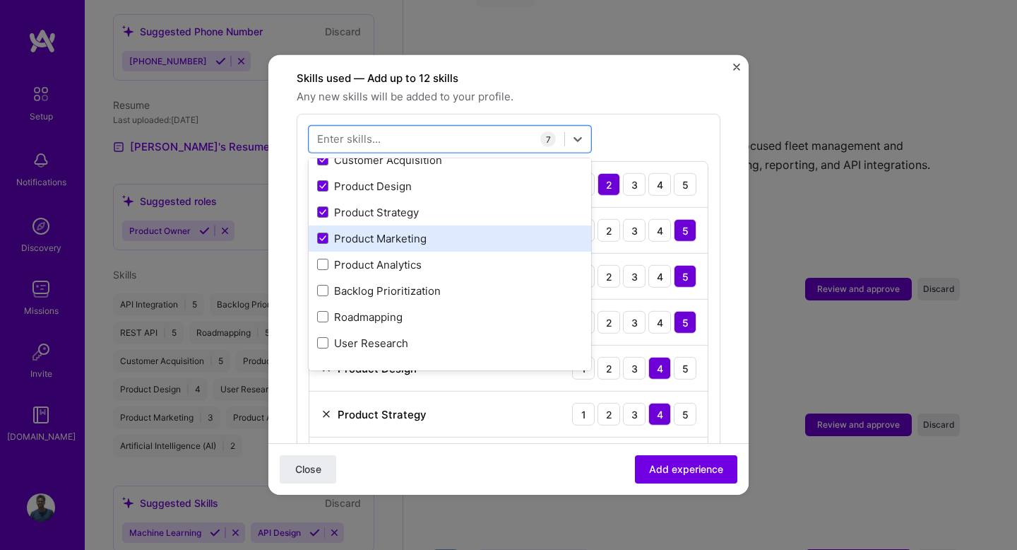
scroll to position [119, 0]
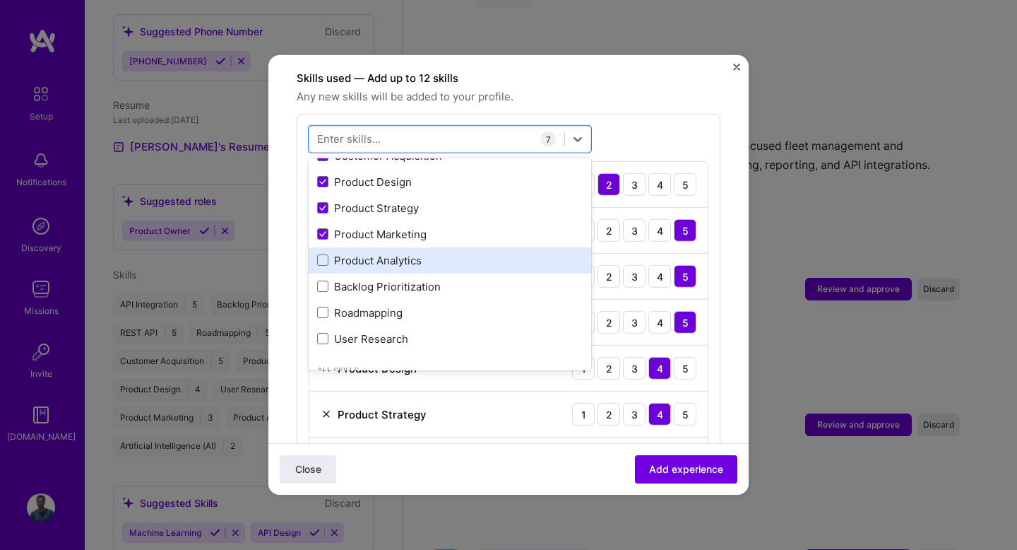
click at [377, 253] on div "Product Analytics" at bounding box center [450, 260] width 266 height 15
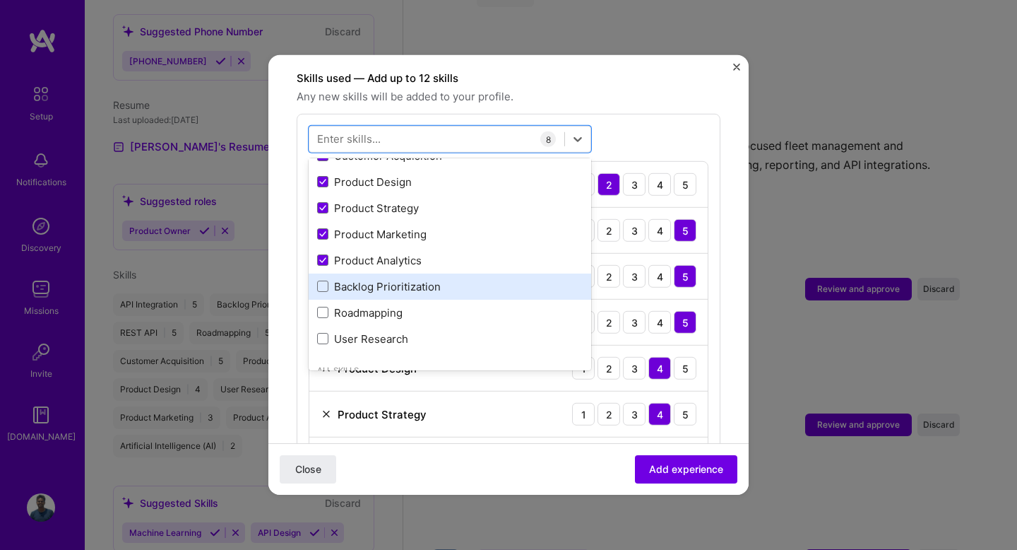
click at [377, 273] on div "Backlog Prioritization" at bounding box center [450, 286] width 283 height 26
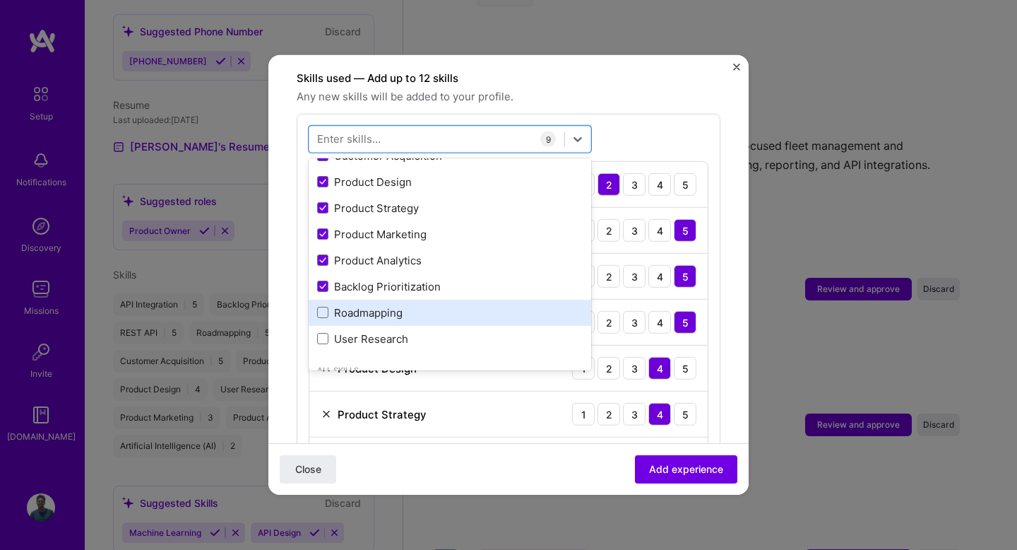
click at [377, 305] on div "Roadmapping" at bounding box center [450, 312] width 266 height 15
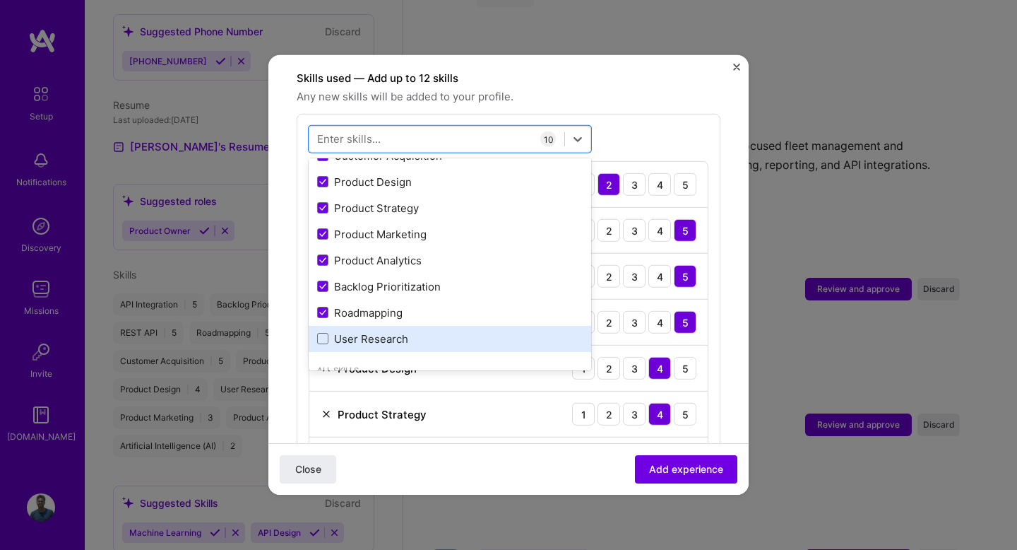
click at [377, 331] on div "User Research" at bounding box center [450, 338] width 266 height 15
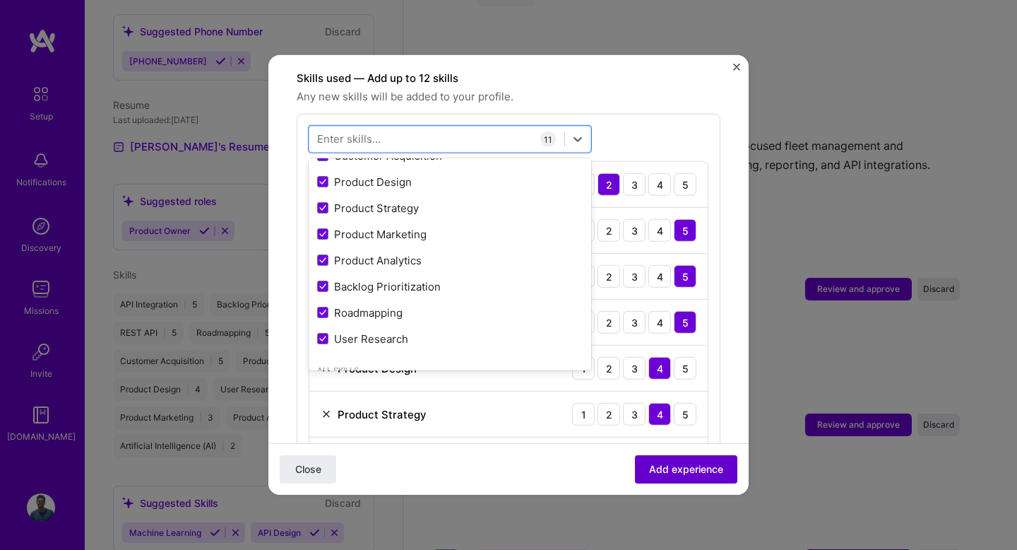
click at [688, 478] on button "Add experience" at bounding box center [686, 469] width 102 height 28
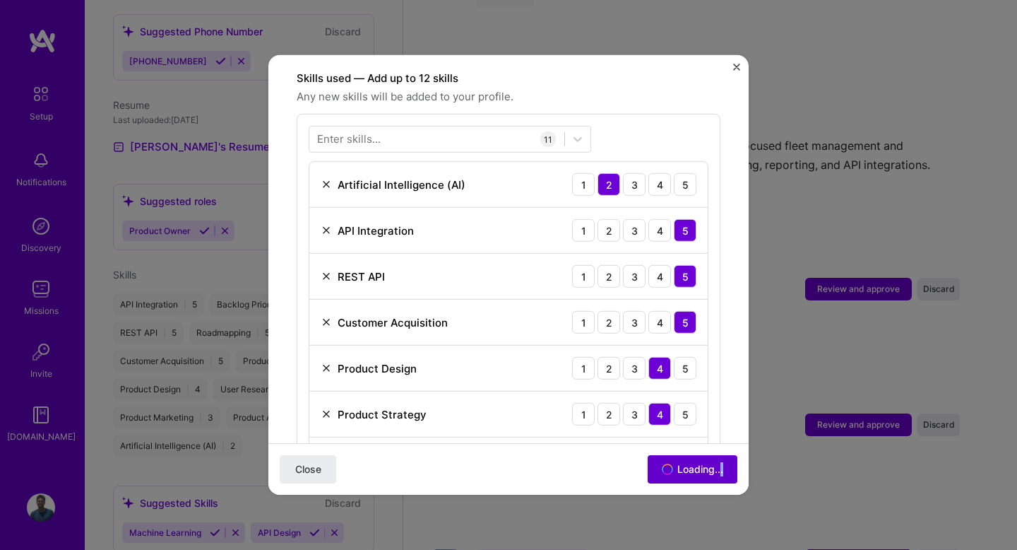
click at [688, 478] on div "Close Loading..." at bounding box center [508, 469] width 480 height 52
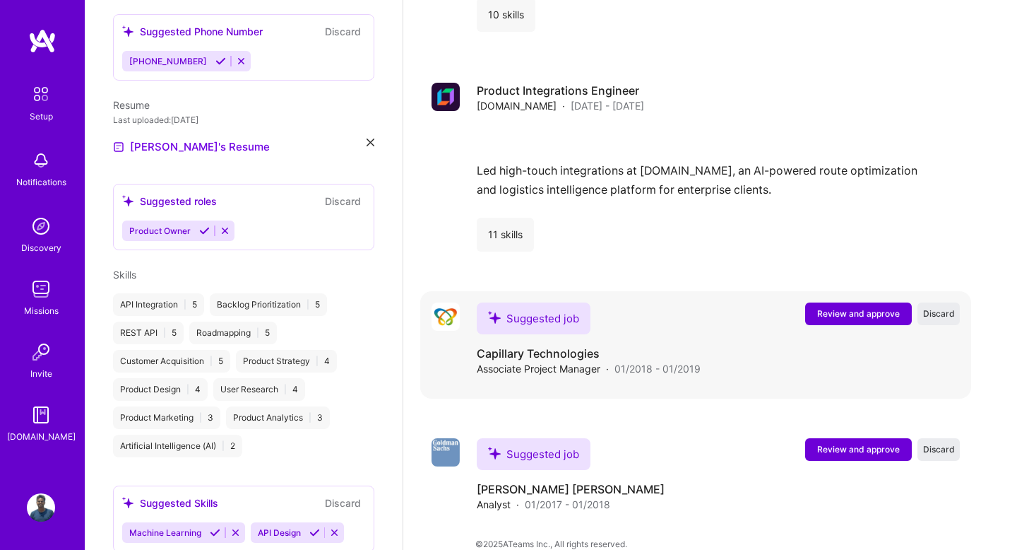
scroll to position [2042, 0]
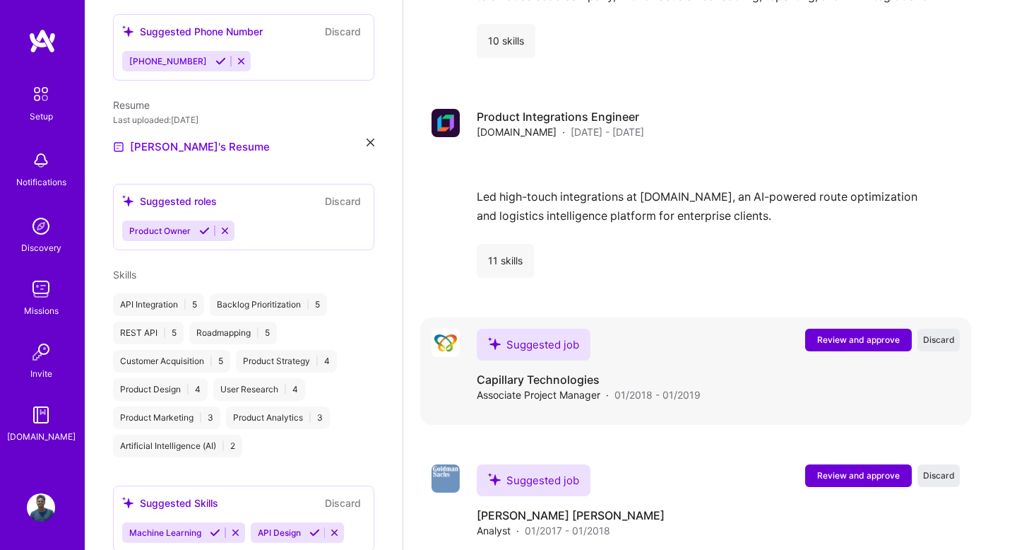
click at [828, 329] on button "Review and approve" at bounding box center [858, 340] width 107 height 23
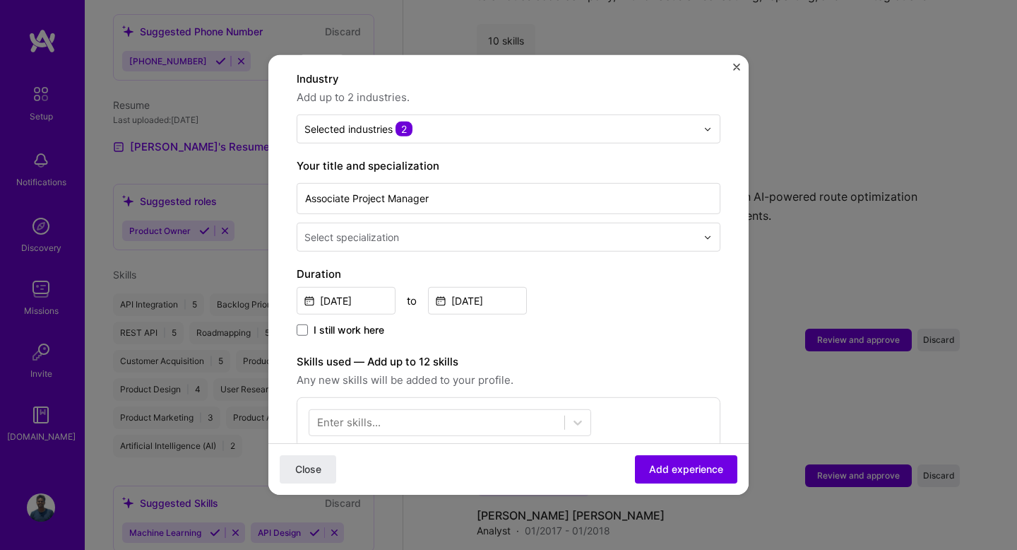
scroll to position [208, 0]
click at [428, 228] on input "text" at bounding box center [502, 235] width 395 height 15
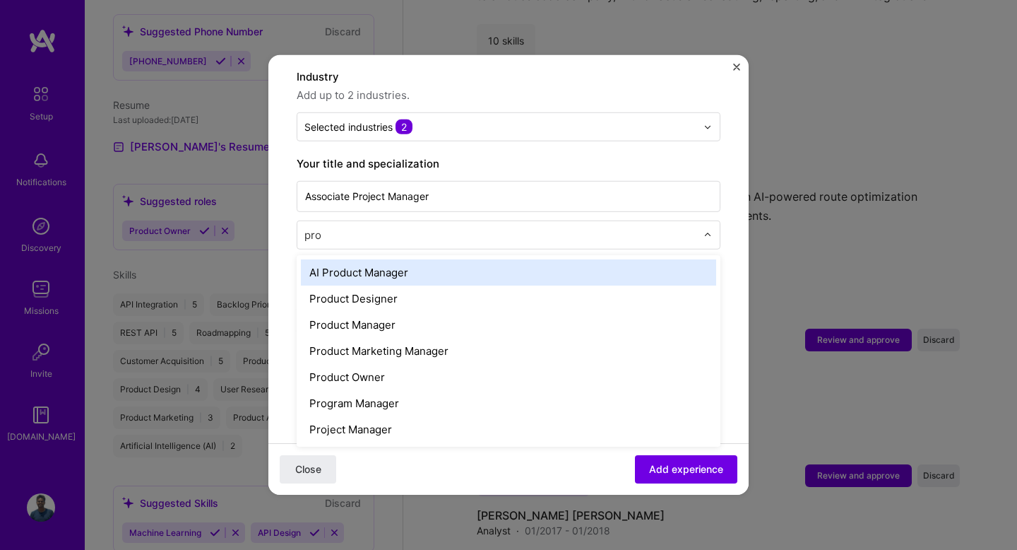
type input "proj"
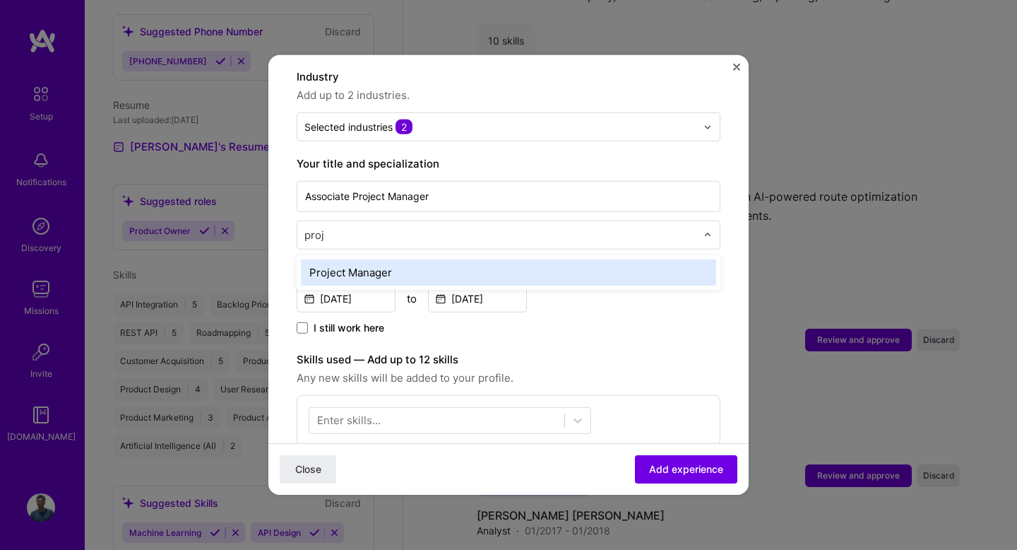
click at [432, 259] on div "Project Manager" at bounding box center [508, 272] width 415 height 26
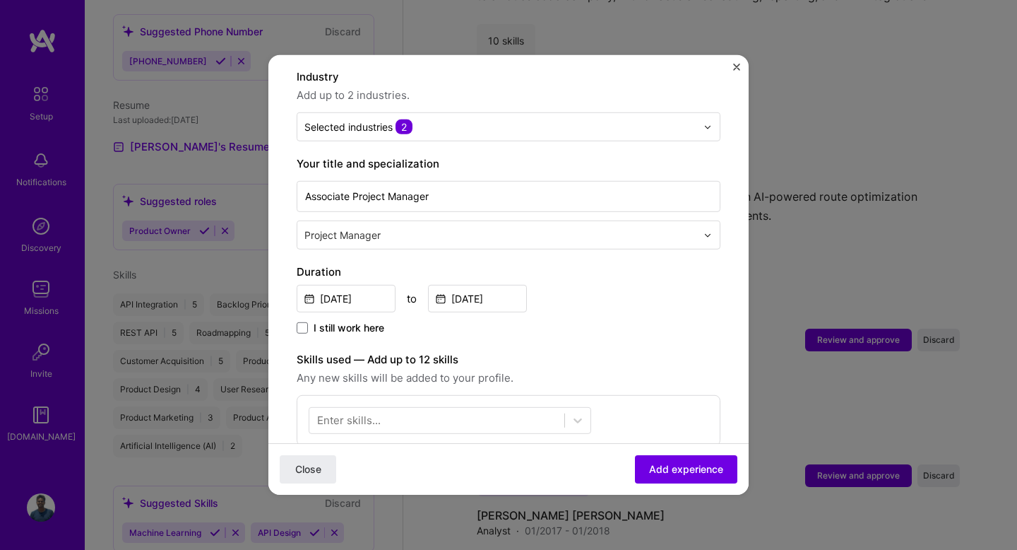
click at [366, 301] on div "Duration [DATE] to [DATE] I still work here" at bounding box center [509, 300] width 424 height 73
click at [371, 285] on input "[DATE]" at bounding box center [346, 299] width 99 height 28
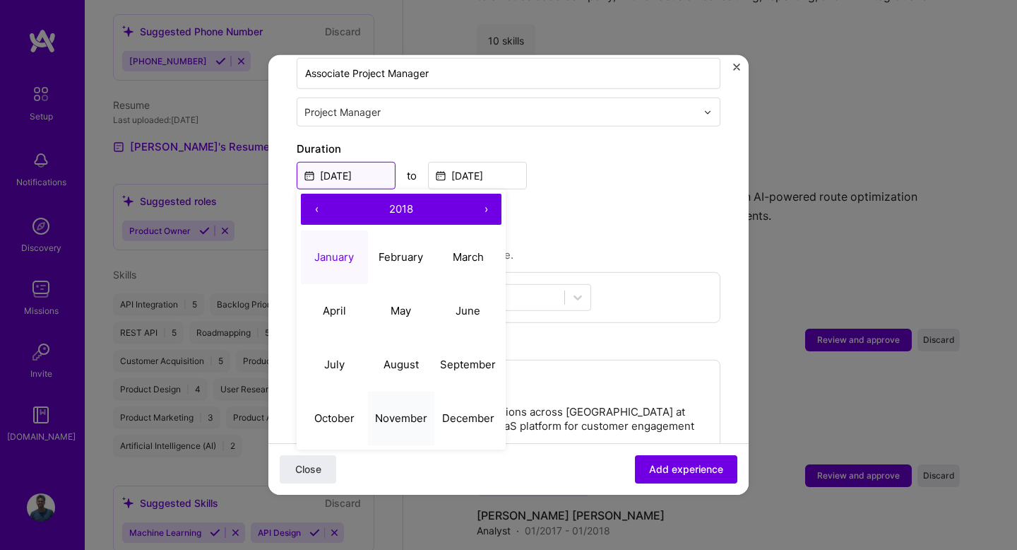
scroll to position [333, 0]
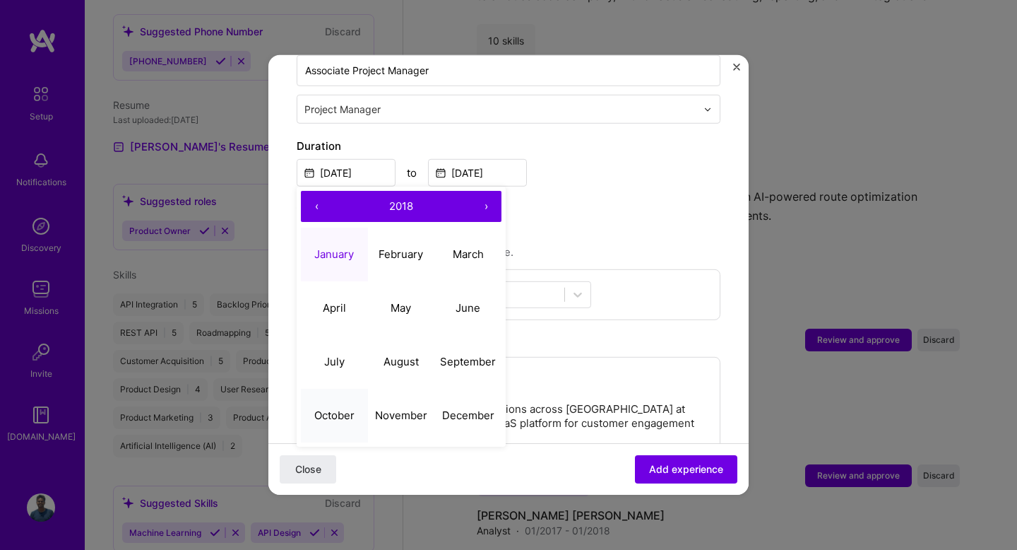
click at [342, 408] on abbr "October" at bounding box center [334, 414] width 40 height 13
type input "[DATE]"
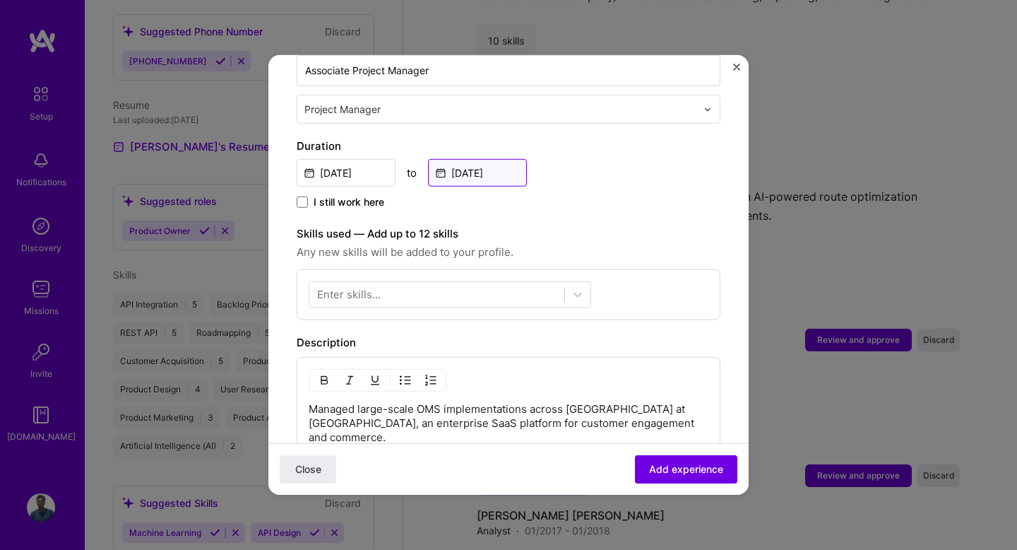
click at [490, 159] on input "[DATE]" at bounding box center [477, 173] width 99 height 28
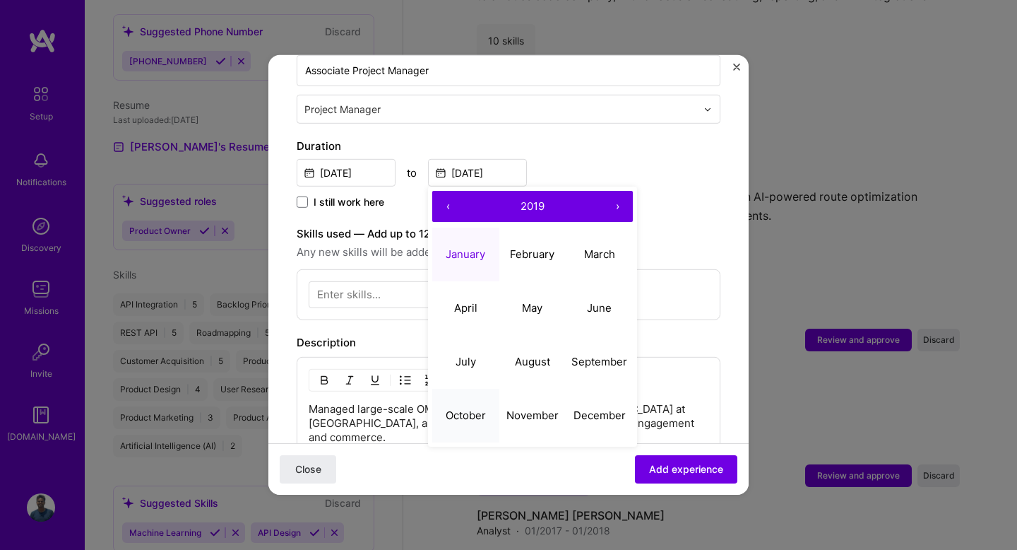
click at [469, 388] on button "October" at bounding box center [465, 415] width 67 height 54
type input "[DATE]"
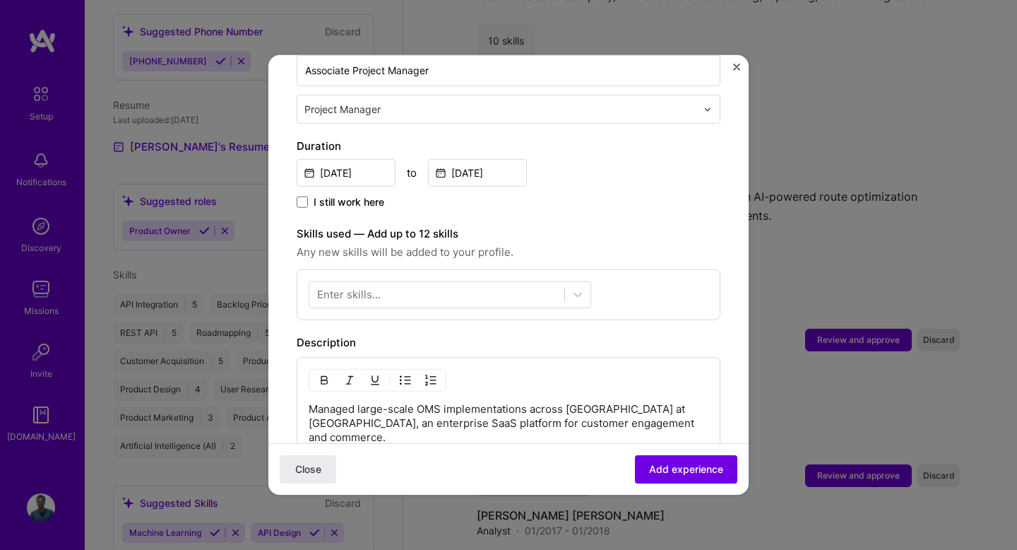
click at [482, 269] on div "Enter skills..." at bounding box center [509, 294] width 424 height 51
click at [482, 283] on div at bounding box center [436, 294] width 255 height 23
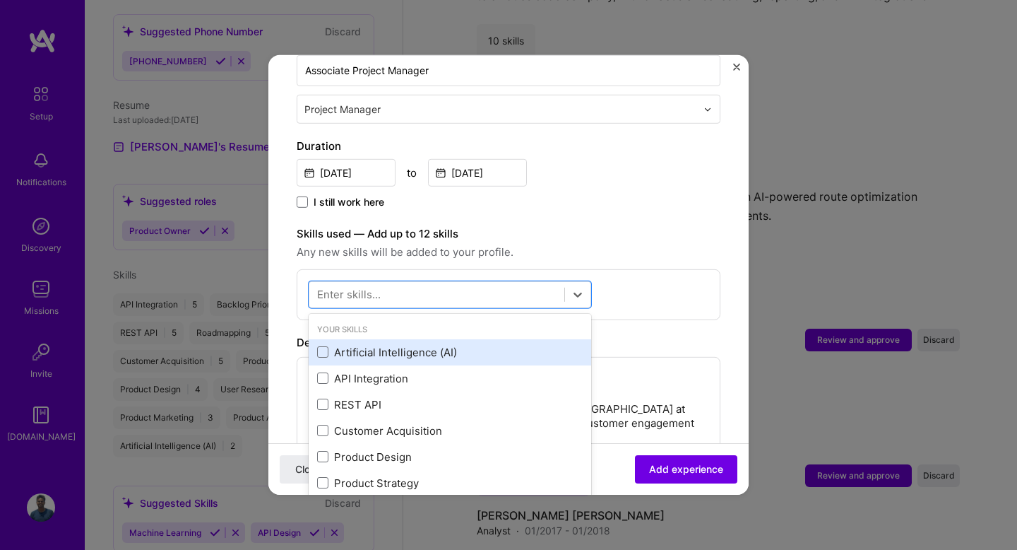
click at [408, 339] on div "Artificial Intelligence (AI)" at bounding box center [450, 352] width 283 height 26
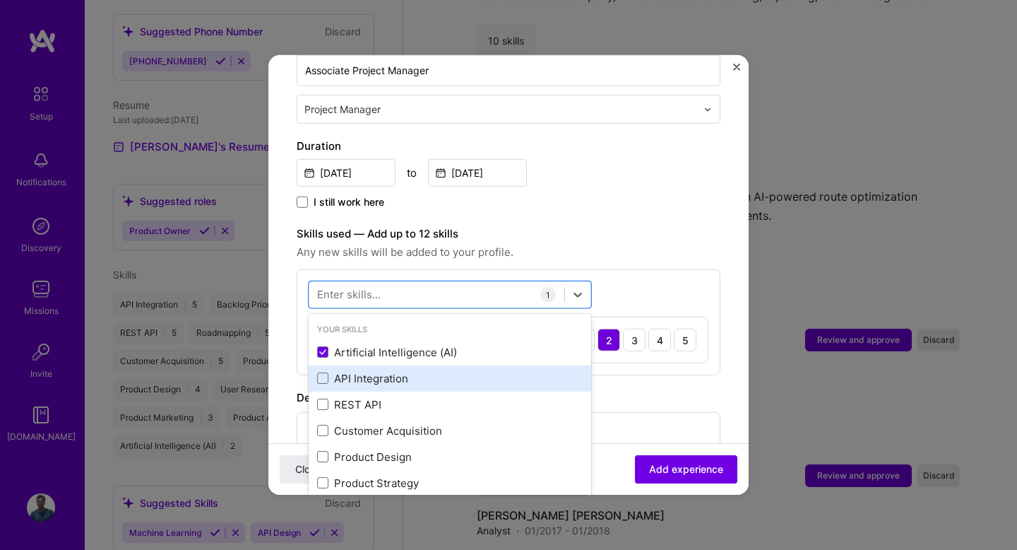
click at [384, 371] on div "API Integration" at bounding box center [450, 378] width 266 height 15
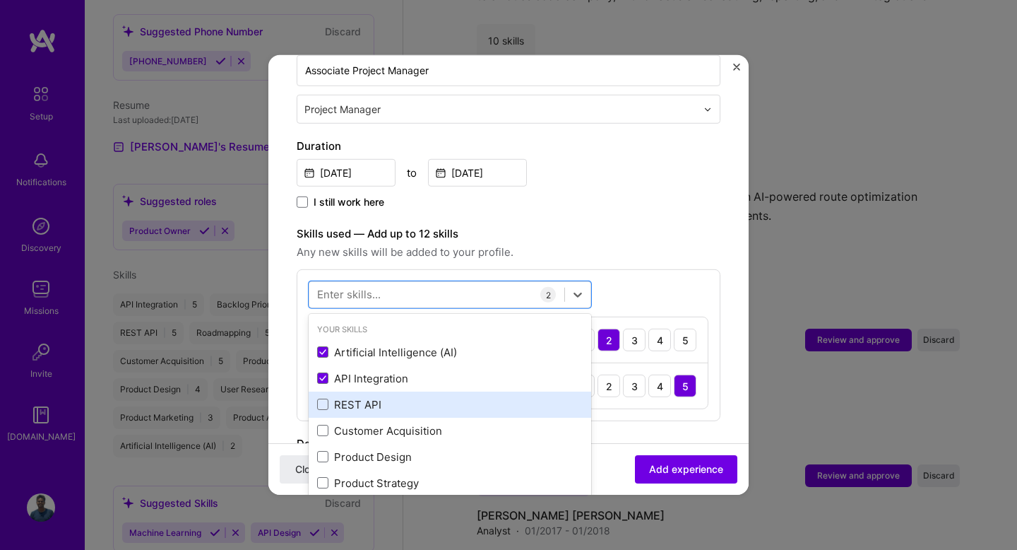
click at [375, 391] on div "REST API" at bounding box center [450, 404] width 283 height 26
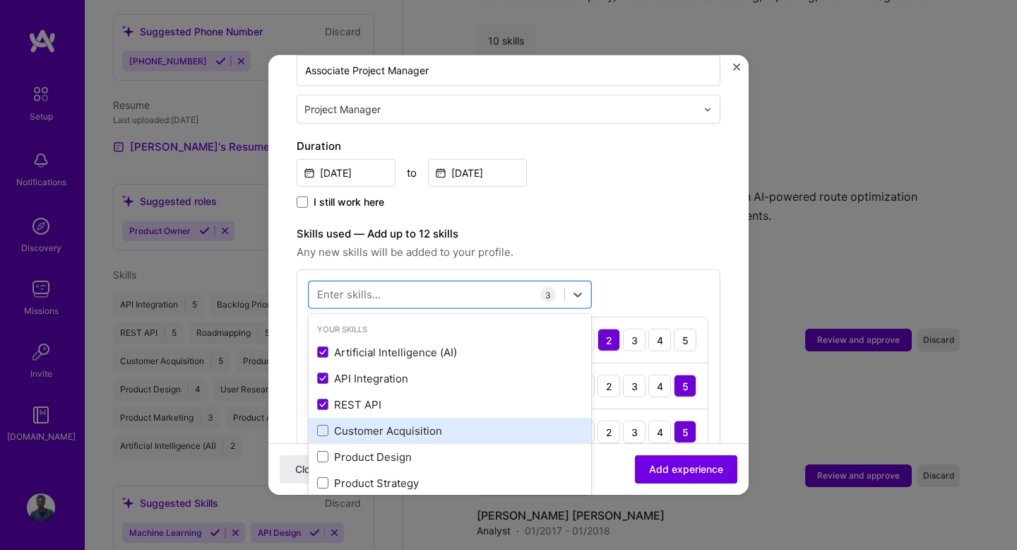
click at [371, 423] on div "Customer Acquisition" at bounding box center [450, 431] width 283 height 26
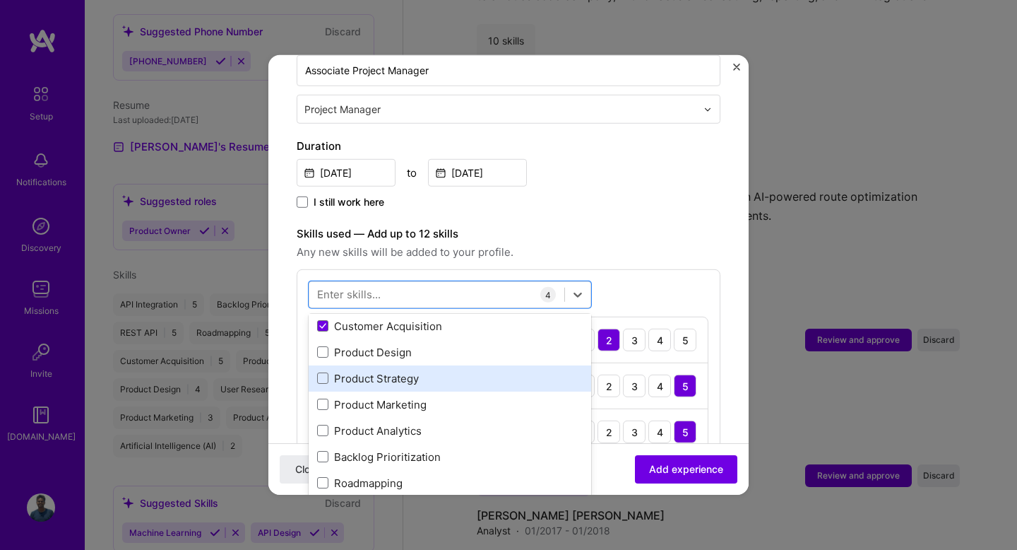
scroll to position [104, 0]
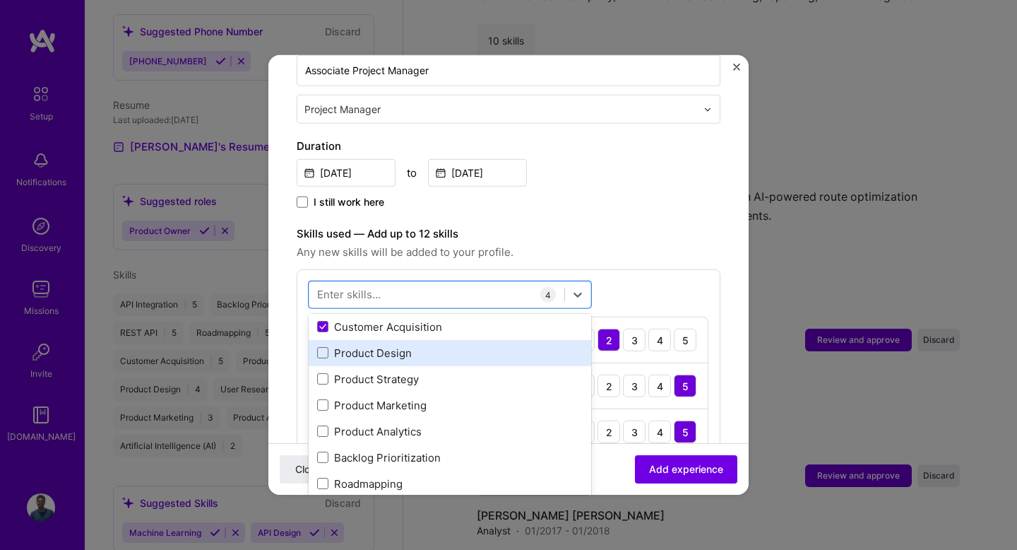
click at [372, 345] on div "Product Design" at bounding box center [450, 352] width 266 height 15
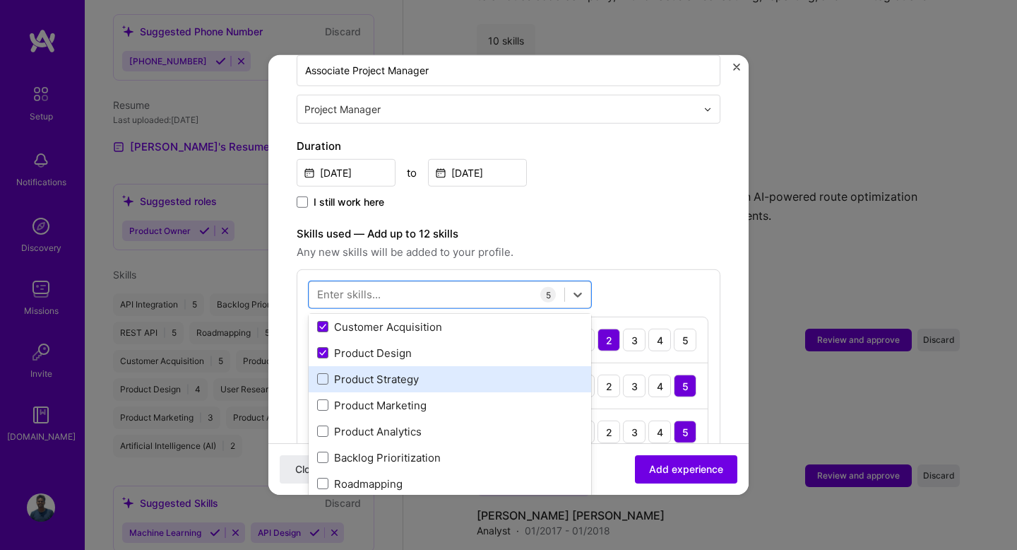
click at [372, 372] on div "Product Strategy" at bounding box center [450, 379] width 266 height 15
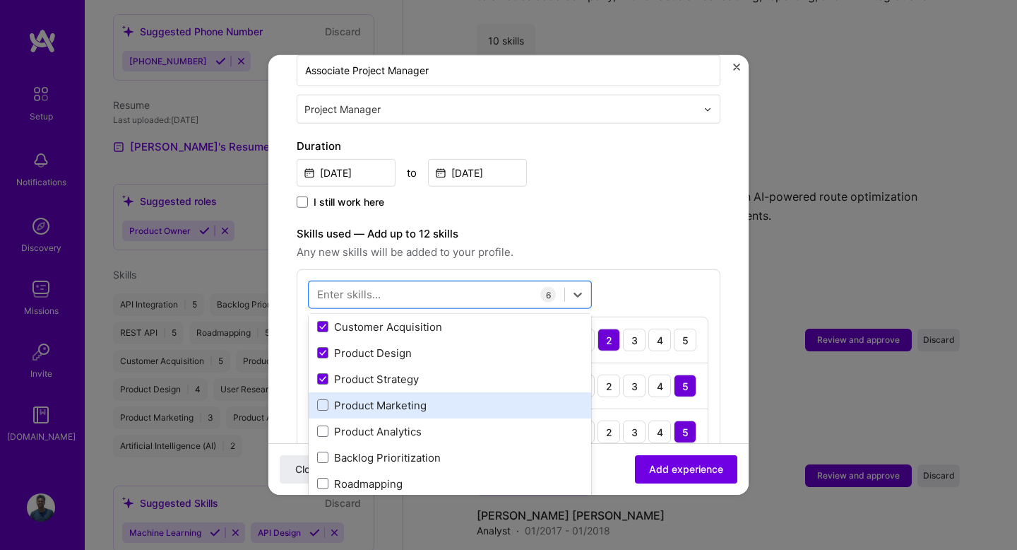
click at [372, 398] on div "Product Marketing" at bounding box center [450, 405] width 266 height 15
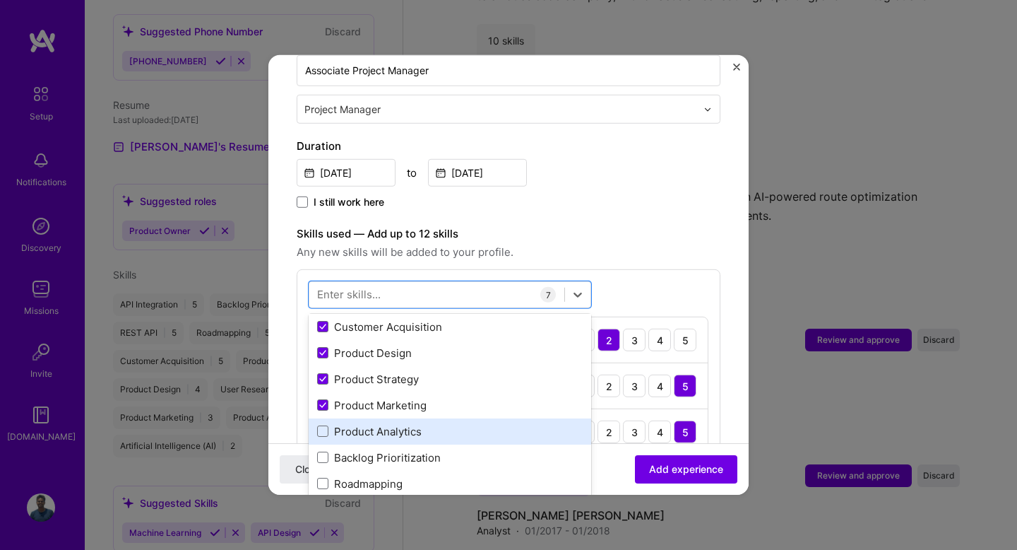
click at [370, 424] on div "Product Analytics" at bounding box center [450, 431] width 266 height 15
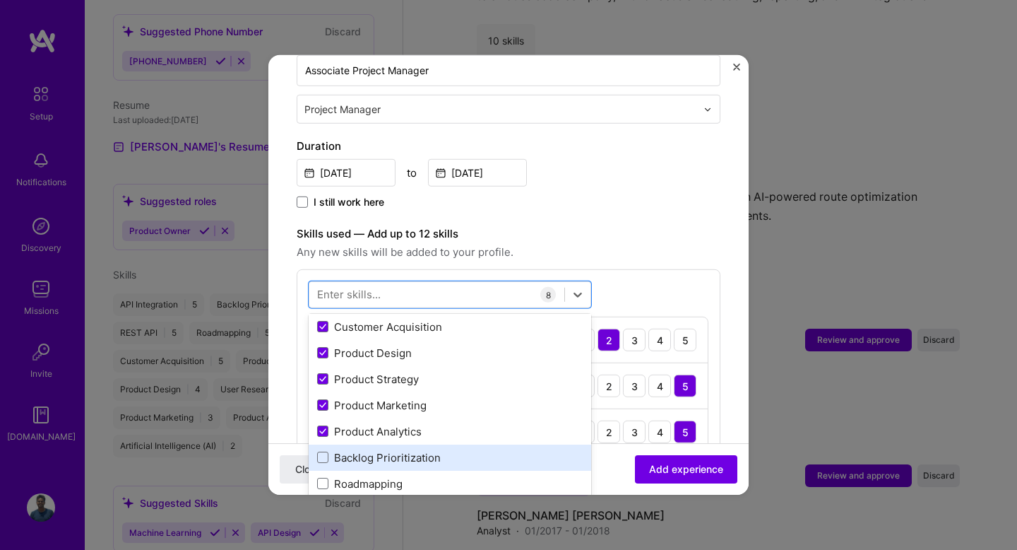
click at [370, 450] on div "Backlog Prioritization" at bounding box center [450, 457] width 266 height 15
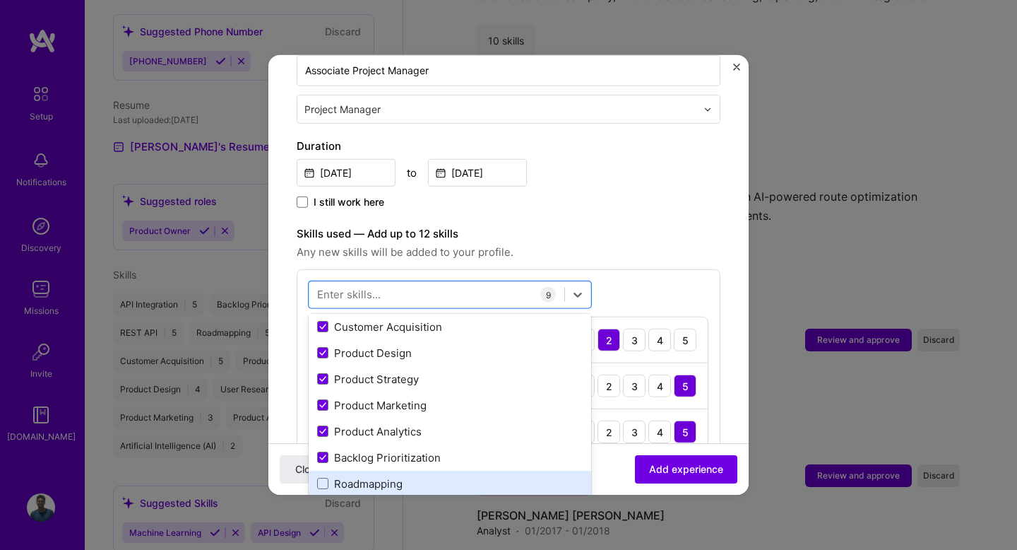
click at [368, 476] on div "Roadmapping" at bounding box center [450, 483] width 266 height 15
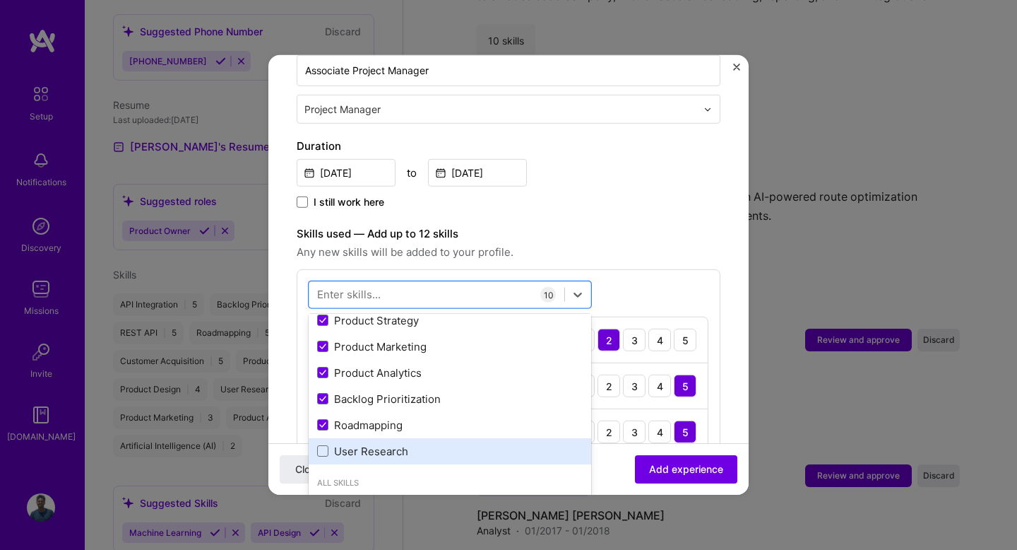
click at [372, 444] on div "User Research" at bounding box center [450, 451] width 266 height 15
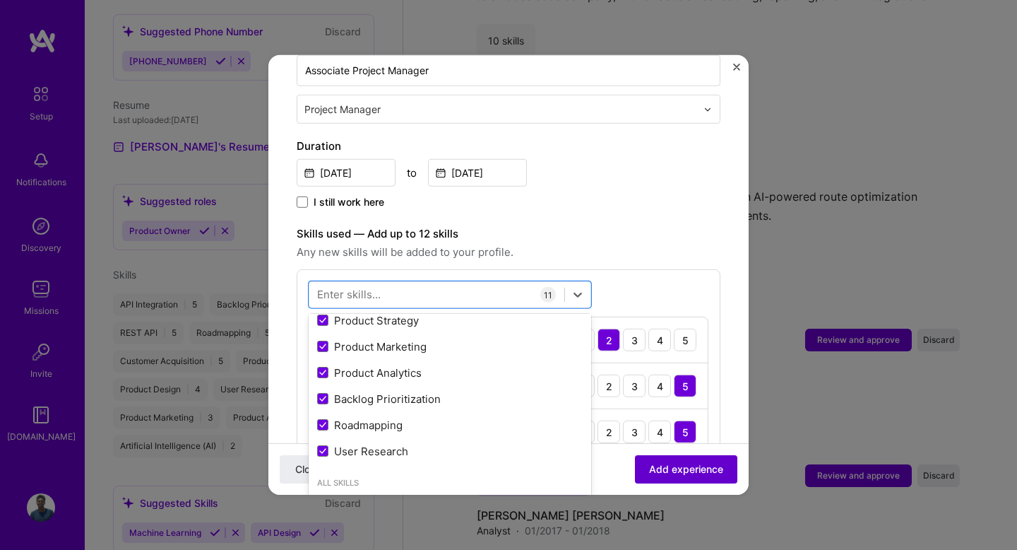
click at [668, 475] on span "Add experience" at bounding box center [686, 469] width 74 height 14
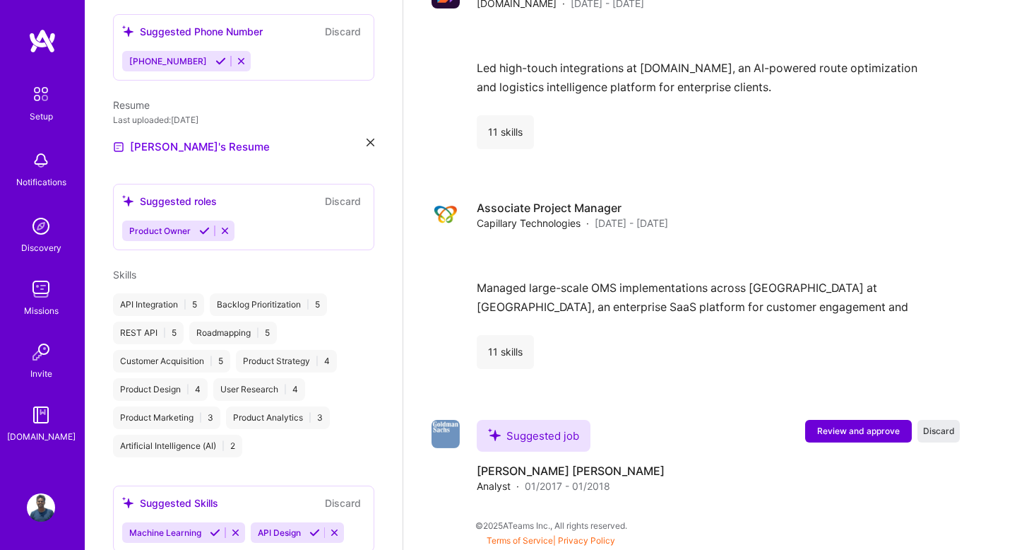
scroll to position [2126, 0]
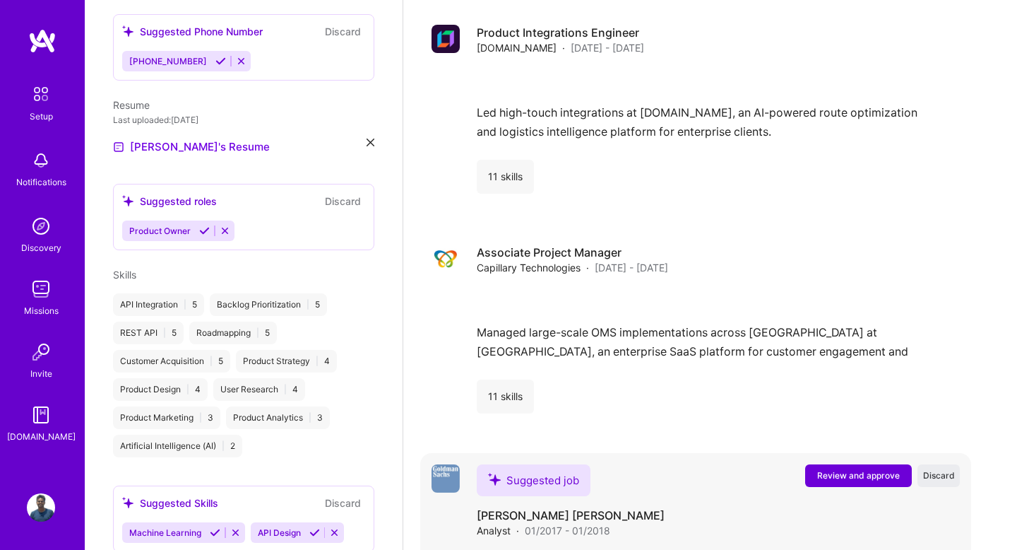
click at [839, 469] on span "Review and approve" at bounding box center [858, 475] width 83 height 12
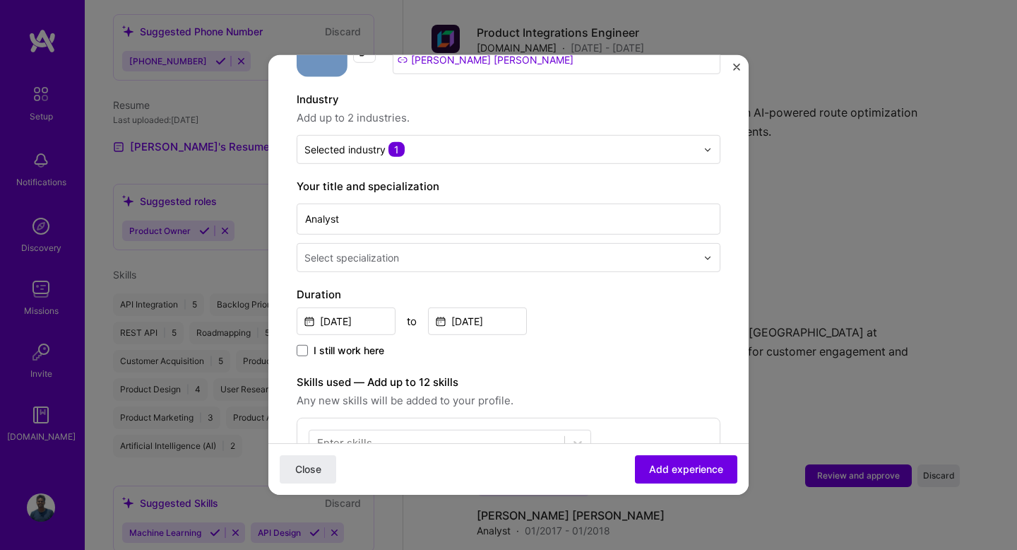
scroll to position [197, 0]
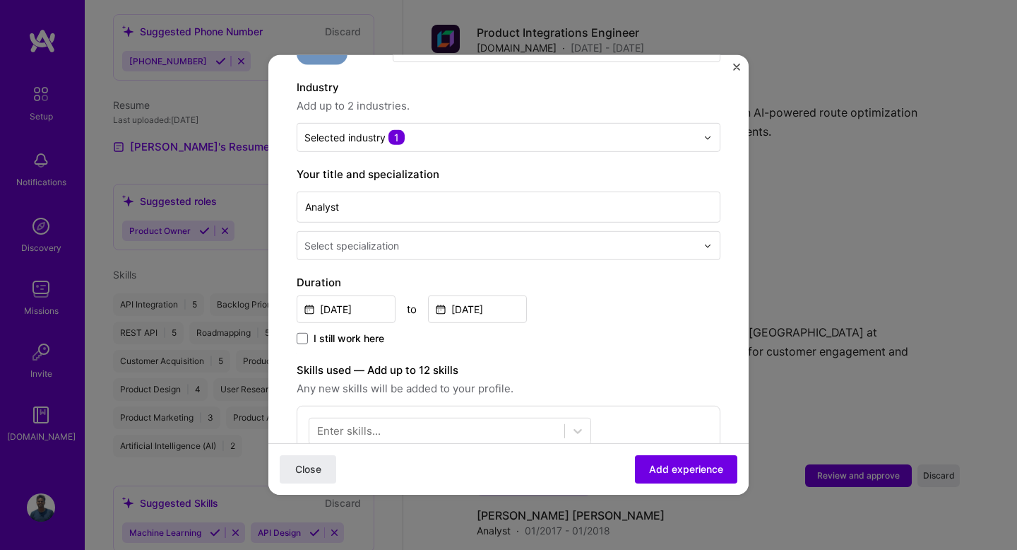
click at [399, 238] on div "Select specialization" at bounding box center [352, 245] width 95 height 15
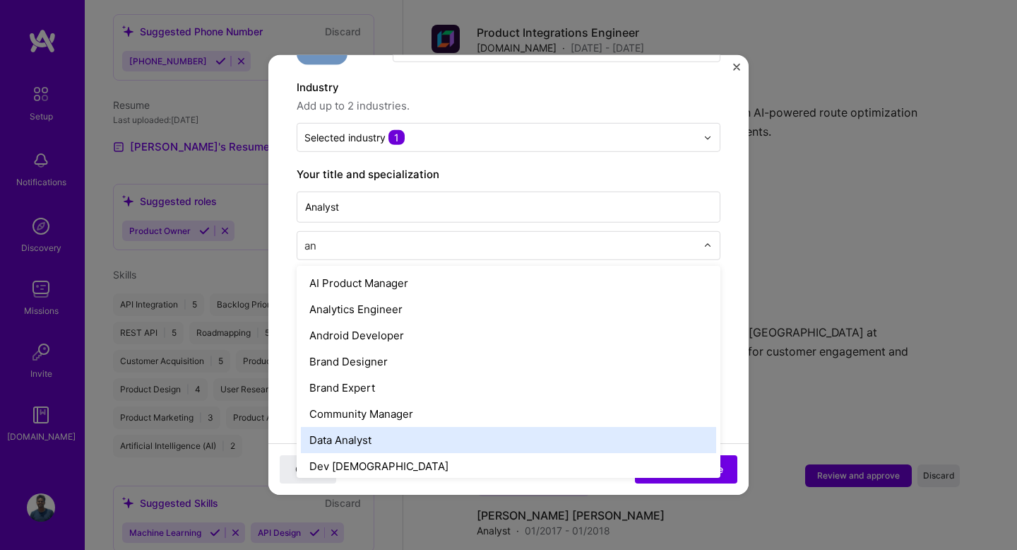
type input "a"
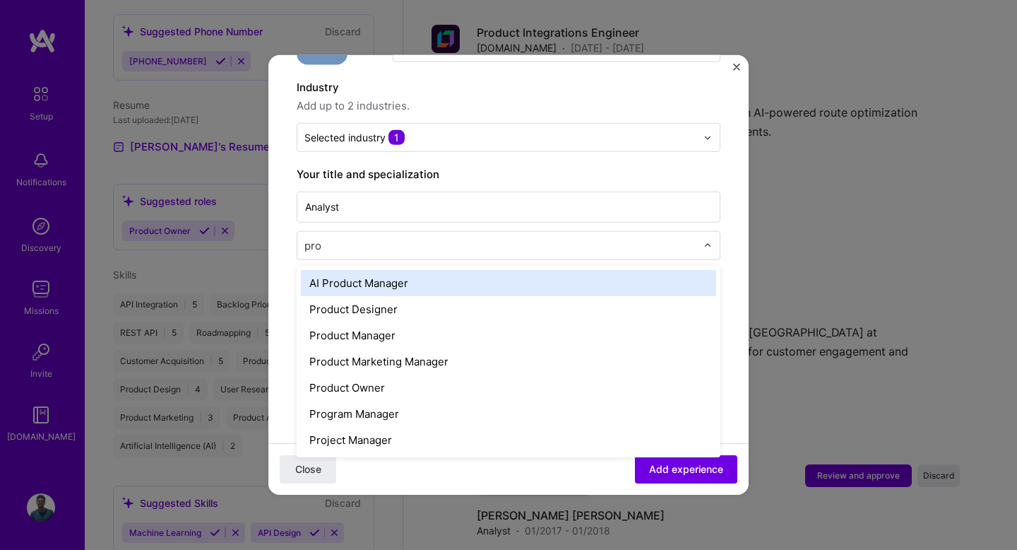
type input "prod"
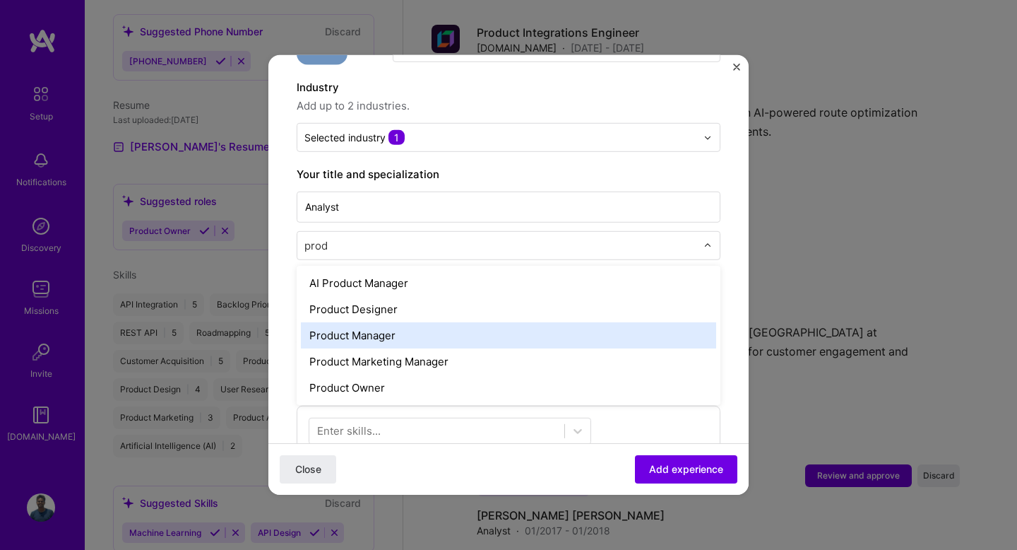
click at [408, 322] on div "Product Manager" at bounding box center [508, 335] width 415 height 26
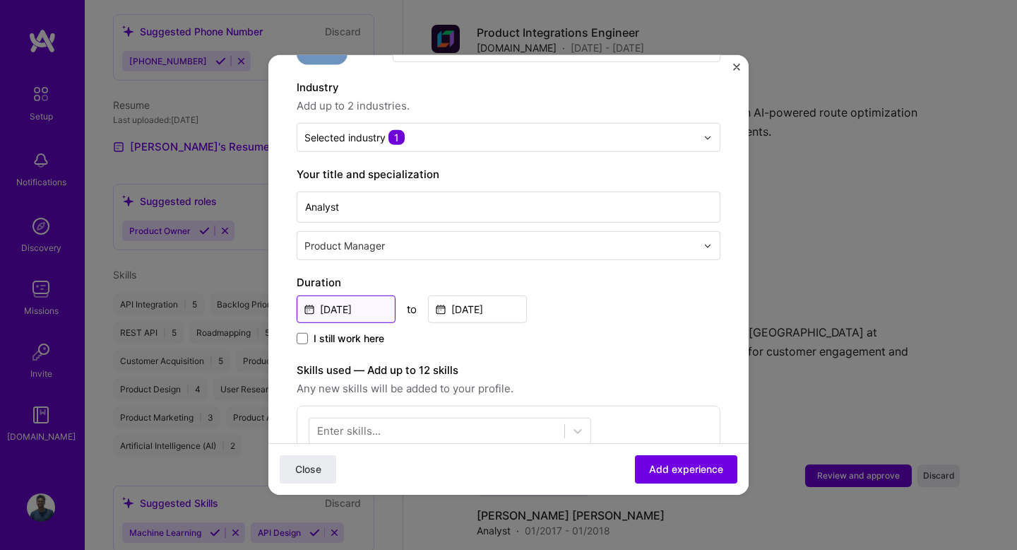
click at [387, 297] on input "[DATE]" at bounding box center [346, 309] width 99 height 28
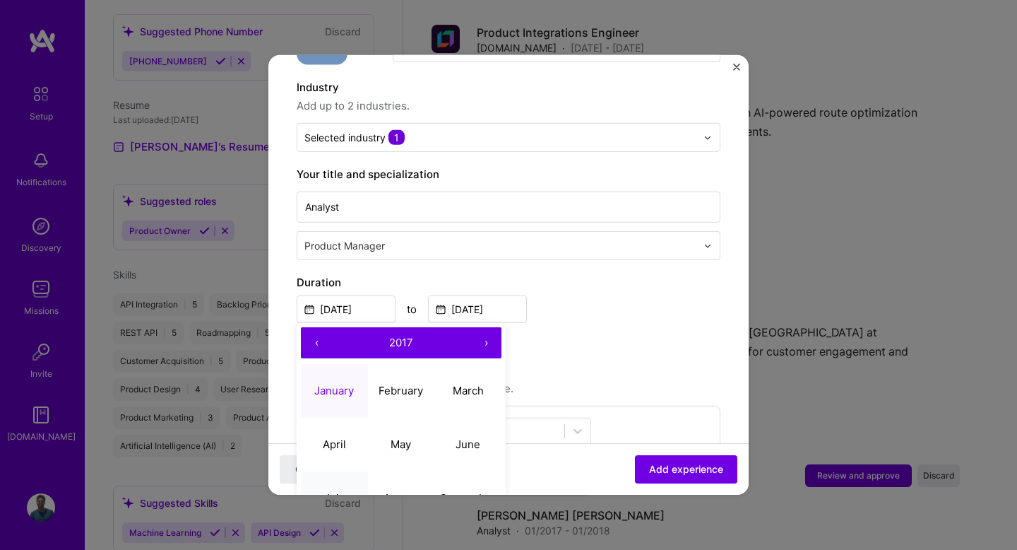
click at [338, 471] on button "July" at bounding box center [334, 498] width 67 height 54
type input "[DATE]"
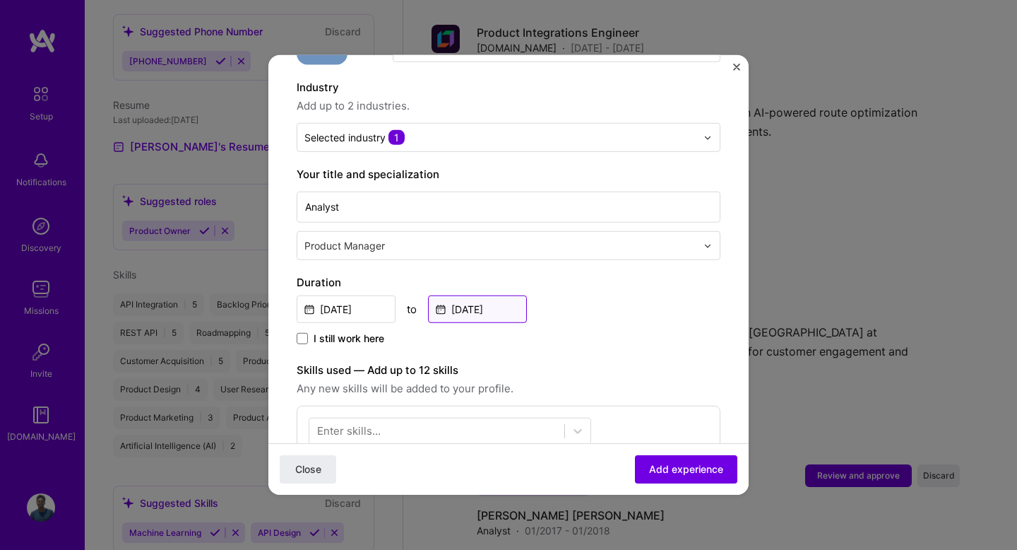
click at [474, 295] on input "[DATE]" at bounding box center [477, 309] width 99 height 28
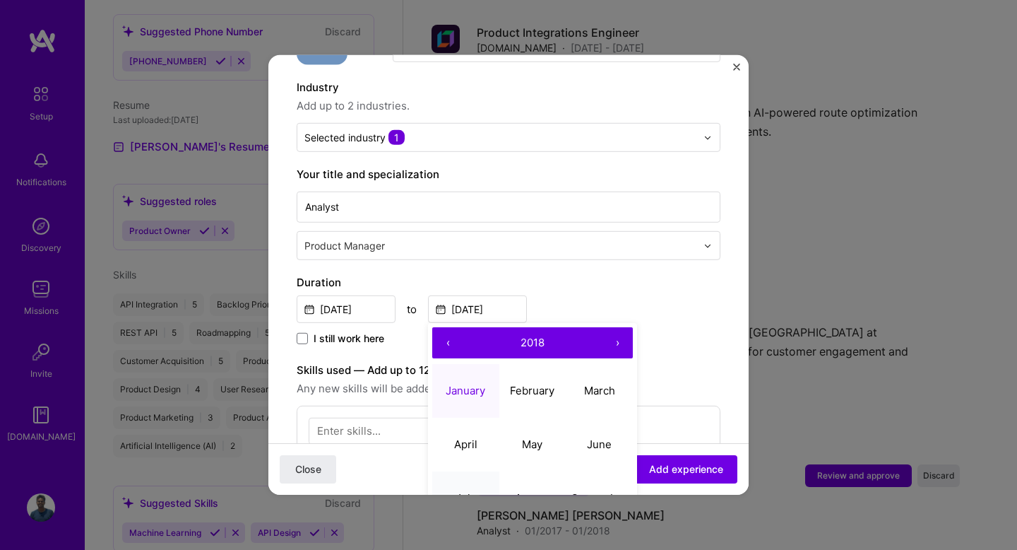
click at [480, 471] on button "July" at bounding box center [465, 498] width 67 height 54
type input "[DATE]"
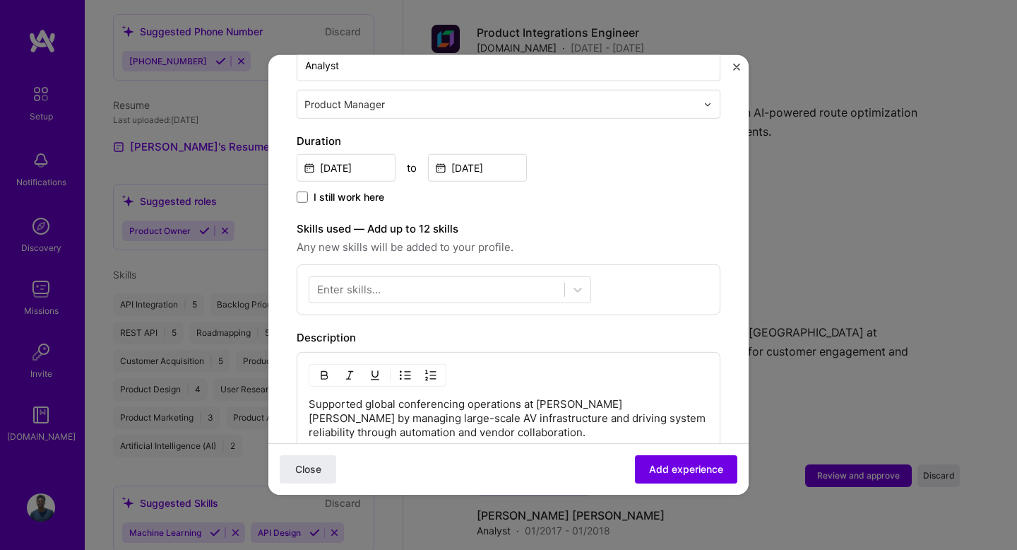
scroll to position [343, 0]
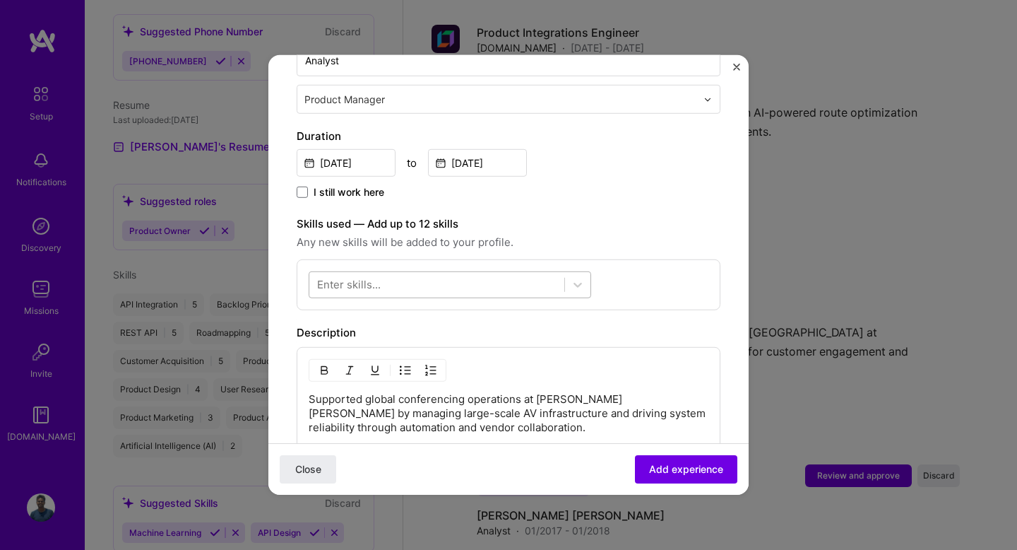
click at [482, 273] on div at bounding box center [436, 284] width 255 height 23
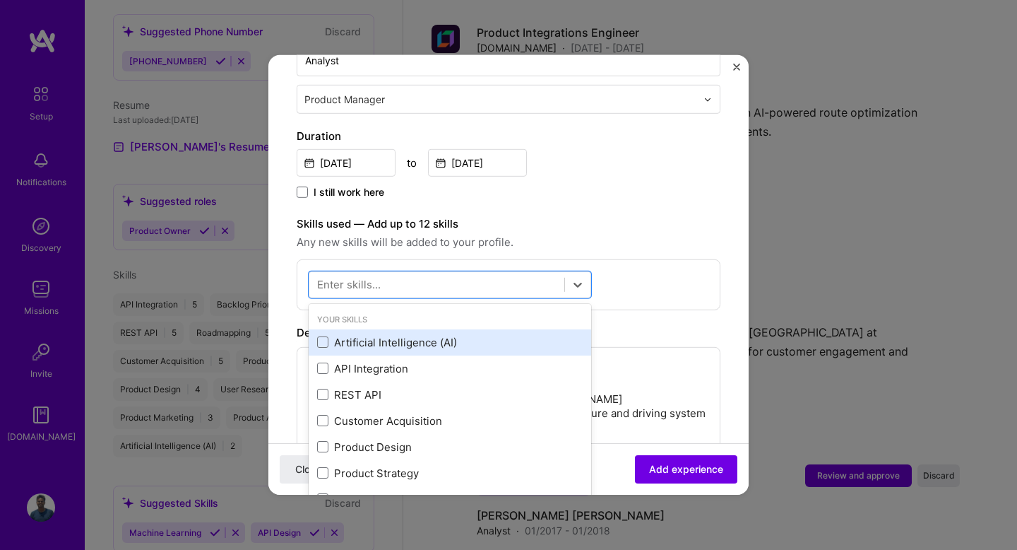
click at [413, 335] on div "Artificial Intelligence (AI)" at bounding box center [450, 342] width 266 height 15
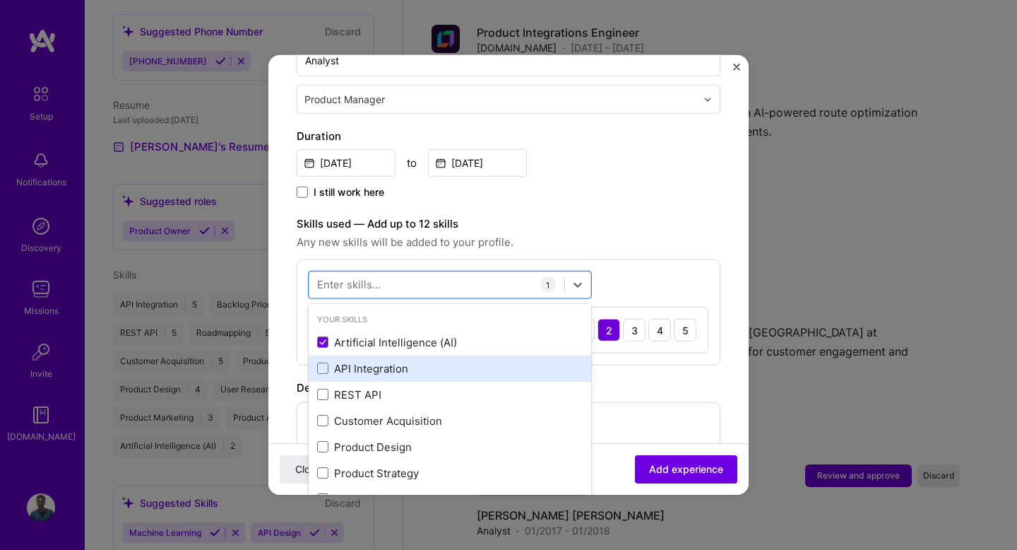
click at [394, 361] on div "API Integration" at bounding box center [450, 368] width 266 height 15
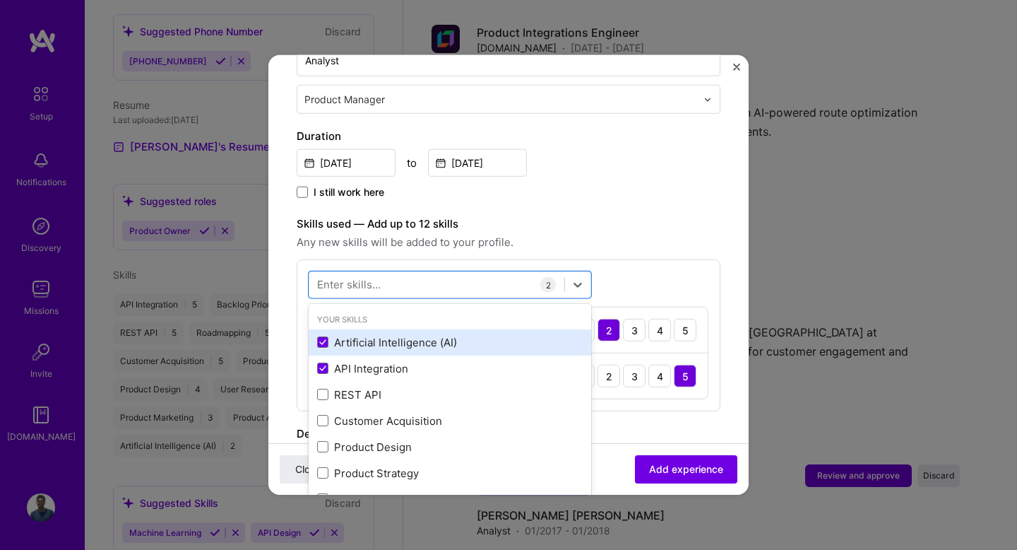
click at [407, 335] on div "Artificial Intelligence (AI)" at bounding box center [450, 342] width 266 height 15
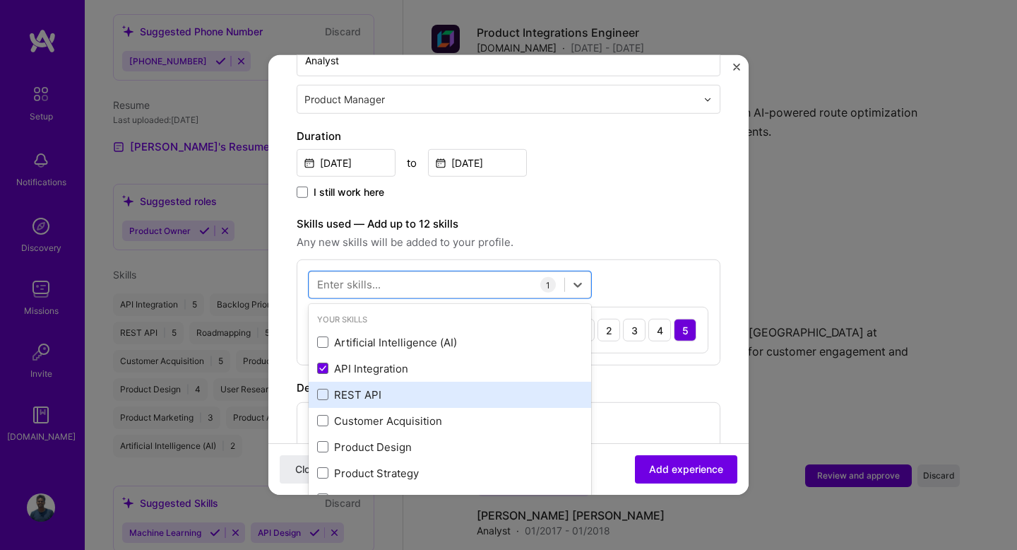
click at [378, 387] on div "REST API" at bounding box center [450, 394] width 266 height 15
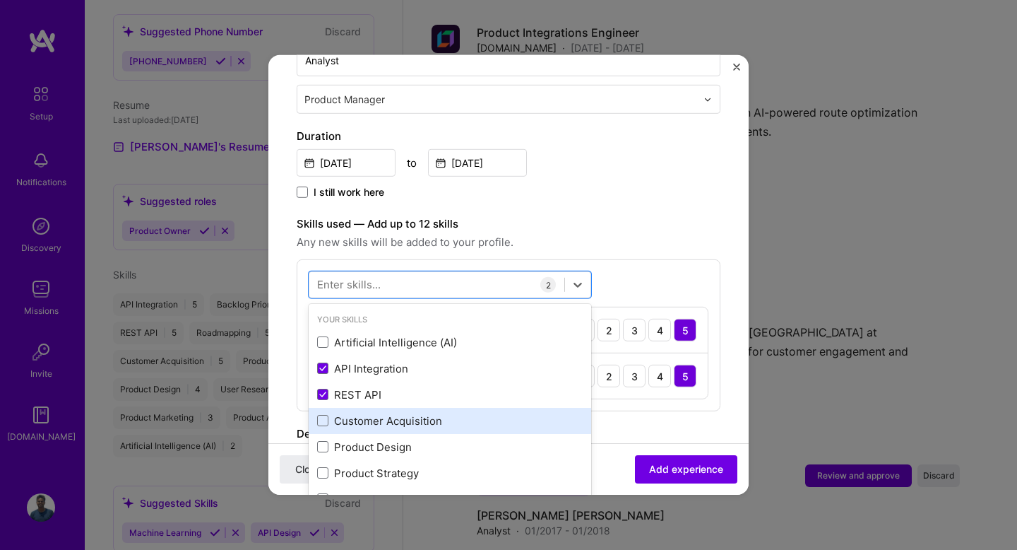
click at [367, 413] on div "Customer Acquisition" at bounding box center [450, 420] width 266 height 15
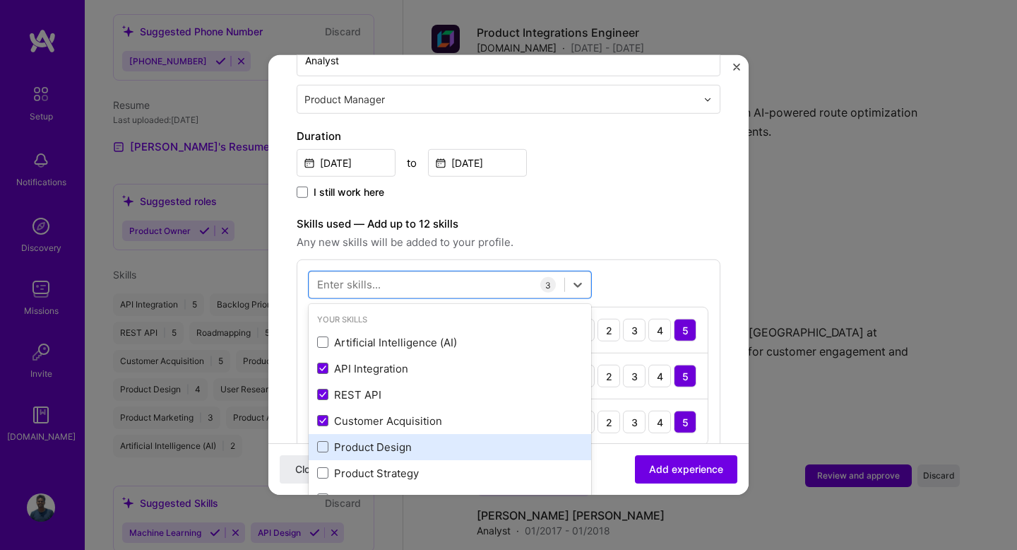
click at [365, 439] on div "Product Design" at bounding box center [450, 446] width 266 height 15
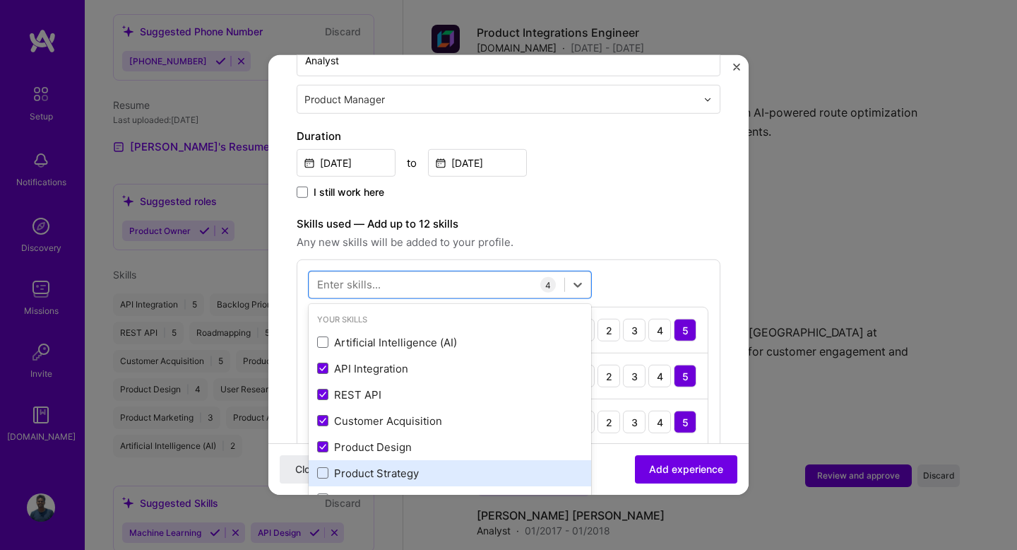
click at [365, 460] on div "Product Strategy" at bounding box center [450, 473] width 283 height 26
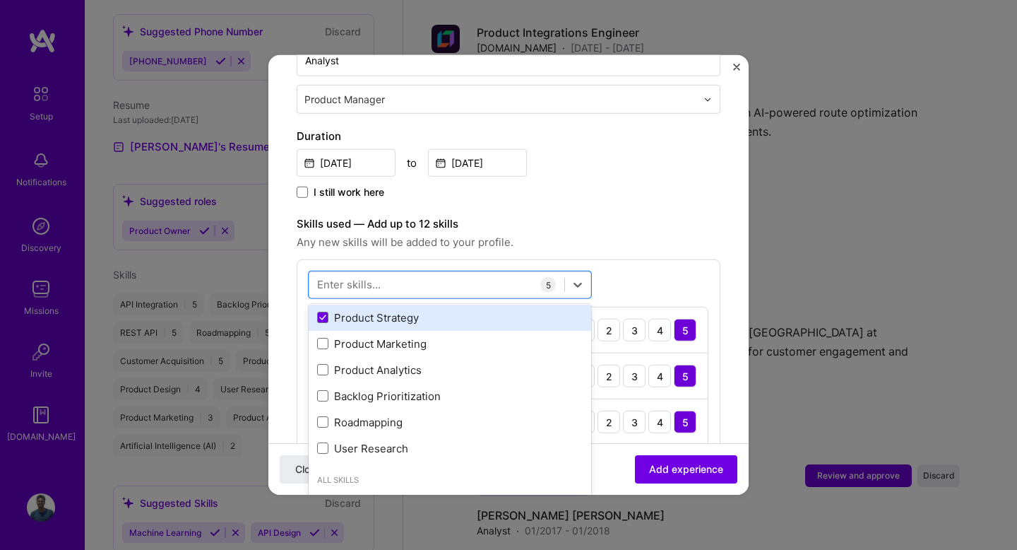
scroll to position [160, 0]
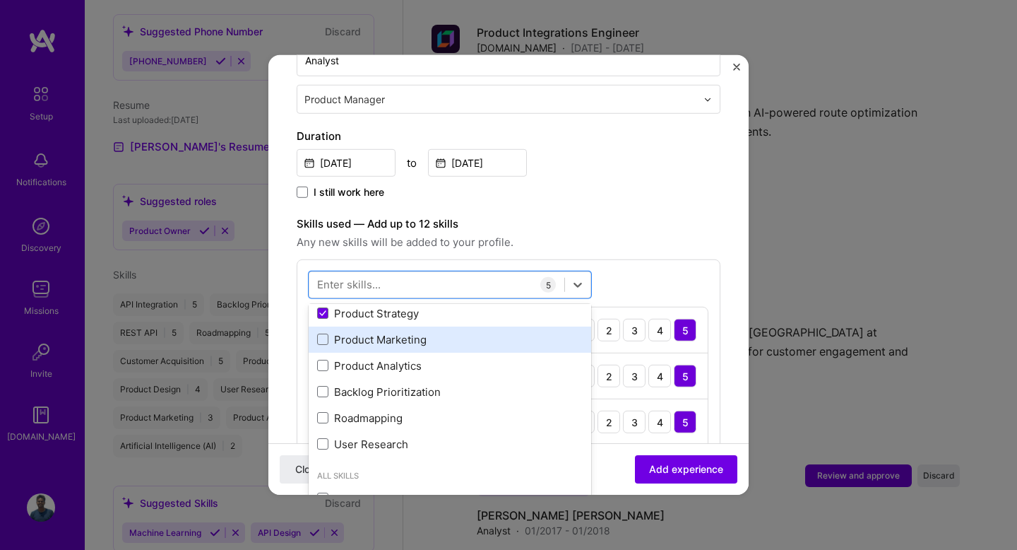
click at [384, 332] on div "Product Marketing" at bounding box center [450, 339] width 266 height 15
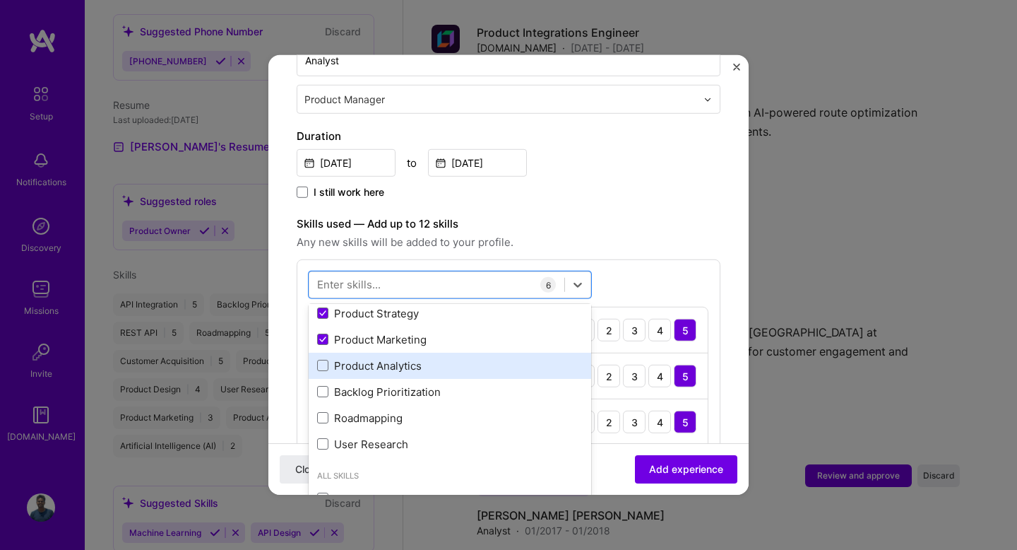
click at [382, 358] on div "Product Analytics" at bounding box center [450, 365] width 266 height 15
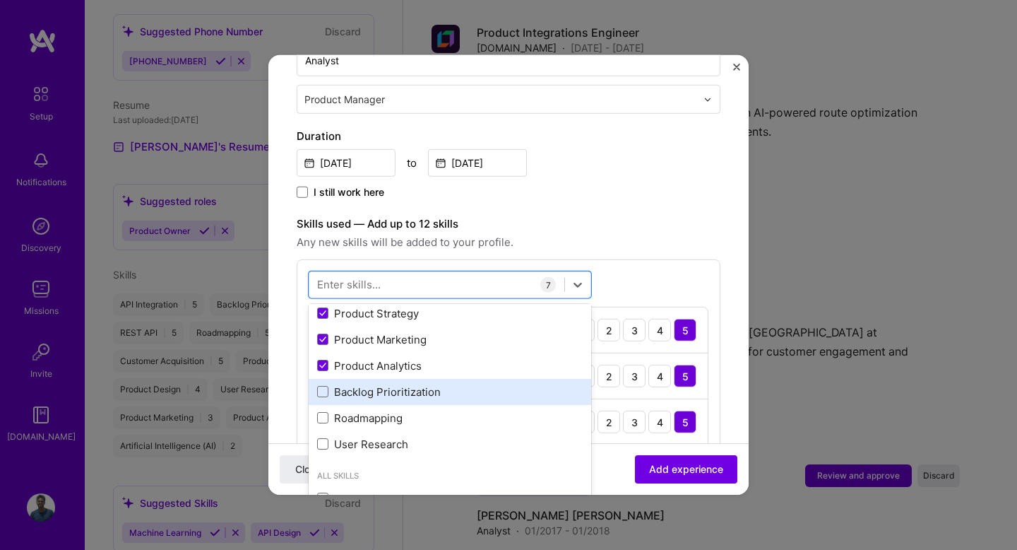
click at [375, 384] on div "Backlog Prioritization" at bounding box center [450, 391] width 266 height 15
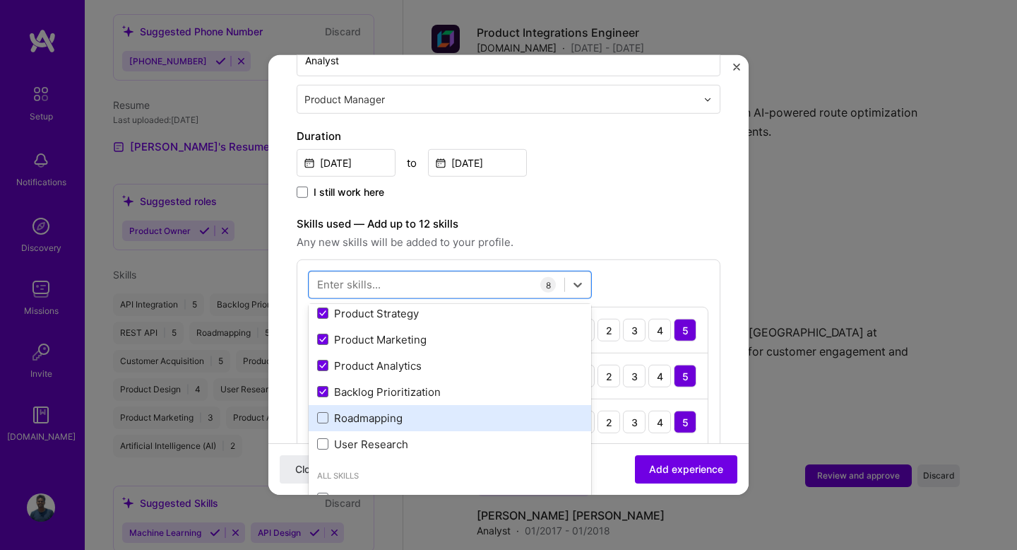
click at [375, 410] on div "Roadmapping" at bounding box center [450, 417] width 266 height 15
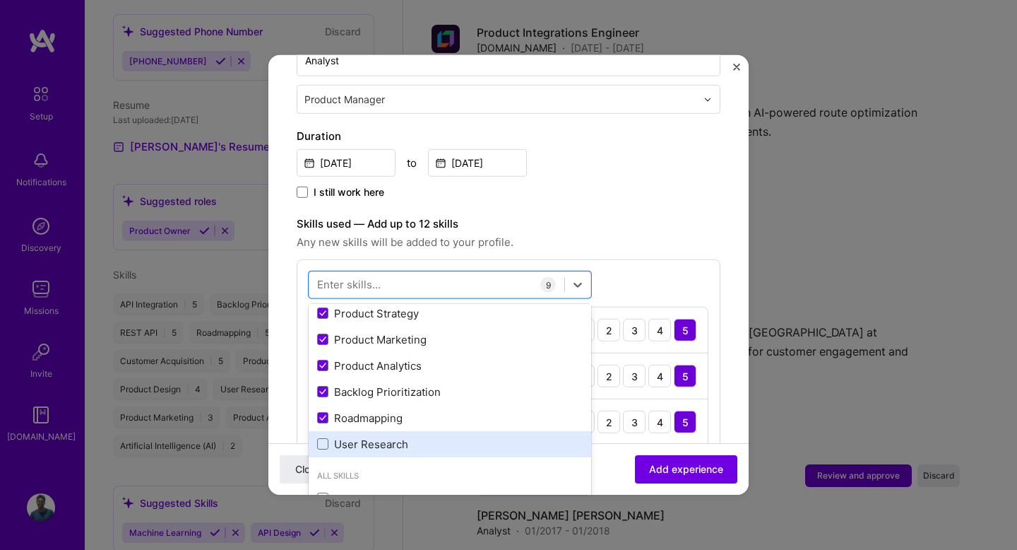
click at [367, 437] on div "User Research" at bounding box center [450, 444] width 266 height 15
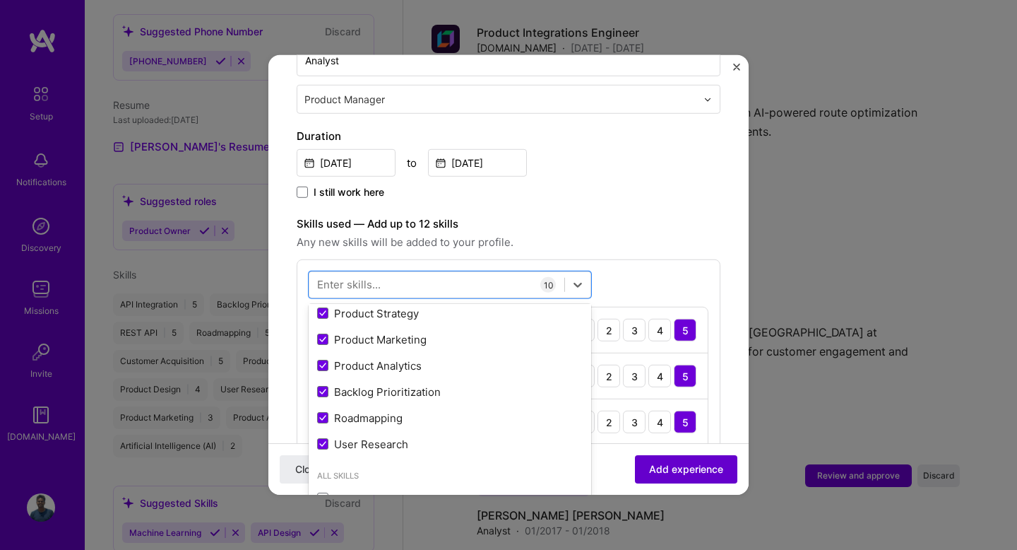
click at [674, 462] on span "Add experience" at bounding box center [686, 469] width 74 height 14
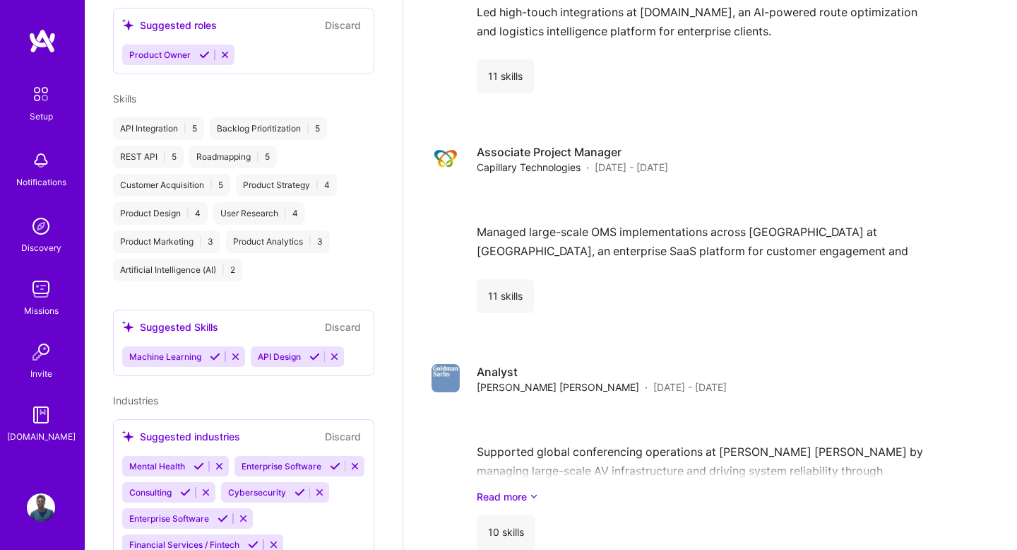
scroll to position [635, 0]
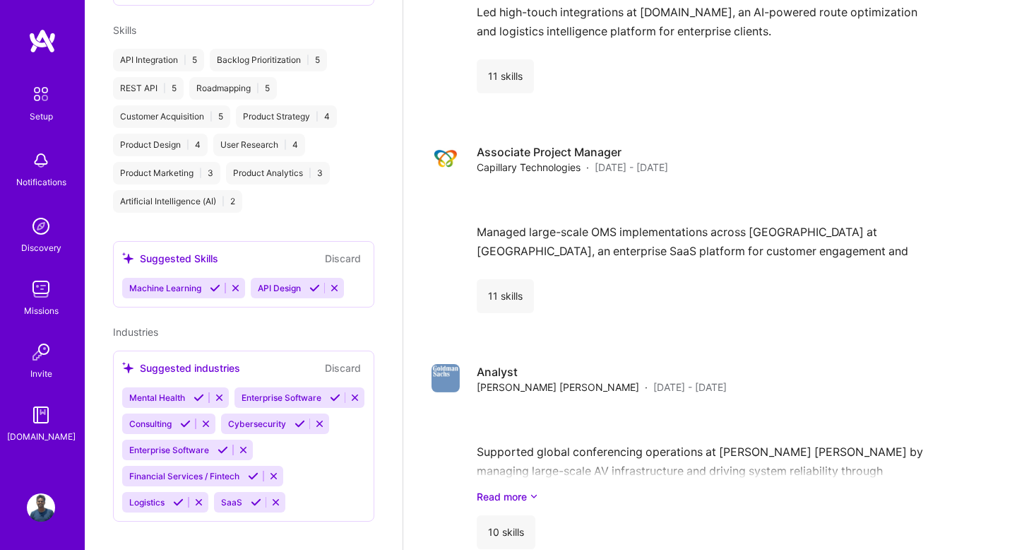
click at [313, 283] on icon at bounding box center [314, 288] width 11 height 11
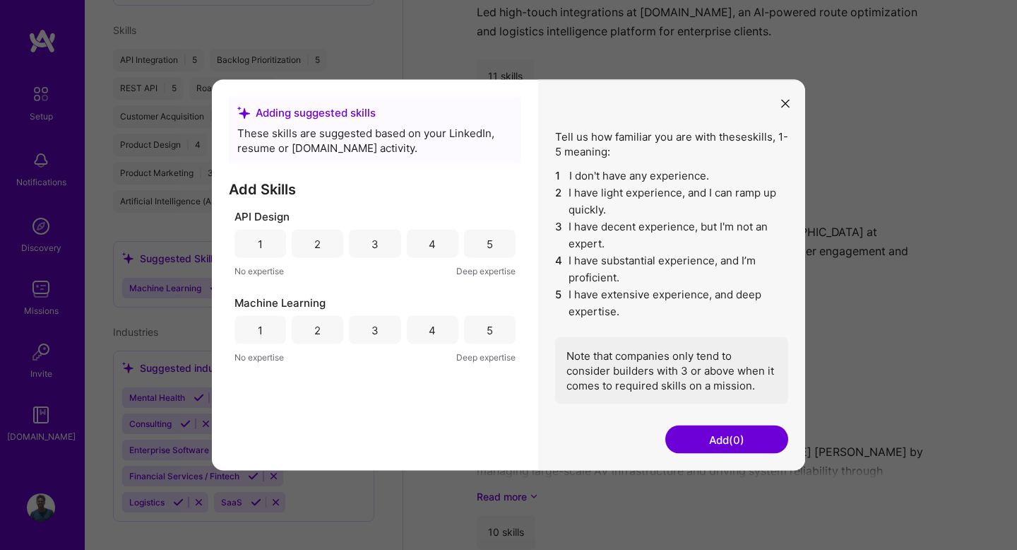
click at [786, 98] on button "modal" at bounding box center [785, 102] width 17 height 23
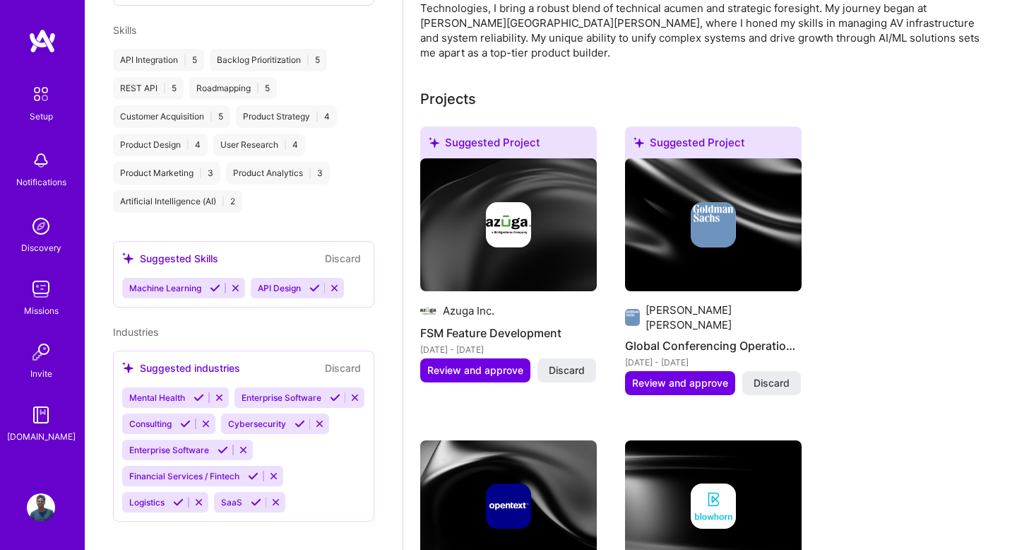
scroll to position [0, 0]
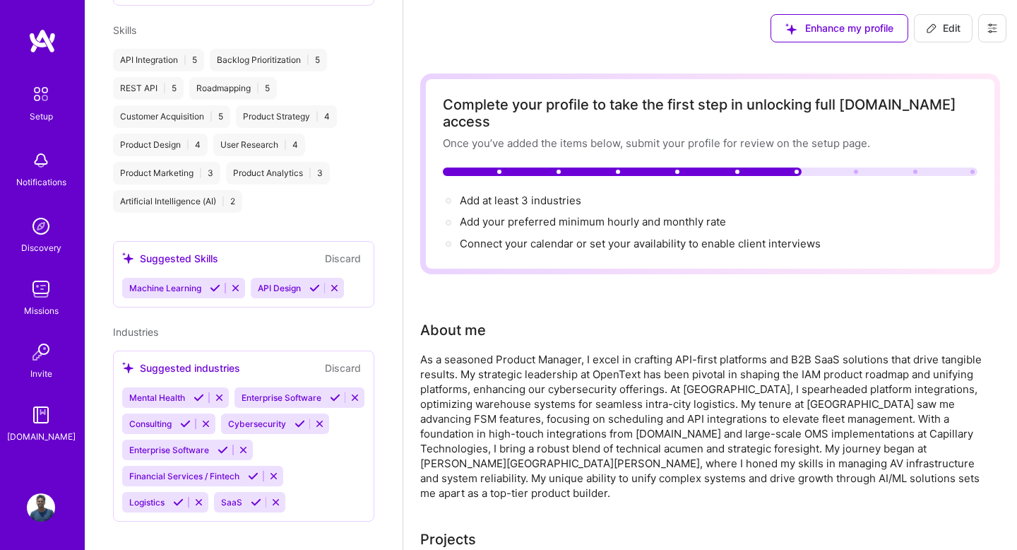
click at [40, 242] on div "Discovery" at bounding box center [41, 247] width 40 height 15
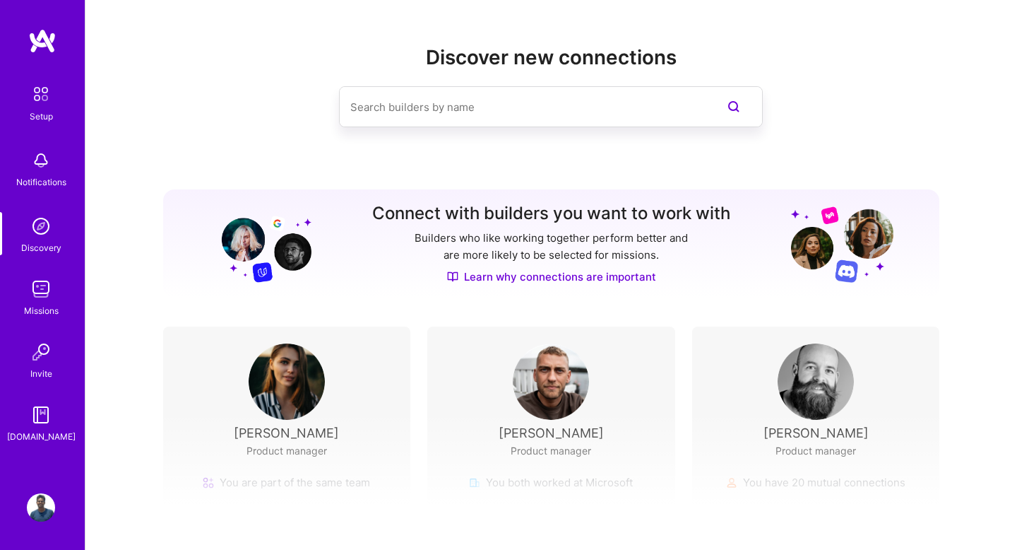
click at [522, 273] on link "Learn why connections are important" at bounding box center [551, 276] width 209 height 15
